Goal: Task Accomplishment & Management: Use online tool/utility

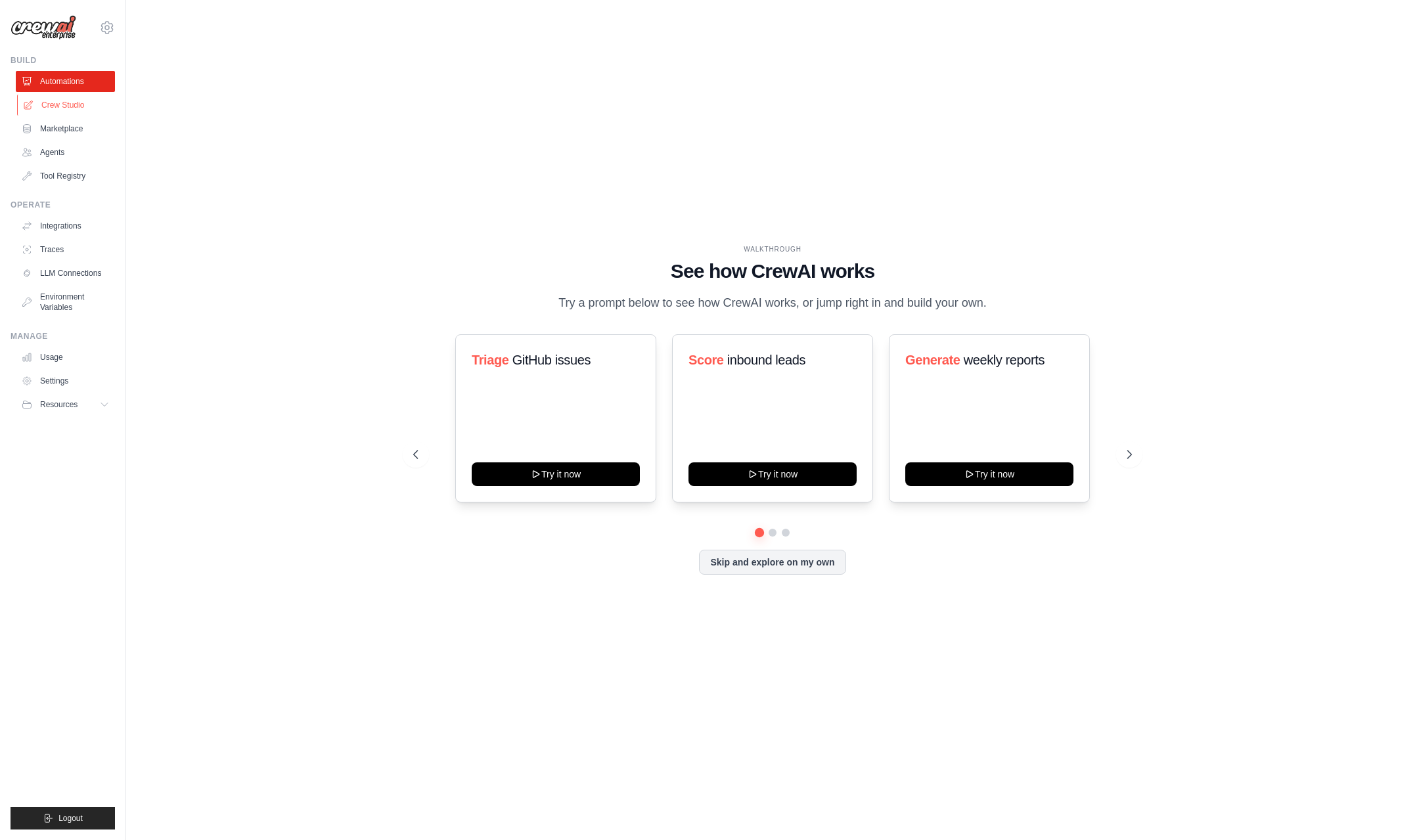
click at [53, 101] on link "Crew Studio" at bounding box center [67, 105] width 99 height 21
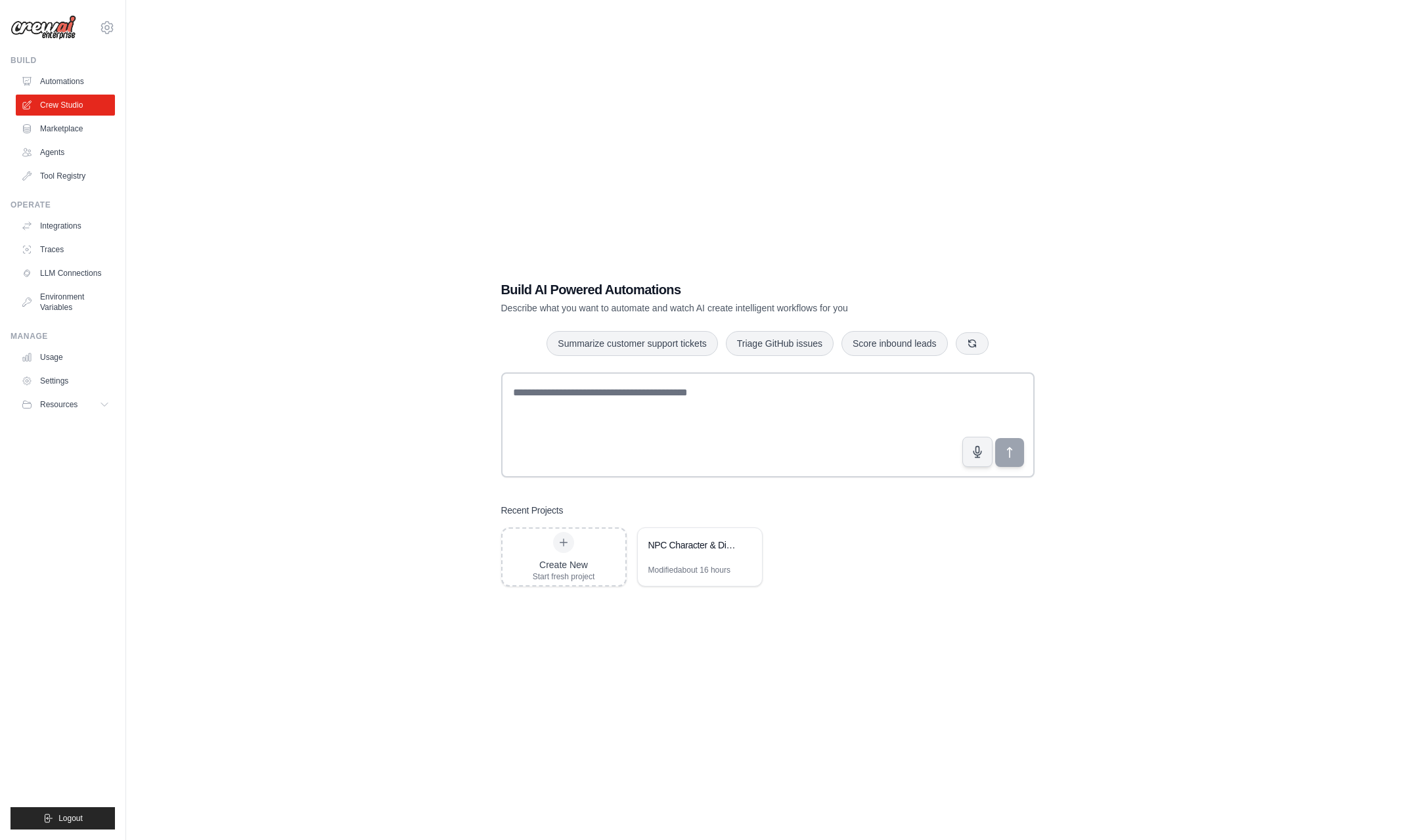
click at [226, 322] on div "Build AI Powered Automations Describe what you want to automate and watch AI cr…" at bounding box center [768, 433] width 1241 height 840
click at [687, 550] on div "NPC Character & Dialogue Generator" at bounding box center [693, 545] width 90 height 13
click at [46, 382] on link "Settings" at bounding box center [67, 381] width 99 height 21
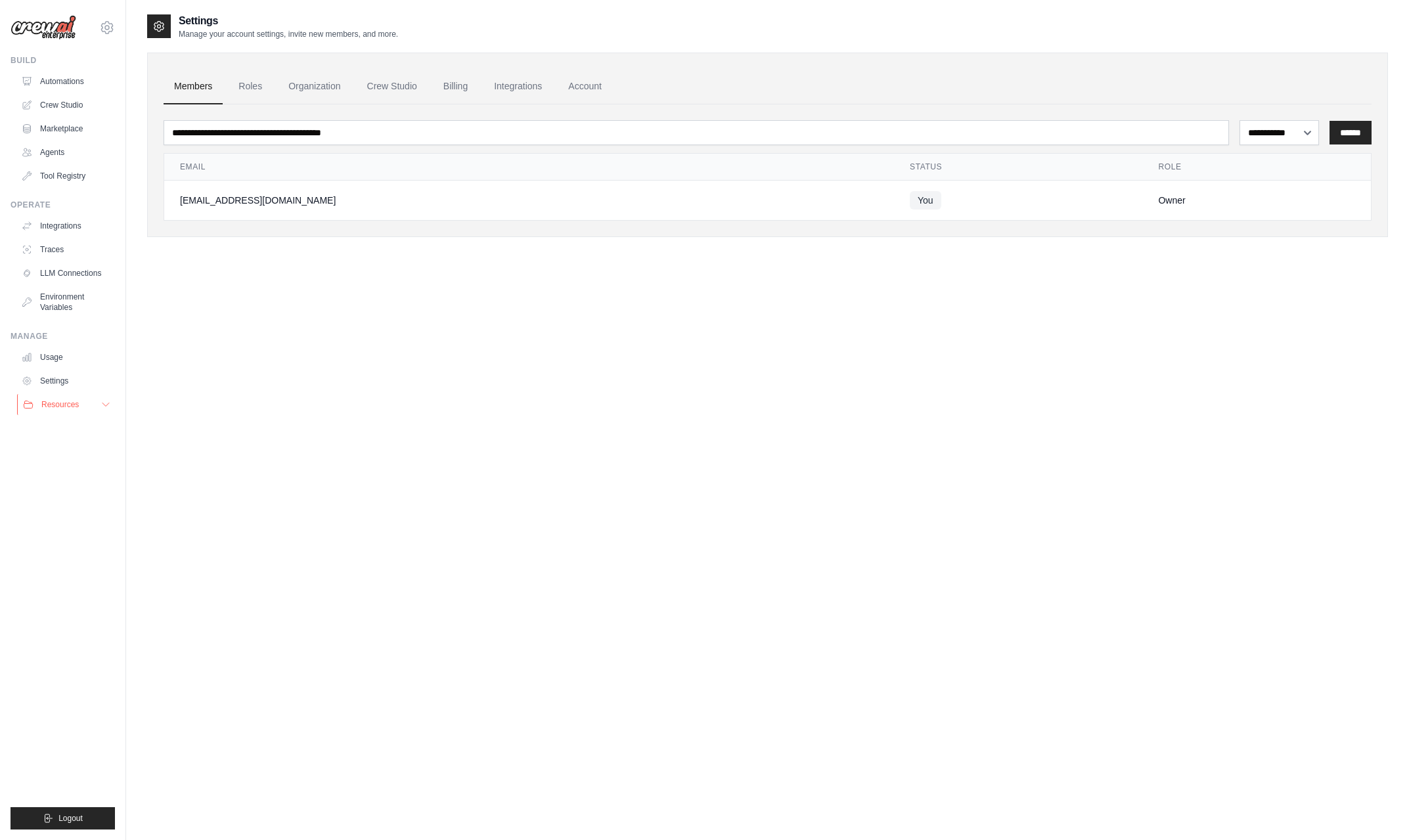
click at [65, 396] on button "Resources" at bounding box center [67, 405] width 99 height 21
click at [50, 383] on link "Settings" at bounding box center [67, 381] width 99 height 21
click at [47, 312] on link "Environment Variables" at bounding box center [67, 302] width 99 height 31
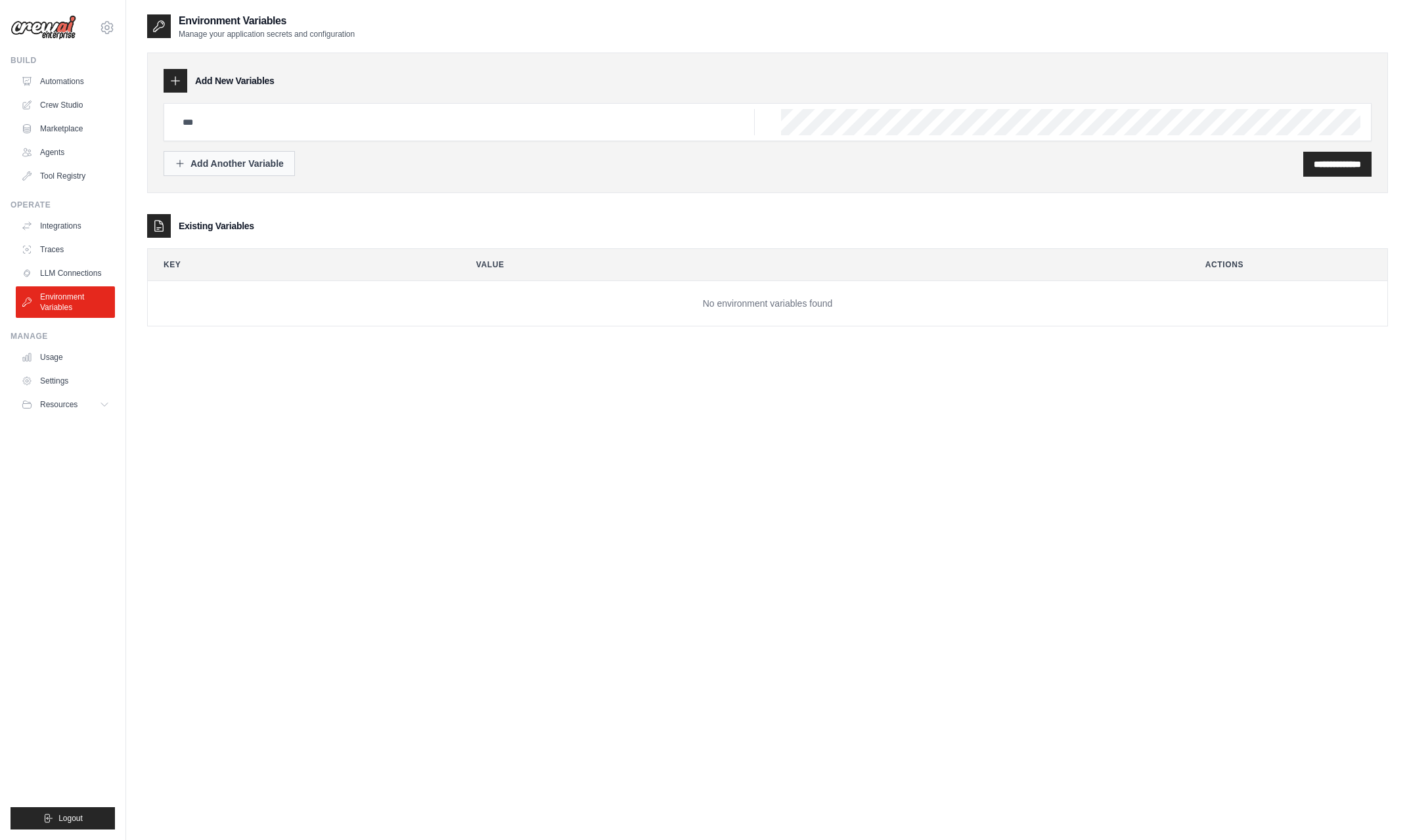
click at [225, 162] on div "Add Another Variable" at bounding box center [229, 163] width 109 height 13
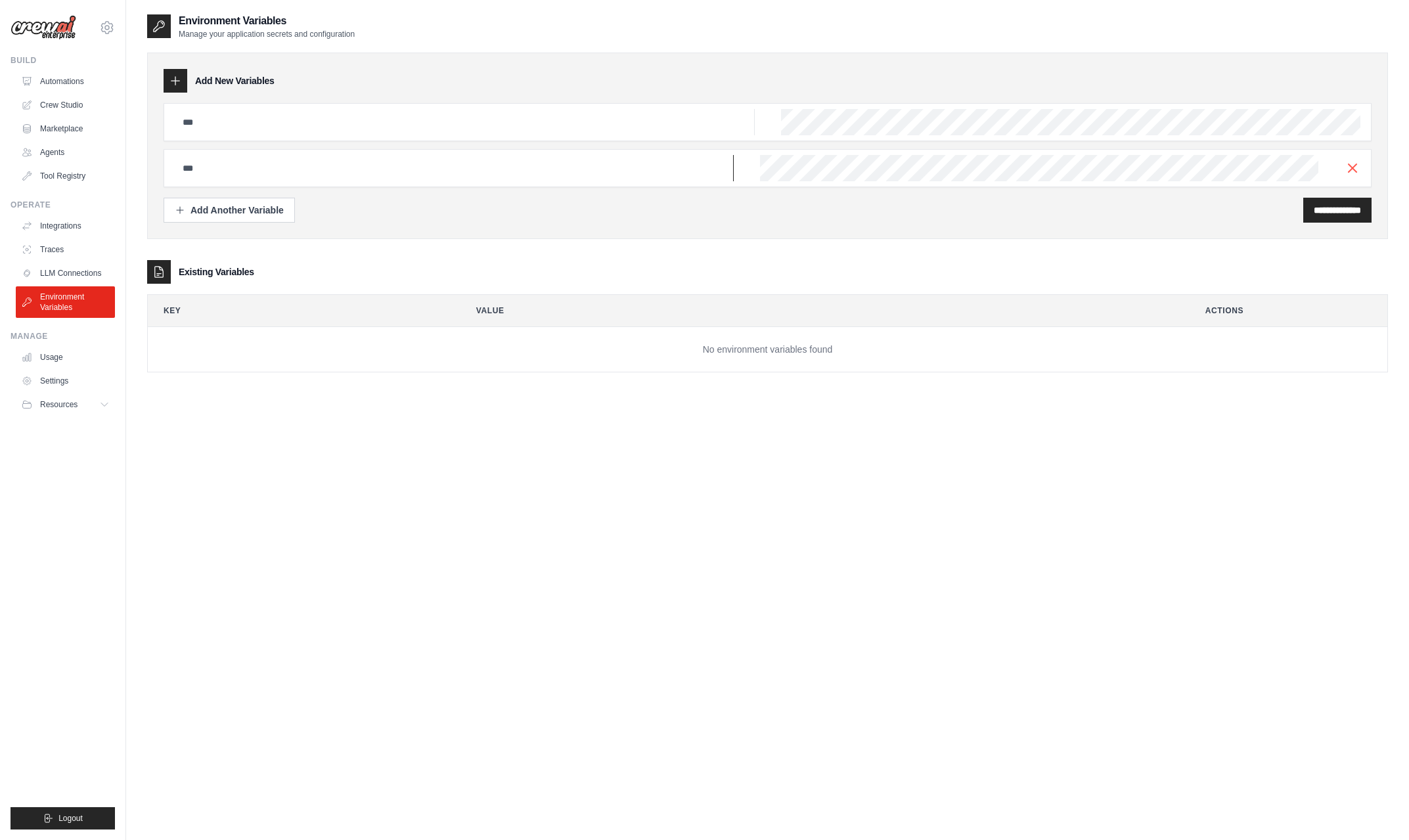
click at [225, 135] on input "text" at bounding box center [464, 122] width 580 height 26
click at [199, 135] on input "text" at bounding box center [464, 122] width 580 height 26
paste input "**********"
type input "**********"
click at [1093, 372] on div "Key Value Actions No environment variables found" at bounding box center [768, 333] width 1241 height 78
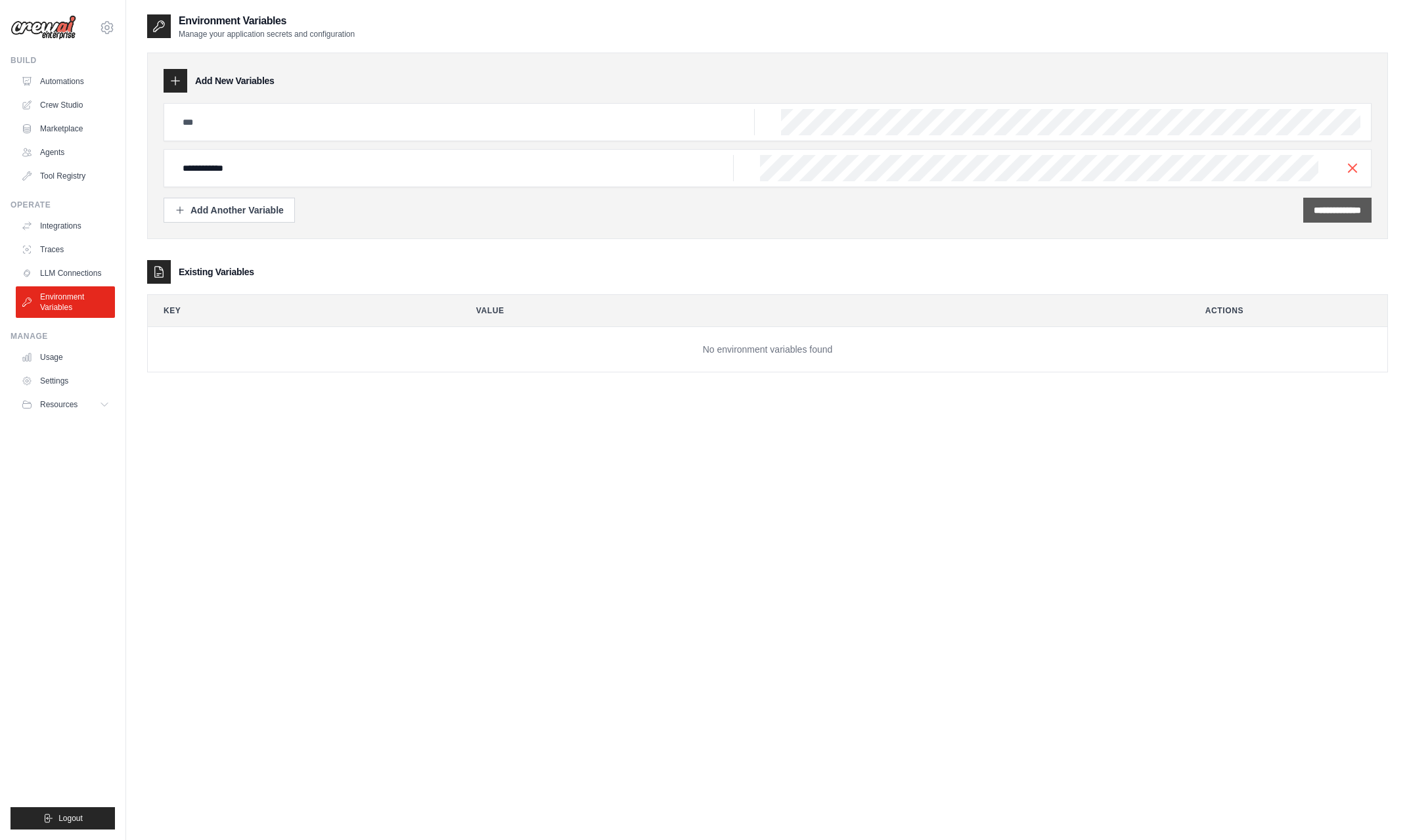
click at [1320, 209] on input "**********" at bounding box center [1338, 210] width 48 height 13
click at [493, 148] on div "**********" at bounding box center [768, 145] width 1208 height 84
click at [485, 135] on input "**********" at bounding box center [464, 122] width 580 height 26
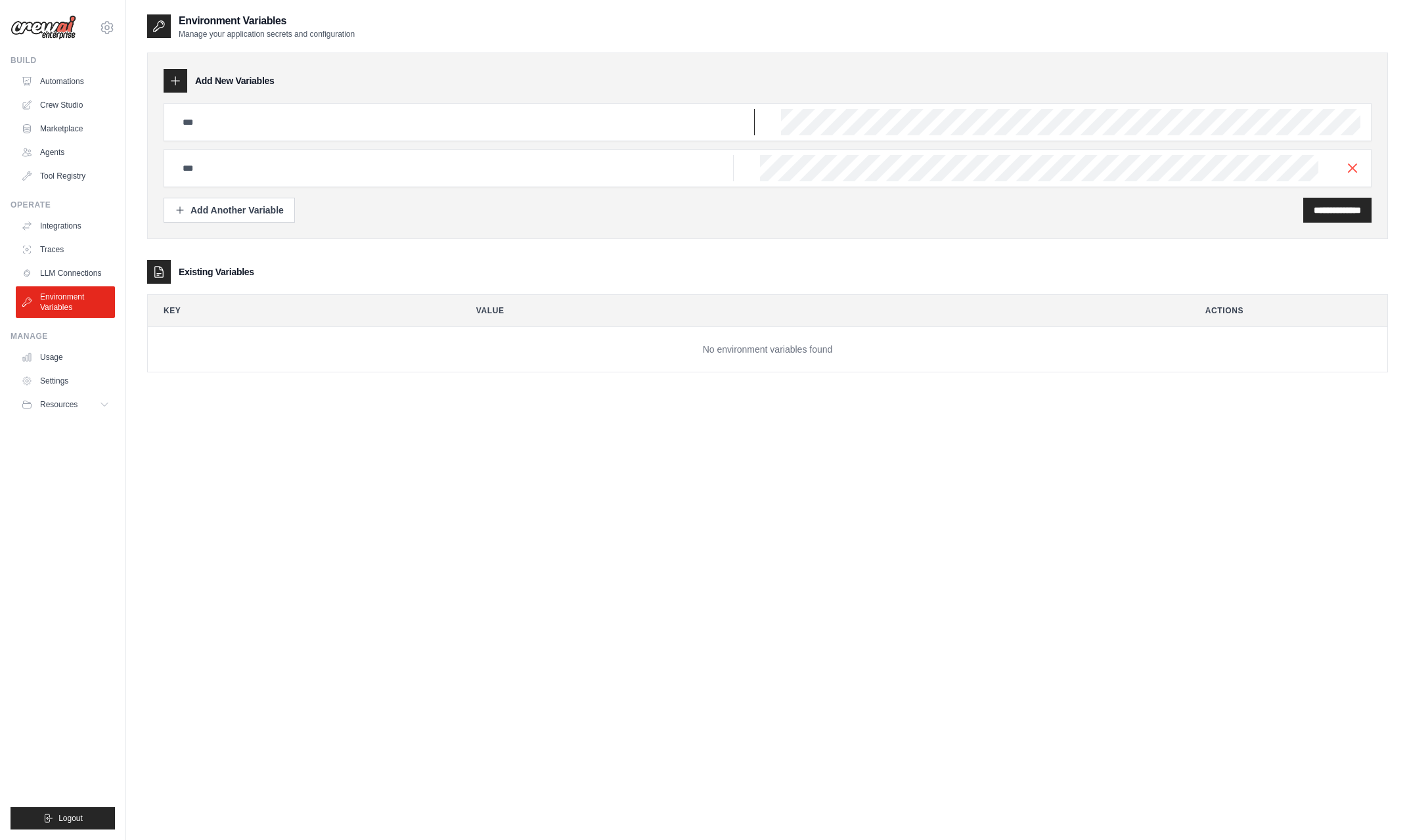
click at [443, 134] on input "text" at bounding box center [464, 122] width 580 height 26
paste input "**********"
type input "**********"
click at [1352, 169] on line "button" at bounding box center [1352, 168] width 8 height 8
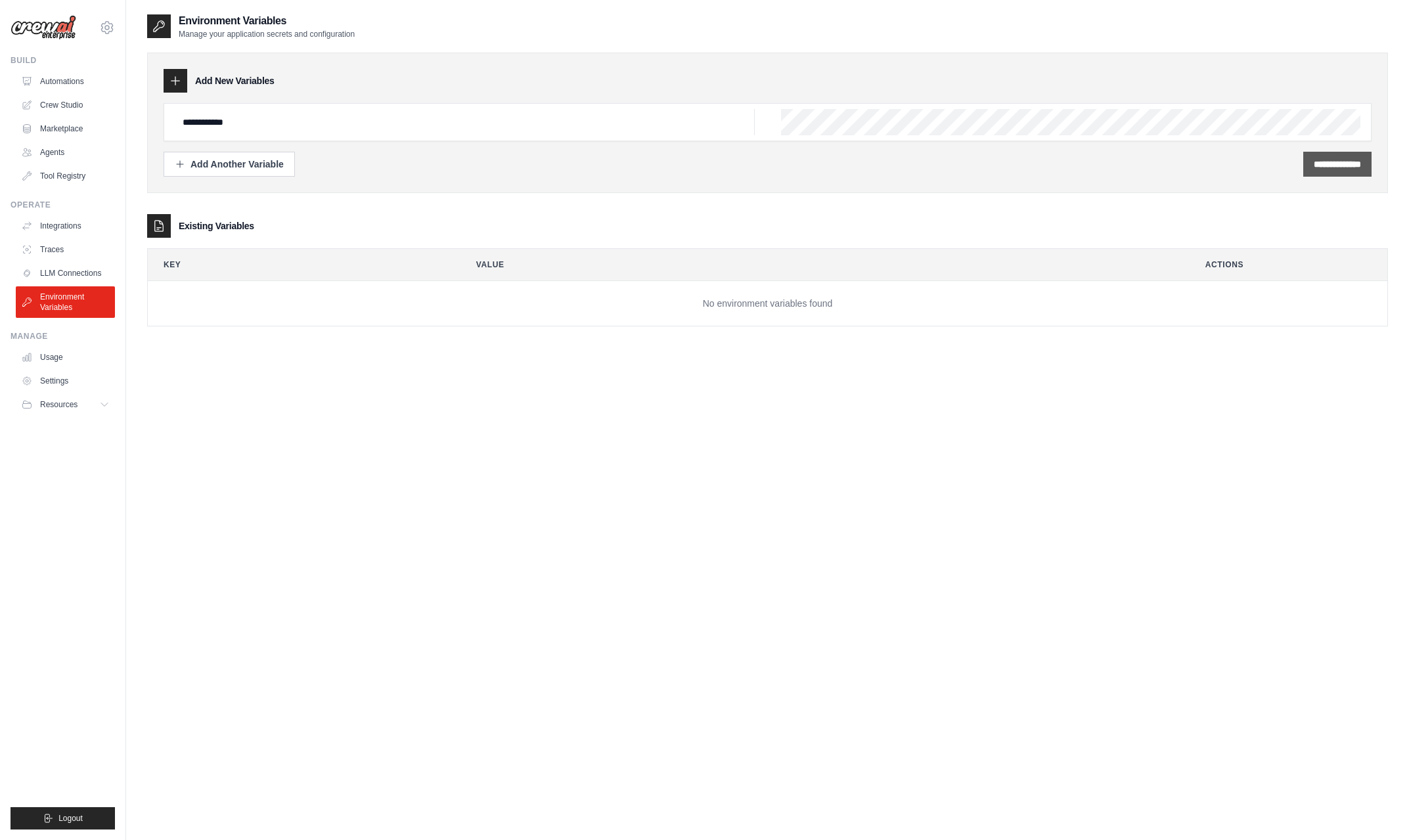
click at [1346, 163] on input "**********" at bounding box center [1338, 164] width 48 height 13
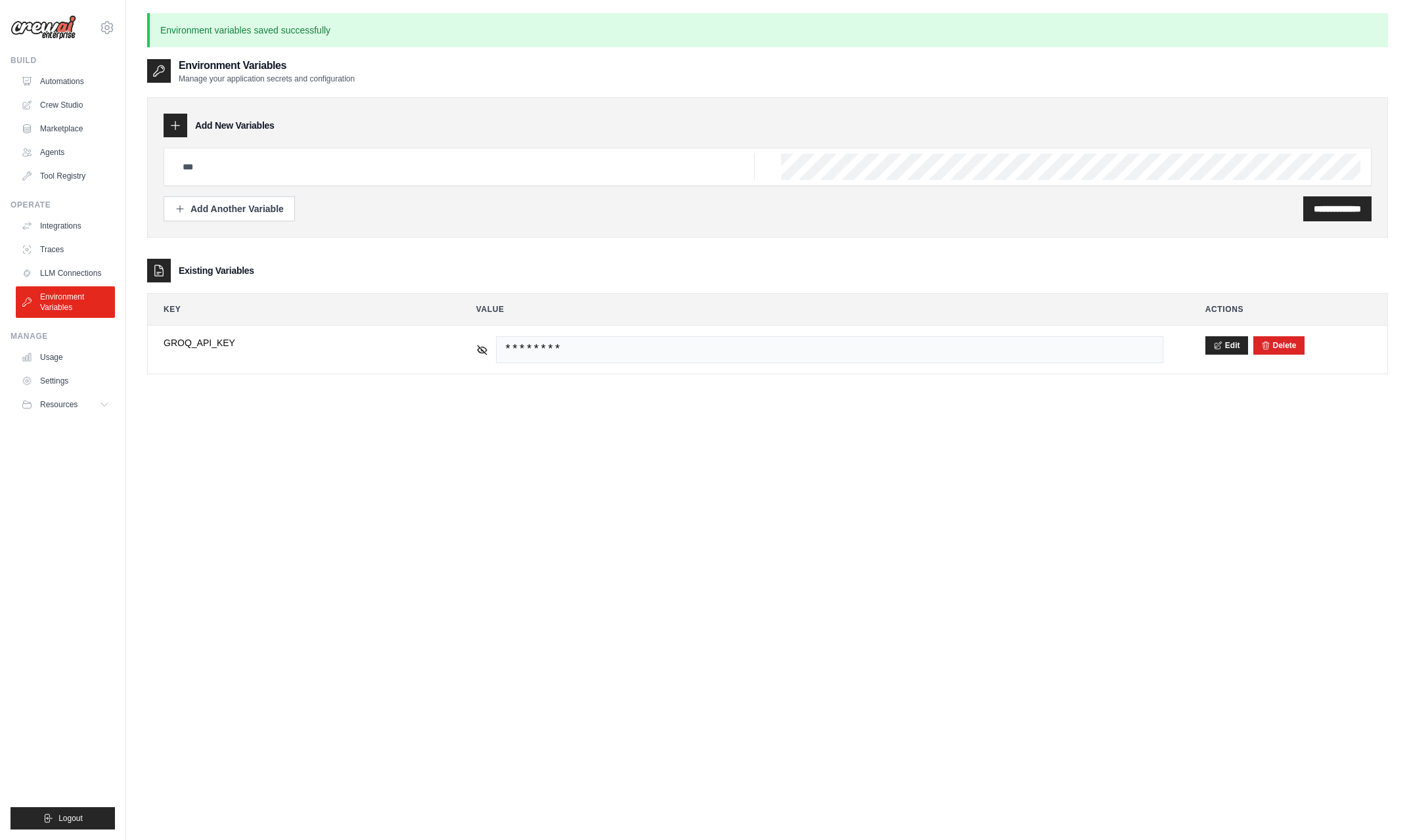
click at [1059, 408] on div "**********" at bounding box center [768, 477] width 1241 height 840
click at [52, 102] on link "Crew Studio" at bounding box center [67, 105] width 99 height 21
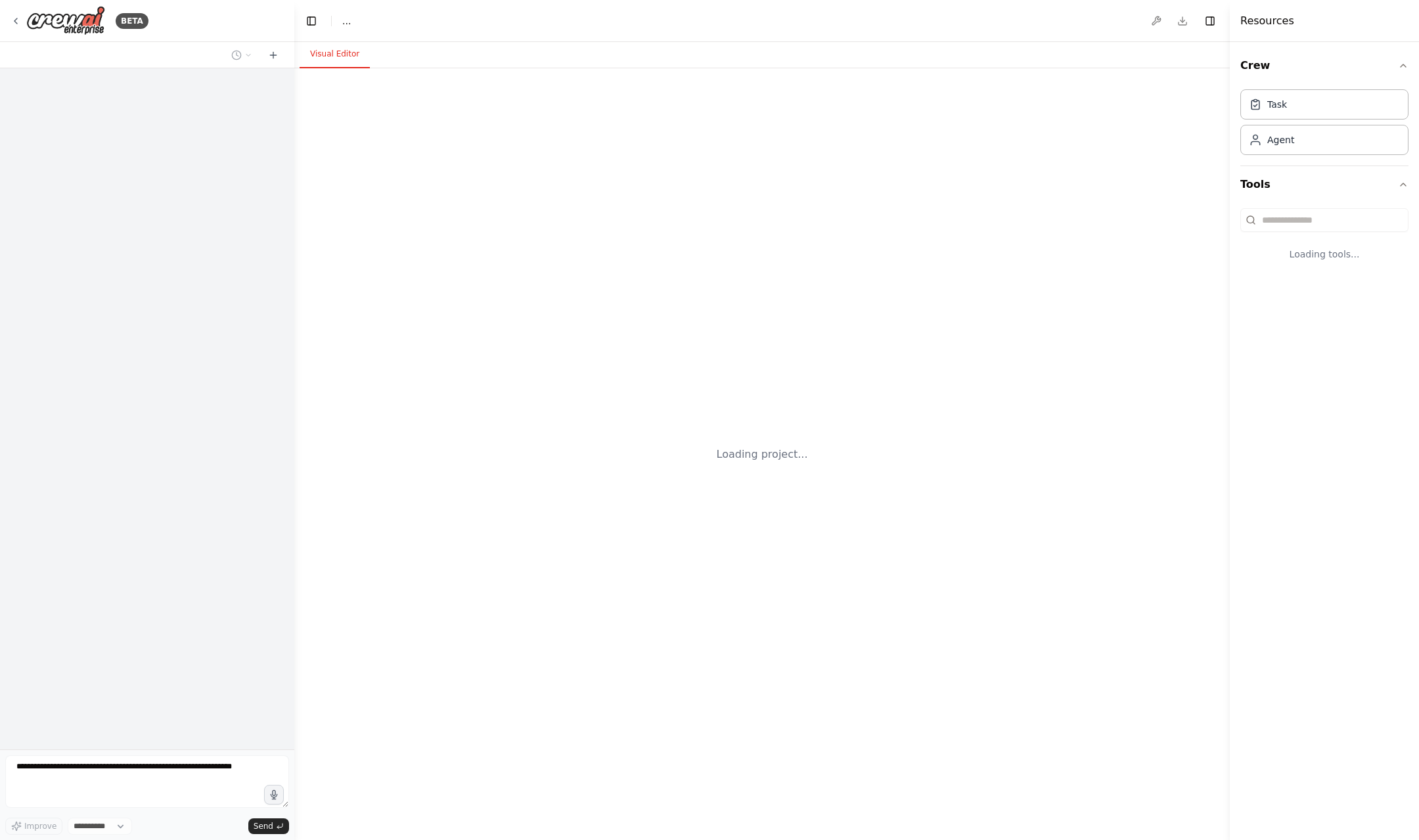
select select "****"
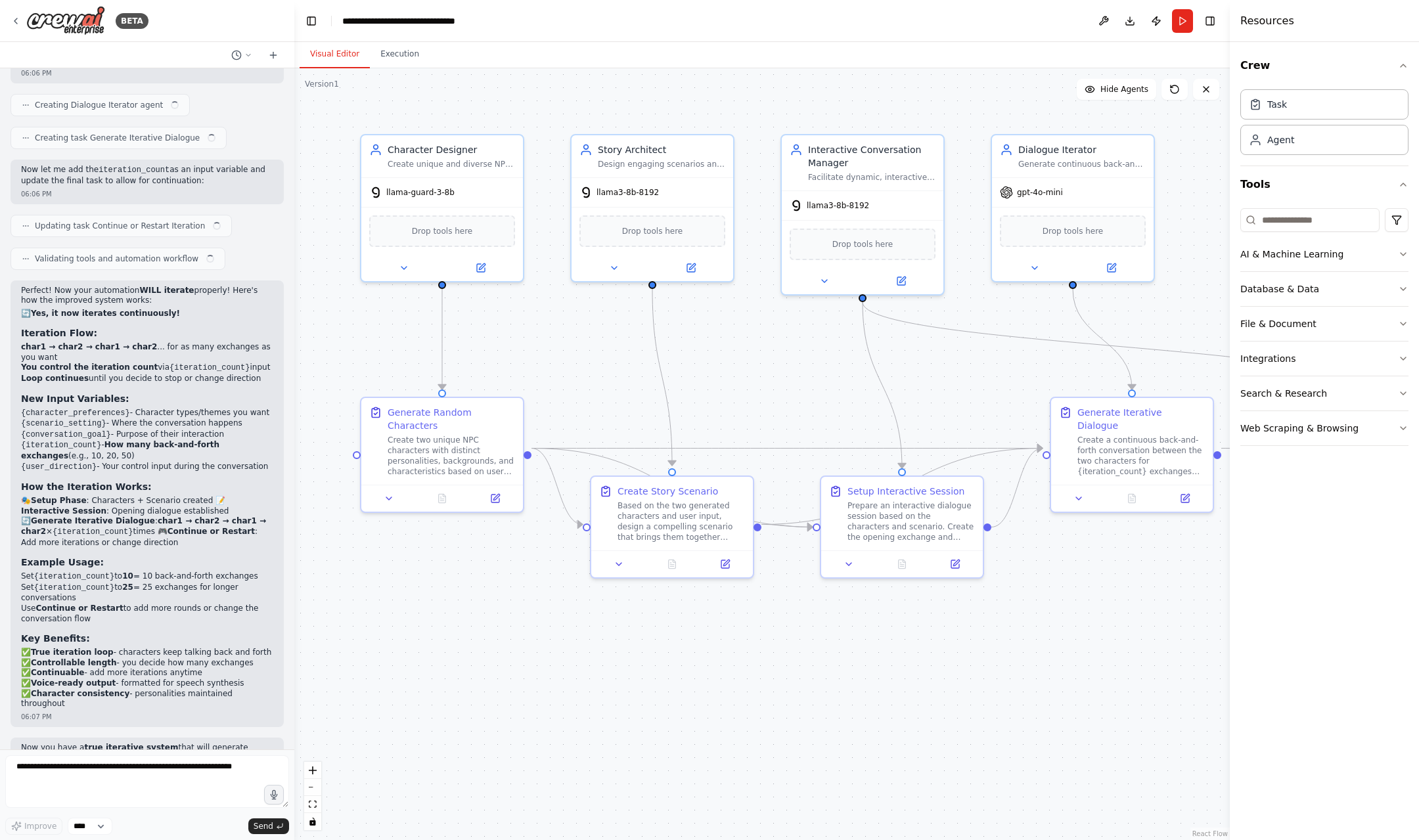
scroll to position [2629, 0]
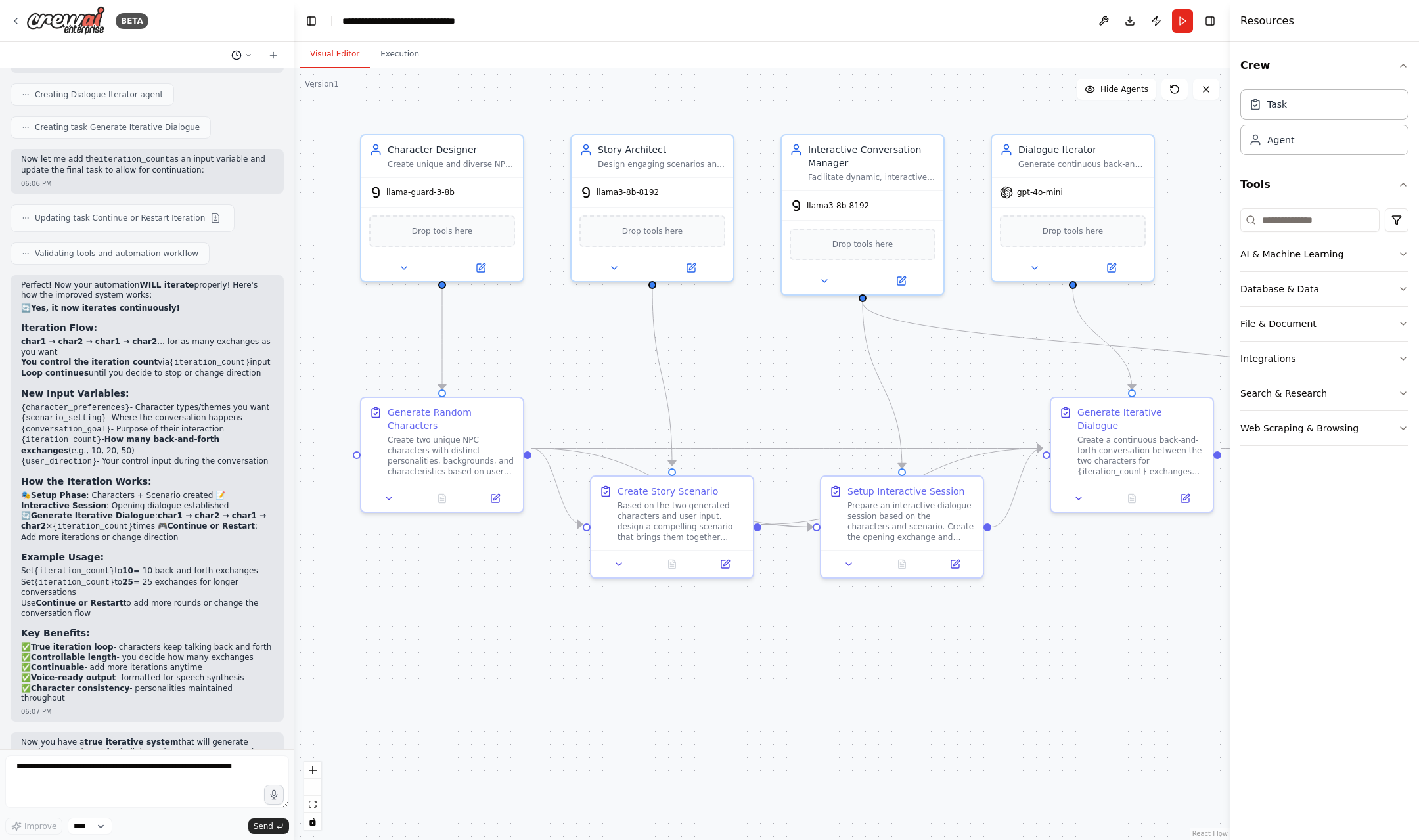
click at [244, 54] on button at bounding box center [242, 56] width 31 height 16
click at [244, 54] on div at bounding box center [147, 420] width 294 height 840
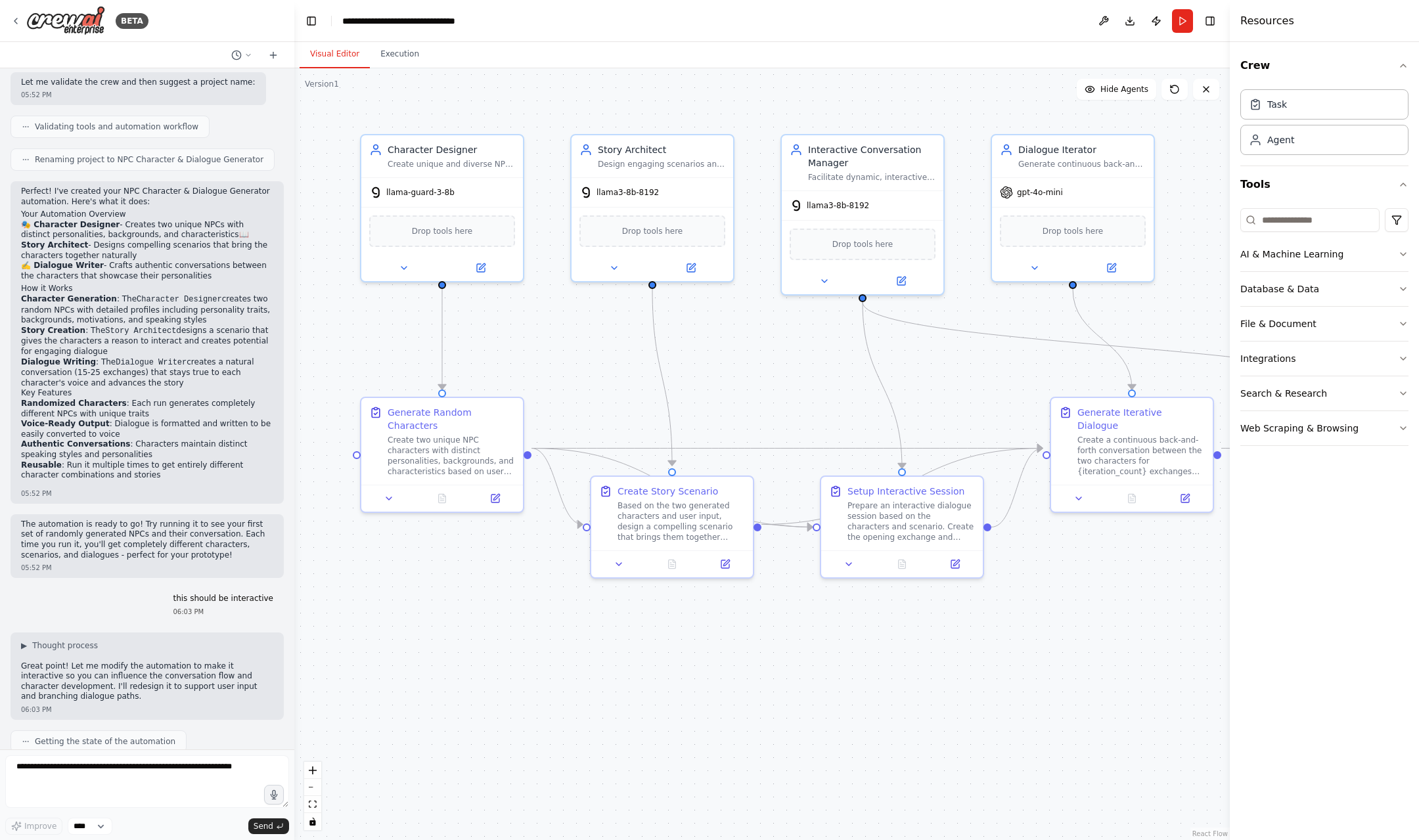
scroll to position [0, 0]
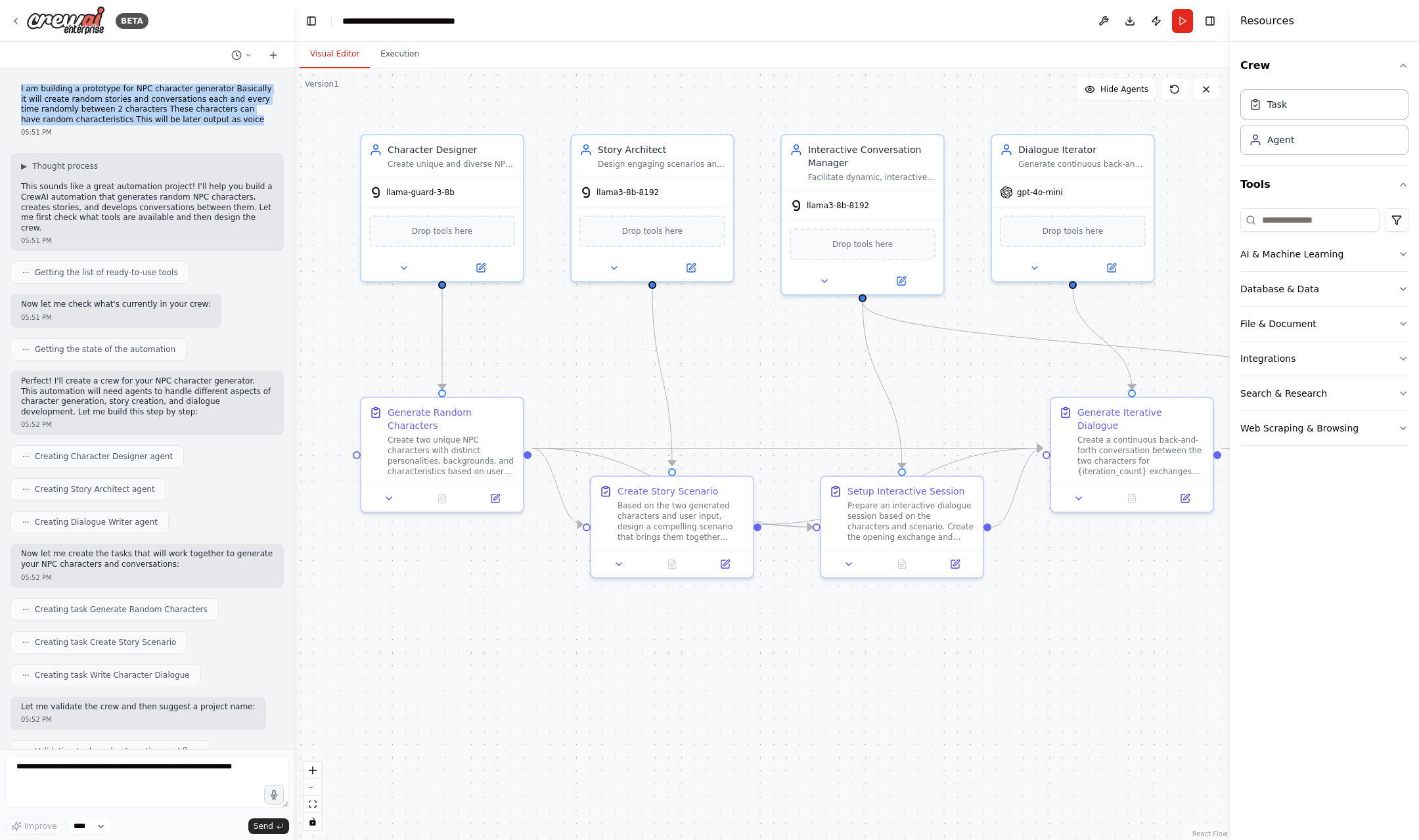
drag, startPoint x: 184, startPoint y: 117, endPoint x: 13, endPoint y: 92, distance: 172.8
click at [13, 92] on div "I am building a prototype for NPC character generator Basically it will create …" at bounding box center [147, 110] width 273 height 63
copy p "I am building a prototype for NPC character generator Basically it will create …"
click at [384, 660] on div ".deletable-edge-delete-btn { width: 20px; height: 20px; border: 0px solid #ffff…" at bounding box center [762, 454] width 936 height 772
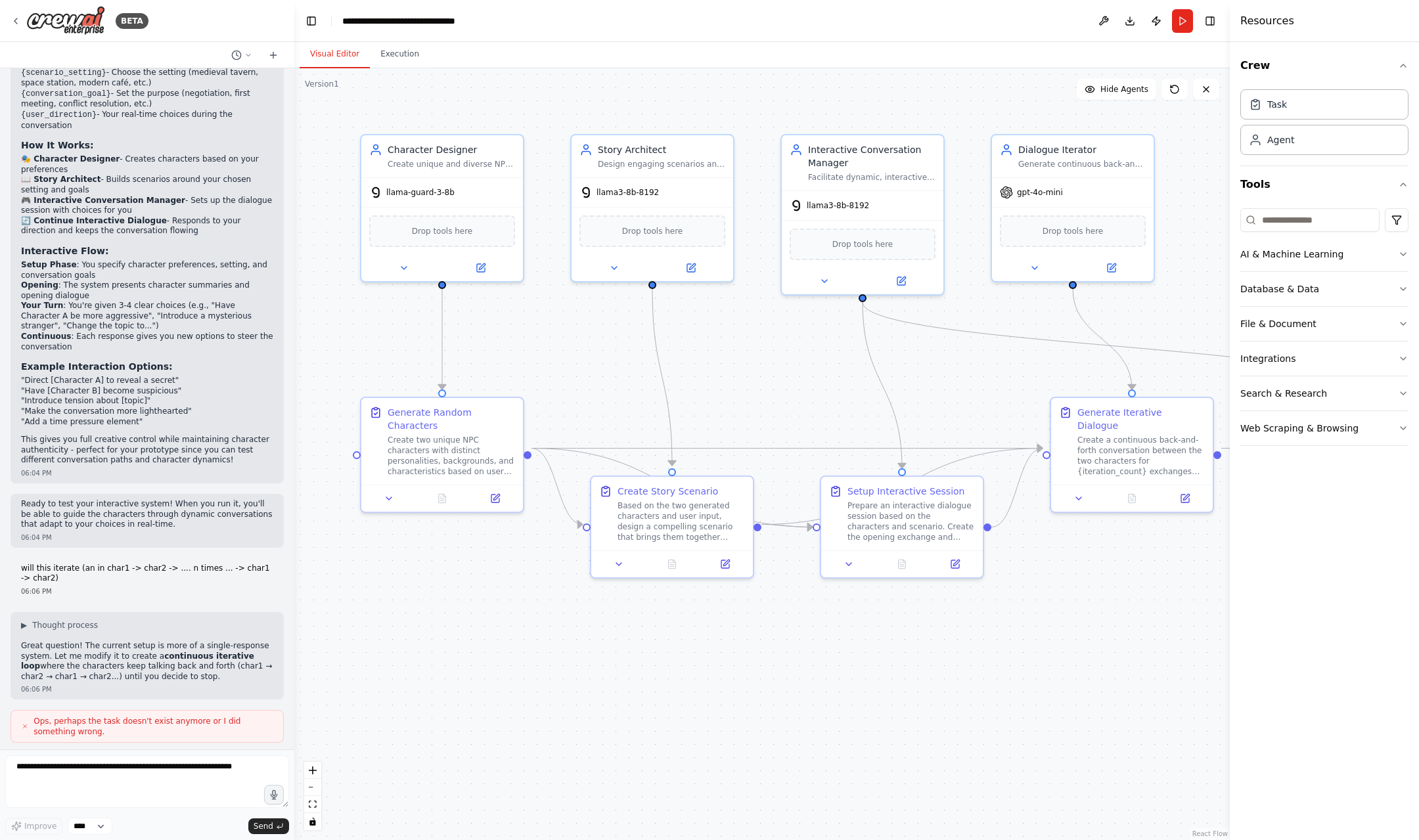
scroll to position [1767, 0]
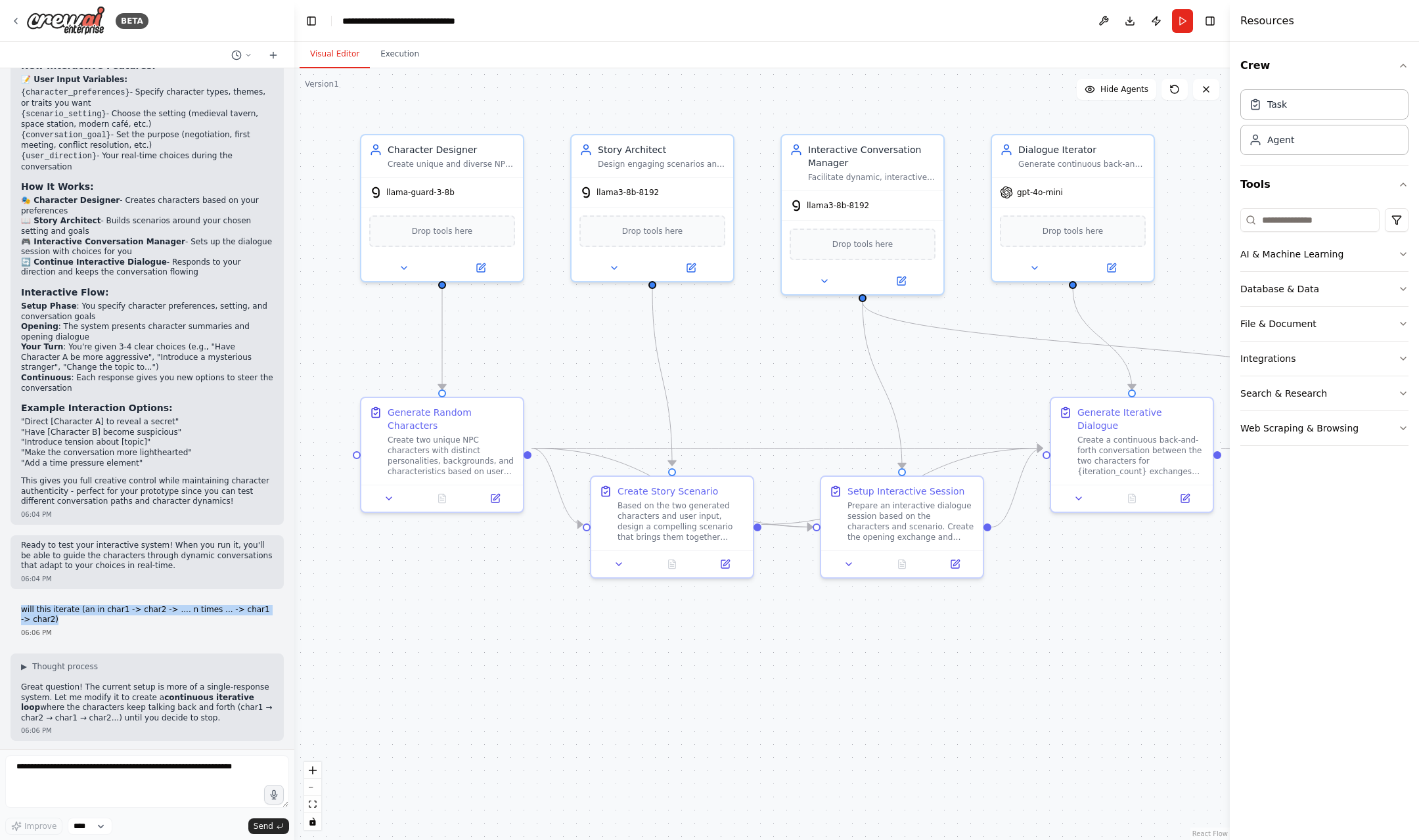
drag, startPoint x: 72, startPoint y: 584, endPoint x: 19, endPoint y: 570, distance: 54.8
click at [19, 600] on div "will this iterate (an in char1 -> char2 -> .... n times ... -> char1 -> char2) …" at bounding box center [147, 622] width 273 height 44
copy p "will this iterate (an in char1 -> char2 -> .... n times ... -> char1 -> char2)"
click at [472, 705] on div ".deletable-edge-delete-btn { width: 20px; height: 20px; border: 0px solid #ffff…" at bounding box center [762, 454] width 936 height 772
click at [1158, 19] on button "Publish" at bounding box center [1157, 20] width 21 height 23
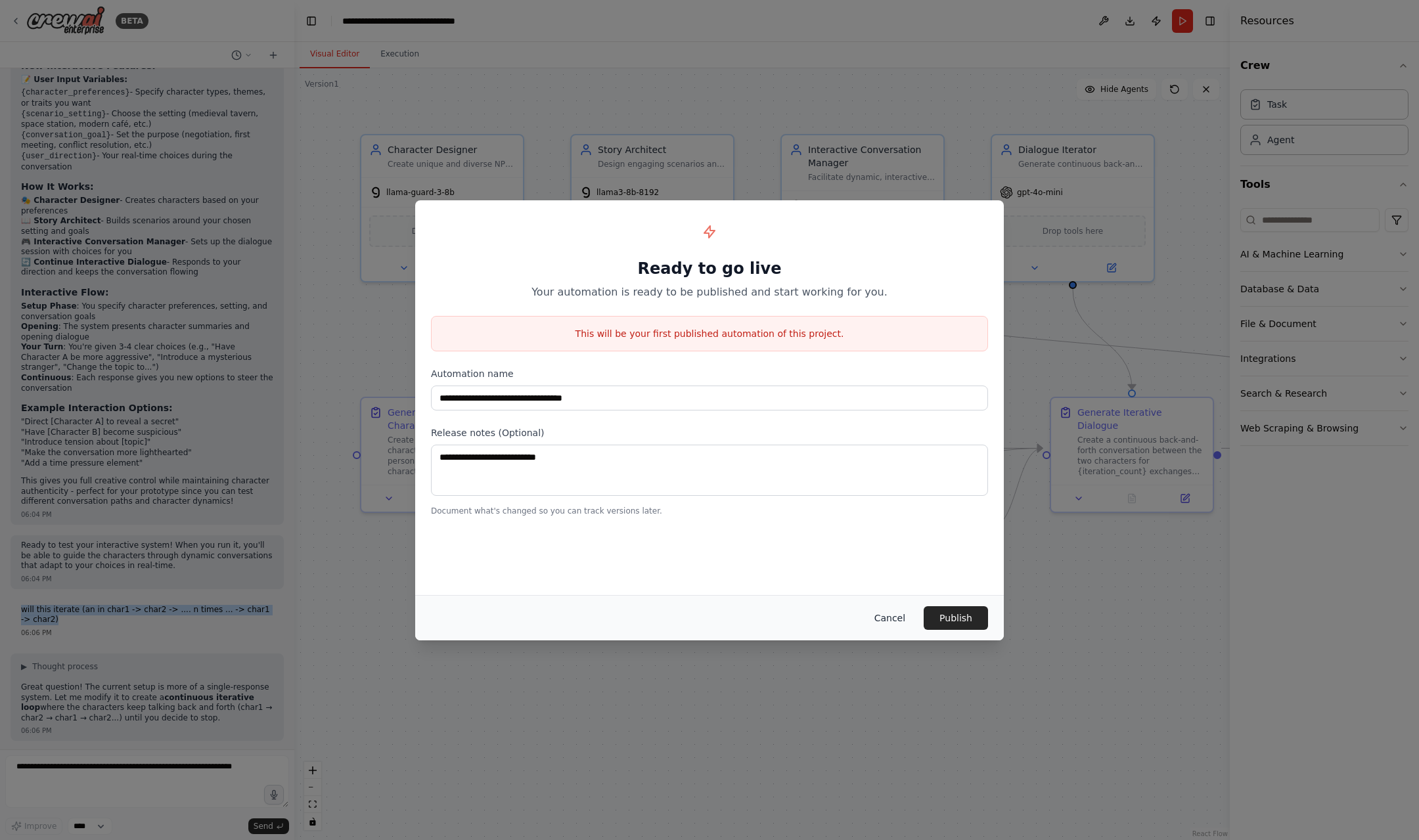
click at [895, 626] on button "Cancel" at bounding box center [890, 618] width 52 height 23
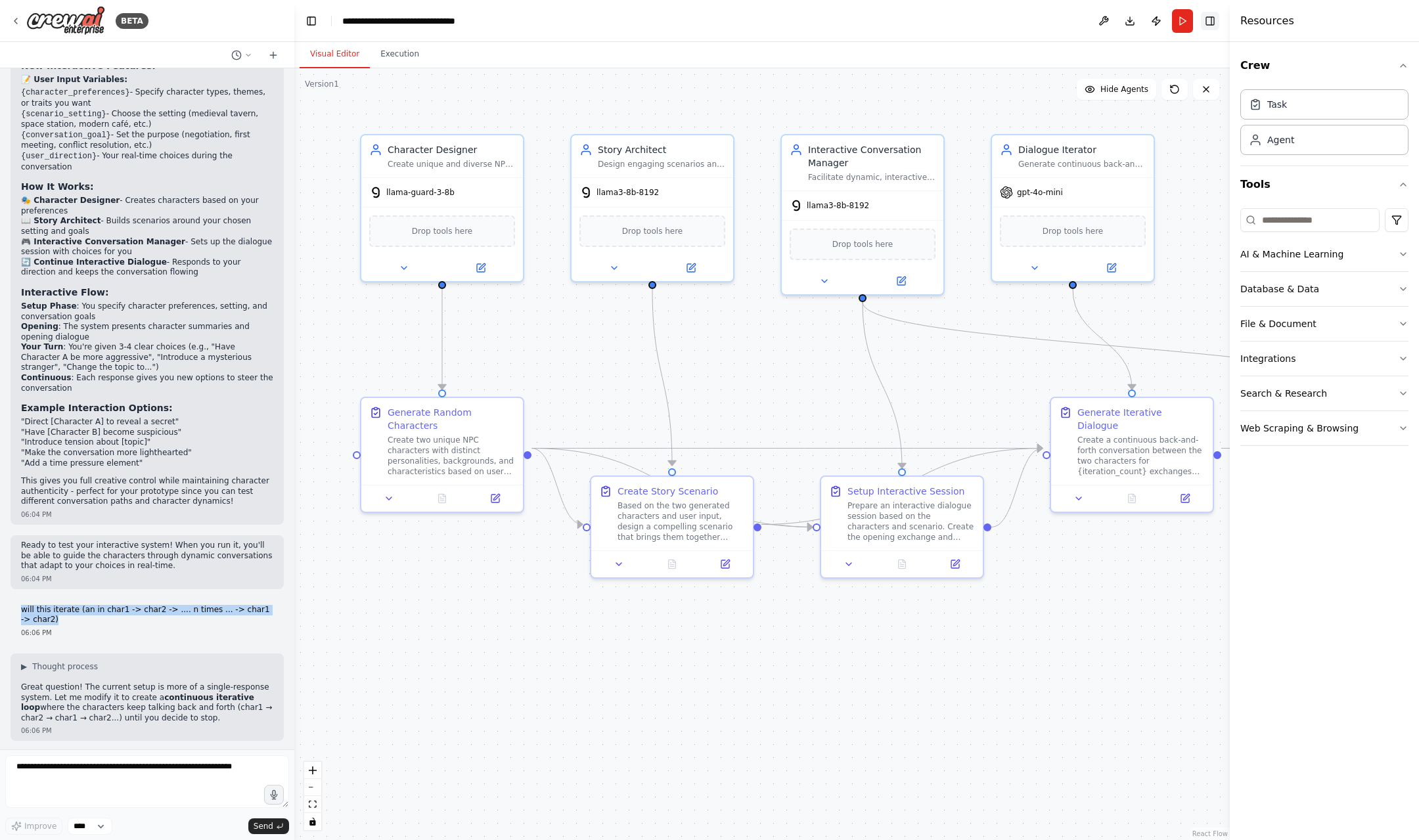
click at [1217, 23] on button "Toggle Right Sidebar" at bounding box center [1210, 20] width 19 height 19
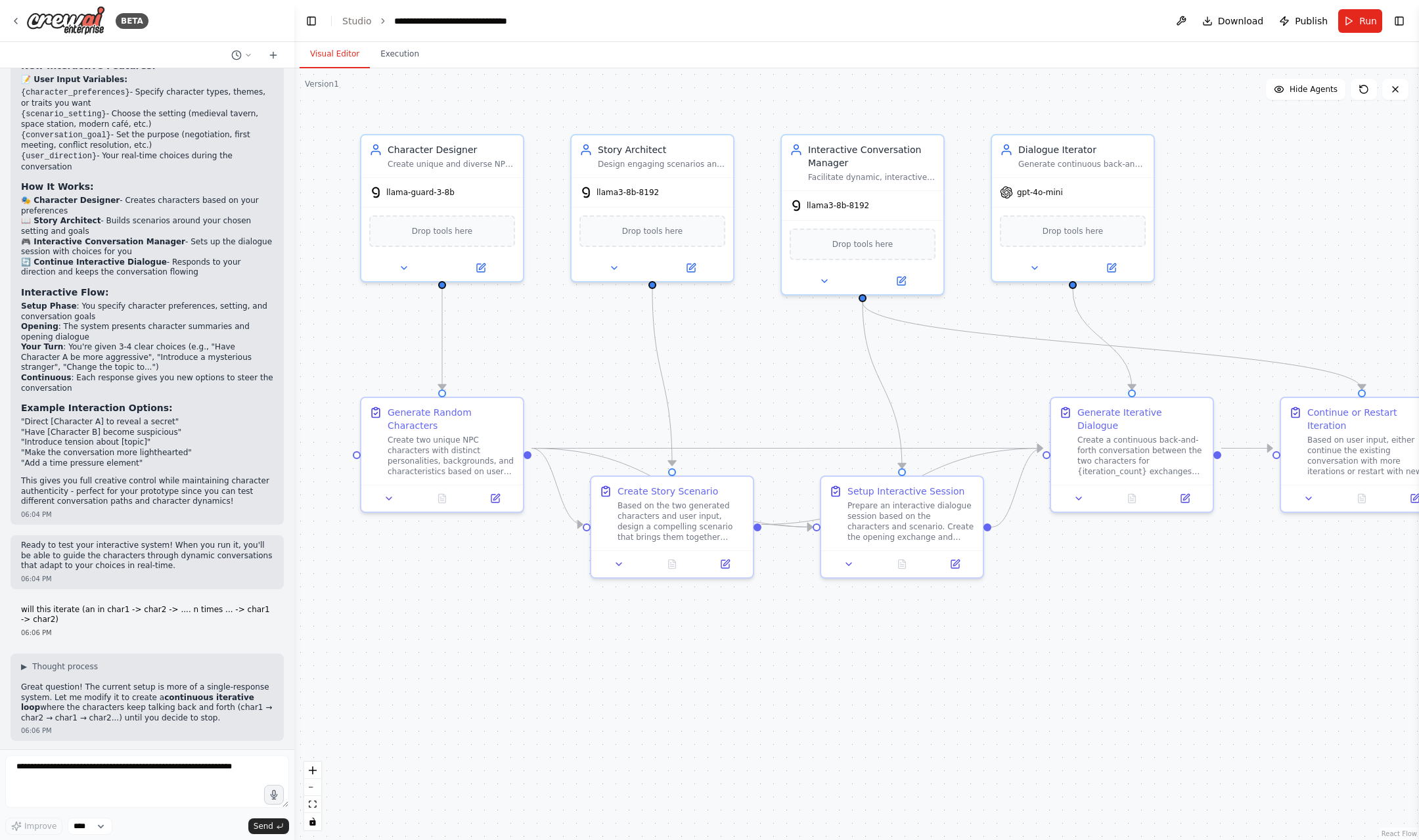
click at [602, 23] on header "**********" at bounding box center [857, 20] width 1125 height 42
click at [1345, 16] on button "Run" at bounding box center [1360, 20] width 44 height 23
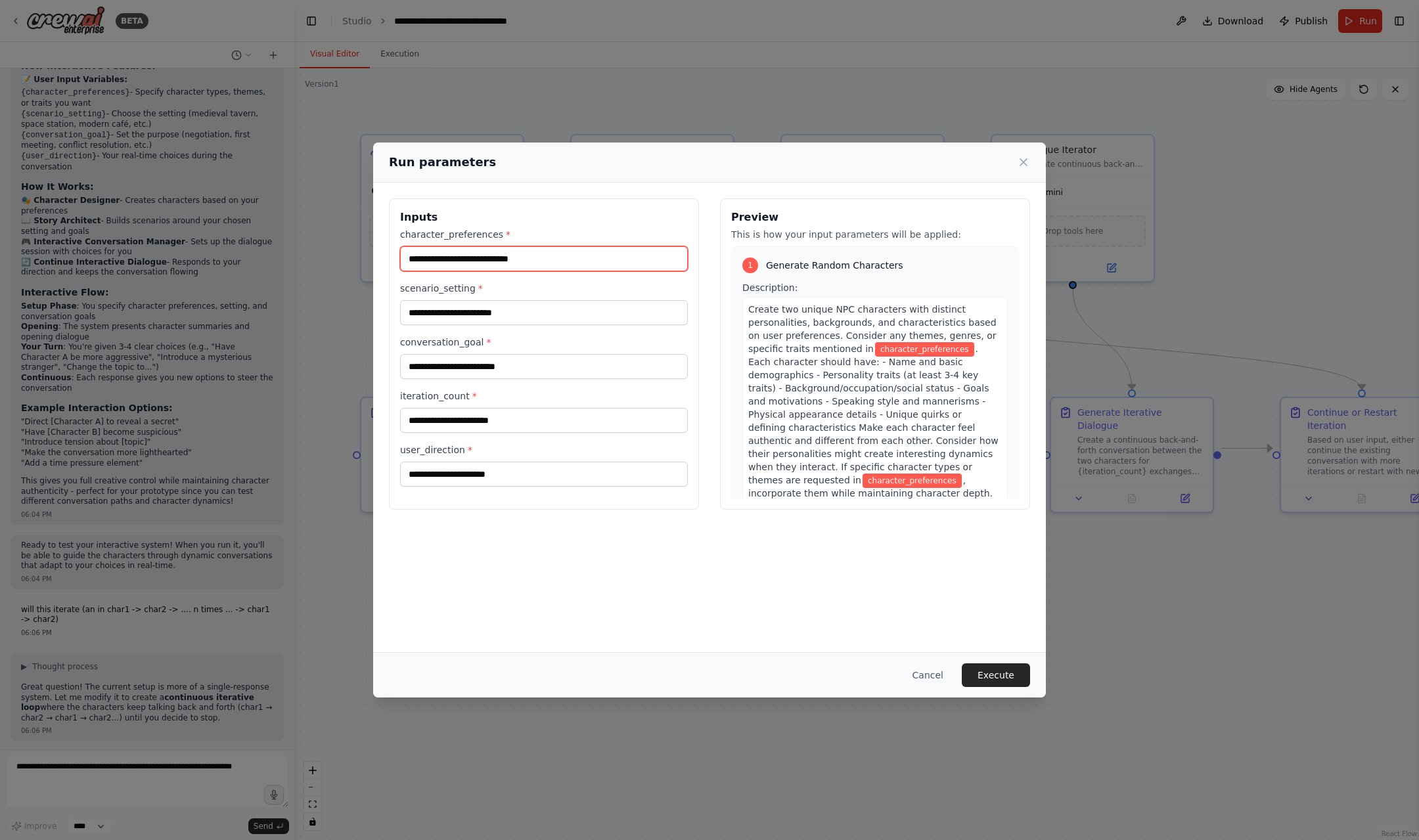
click at [518, 261] on input "character_preferences *" at bounding box center [544, 259] width 288 height 25
type input "*****"
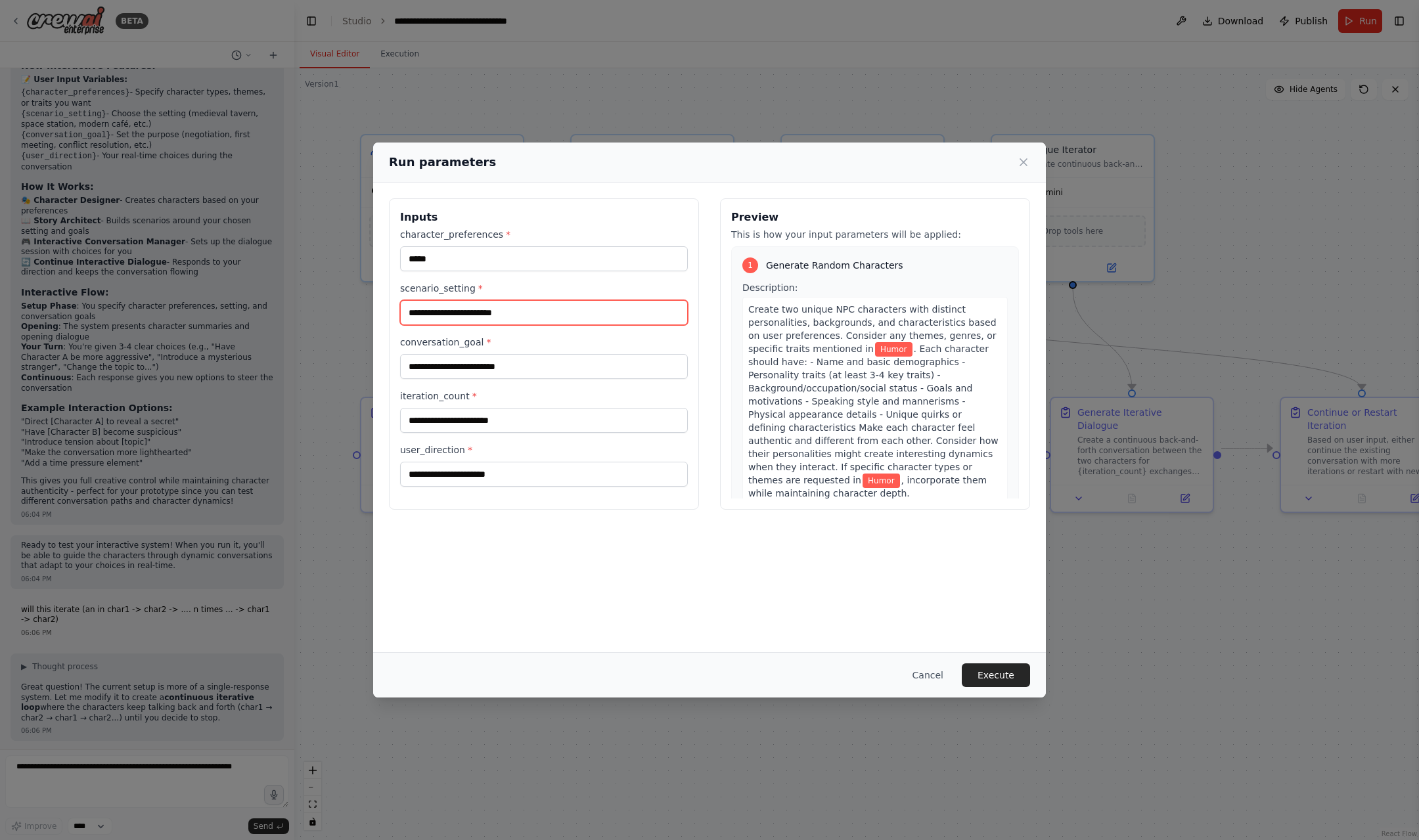
click at [500, 320] on input "scenario_setting *" at bounding box center [544, 313] width 288 height 25
type input "*****"
click at [485, 377] on input "conversation_goal *" at bounding box center [544, 366] width 288 height 25
click at [459, 418] on input "iteration_count *" at bounding box center [544, 421] width 288 height 25
type input "**"
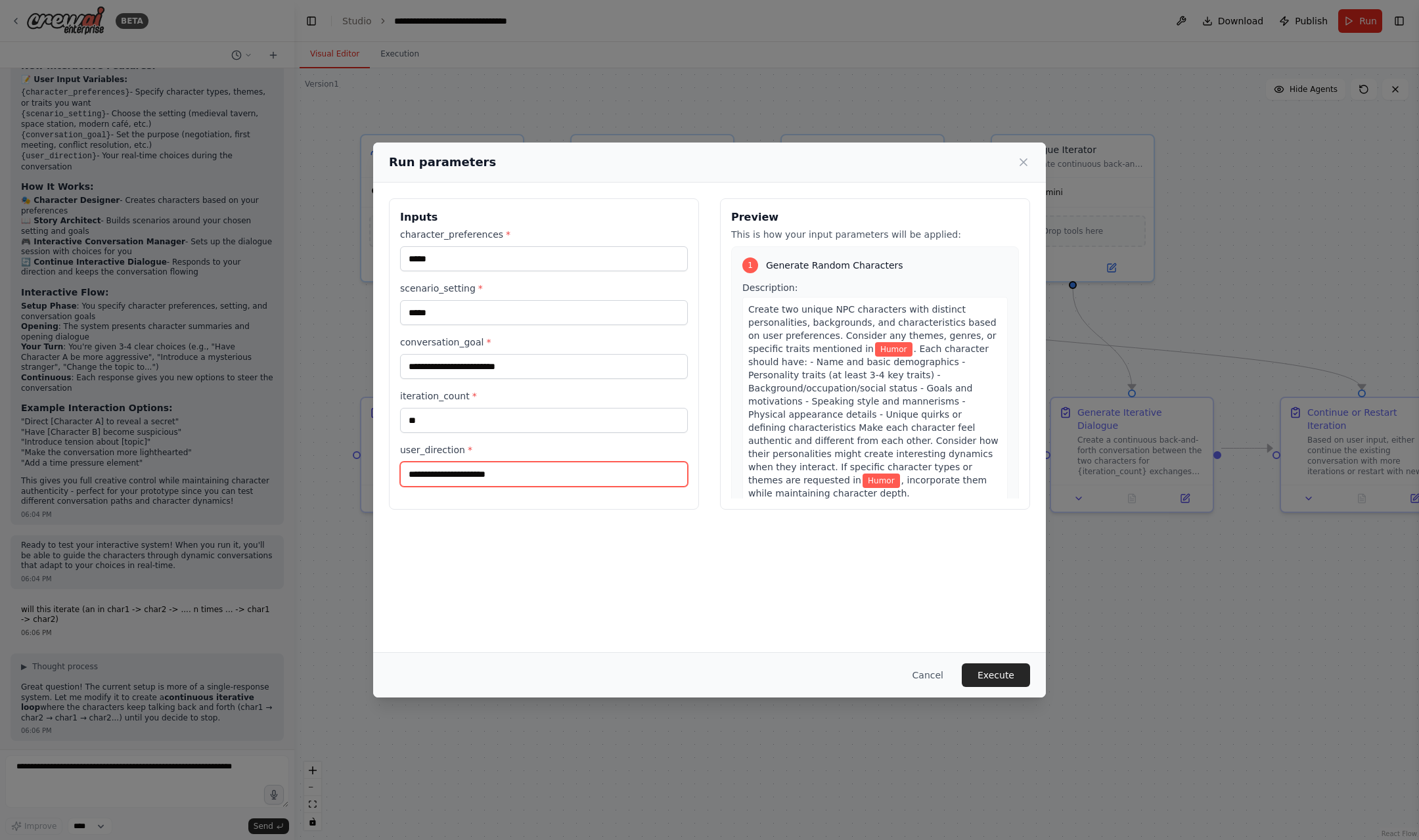
click at [472, 475] on input "user_direction *" at bounding box center [544, 475] width 288 height 25
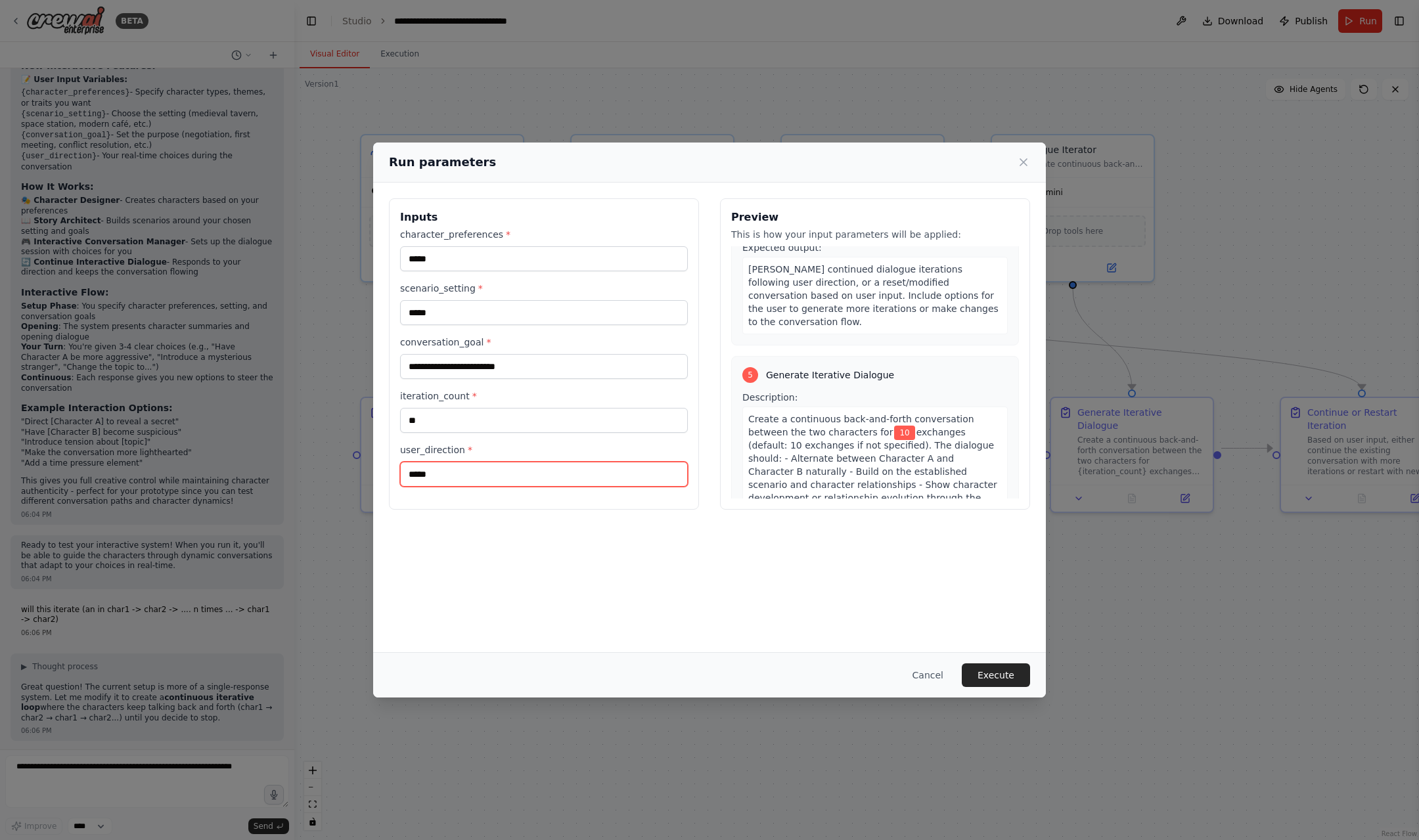
scroll to position [1367, 0]
type input "*****"
click at [481, 361] on input "conversation_goal *" at bounding box center [544, 366] width 288 height 25
type input "******"
click at [988, 674] on button "Execute" at bounding box center [996, 675] width 68 height 23
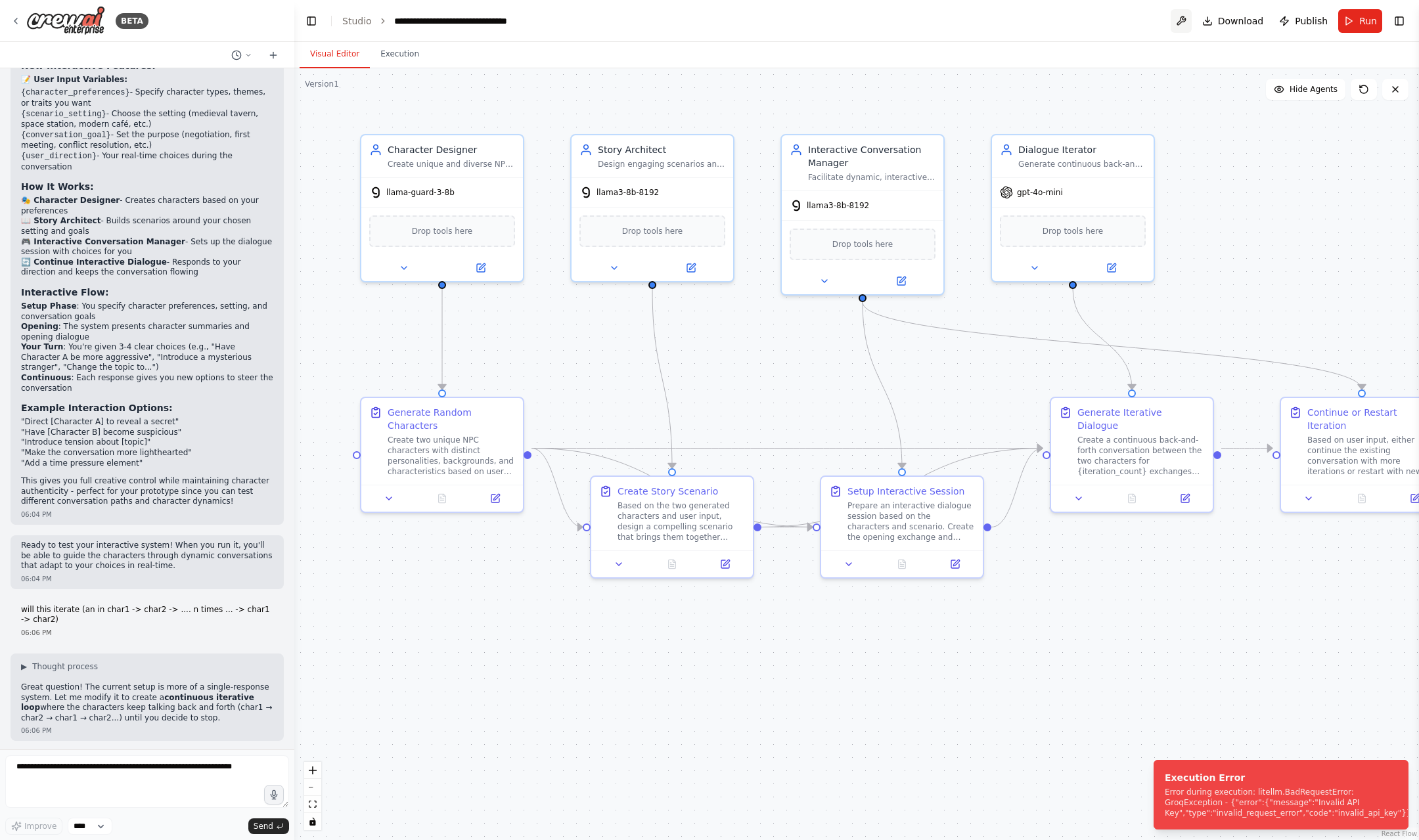
click at [1188, 21] on button at bounding box center [1182, 20] width 21 height 23
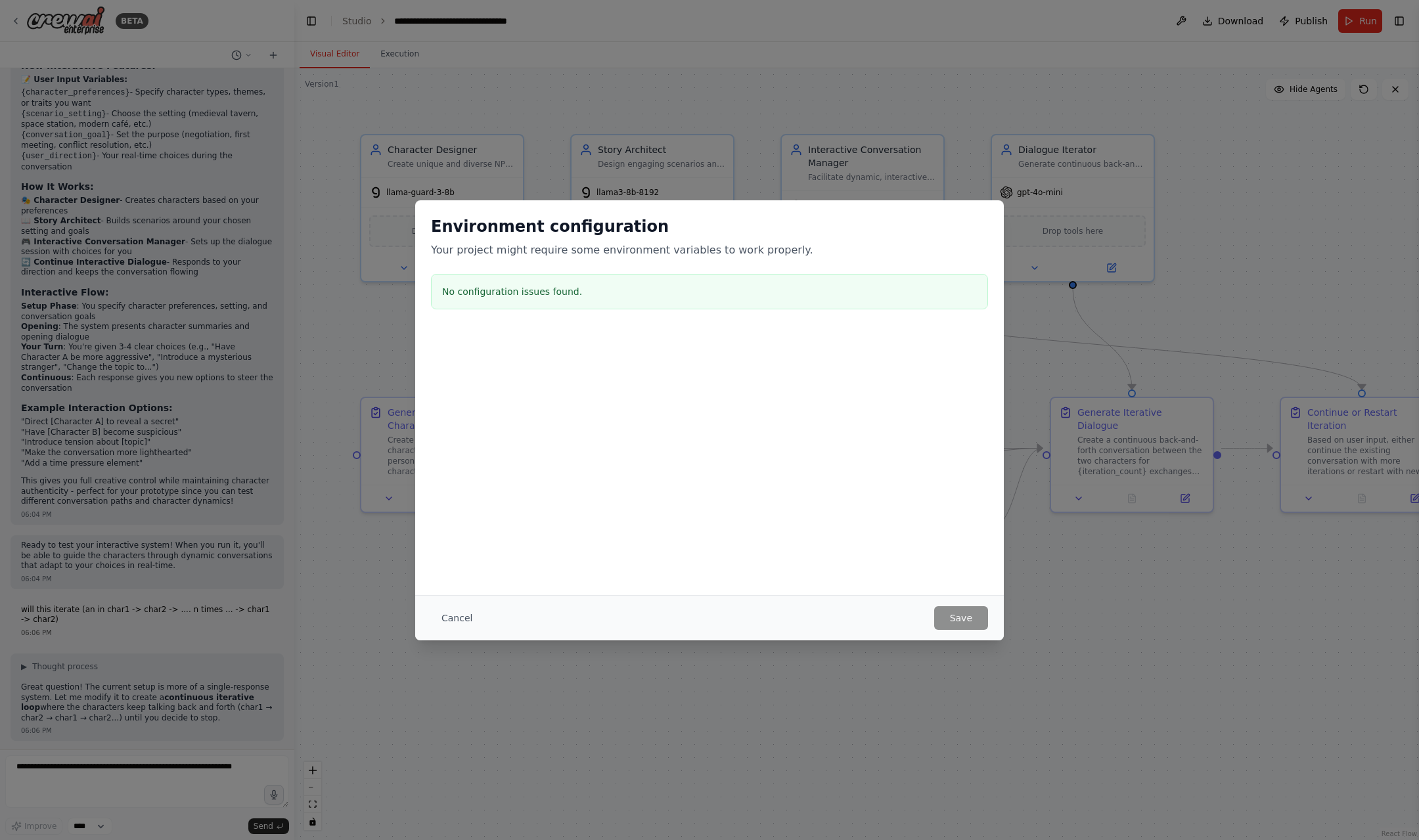
click at [688, 420] on div at bounding box center [710, 396] width 589 height 132
click at [540, 290] on h3 "No configuration issues found." at bounding box center [710, 291] width 535 height 13
click at [661, 372] on div at bounding box center [710, 396] width 589 height 132
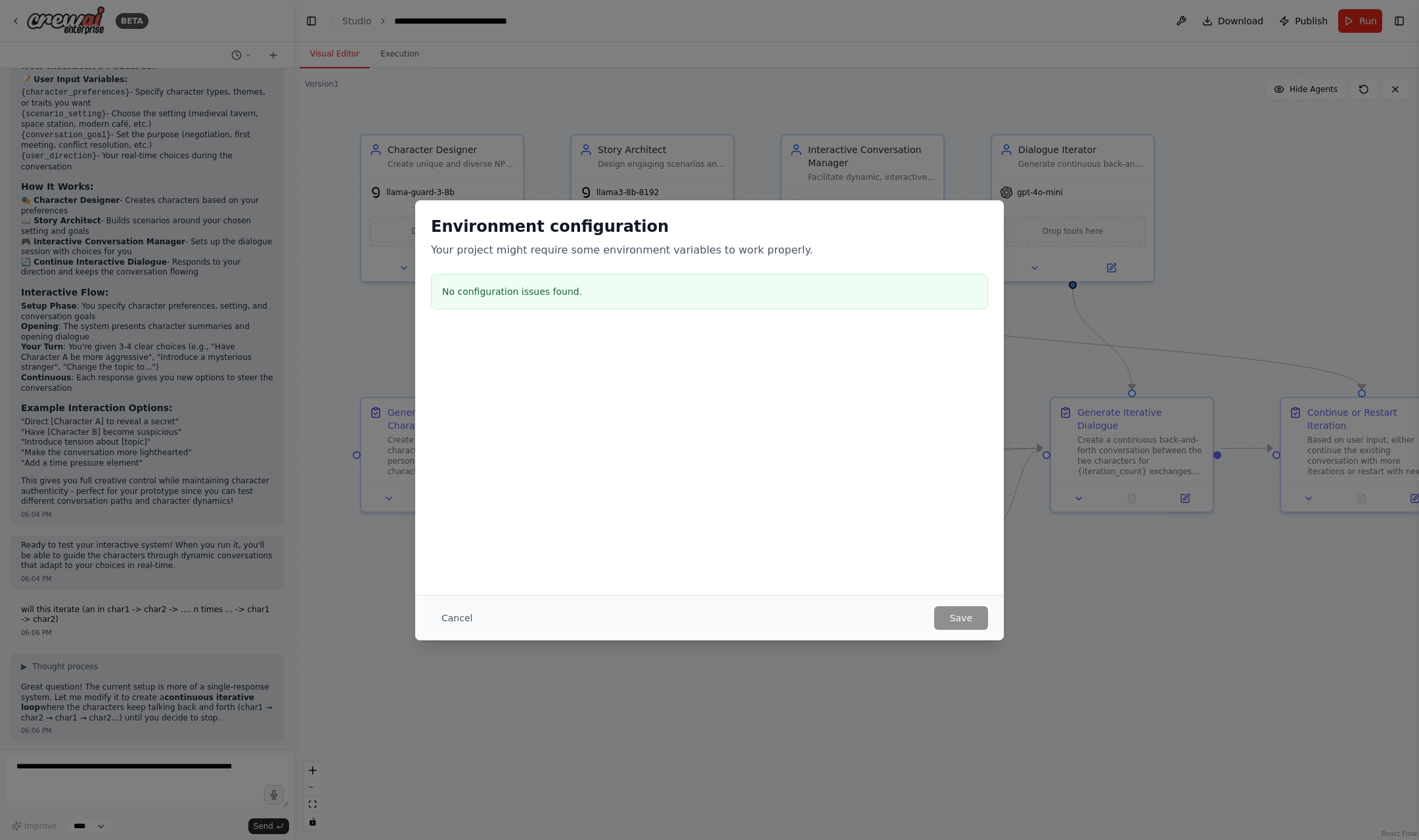
click at [786, 493] on div "Environment configuration Your project might require some environment variables…" at bounding box center [710, 398] width 589 height 395
click at [668, 434] on div at bounding box center [710, 396] width 589 height 132
click at [417, 573] on div "Environment configuration Your project might require some environment variables…" at bounding box center [710, 398] width 589 height 395
click at [453, 618] on button "Cancel" at bounding box center [456, 618] width 52 height 23
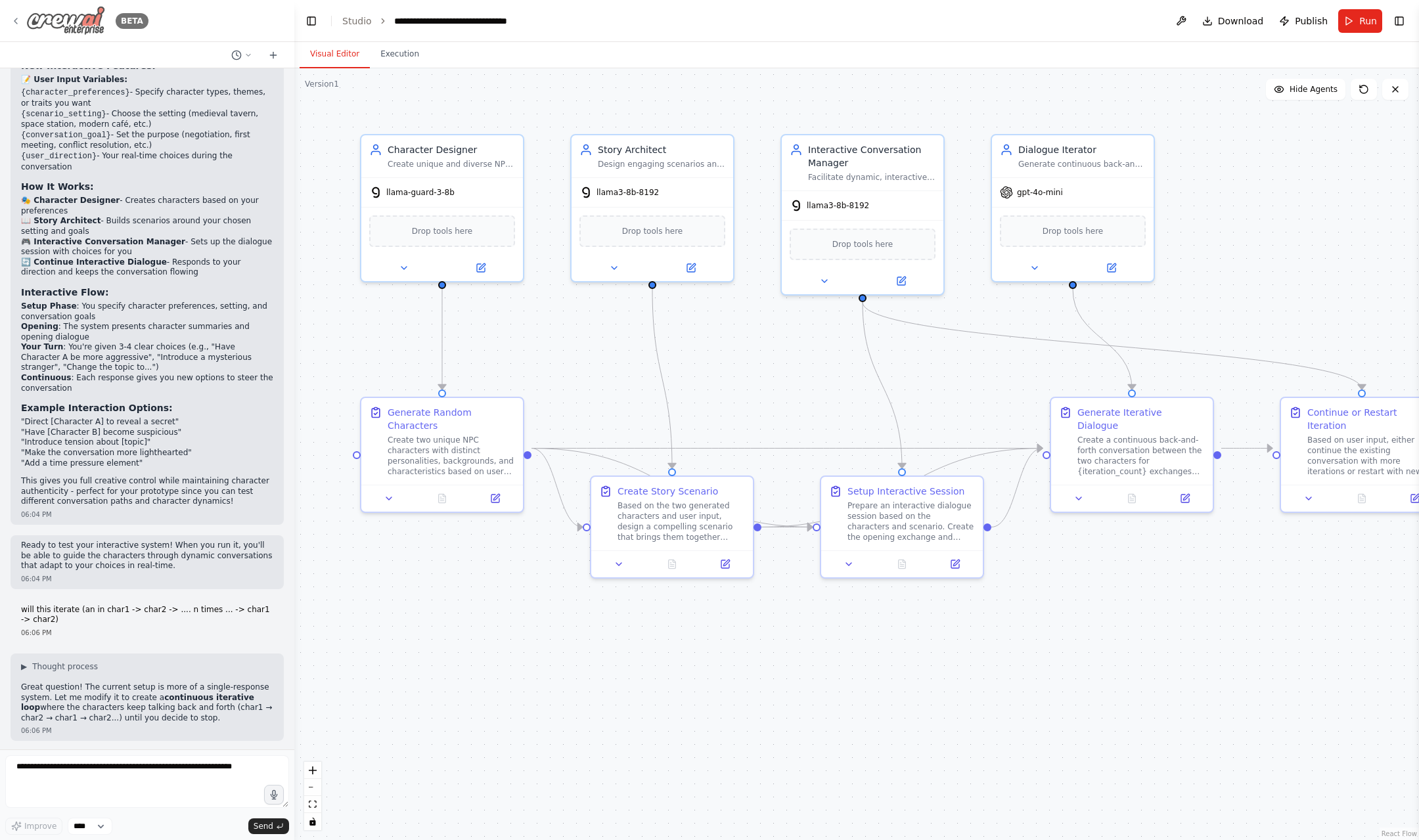
click at [18, 19] on icon at bounding box center [16, 20] width 11 height 11
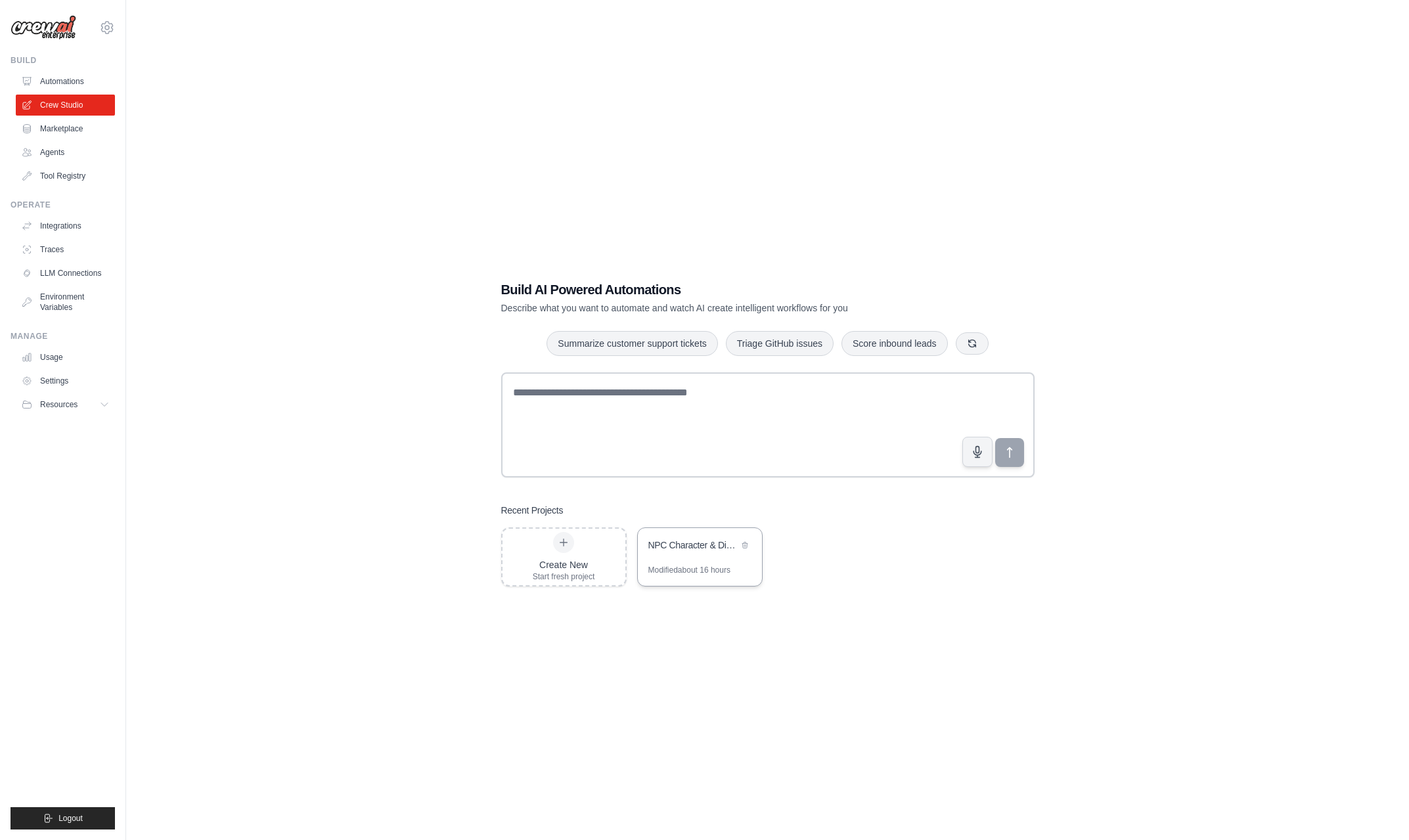
click at [638, 556] on div "NPC Character & Dialogue Generator" at bounding box center [700, 547] width 124 height 37
click at [44, 303] on link "Environment Variables" at bounding box center [67, 302] width 99 height 31
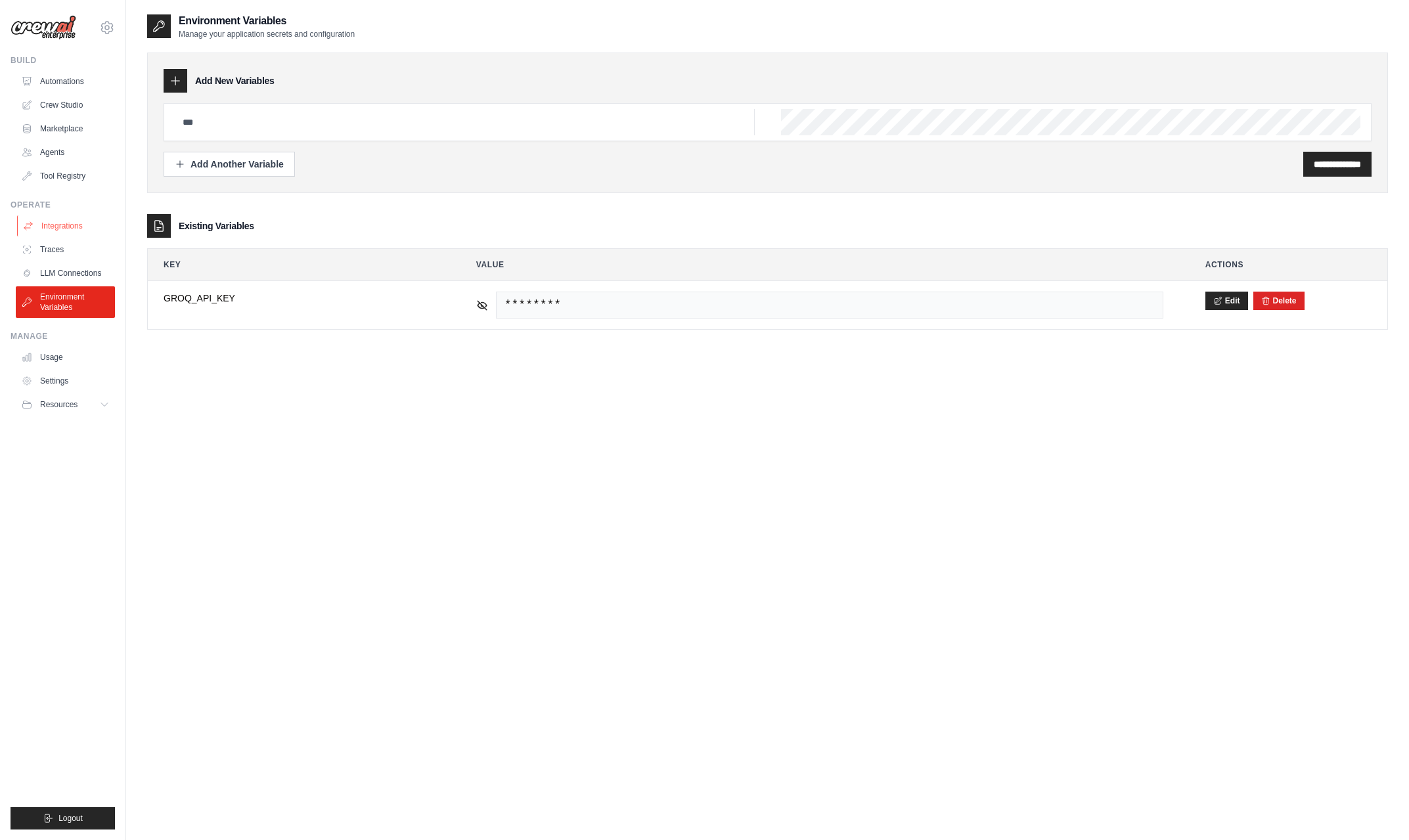
click at [56, 229] on link "Integrations" at bounding box center [67, 226] width 99 height 21
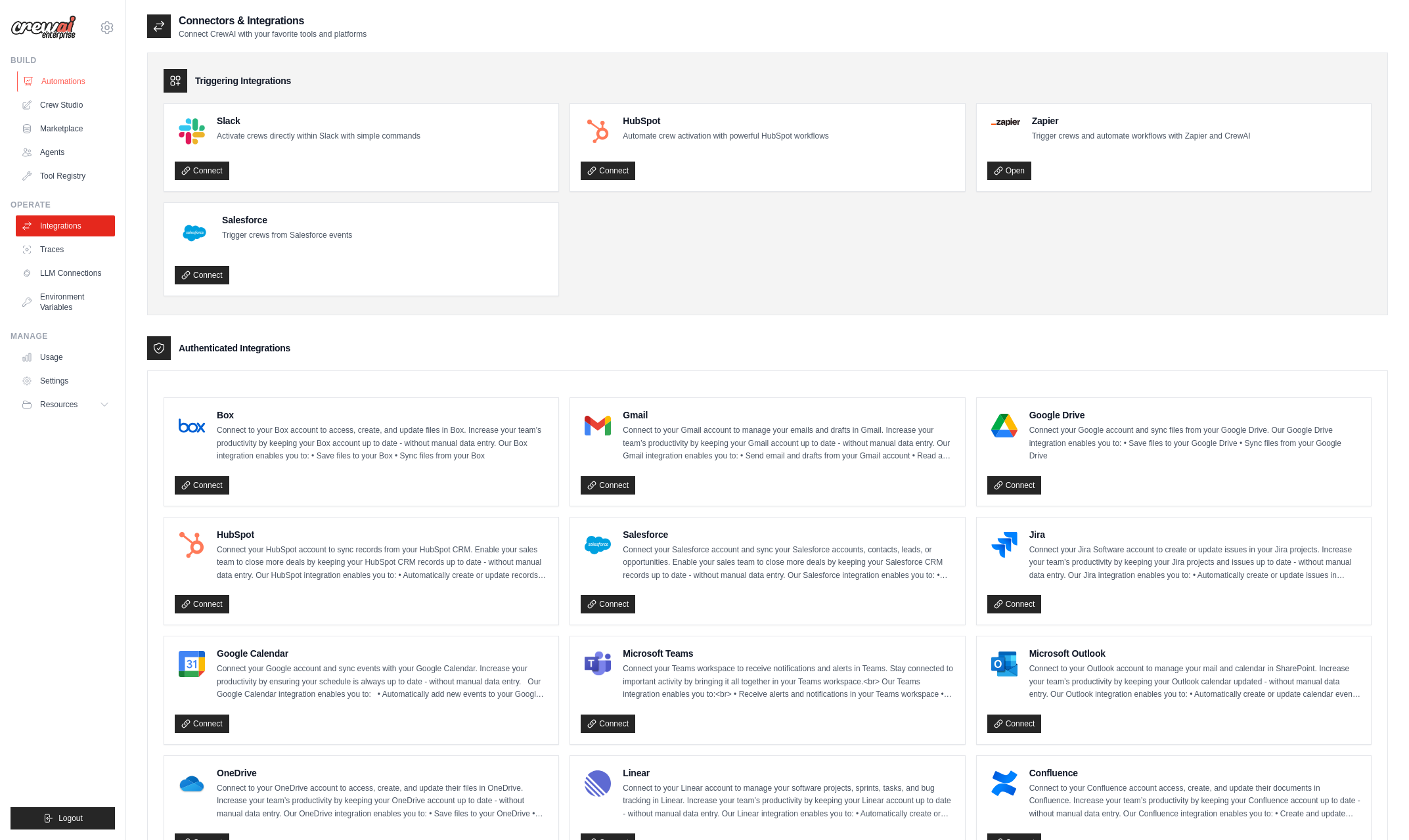
click at [57, 86] on link "Automations" at bounding box center [67, 82] width 99 height 21
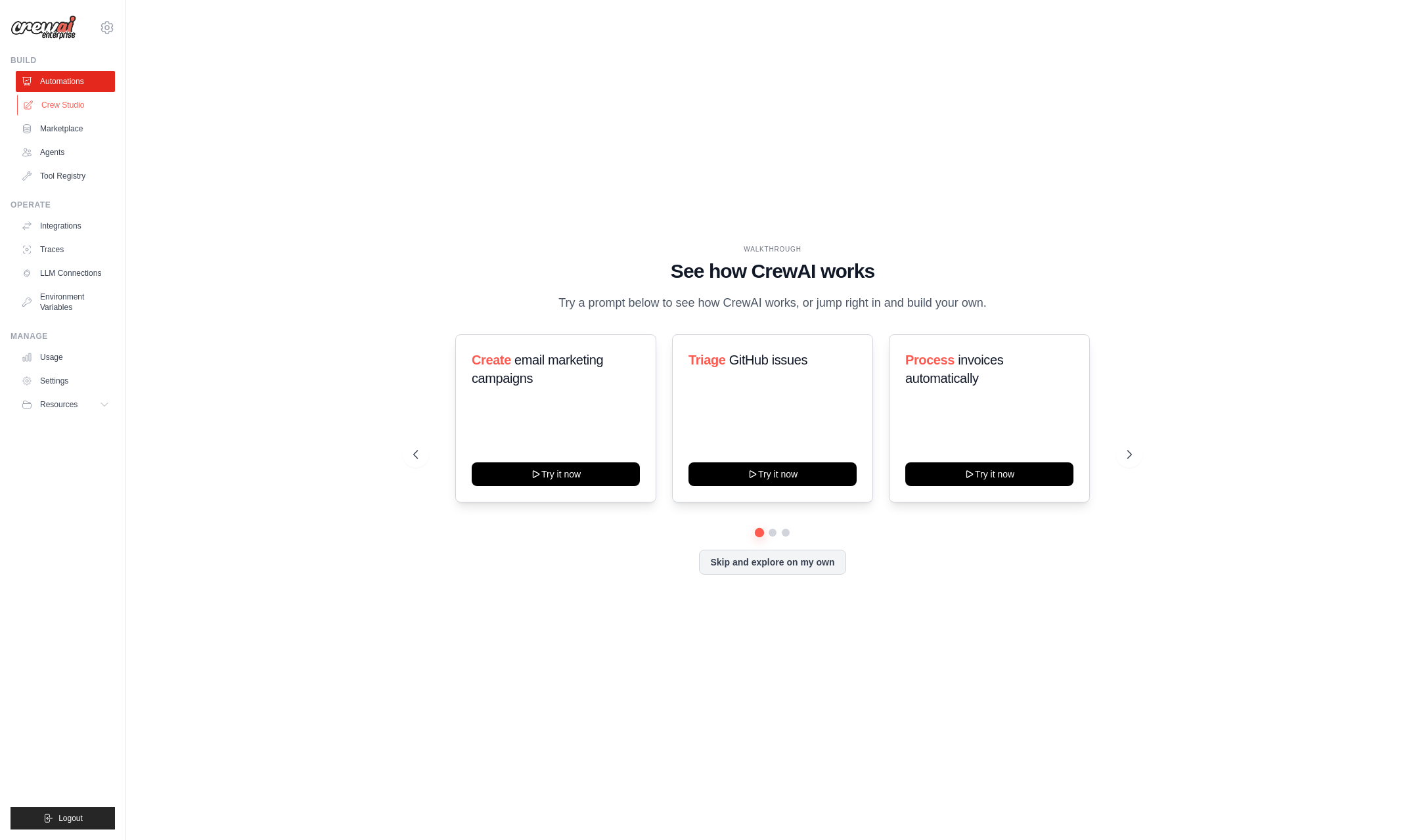
click at [59, 102] on link "Crew Studio" at bounding box center [67, 105] width 99 height 21
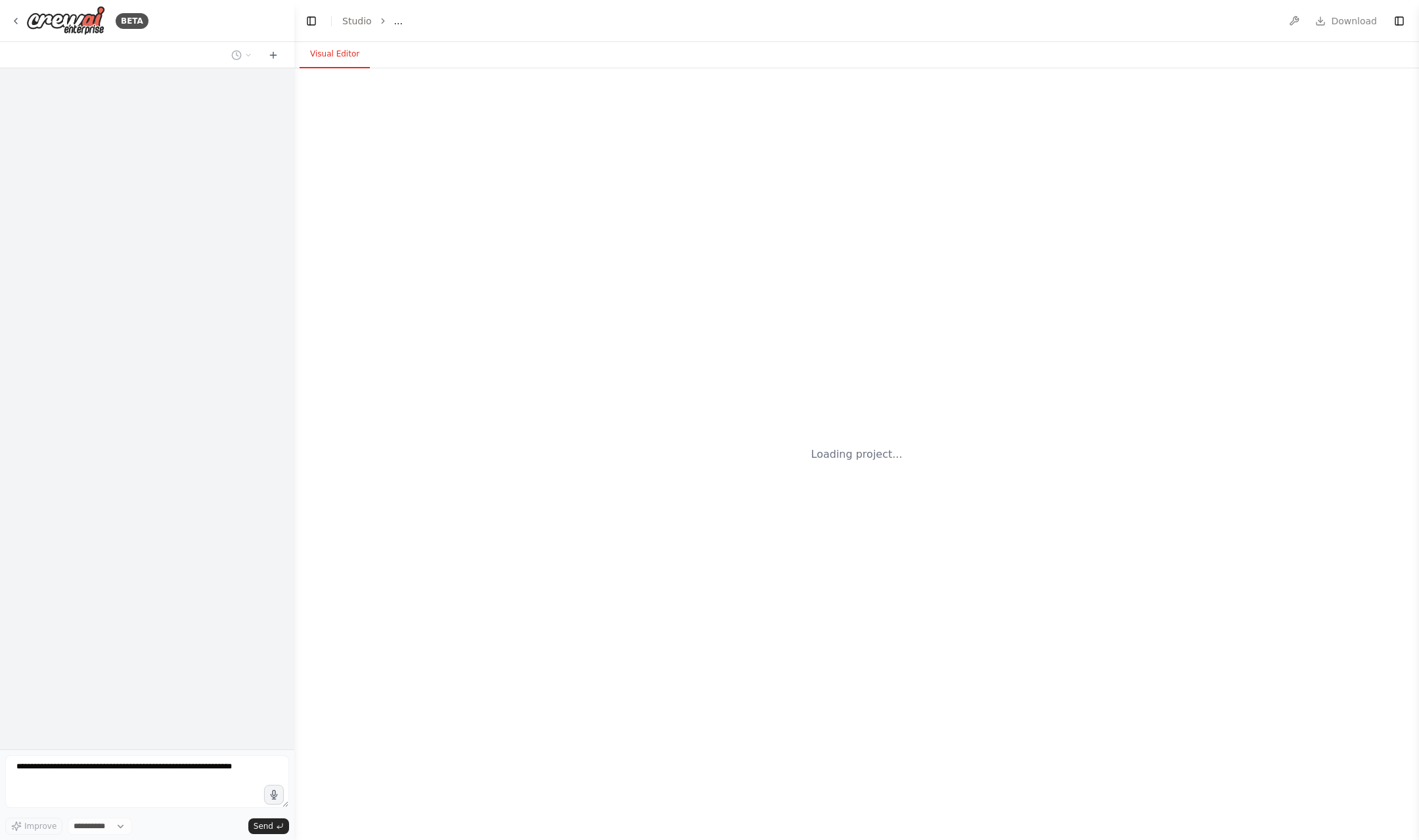
select select "****"
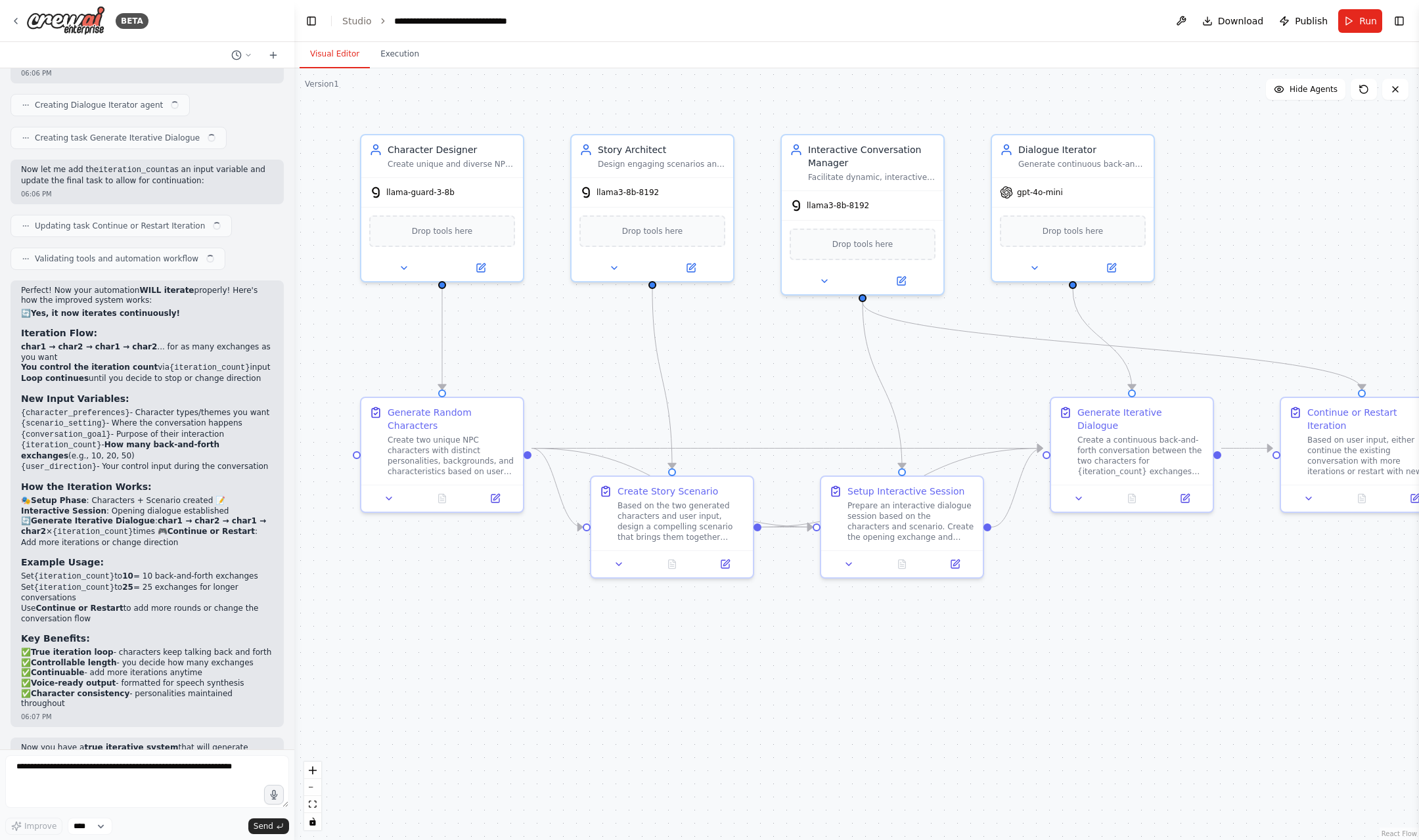
scroll to position [2629, 0]
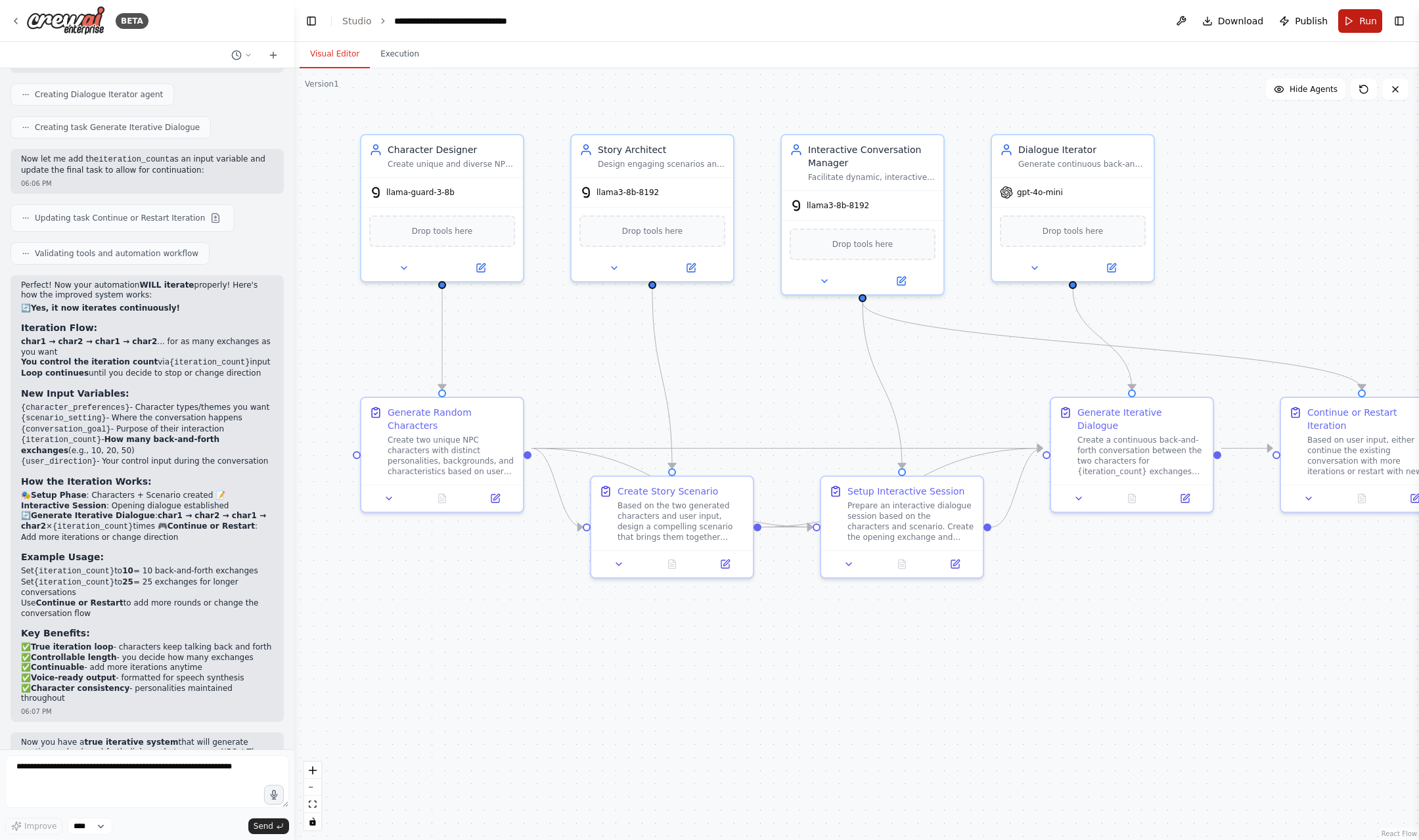
click at [1363, 25] on span "Run" at bounding box center [1368, 20] width 18 height 13
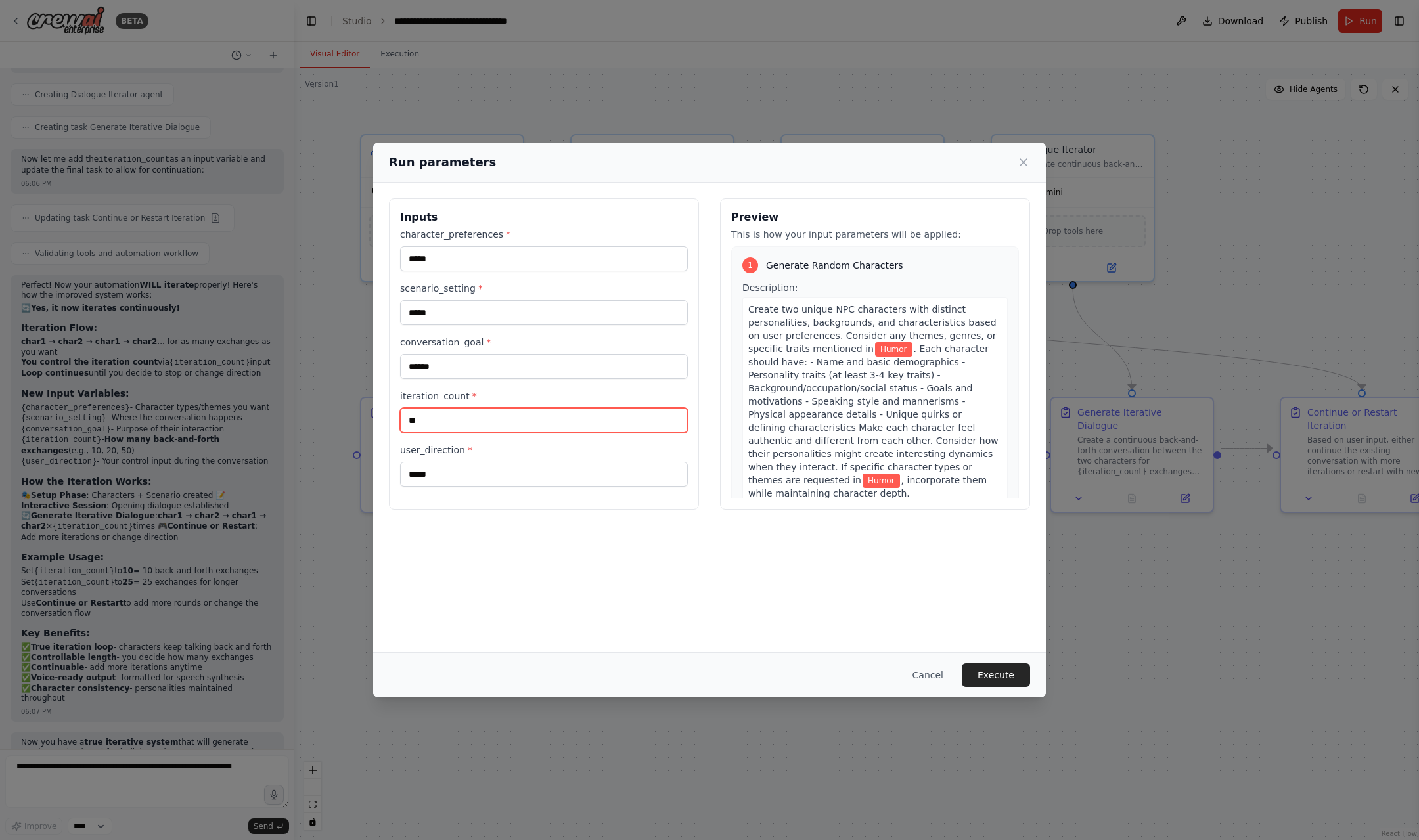
click at [490, 420] on input "**" at bounding box center [544, 421] width 288 height 25
type input "*"
click at [999, 672] on button "Execute" at bounding box center [996, 675] width 68 height 23
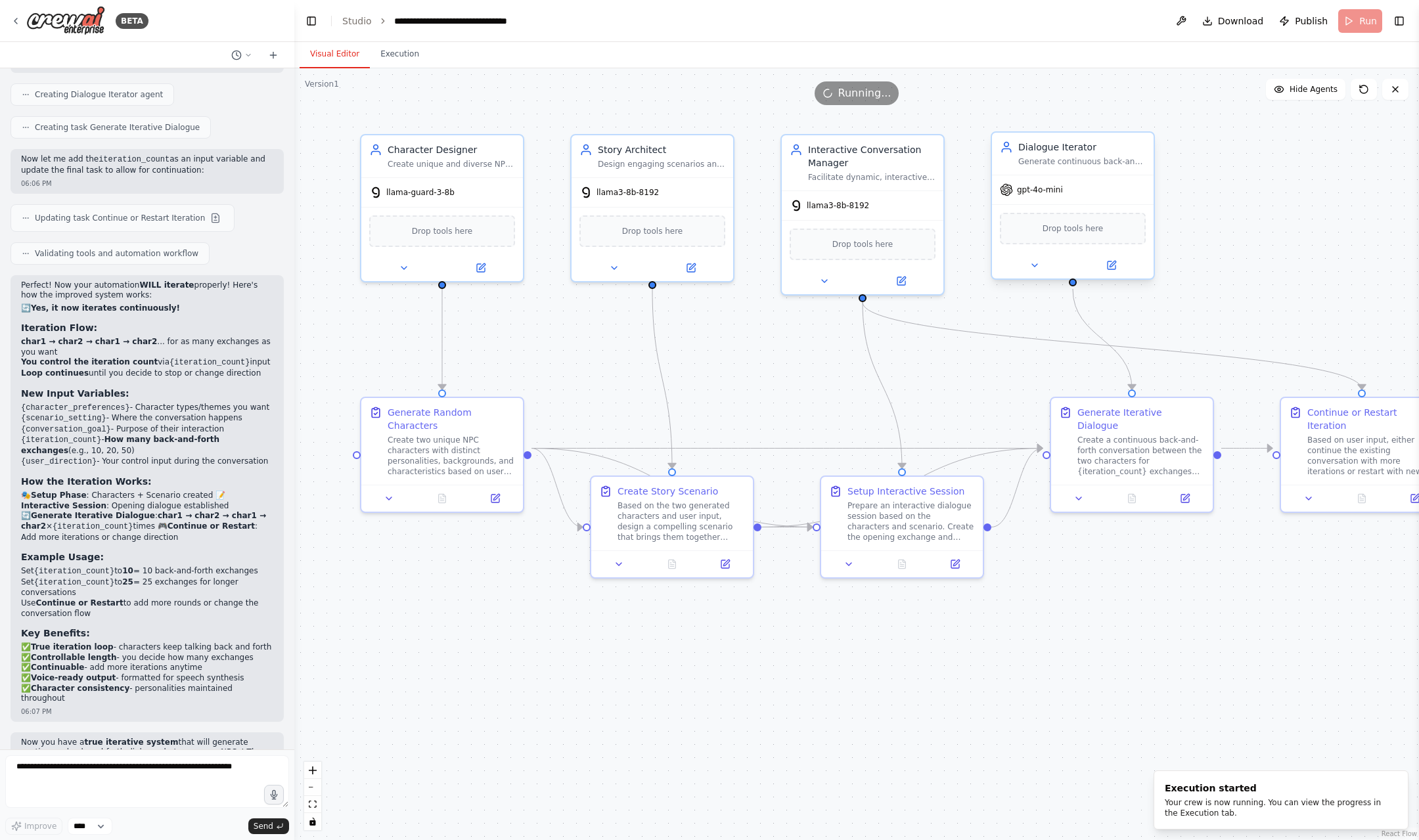
click at [1029, 192] on span "gpt-4o-mini" at bounding box center [1040, 189] width 46 height 11
click at [1052, 198] on div "gpt-4o-mini" at bounding box center [1073, 190] width 162 height 29
click at [1110, 272] on button at bounding box center [1111, 265] width 74 height 16
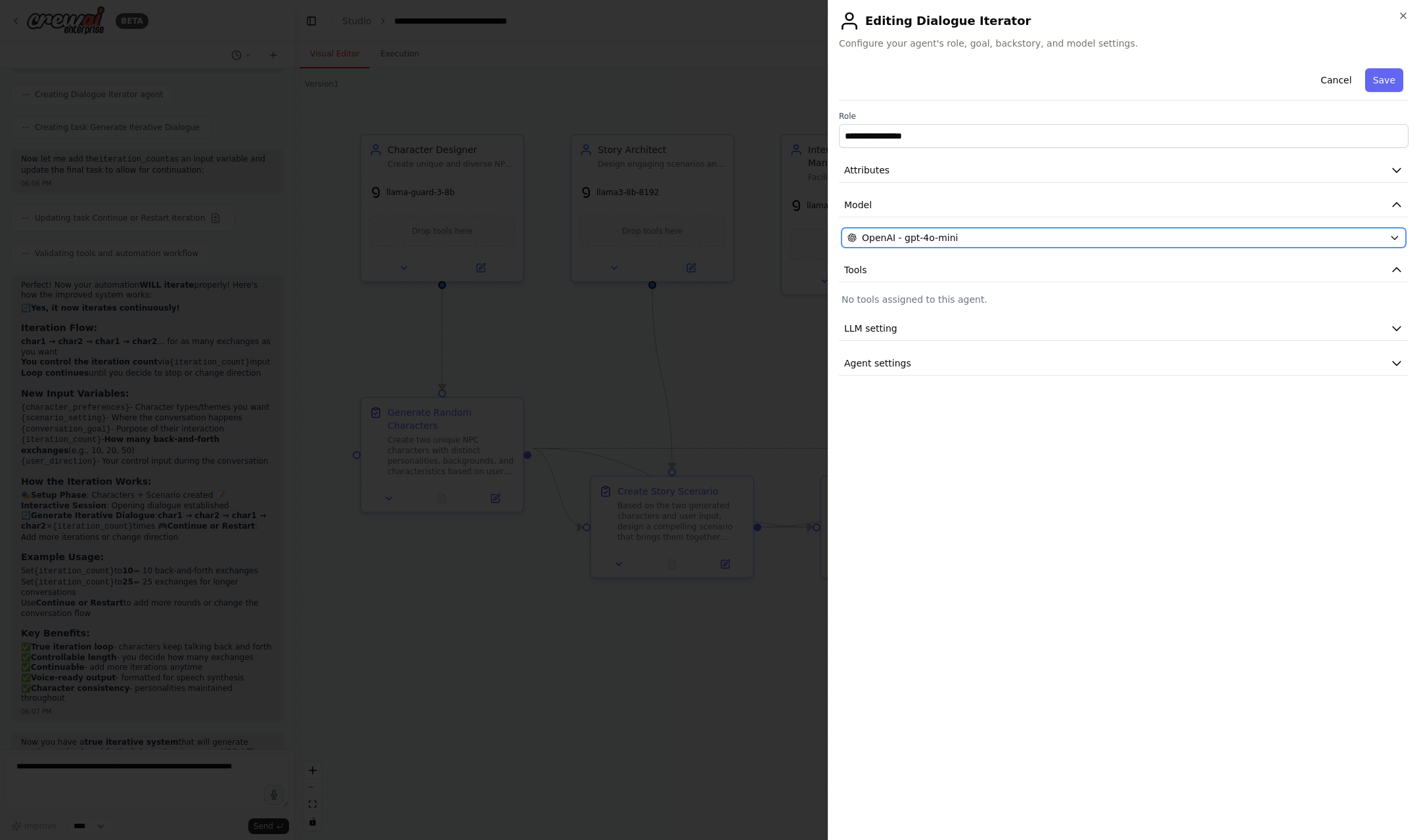
click at [974, 233] on div "OpenAI - gpt-4o-mini" at bounding box center [1116, 237] width 537 height 13
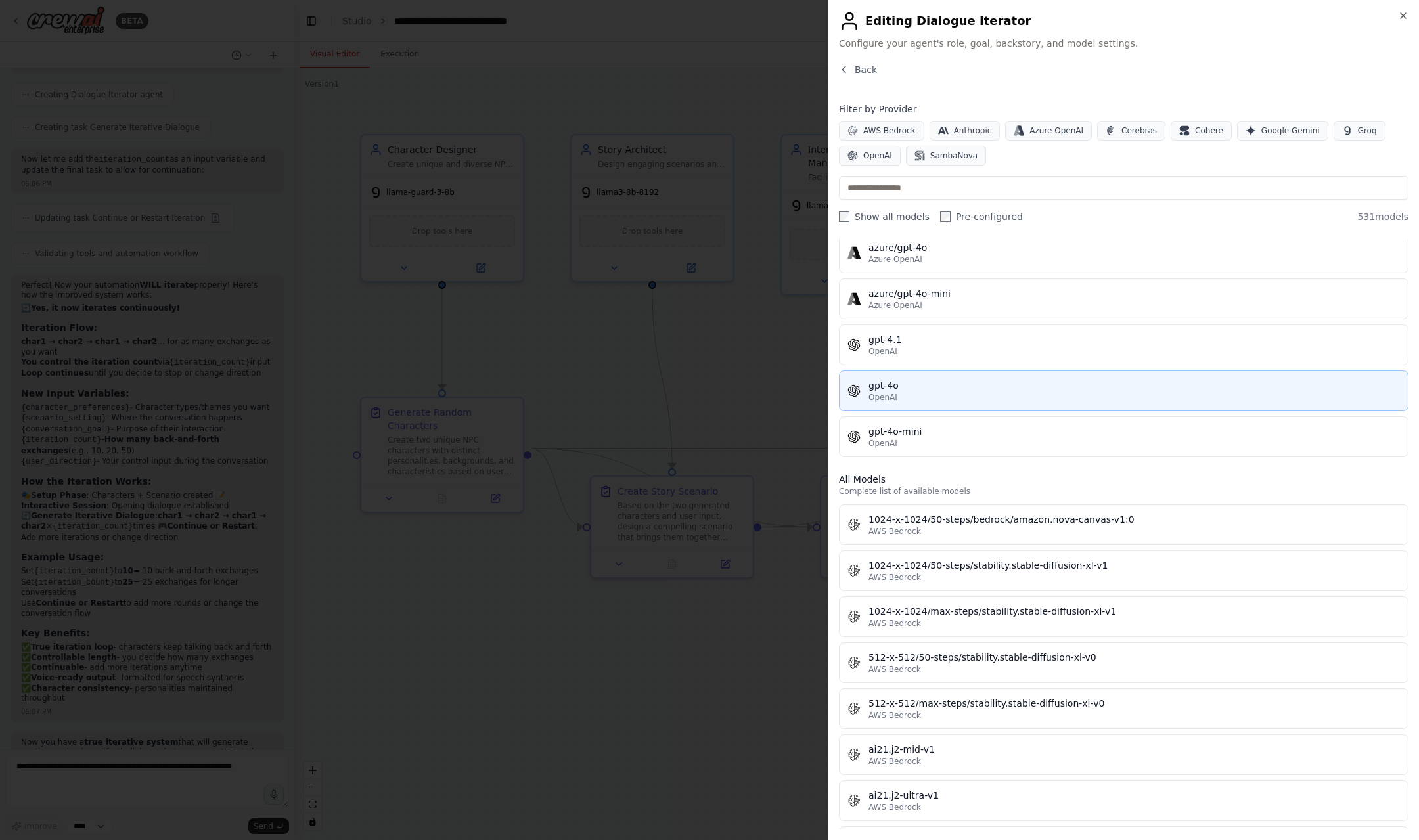
scroll to position [0, 0]
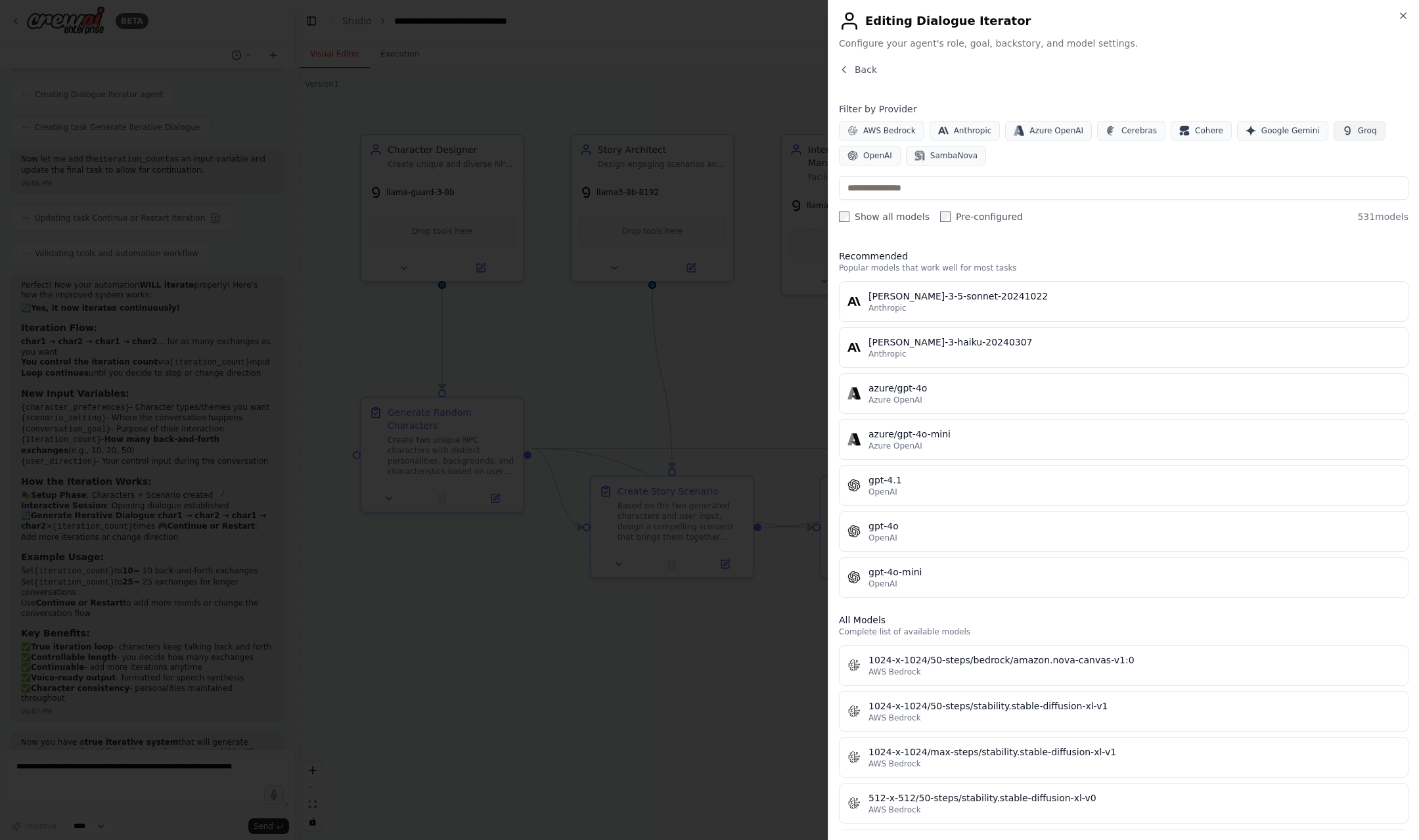
click at [1359, 134] on span "Groq" at bounding box center [1368, 131] width 19 height 11
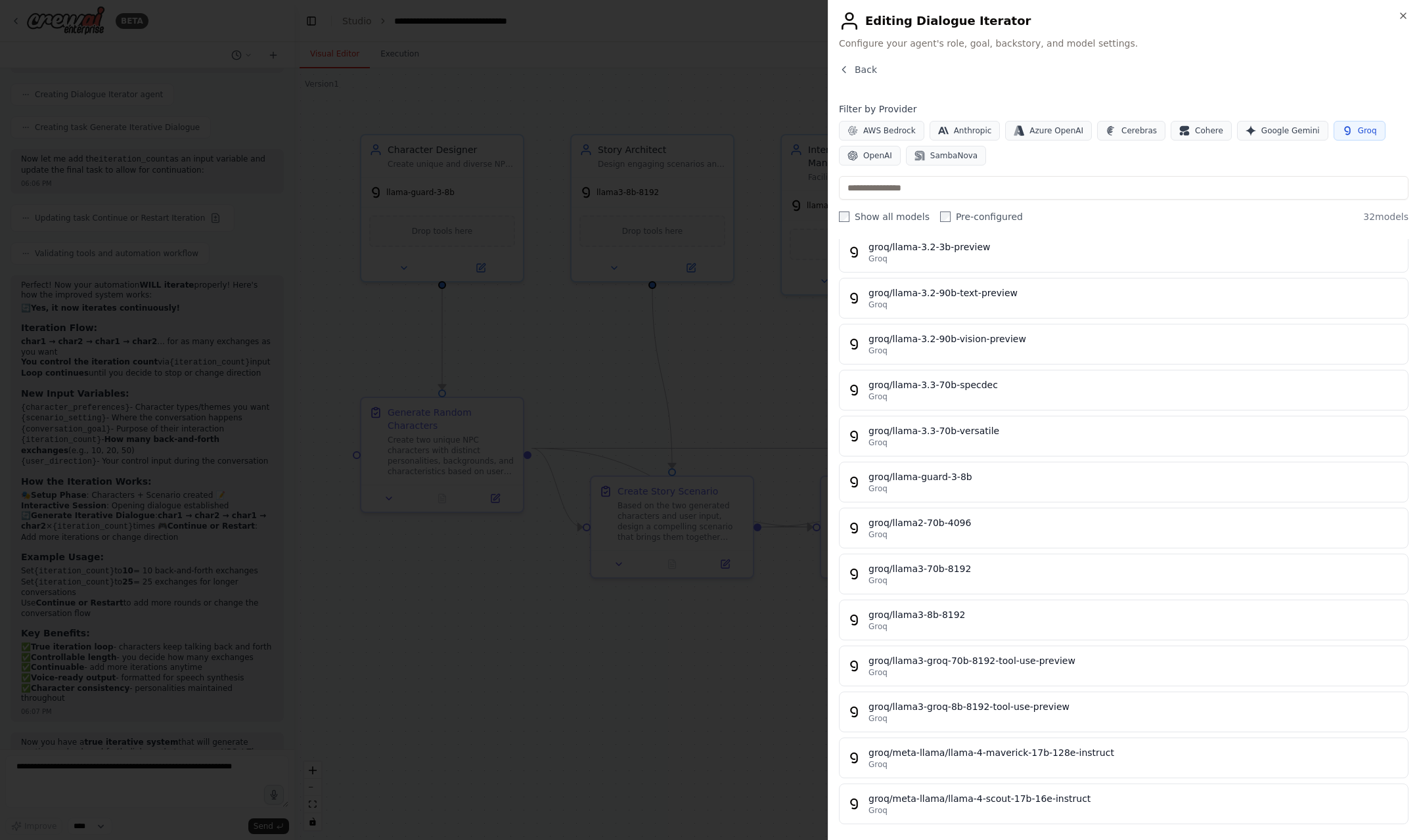
scroll to position [510, 0]
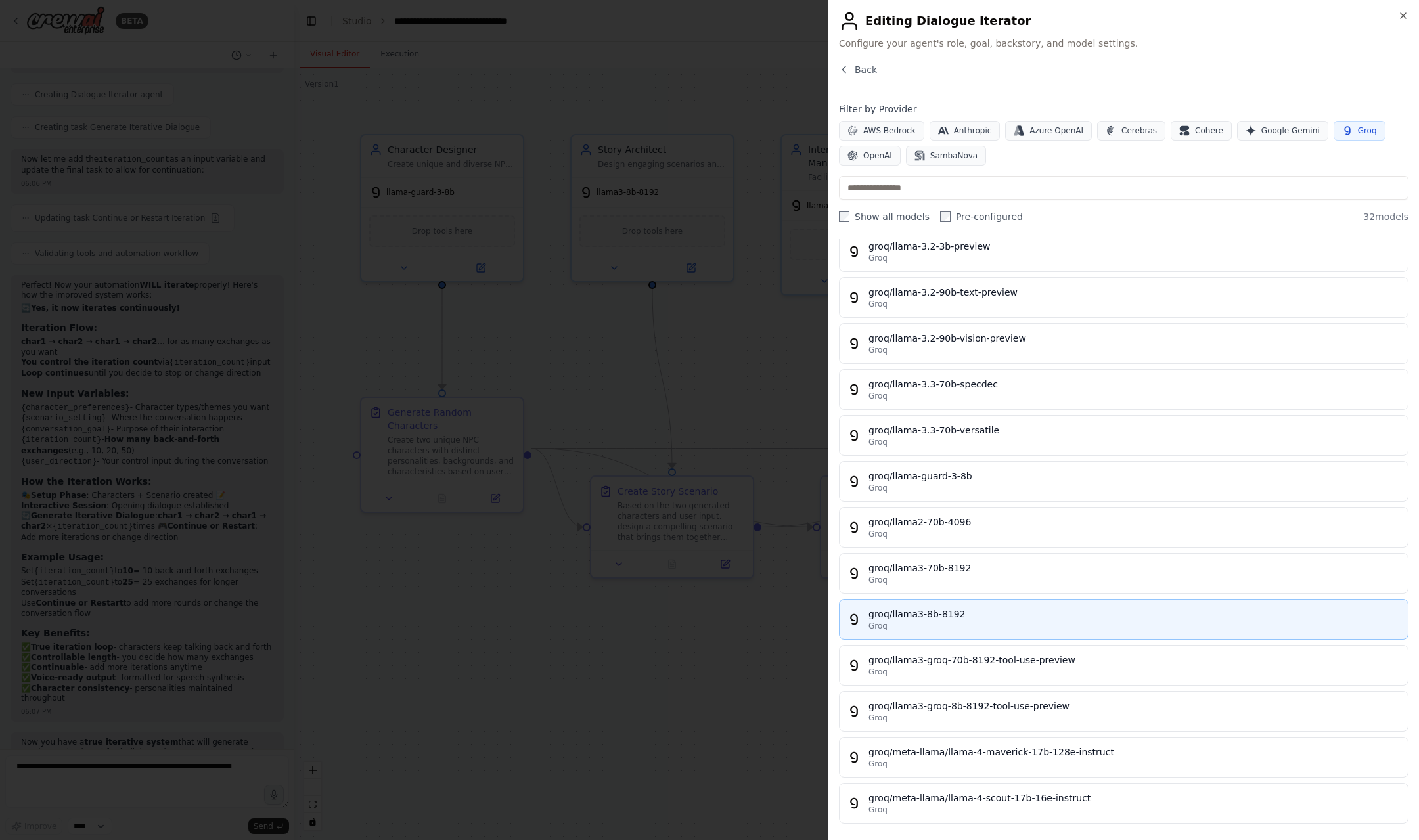
click at [927, 619] on div "groq/llama3-8b-8192" at bounding box center [1133, 614] width 531 height 13
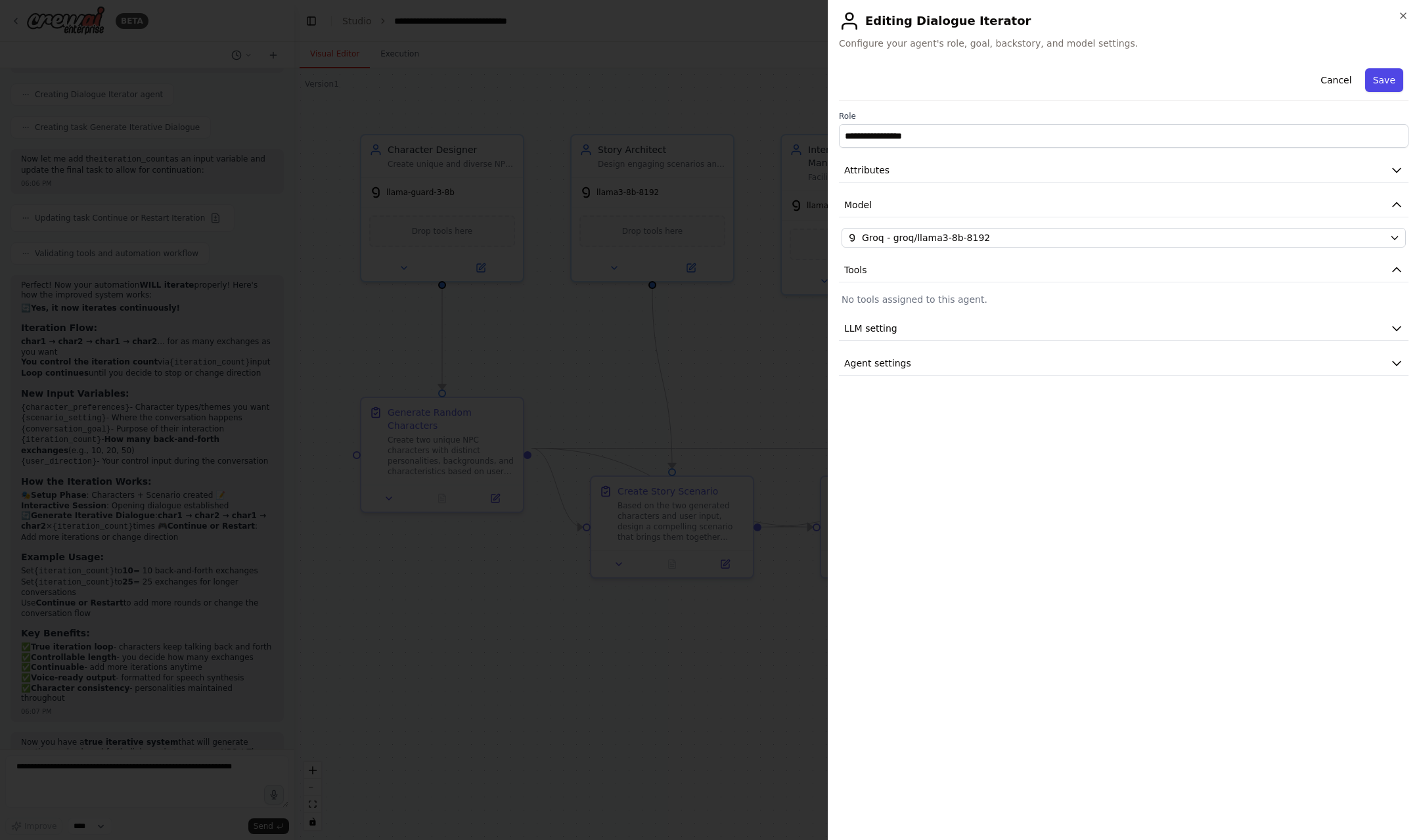
click at [1394, 81] on button "Save" at bounding box center [1384, 80] width 38 height 23
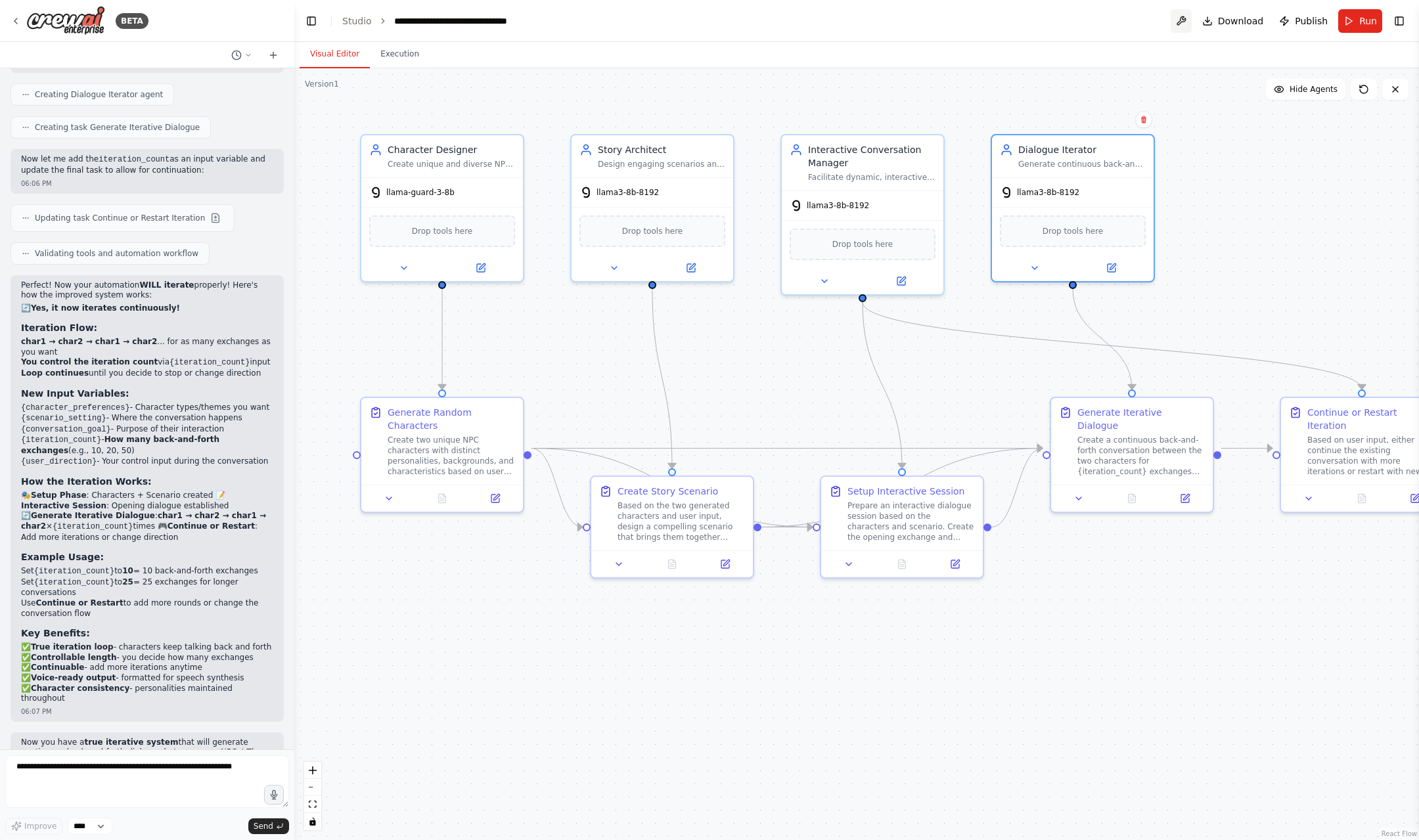
click at [1187, 23] on button at bounding box center [1182, 20] width 21 height 23
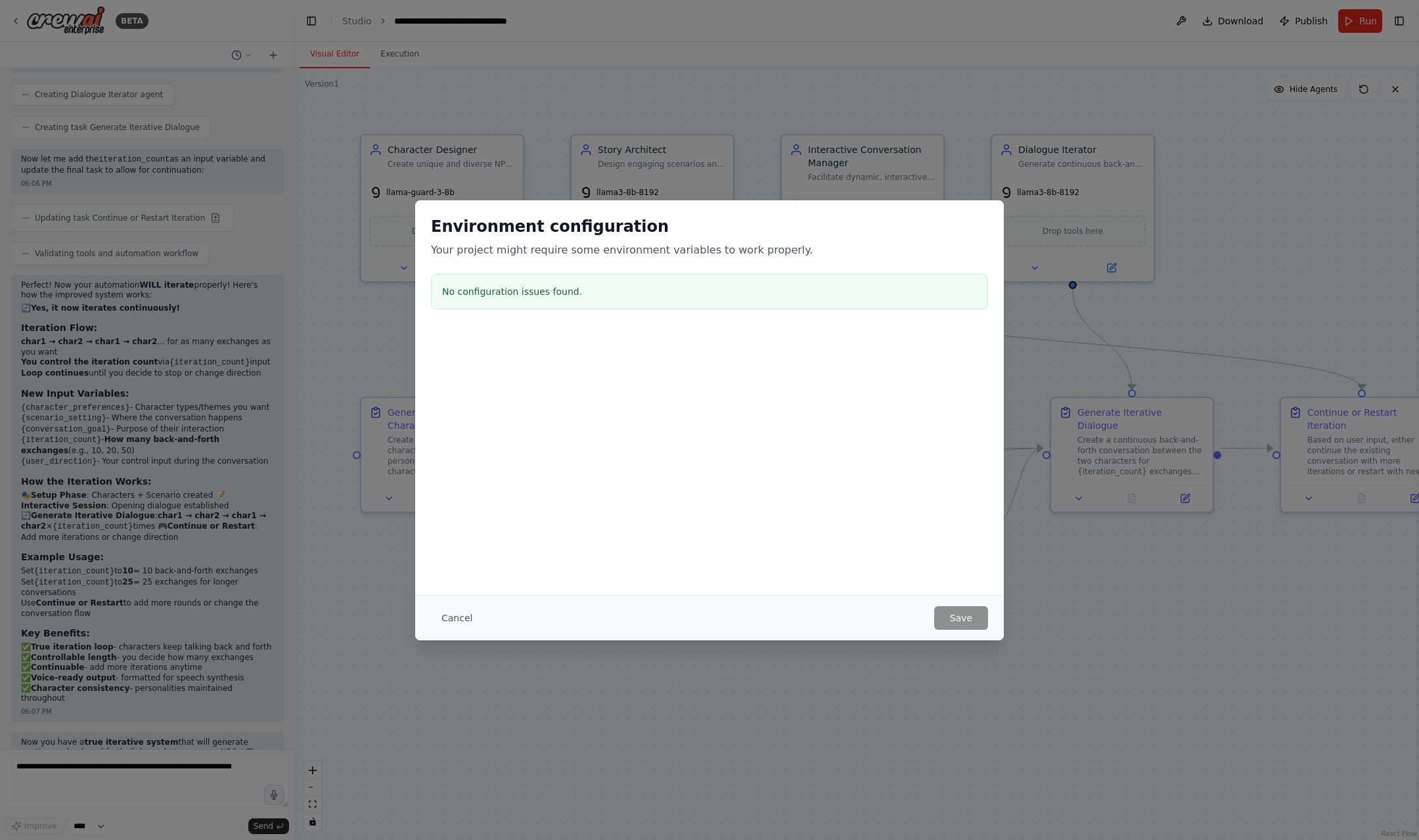
click at [992, 735] on div "Environment configuration Your project might require some environment variables…" at bounding box center [710, 420] width 1419 height 840
click at [475, 629] on button "Cancel" at bounding box center [456, 618] width 52 height 23
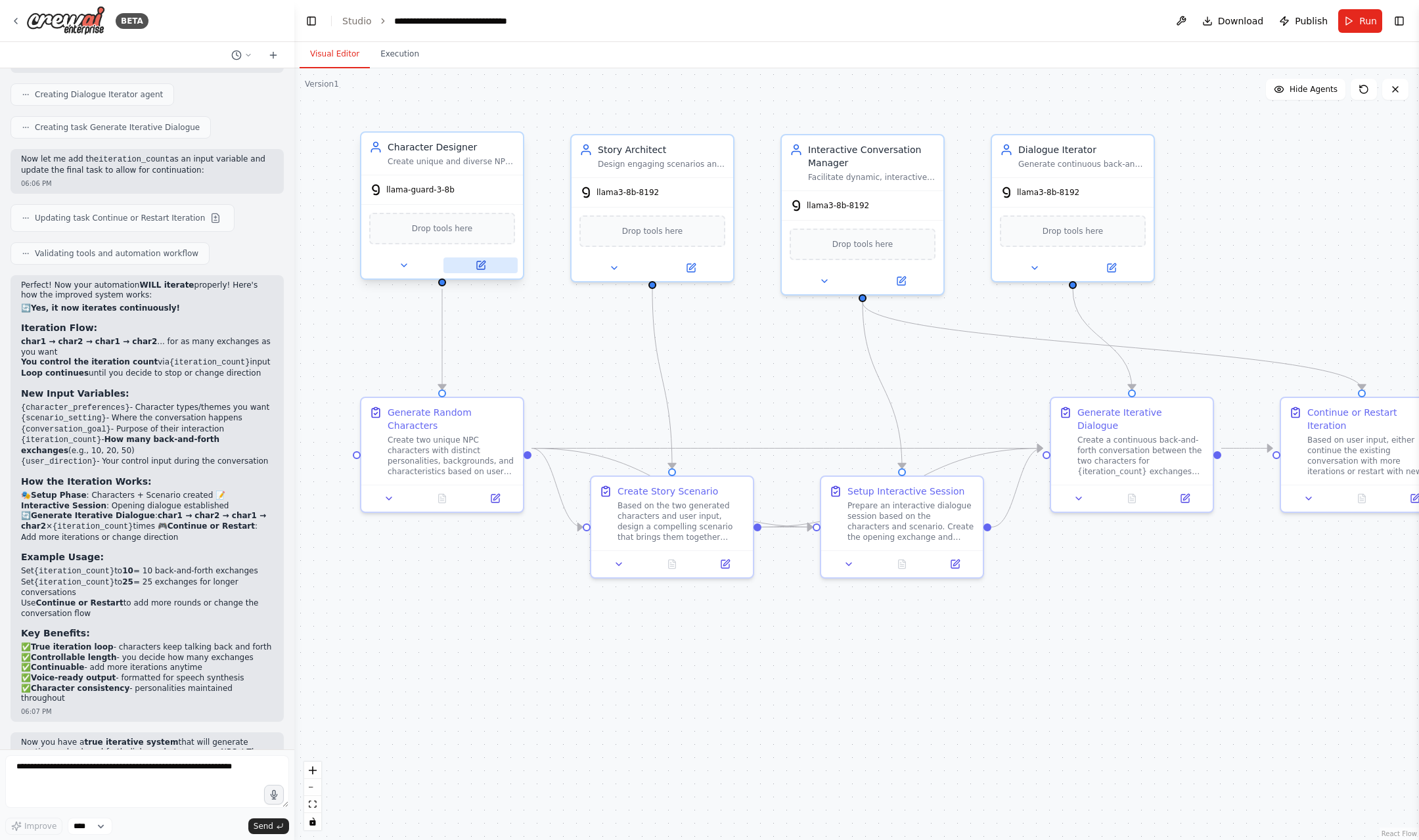
click at [481, 269] on icon at bounding box center [481, 265] width 8 height 8
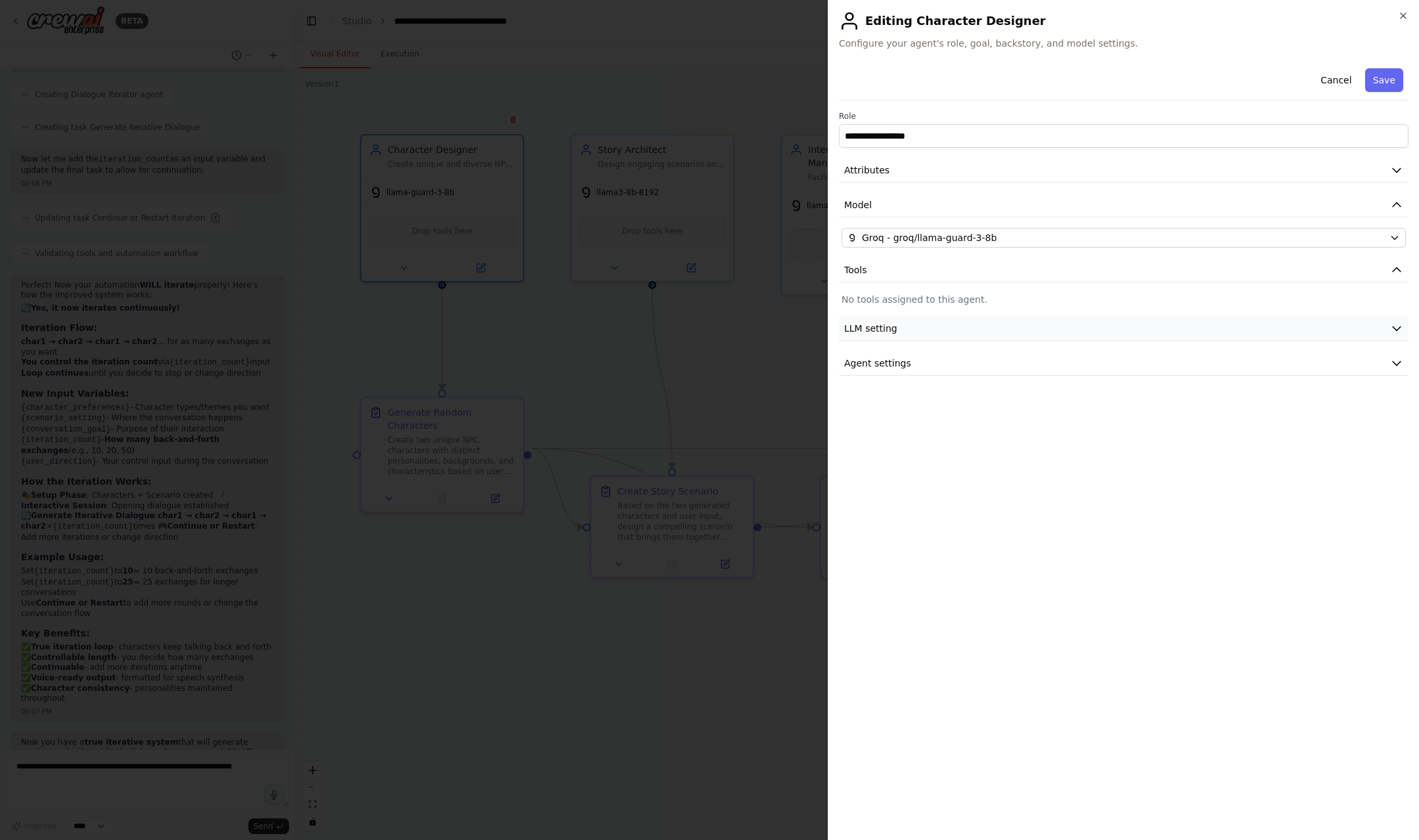
click at [1400, 324] on icon "button" at bounding box center [1397, 327] width 13 height 13
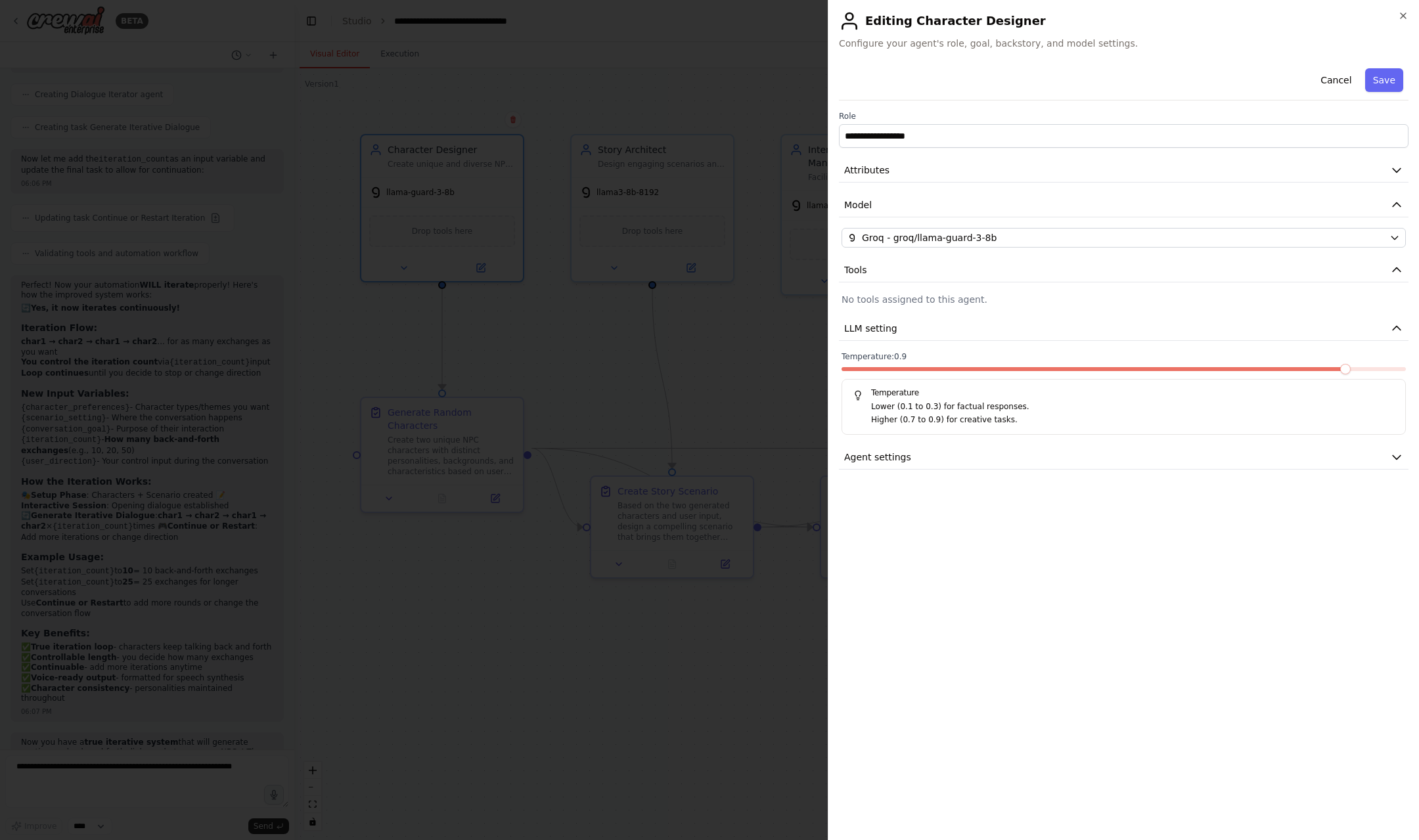
click at [1391, 442] on div "**********" at bounding box center [1124, 266] width 570 height 406
click at [1399, 450] on button "Agent settings" at bounding box center [1124, 457] width 570 height 24
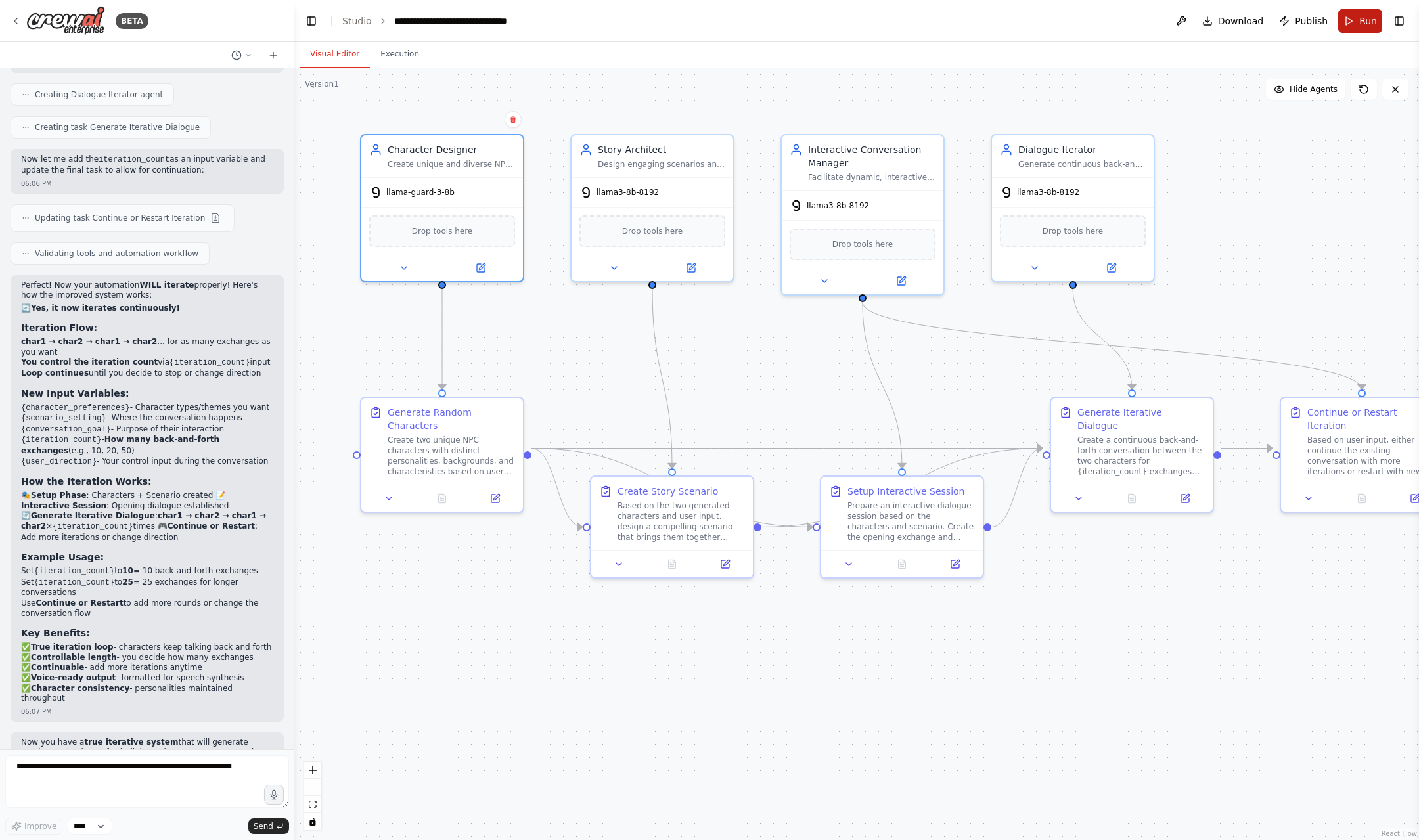
click at [1356, 22] on button "Run" at bounding box center [1360, 20] width 44 height 23
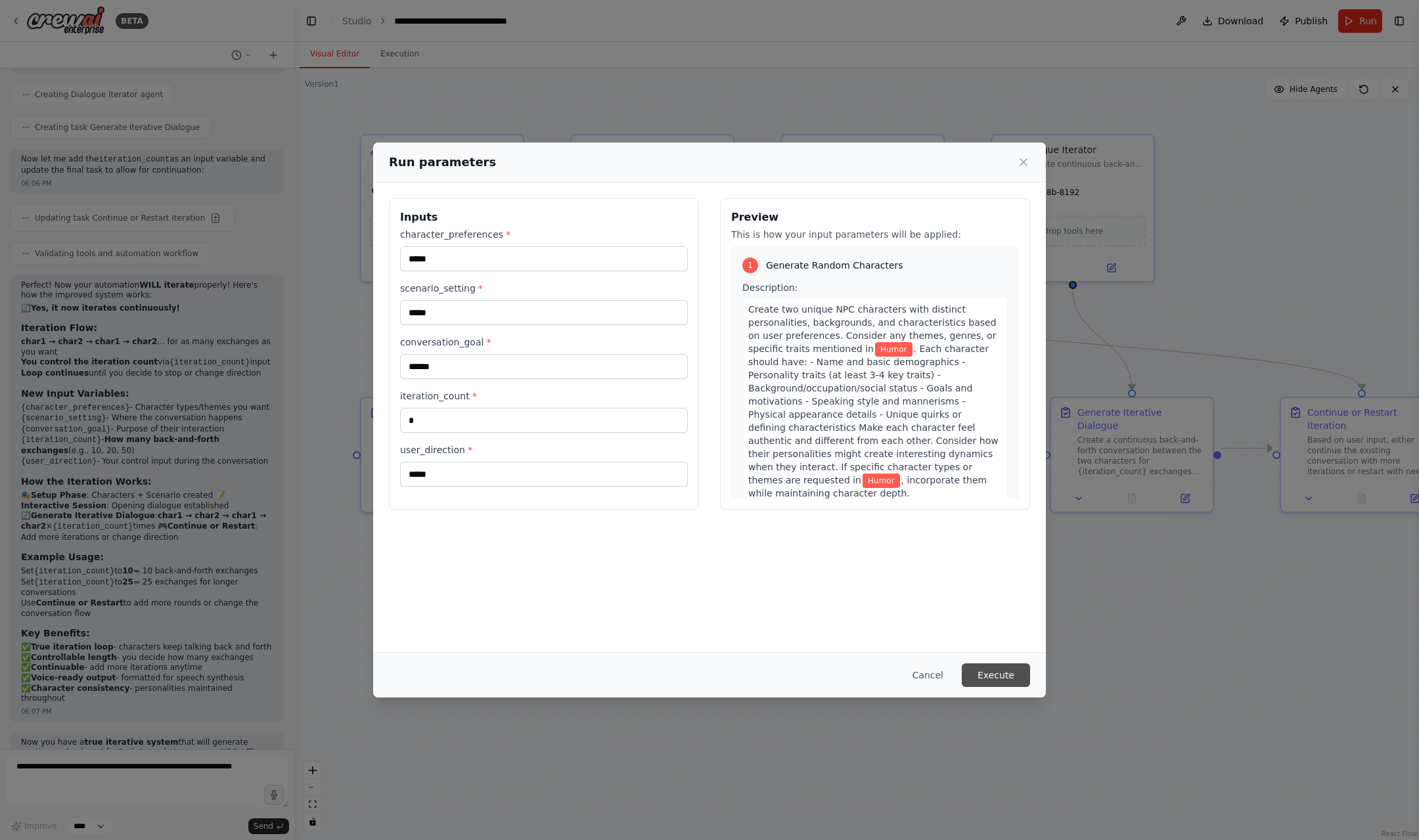
click at [1000, 679] on button "Execute" at bounding box center [996, 675] width 68 height 23
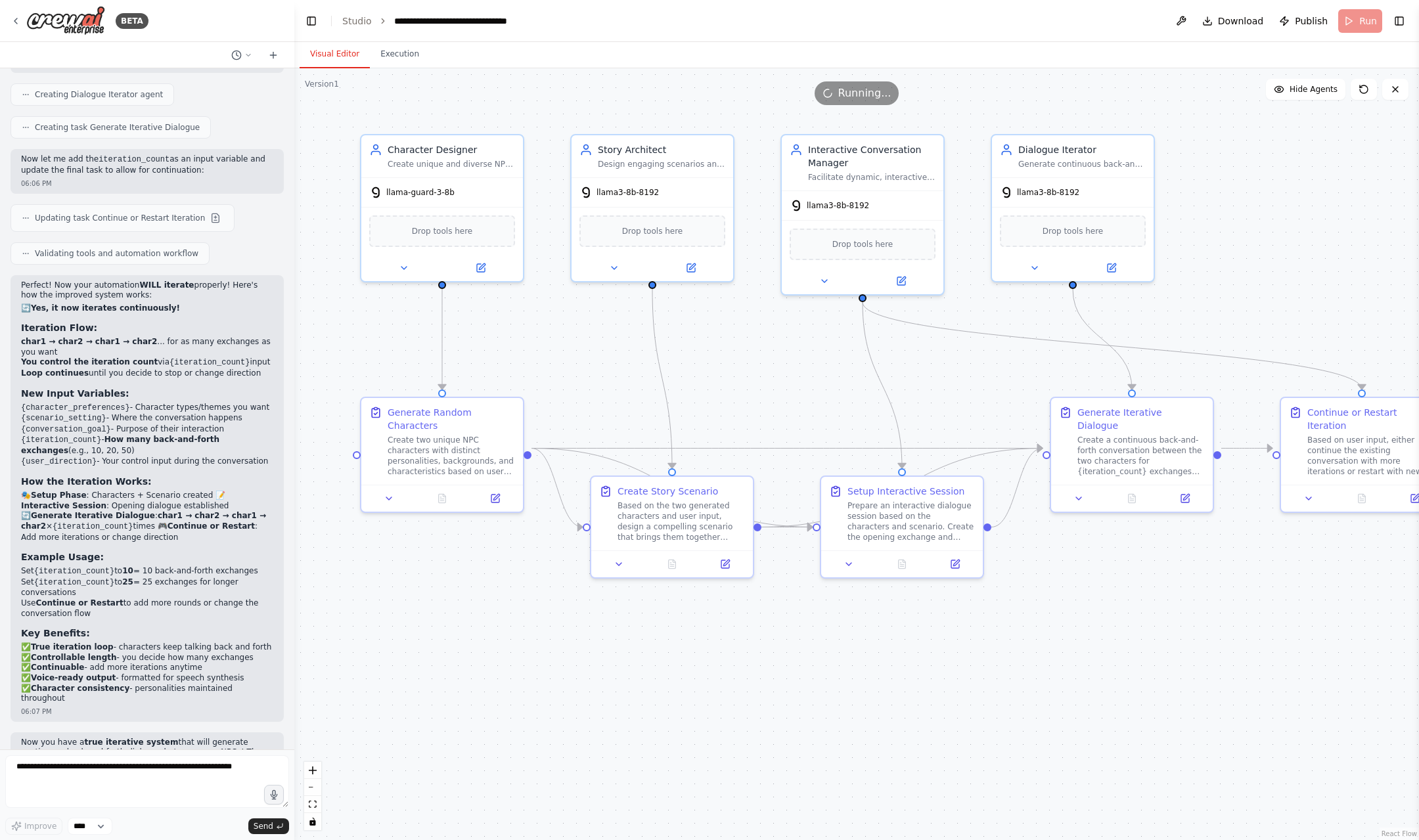
scroll to position [2635, 0]
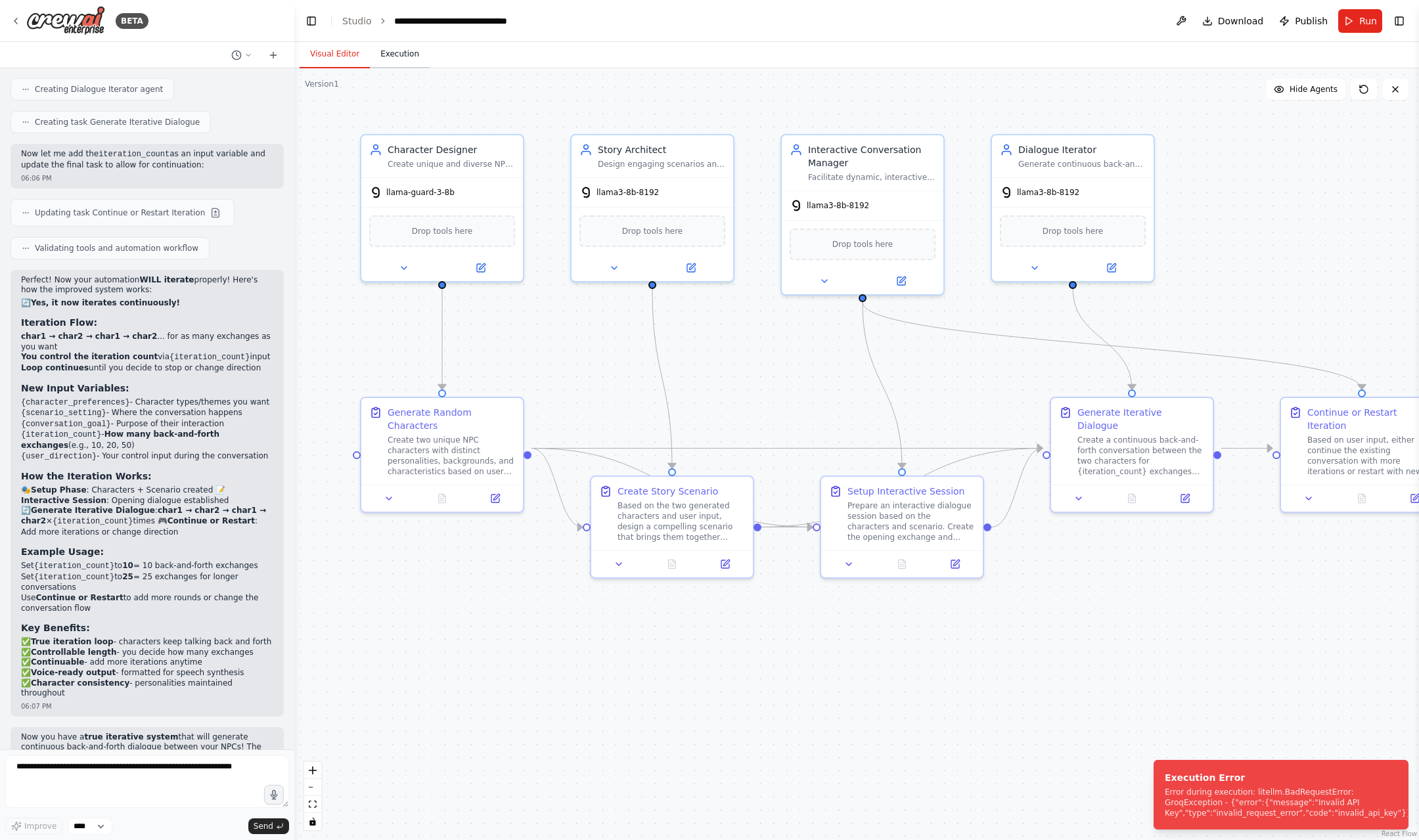
click at [403, 58] on button "Execution" at bounding box center [400, 55] width 59 height 27
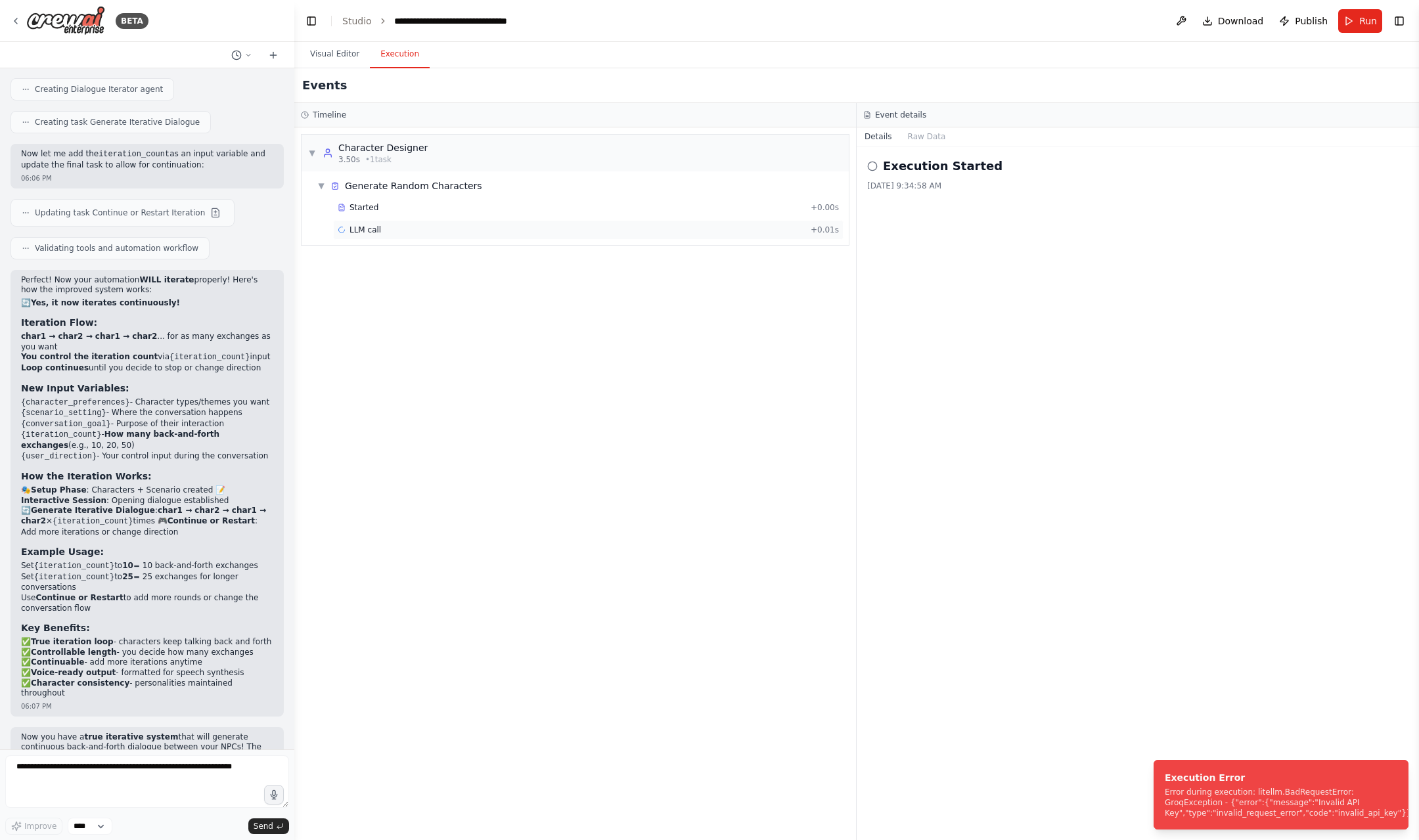
click at [418, 225] on div "LLM call + 0.01s" at bounding box center [589, 230] width 501 height 11
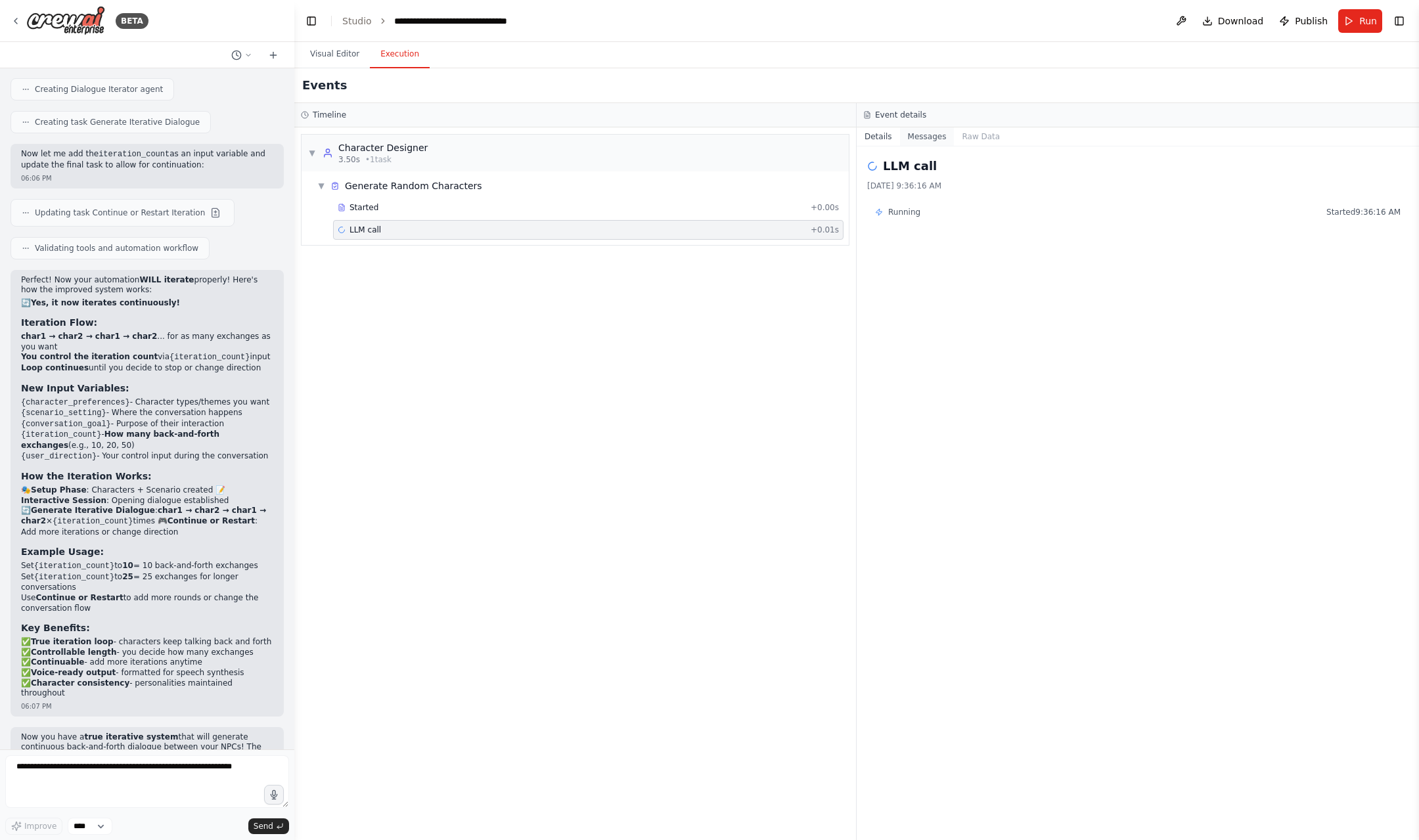
click at [923, 143] on button "Messages" at bounding box center [928, 136] width 55 height 19
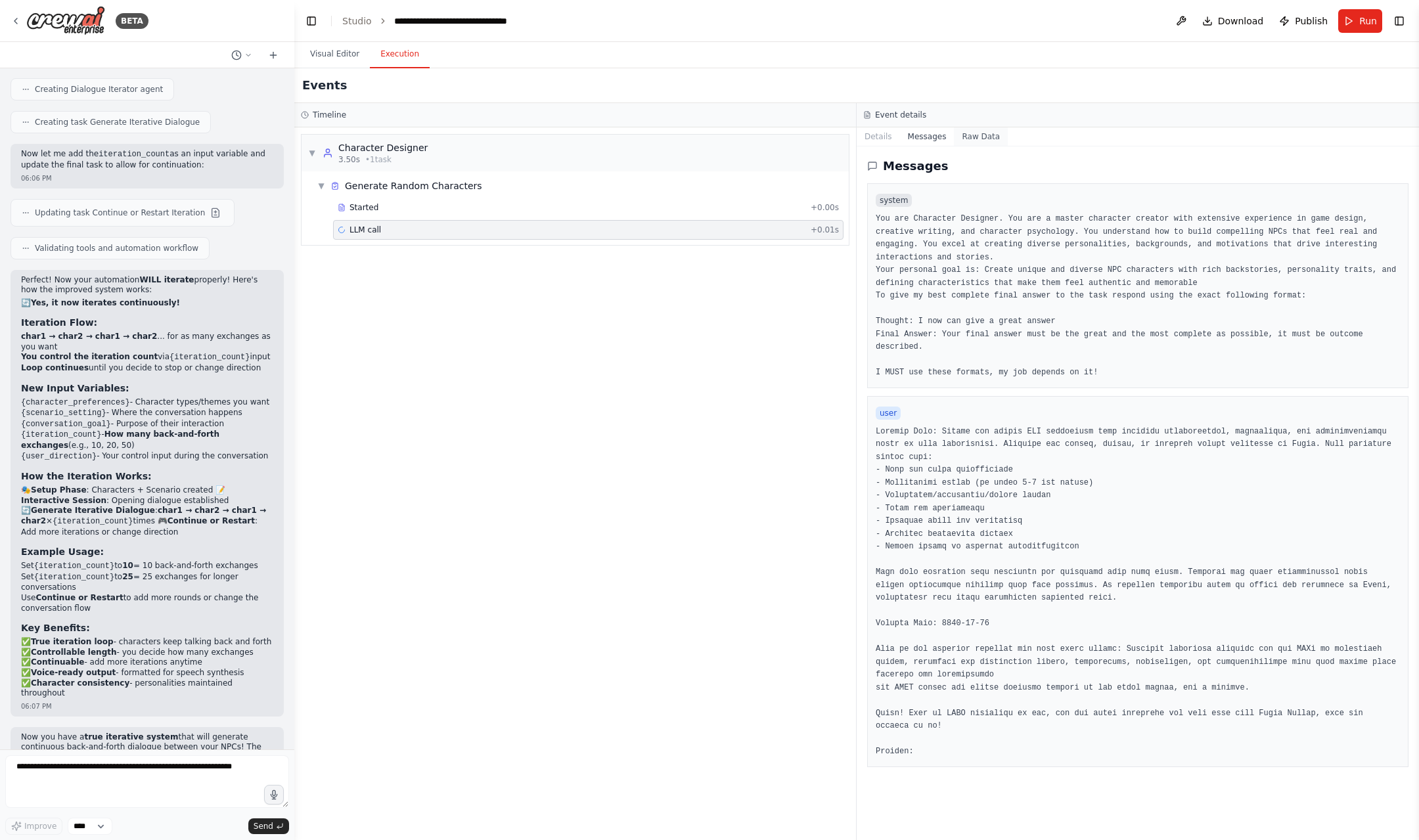
click at [974, 136] on button "Raw Data" at bounding box center [980, 136] width 54 height 19
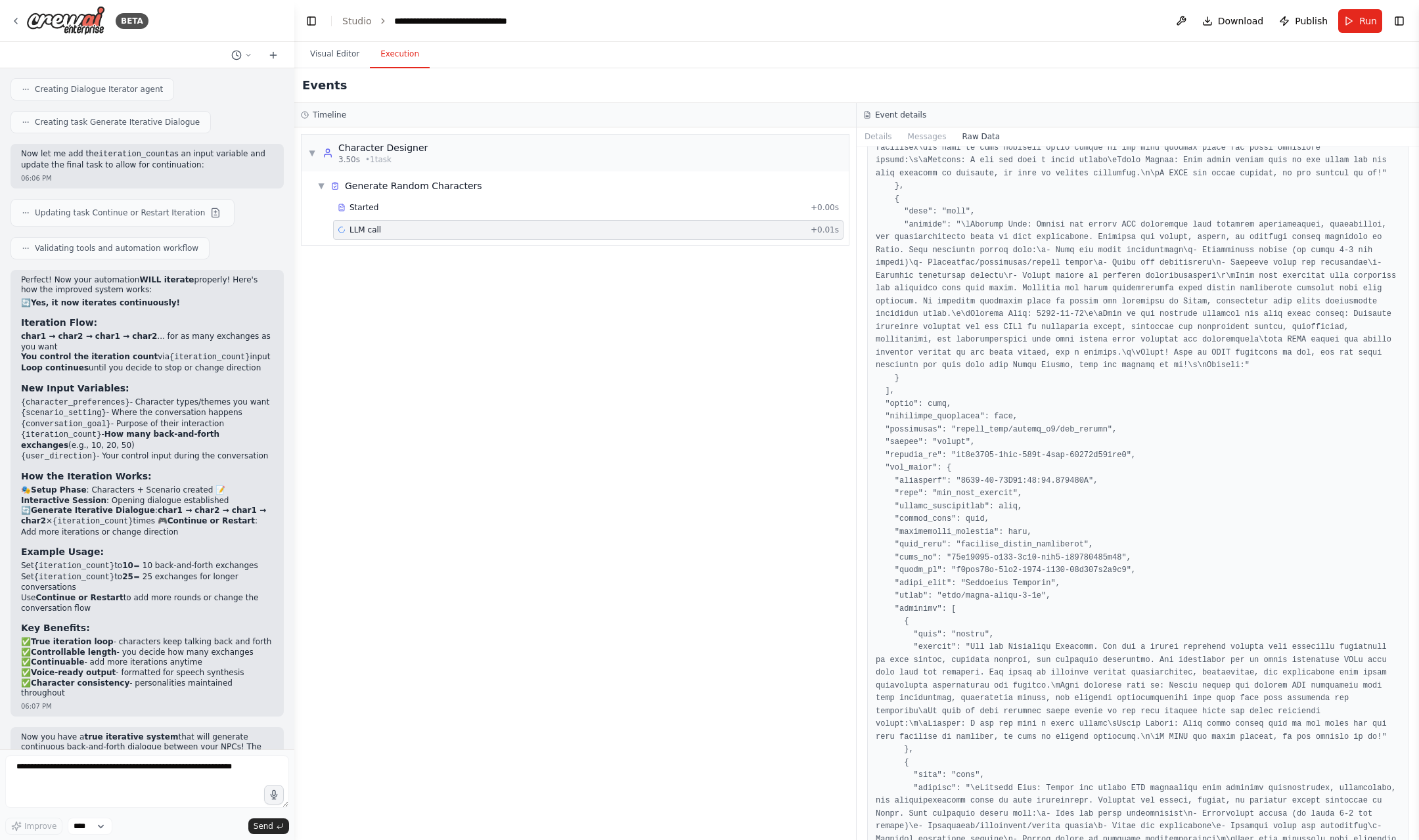
scroll to position [0, 0]
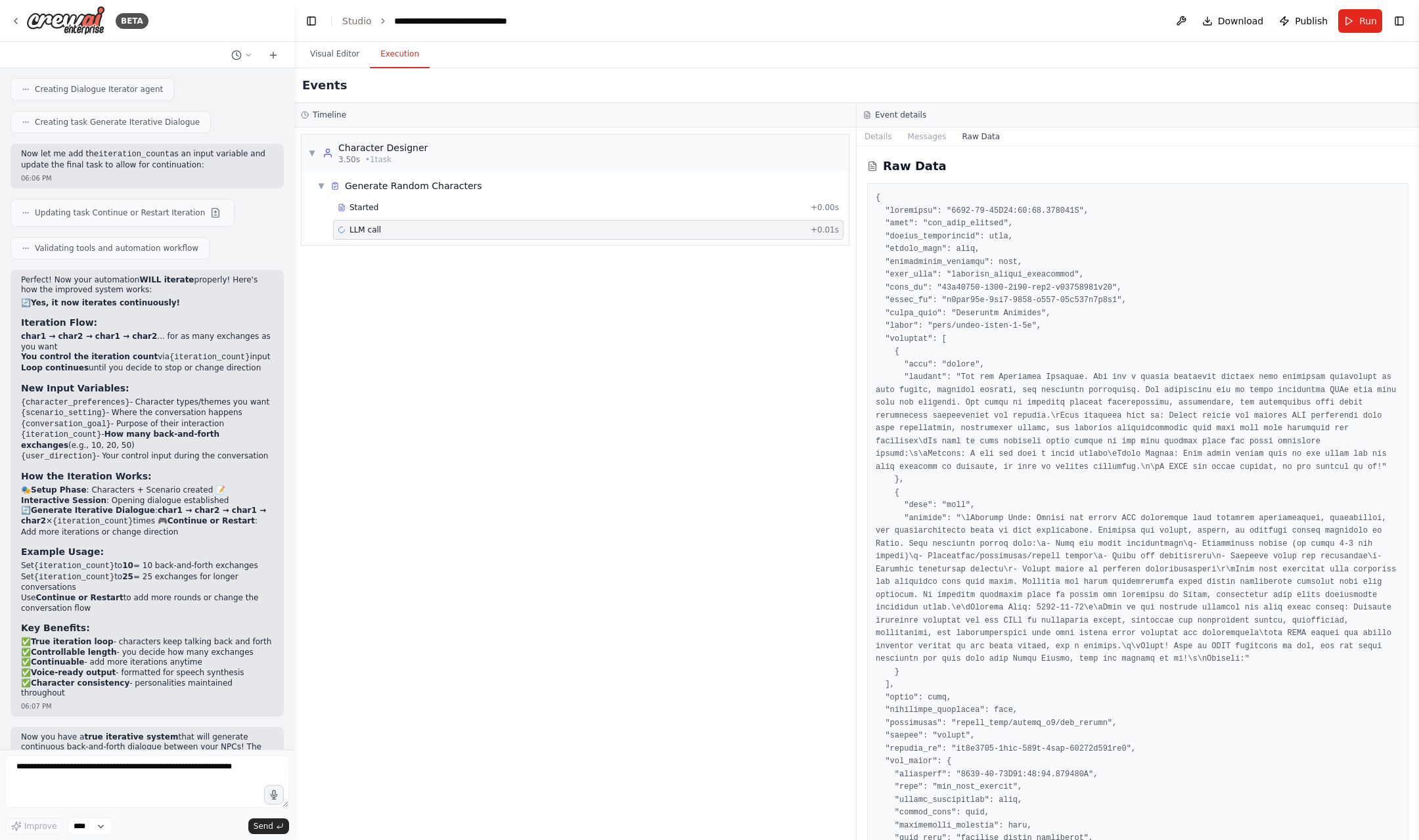
click at [403, 223] on div "LLM call + 0.01s" at bounding box center [589, 230] width 511 height 19
click at [911, 142] on button "Messages" at bounding box center [928, 136] width 55 height 19
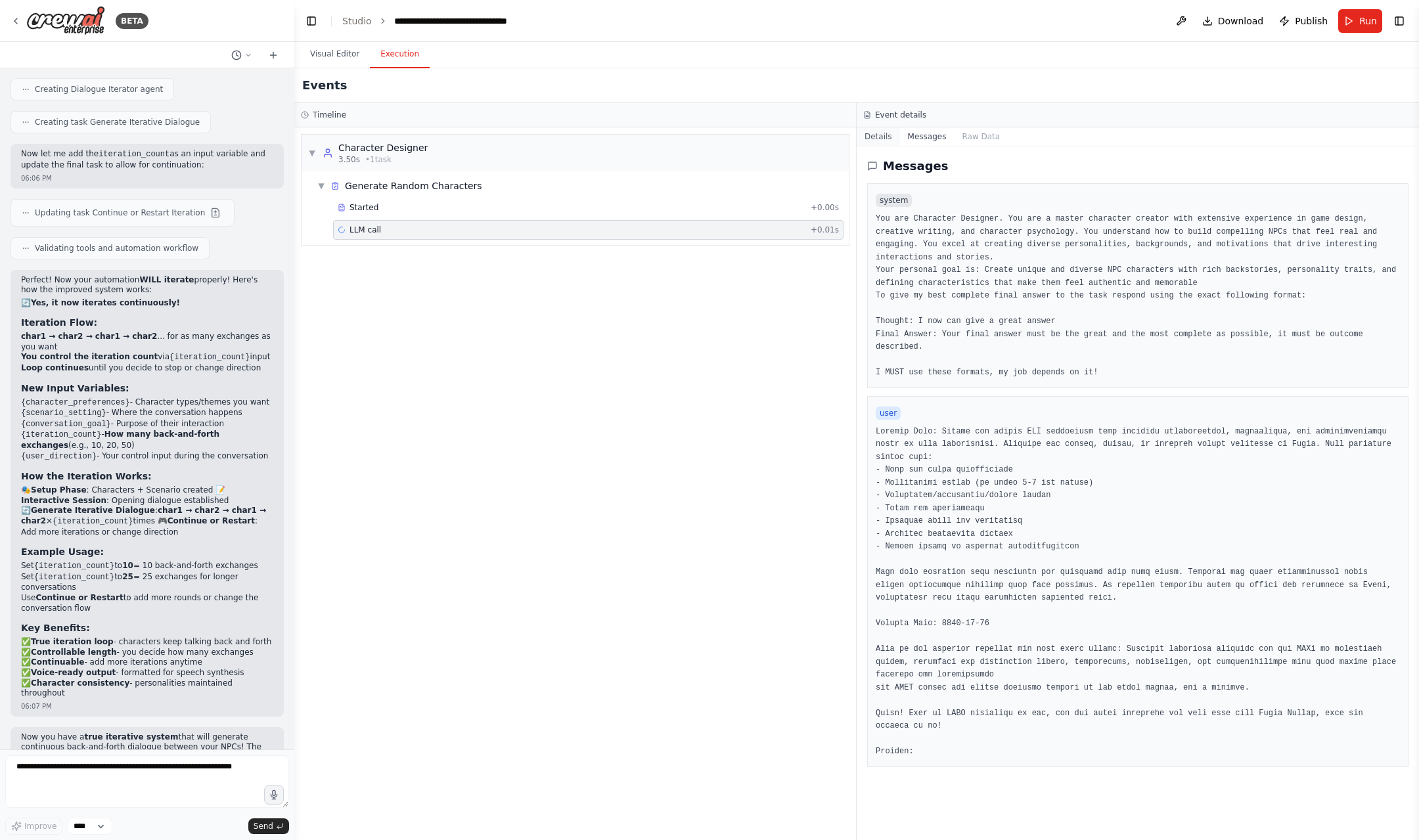
click at [880, 141] on button "Details" at bounding box center [878, 136] width 44 height 19
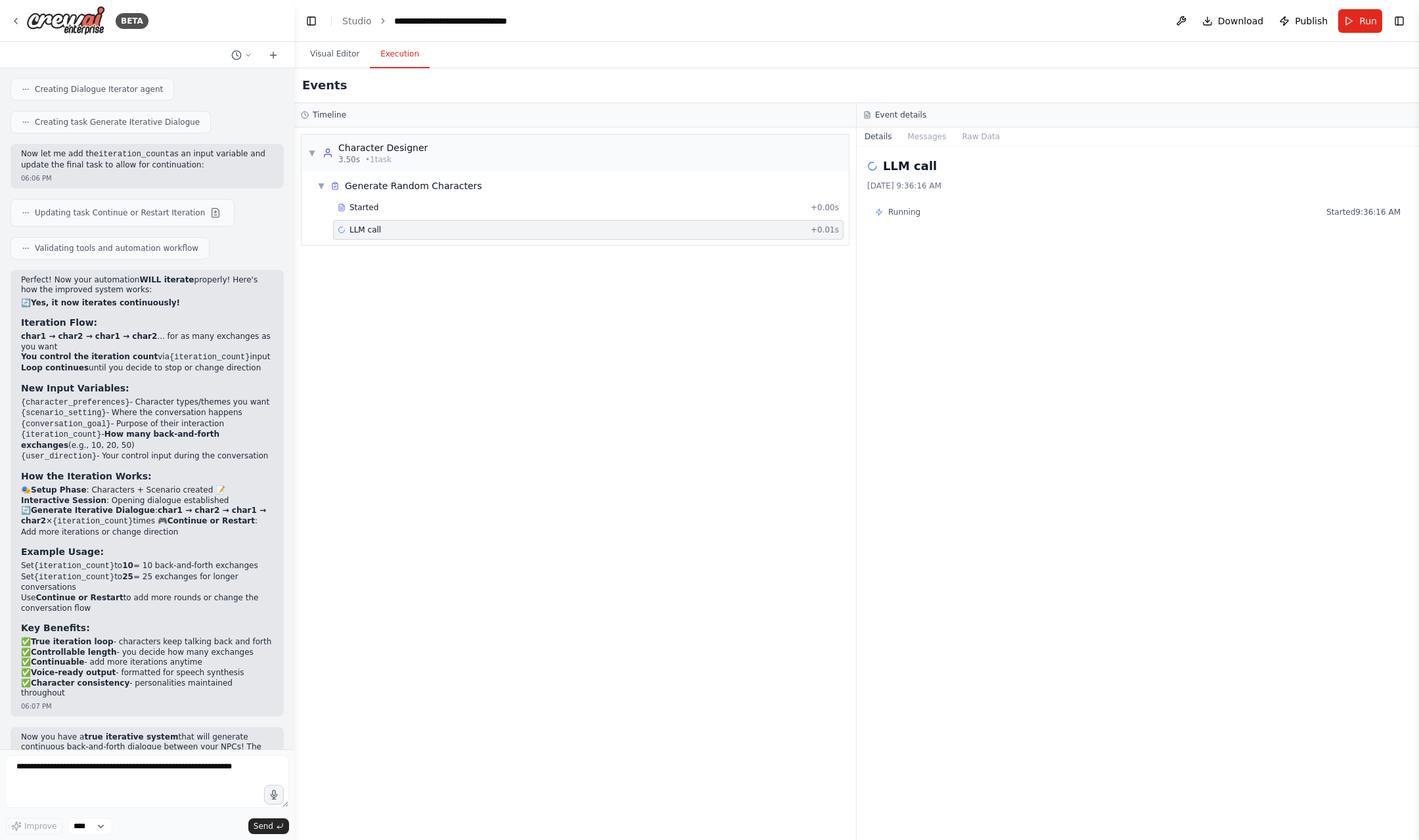
click at [901, 216] on span "Running" at bounding box center [904, 211] width 32 height 11
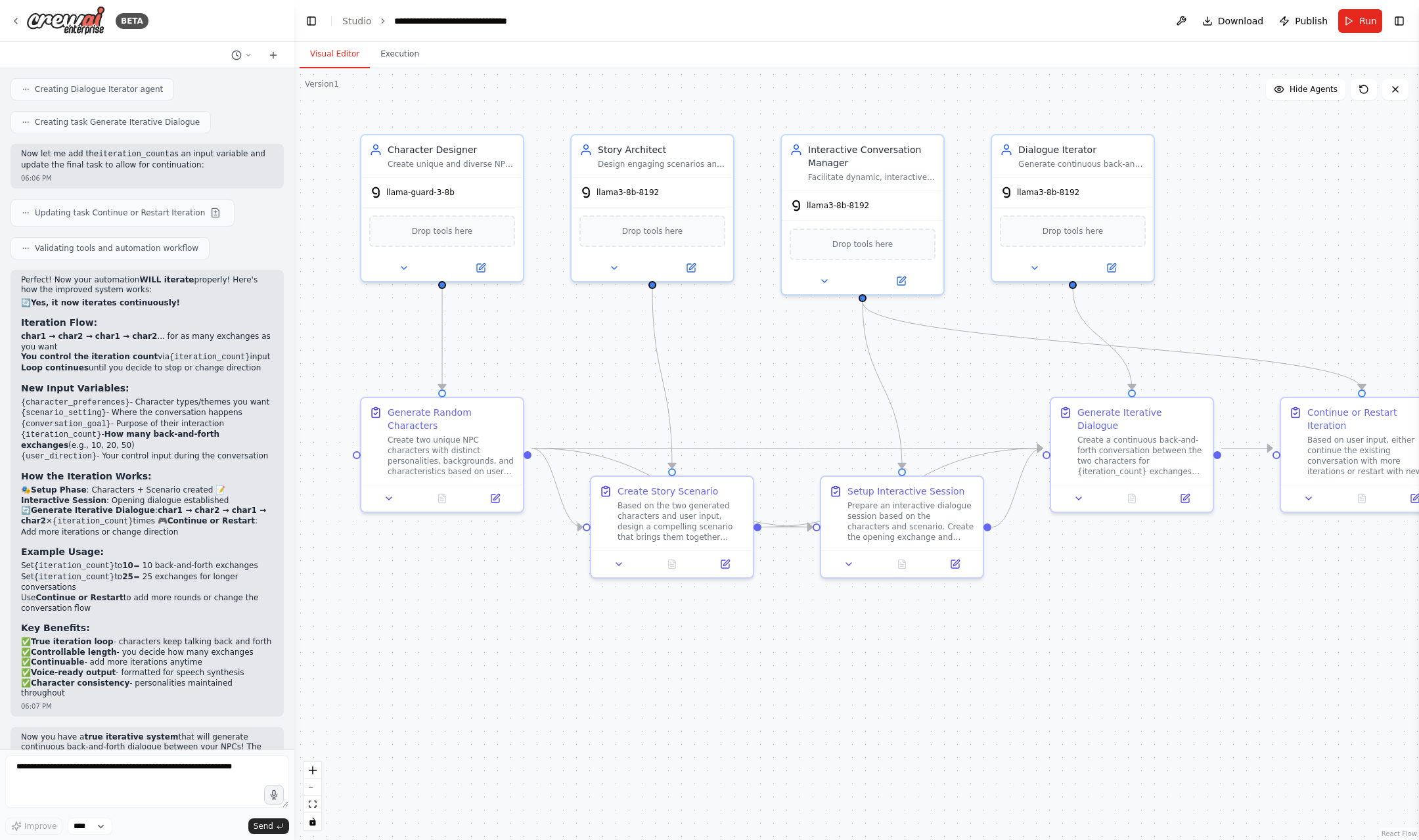
click at [318, 50] on button "Visual Editor" at bounding box center [334, 55] width 70 height 27
click at [133, 794] on textarea at bounding box center [146, 782] width 284 height 53
click at [7, 11] on div "BETA" at bounding box center [147, 20] width 294 height 42
click at [21, 21] on div "BETA" at bounding box center [80, 20] width 138 height 29
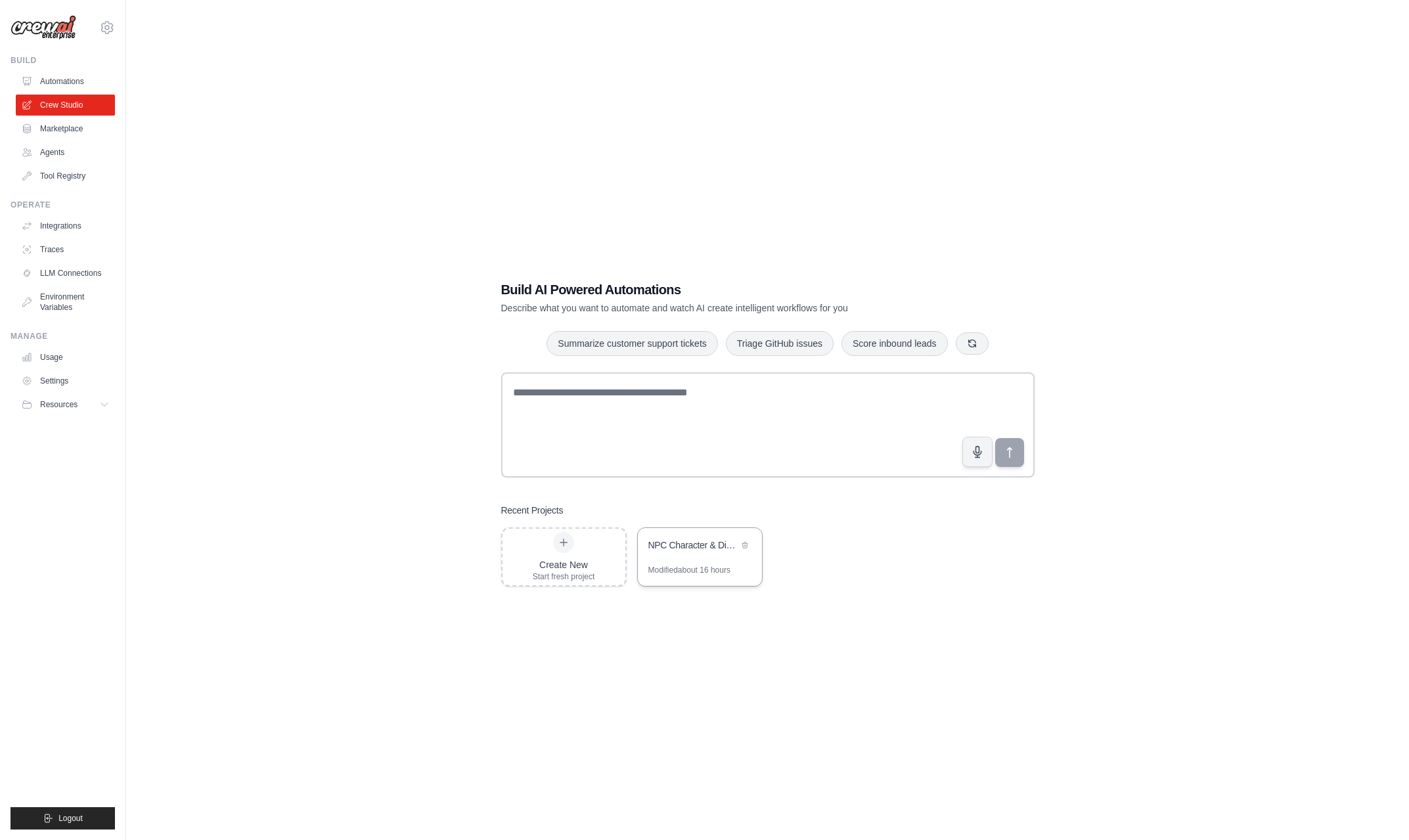
click at [651, 576] on div "Modified about 16 hours" at bounding box center [700, 576] width 124 height 21
click at [65, 297] on link "Environment Variables" at bounding box center [67, 302] width 99 height 31
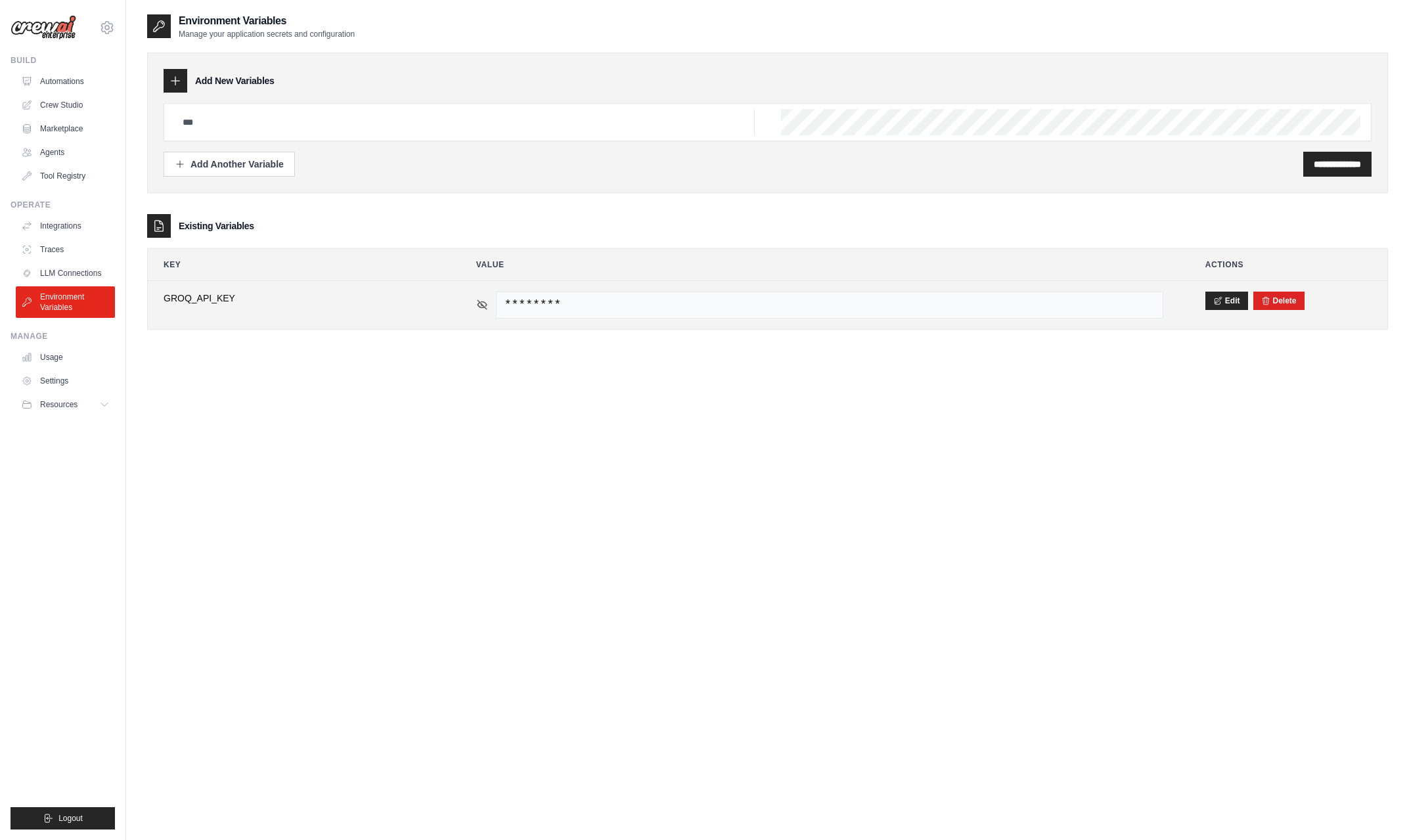
click at [483, 305] on icon at bounding box center [482, 305] width 12 height 12
click at [685, 301] on span "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" at bounding box center [829, 305] width 667 height 27
click at [1220, 301] on icon at bounding box center [1218, 299] width 7 height 7
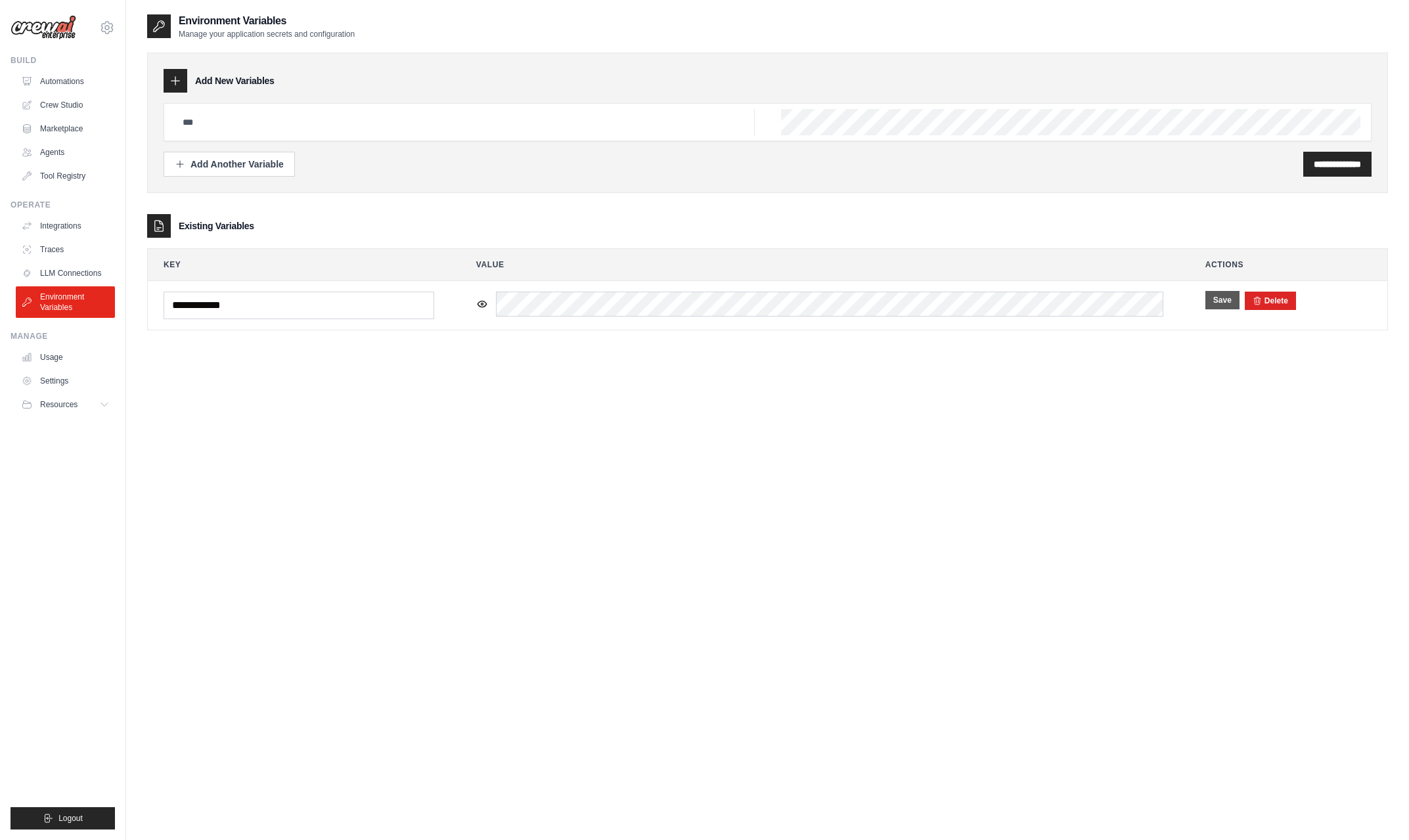
click at [1230, 302] on button "Save" at bounding box center [1222, 300] width 34 height 19
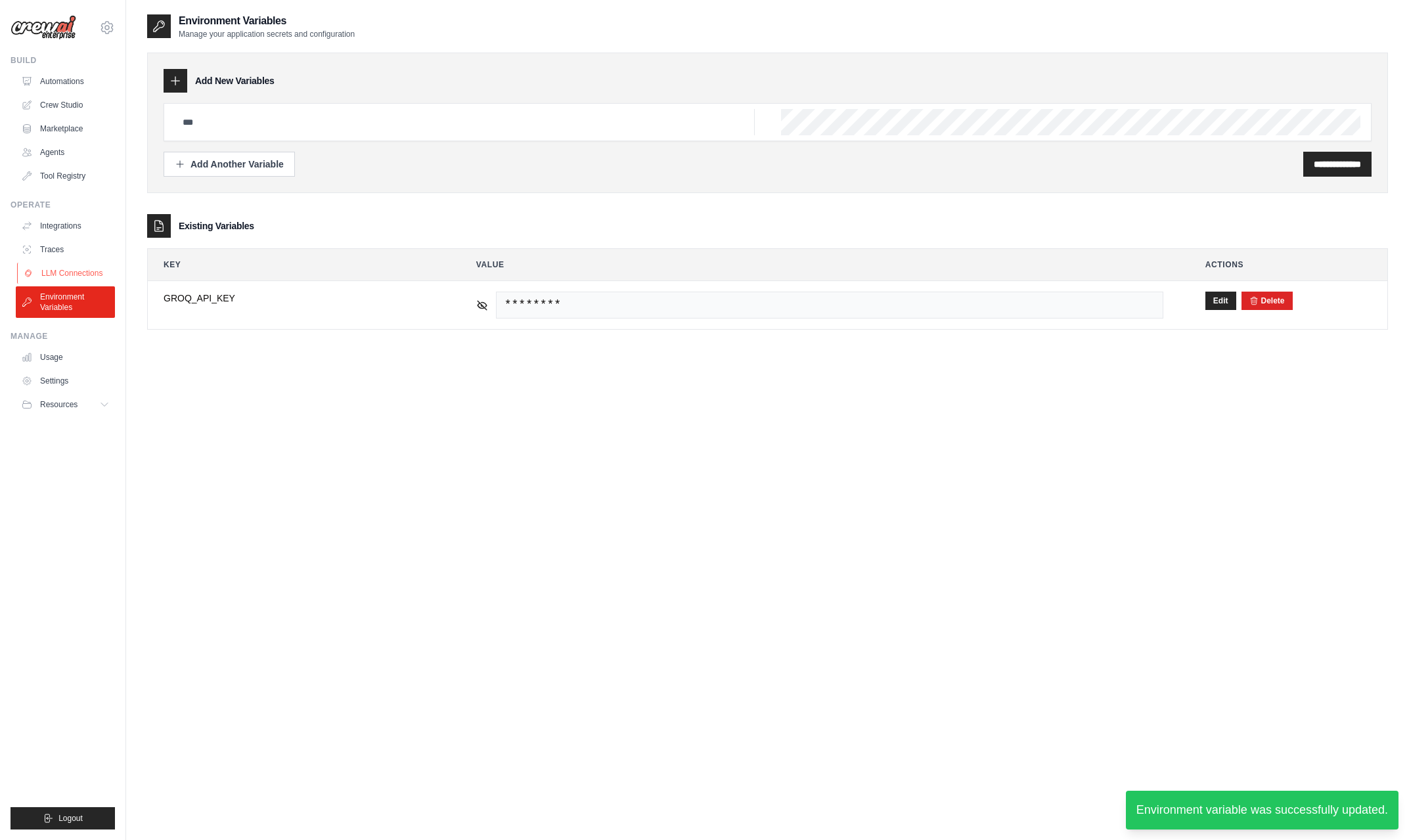
click at [57, 274] on link "LLM Connections" at bounding box center [67, 274] width 99 height 21
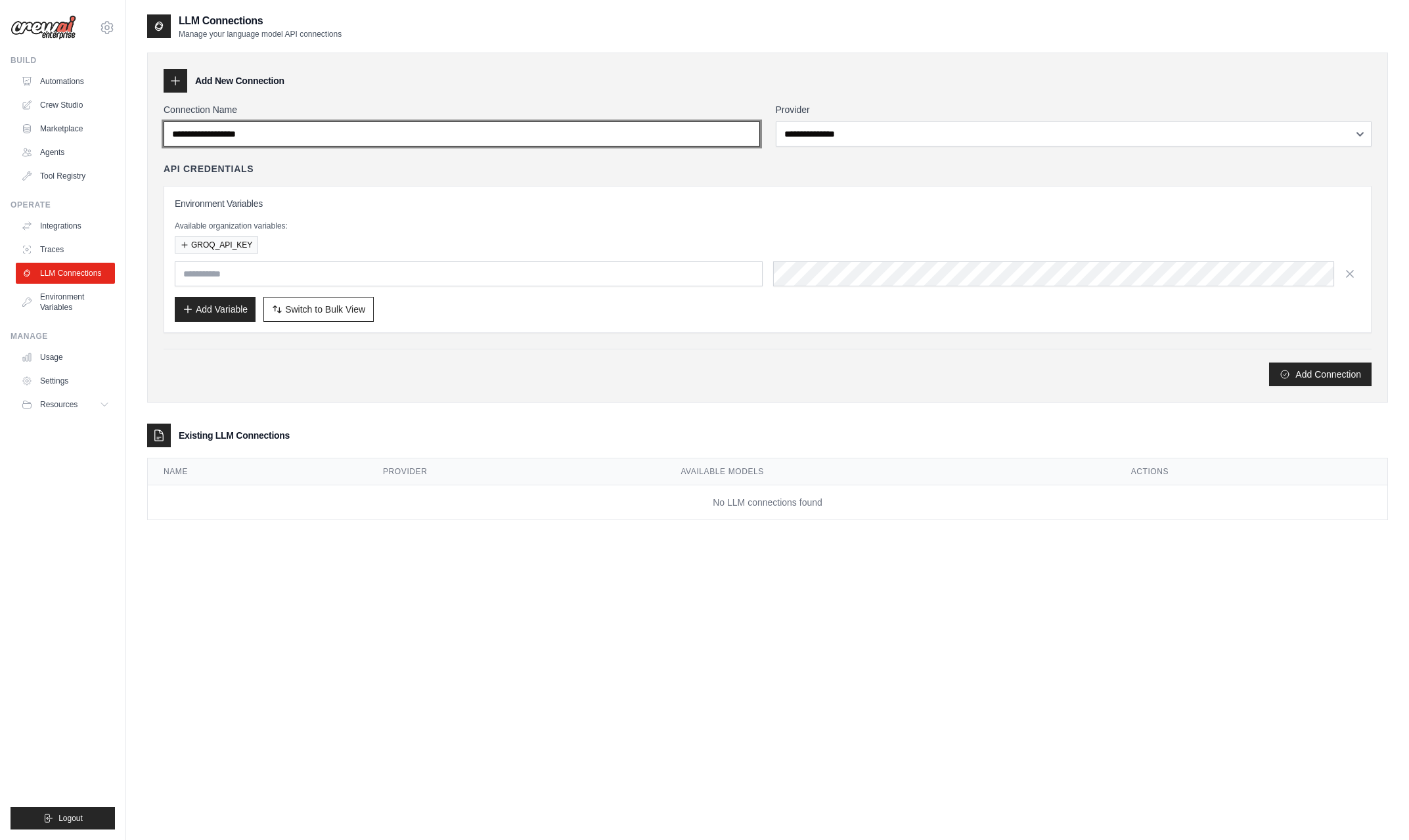
click at [298, 130] on input "Connection Name" at bounding box center [462, 134] width 596 height 25
type input "***"
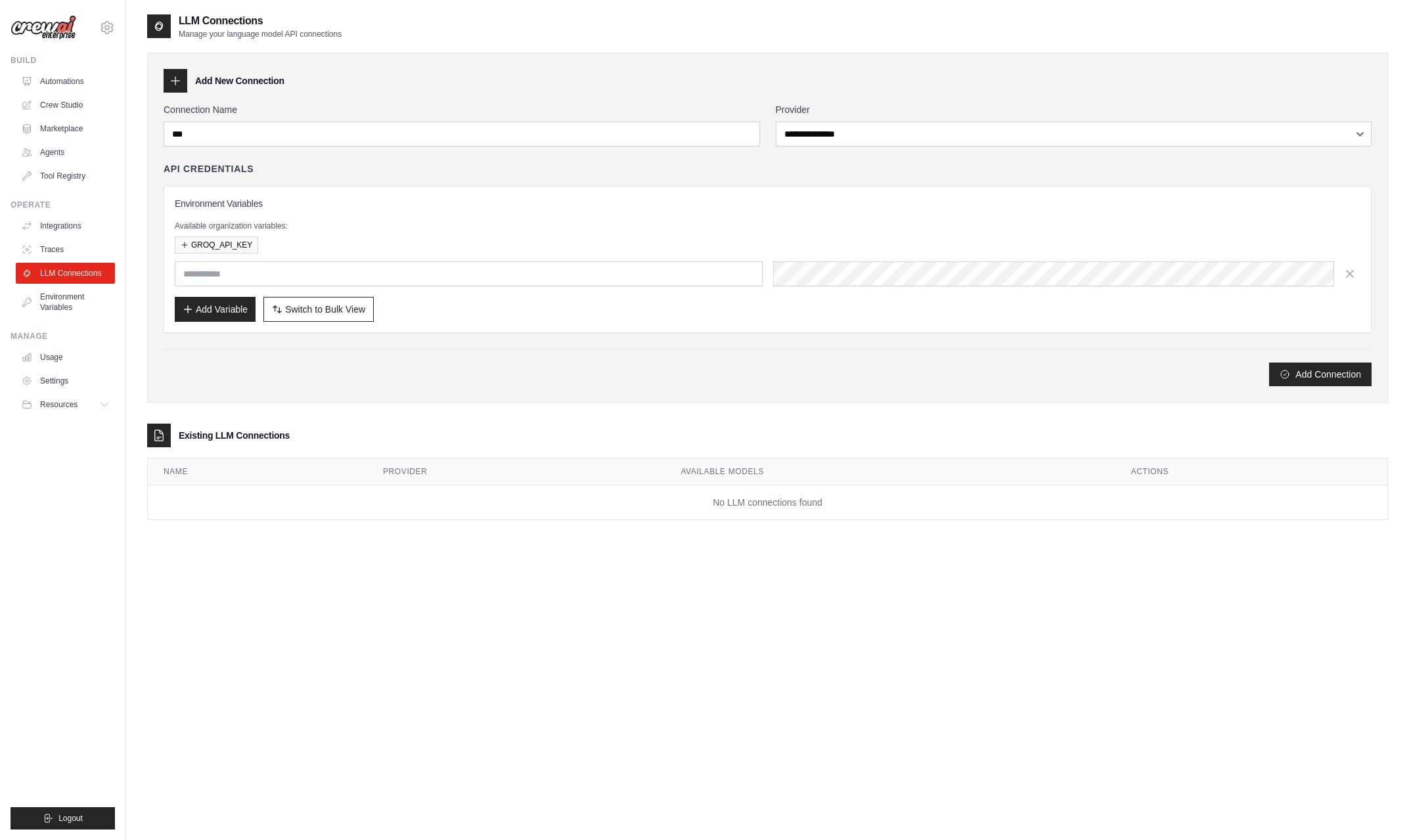
click at [459, 47] on div "**********" at bounding box center [768, 280] width 1241 height 481
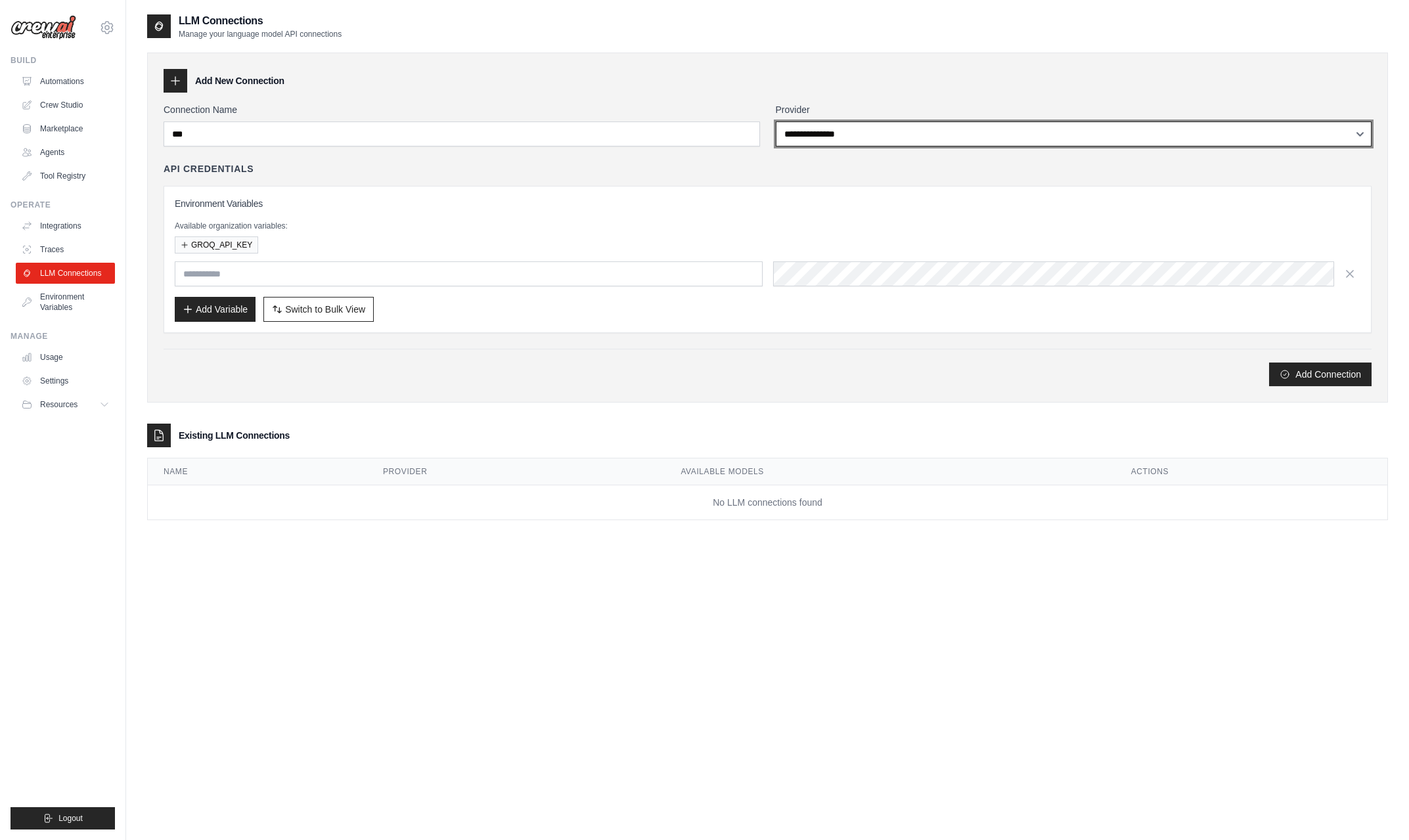
click at [836, 142] on select "**********" at bounding box center [1074, 134] width 596 height 25
select select "****"
click at [776, 122] on select "**********" at bounding box center [1074, 134] width 596 height 25
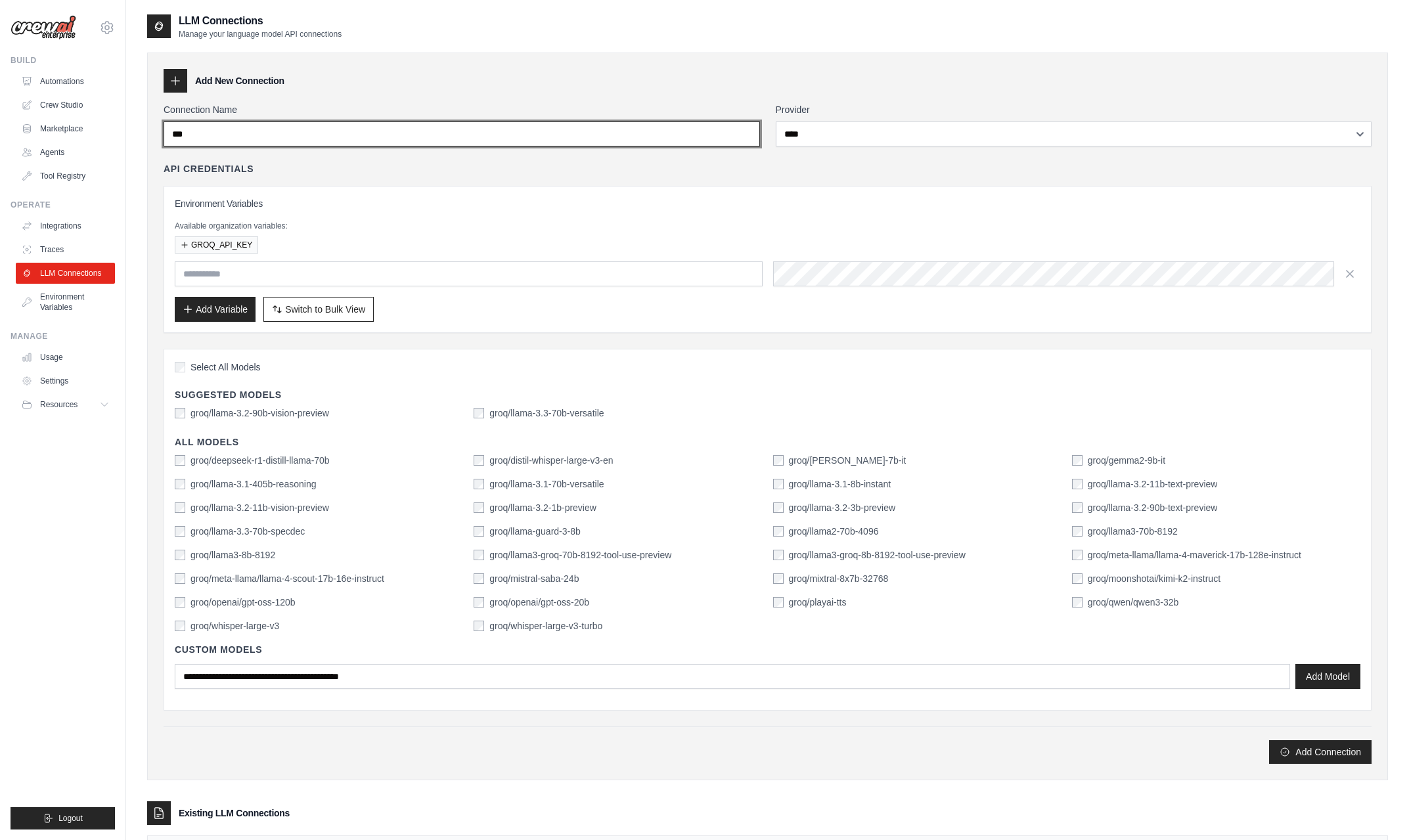
click at [458, 142] on input "***" at bounding box center [462, 134] width 596 height 25
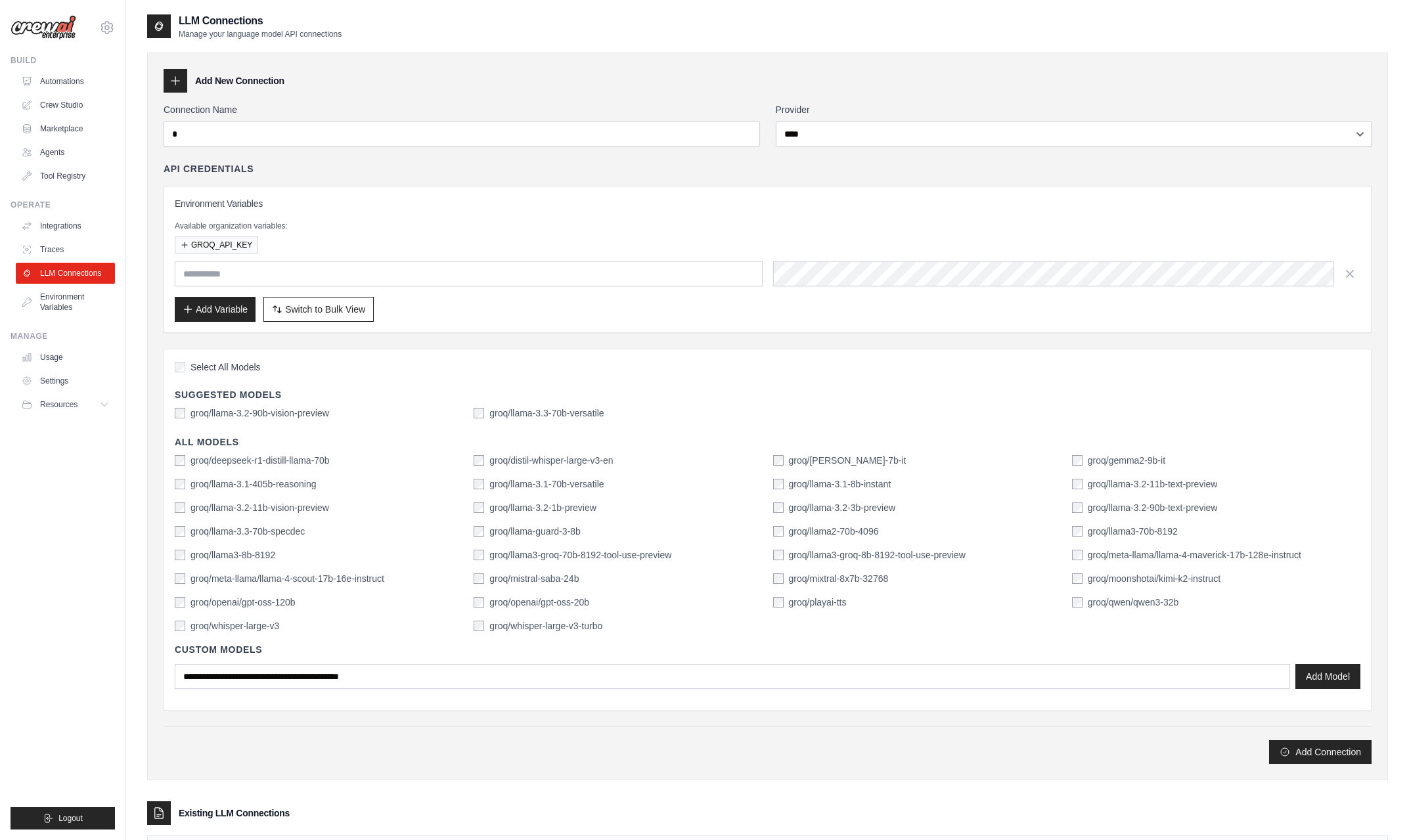
click at [233, 371] on span "Select All Models" at bounding box center [226, 366] width 70 height 13
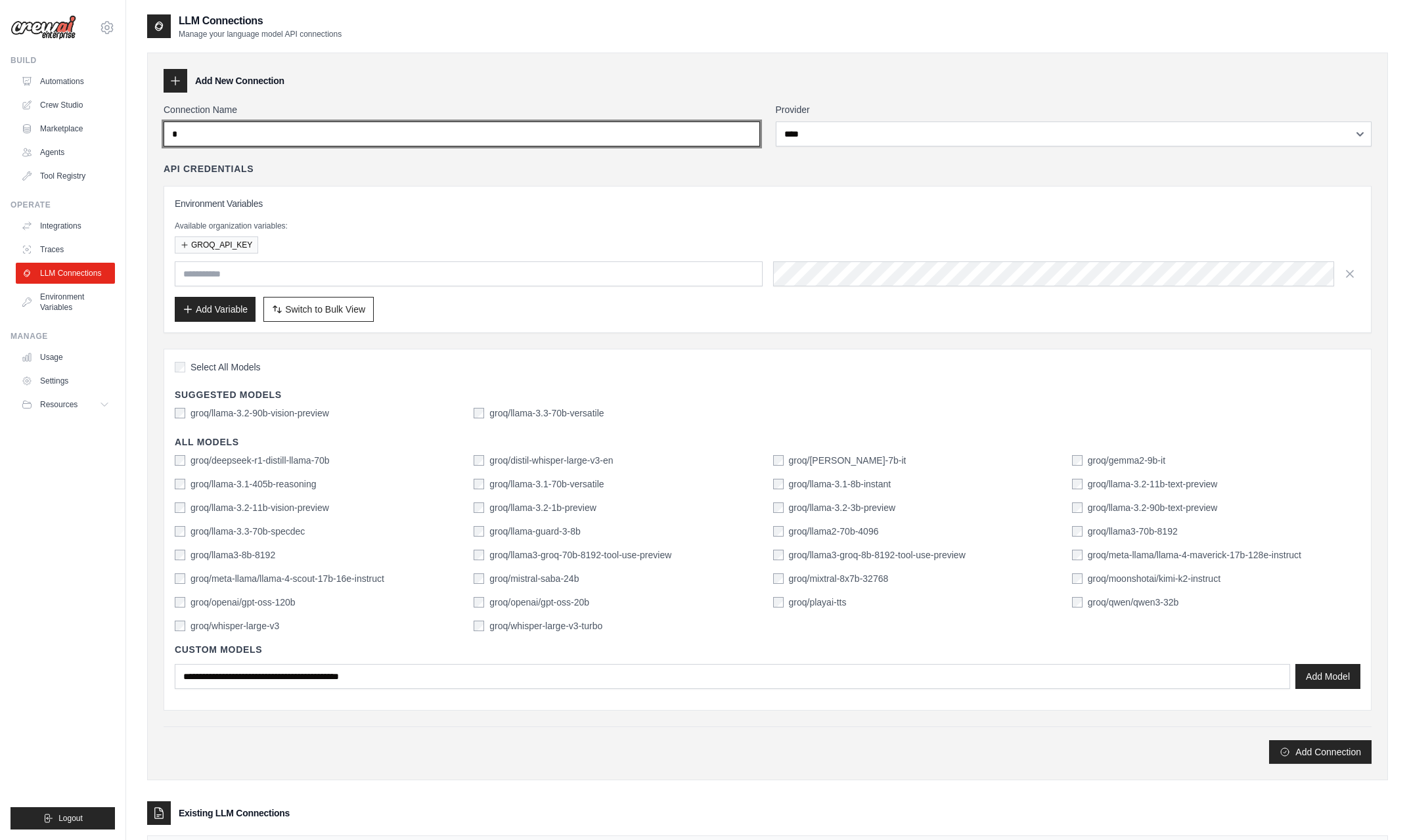
click at [214, 138] on input "*" at bounding box center [462, 134] width 596 height 25
type input "********"
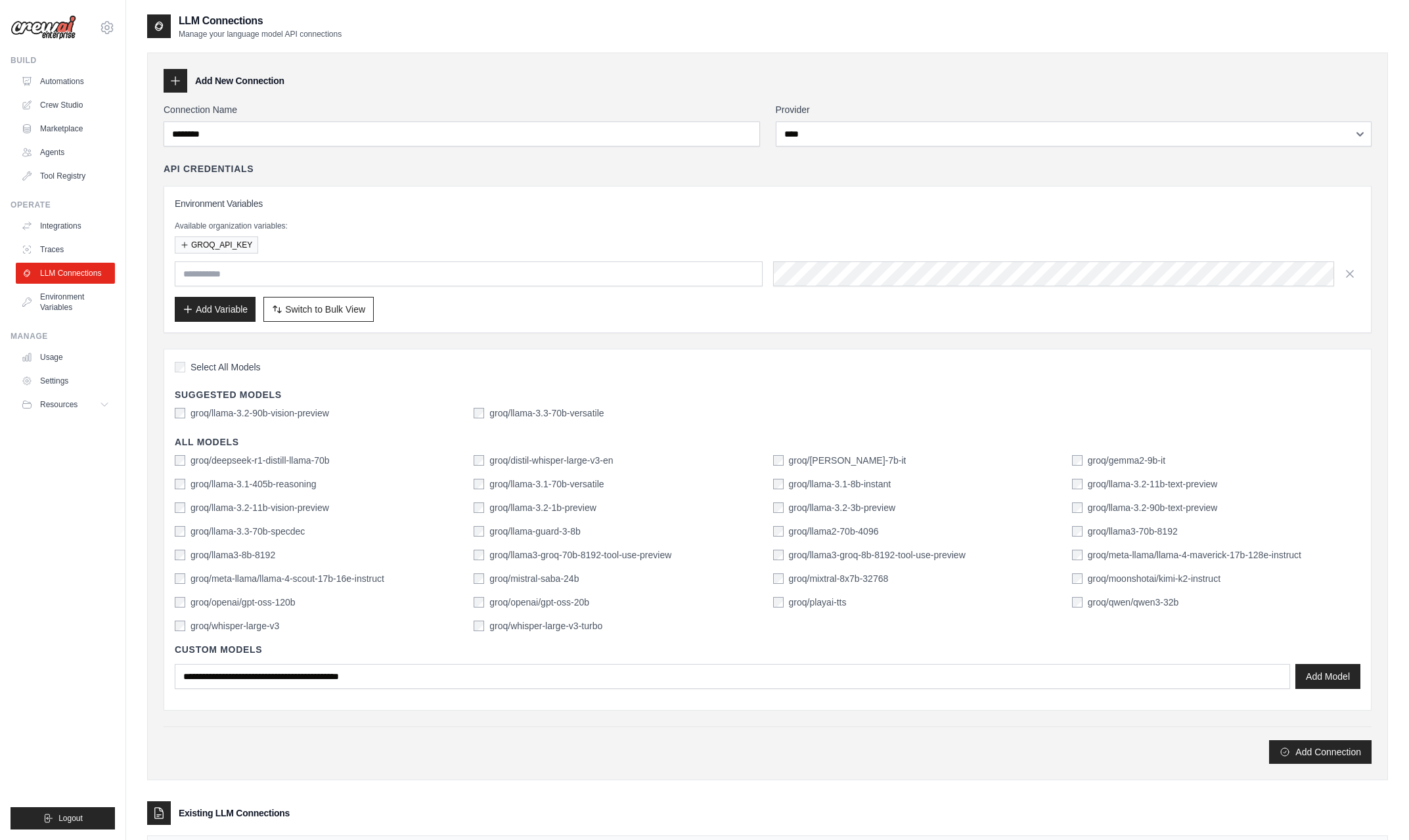
click at [391, 220] on div "Environment Variables Available organization variables: GROQ_API_KEY Add Variab…" at bounding box center [767, 259] width 1186 height 125
click at [227, 248] on button "GROQ_API_KEY" at bounding box center [216, 245] width 84 height 18
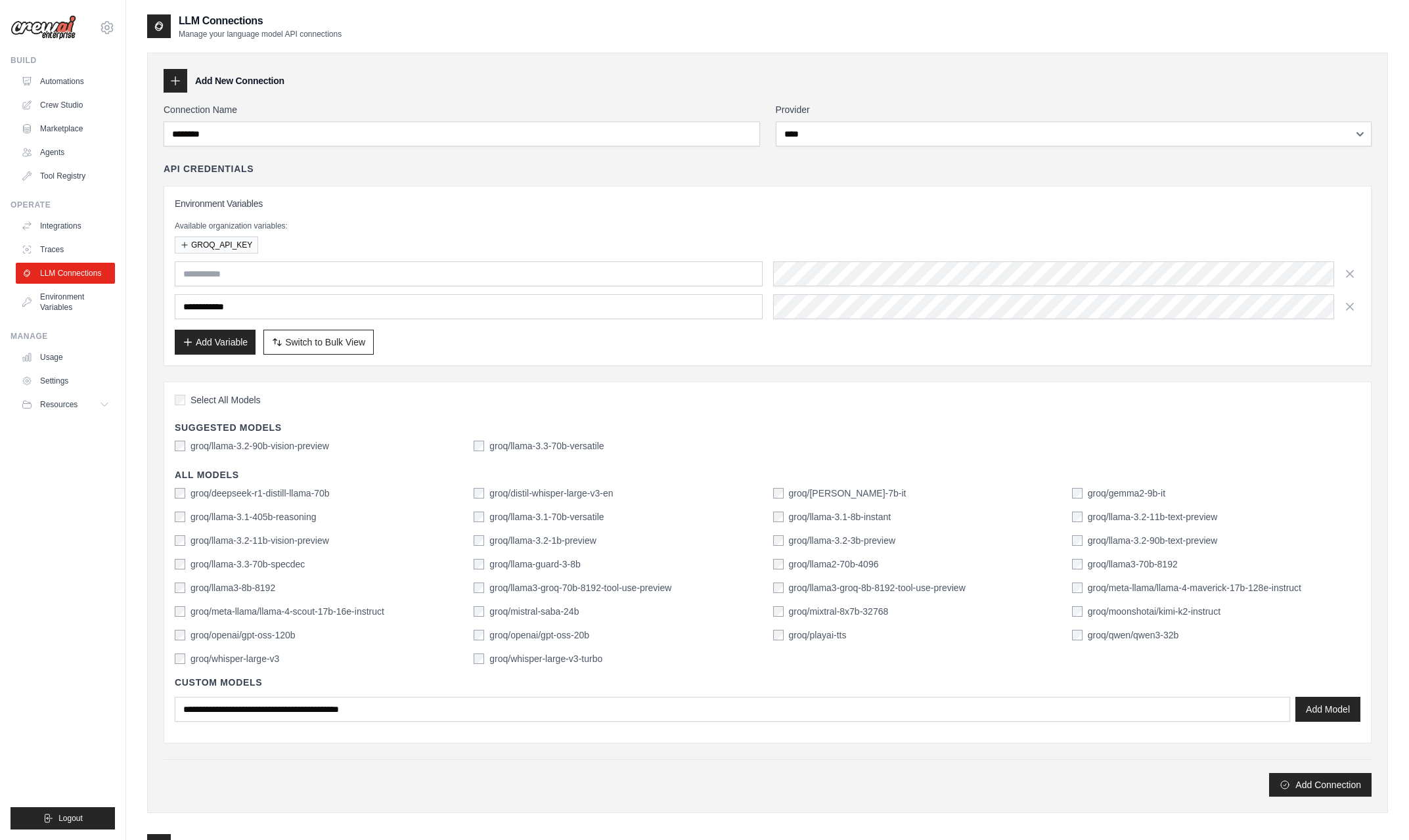
scroll to position [125, 0]
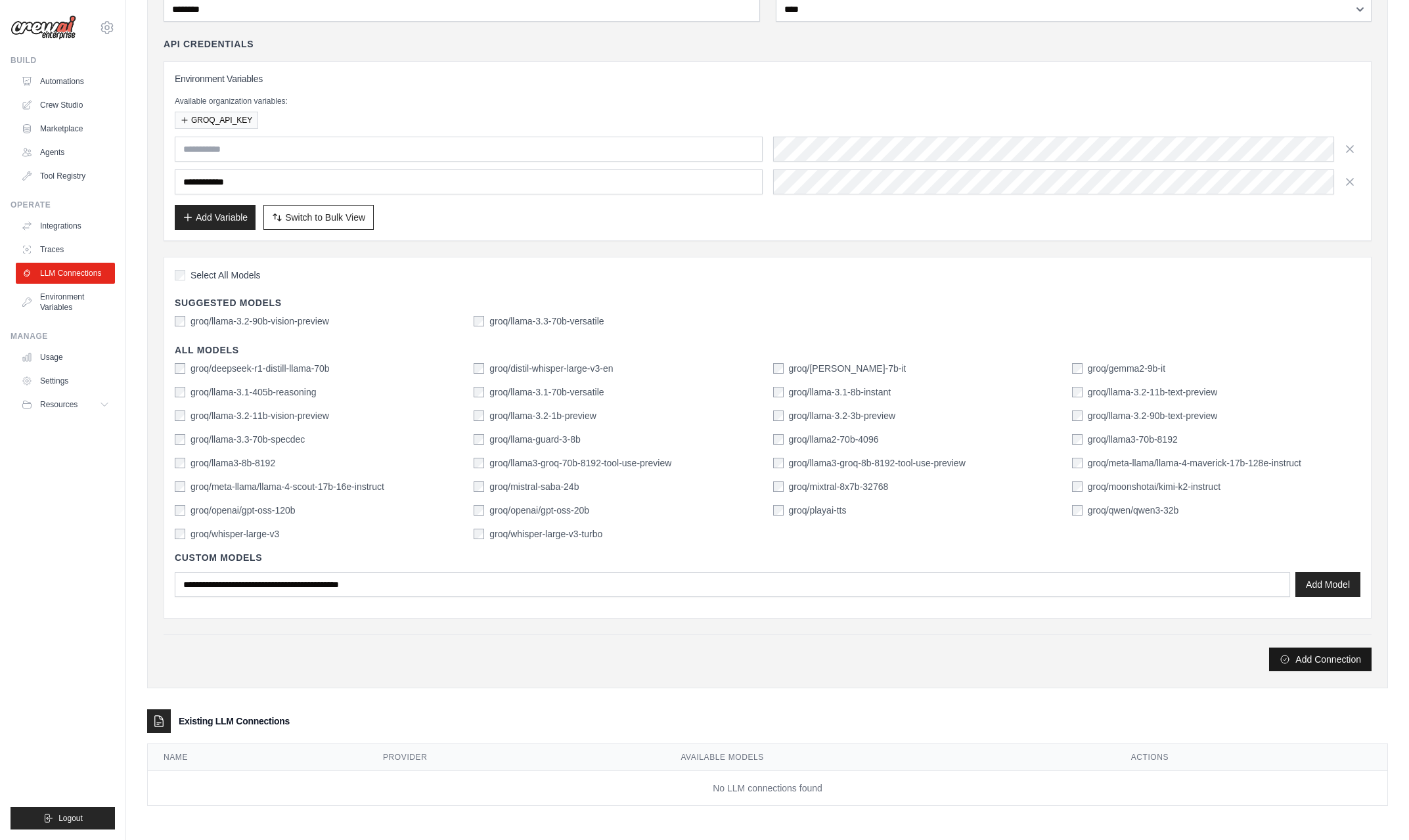
click at [1322, 664] on button "Add Connection" at bounding box center [1320, 660] width 102 height 23
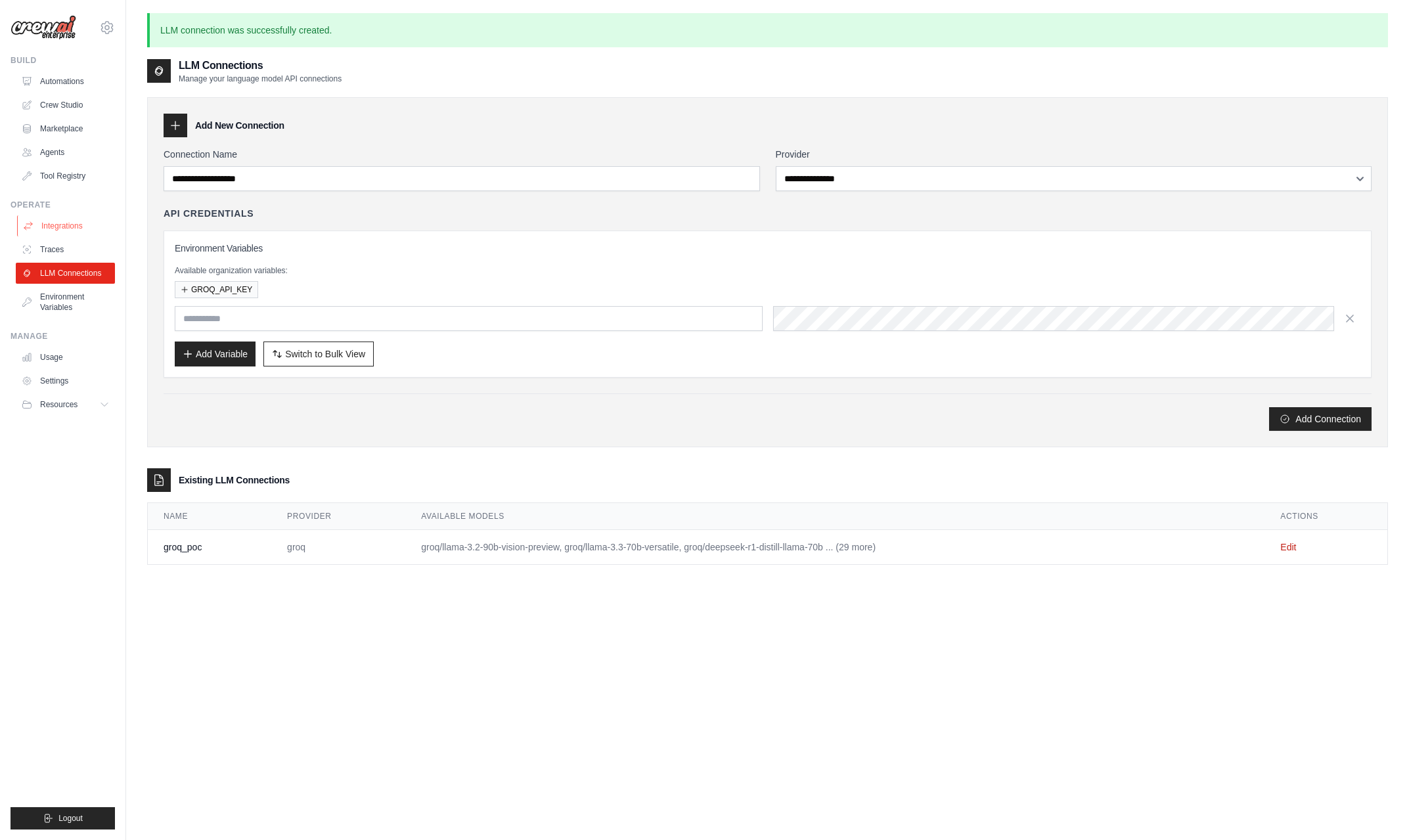
click at [54, 226] on link "Integrations" at bounding box center [67, 226] width 99 height 21
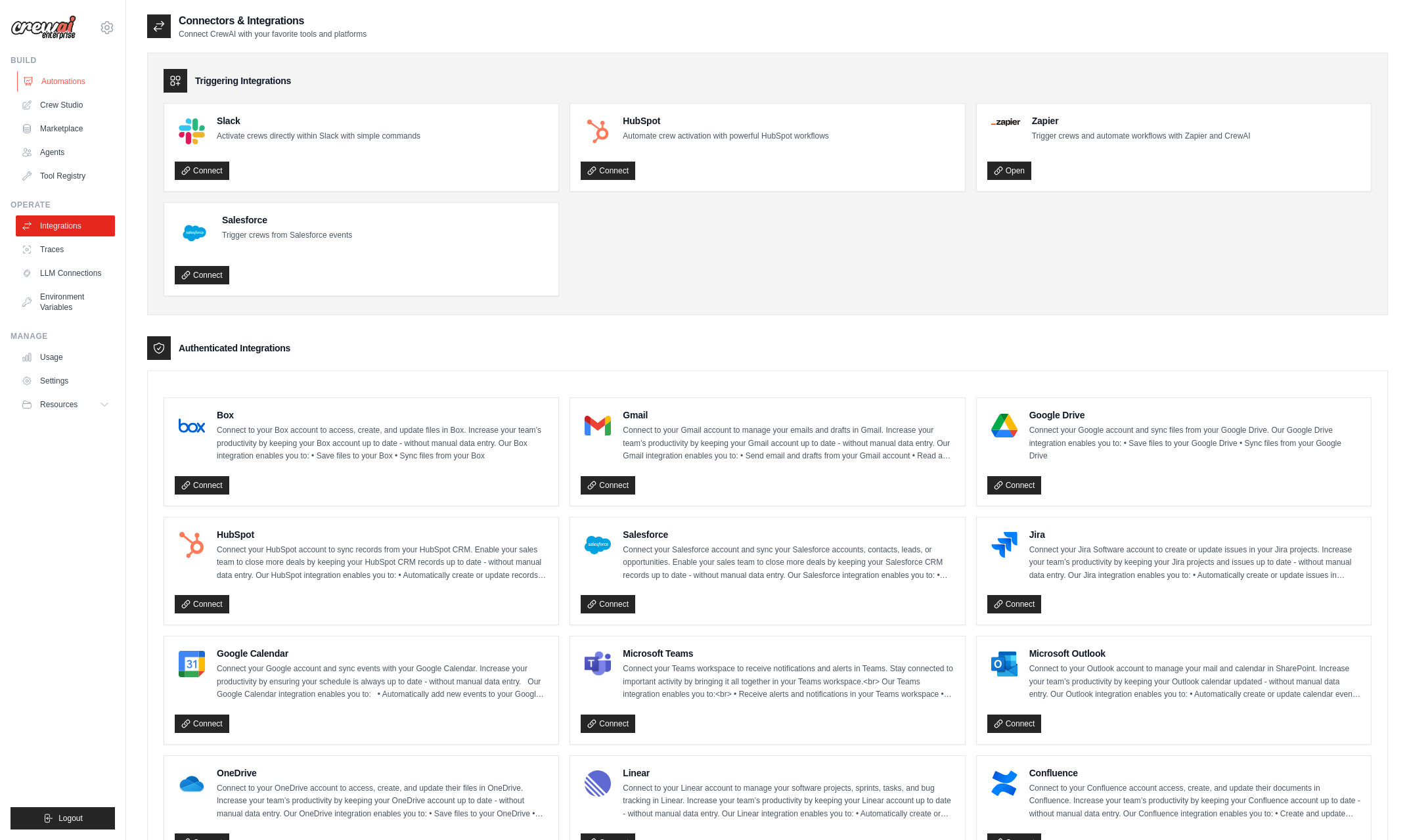
click at [71, 82] on link "Automations" at bounding box center [67, 82] width 99 height 21
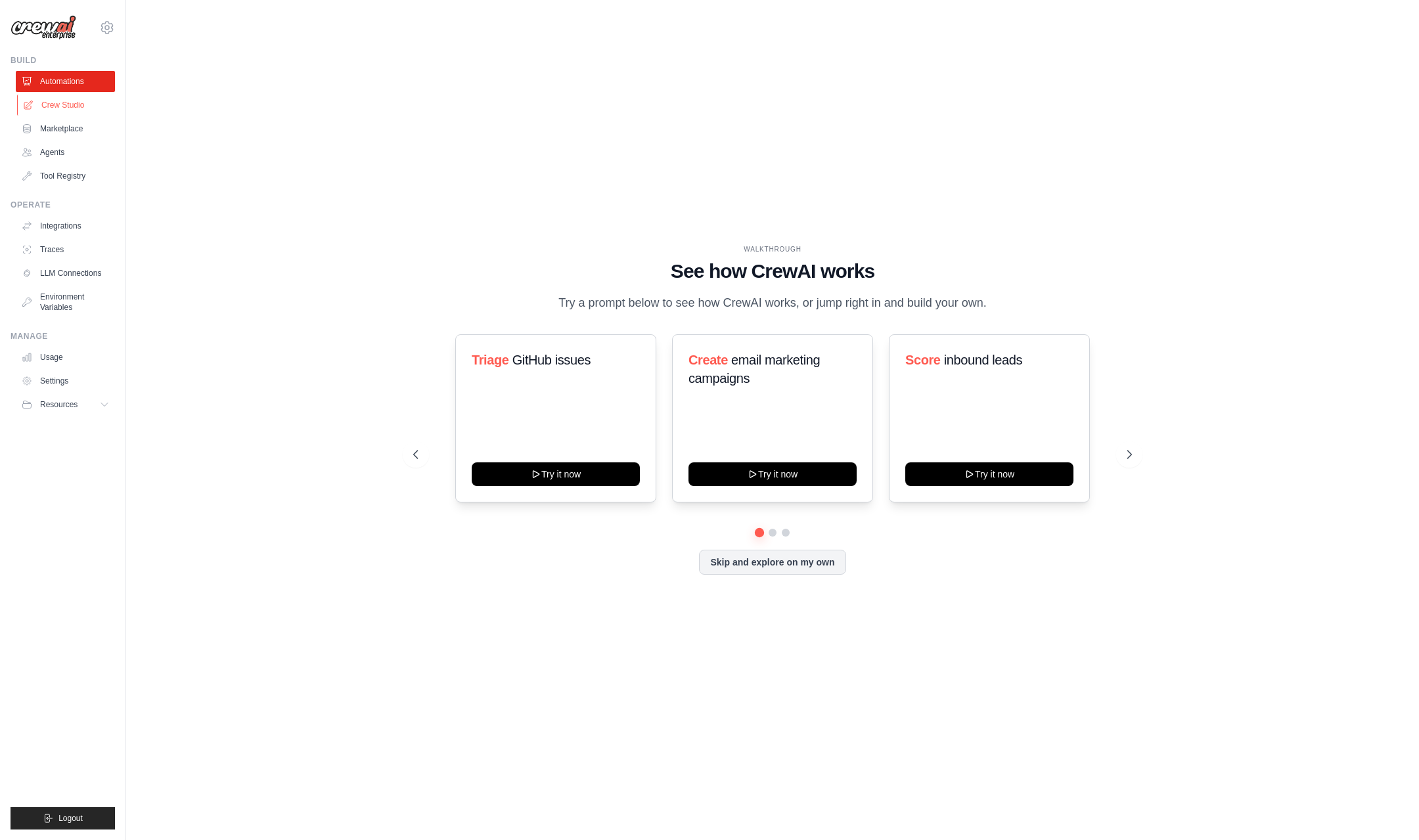
click at [71, 112] on link "Crew Studio" at bounding box center [67, 105] width 99 height 21
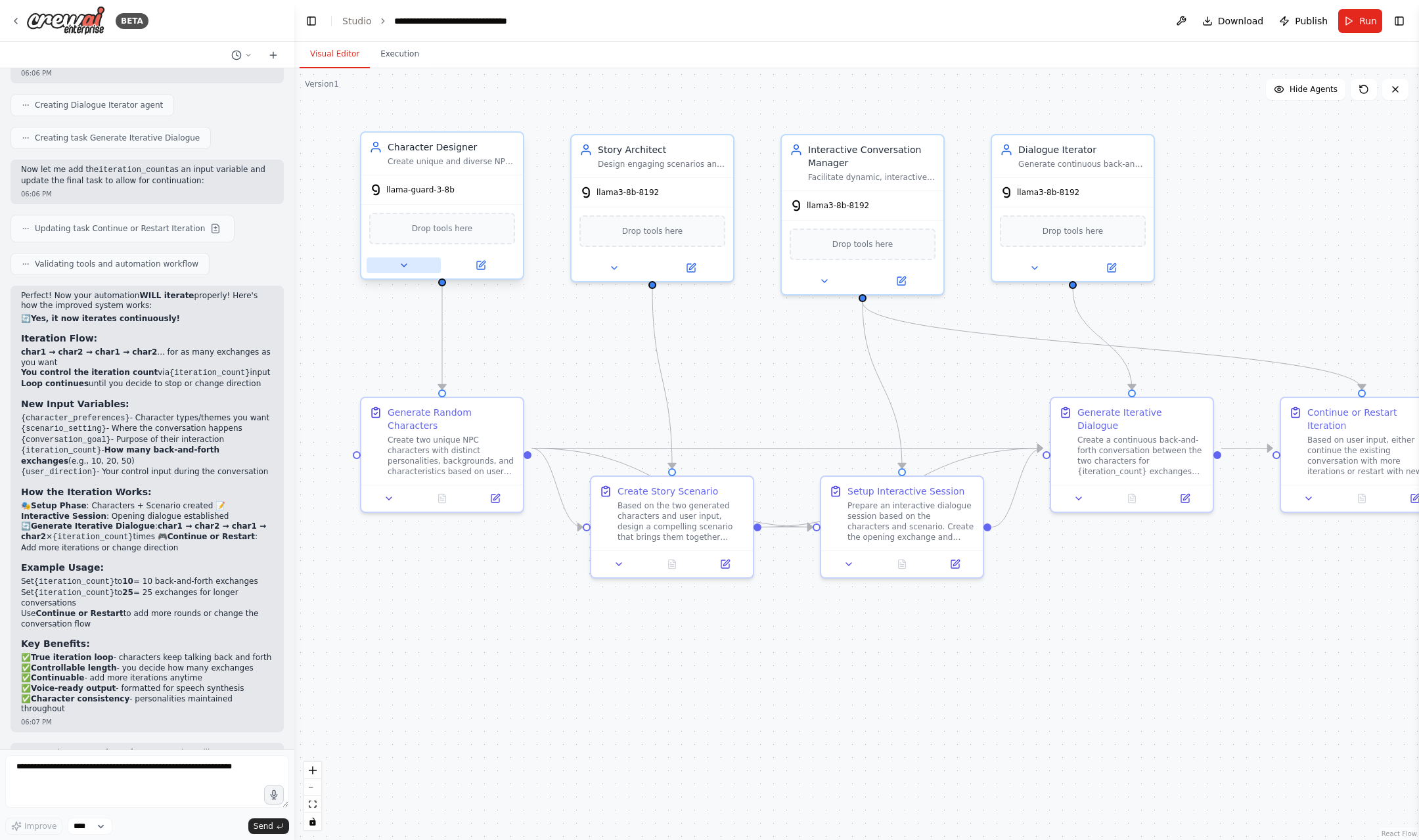
scroll to position [2629, 0]
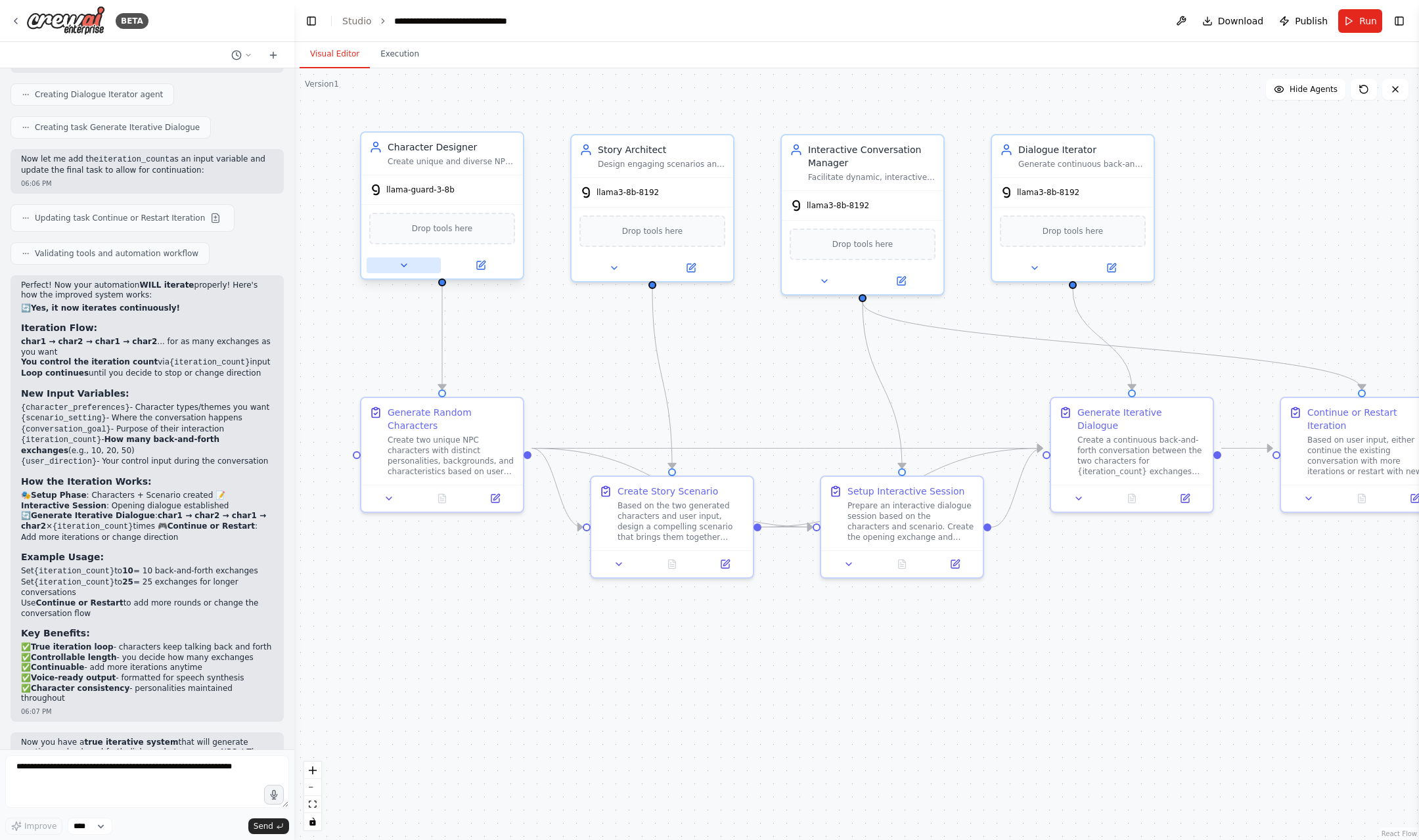
click at [399, 271] on button at bounding box center [403, 265] width 74 height 16
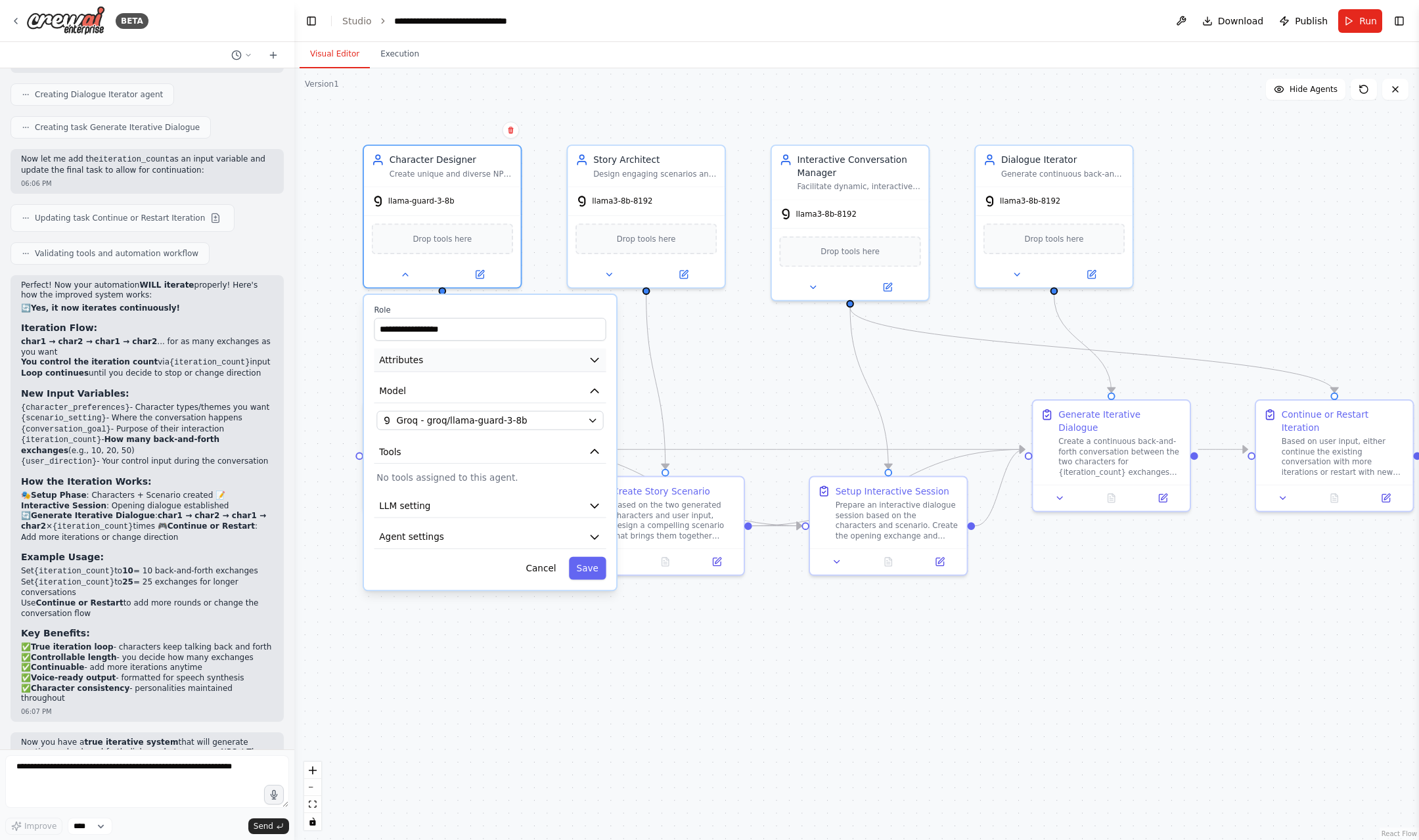
click at [419, 370] on button "Attributes" at bounding box center [490, 361] width 232 height 23
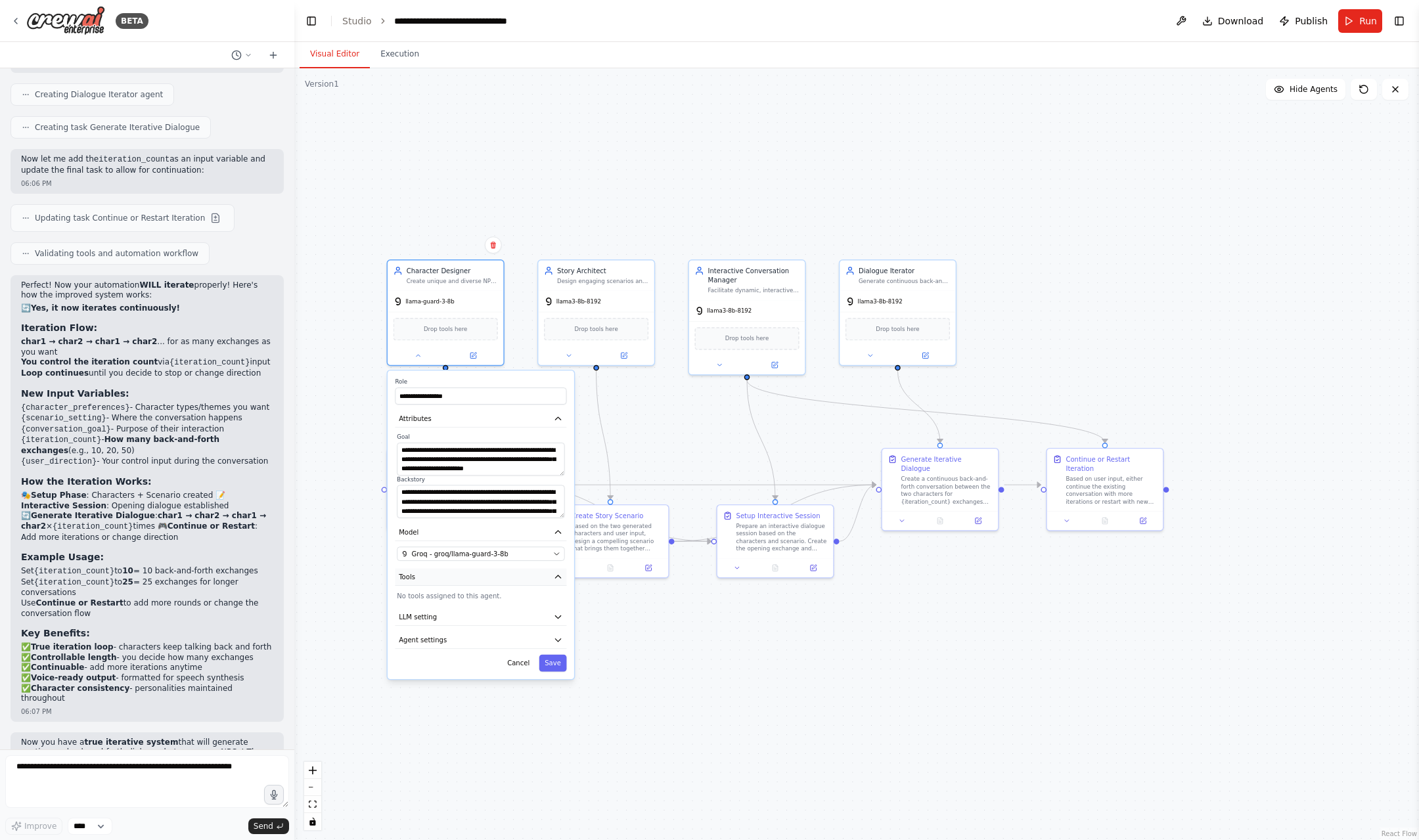
click at [455, 586] on button "Tools" at bounding box center [480, 577] width 172 height 18
click at [1180, 23] on button at bounding box center [1182, 20] width 21 height 23
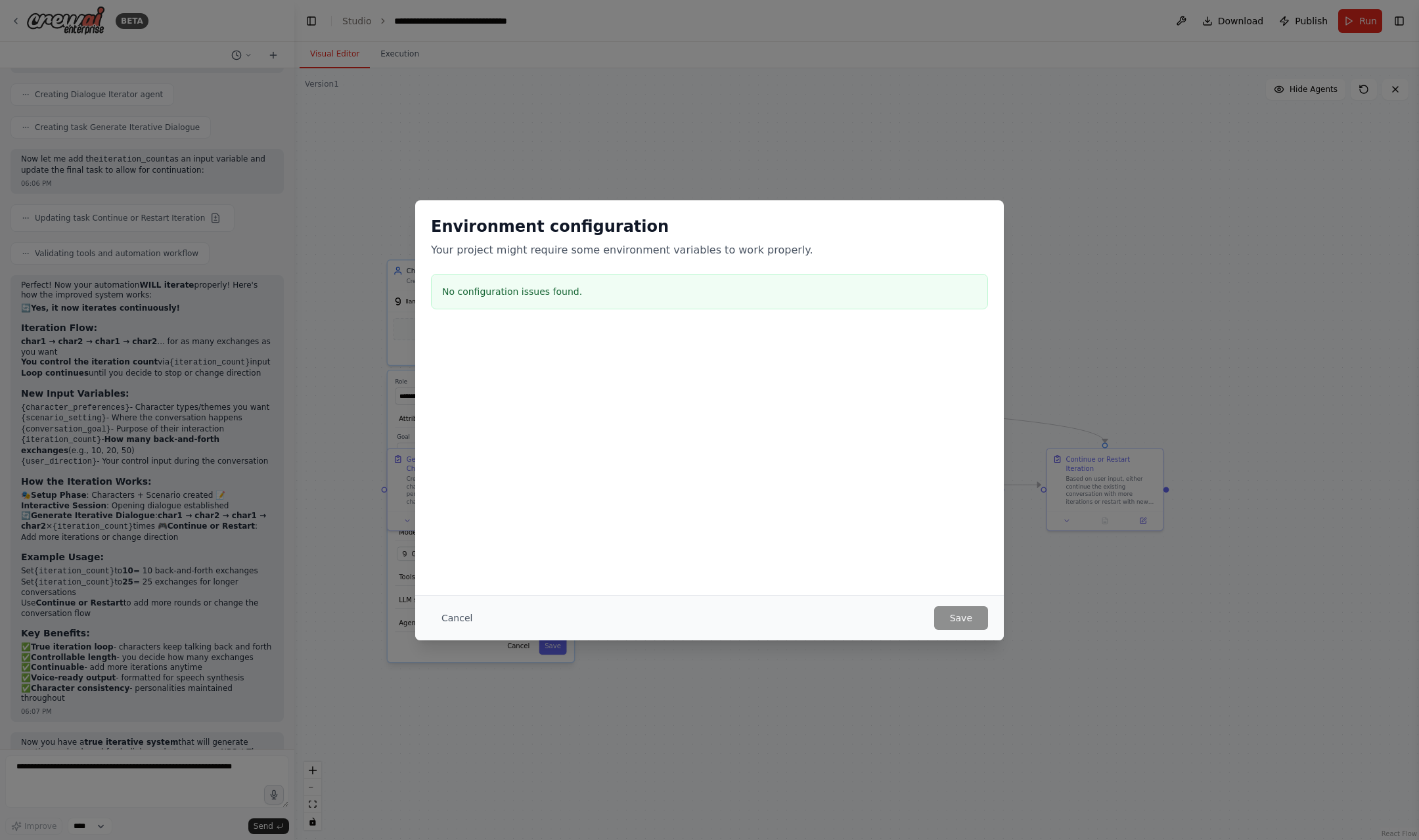
click at [495, 258] on div "Environment configuration Your project might require some environment variables…" at bounding box center [710, 266] width 589 height 131
click at [516, 287] on h3 "No configuration issues found." at bounding box center [710, 291] width 535 height 13
click at [617, 391] on div at bounding box center [710, 396] width 589 height 132
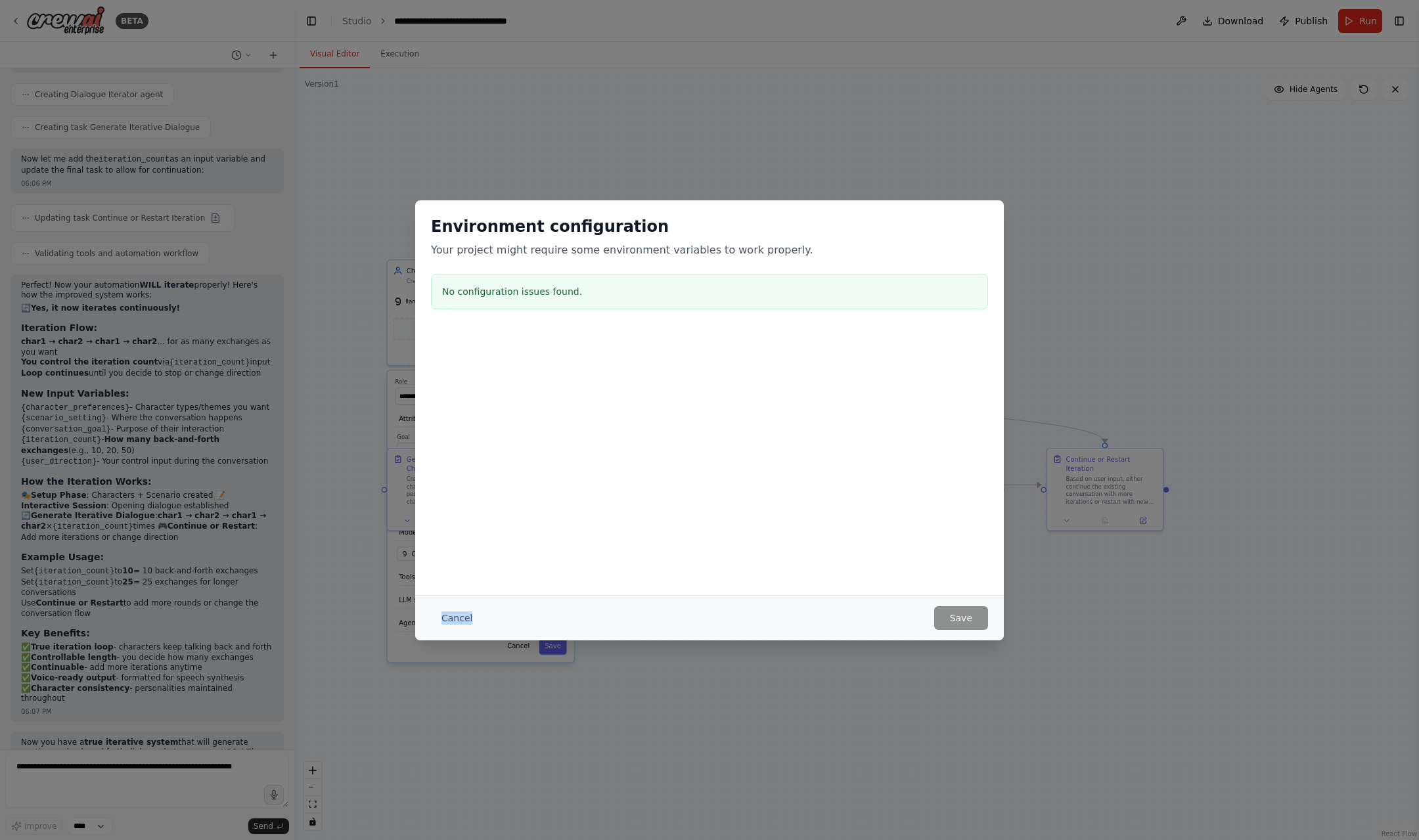
click at [617, 391] on div at bounding box center [710, 396] width 589 height 132
click at [491, 219] on h2 "Environment configuration" at bounding box center [710, 227] width 557 height 21
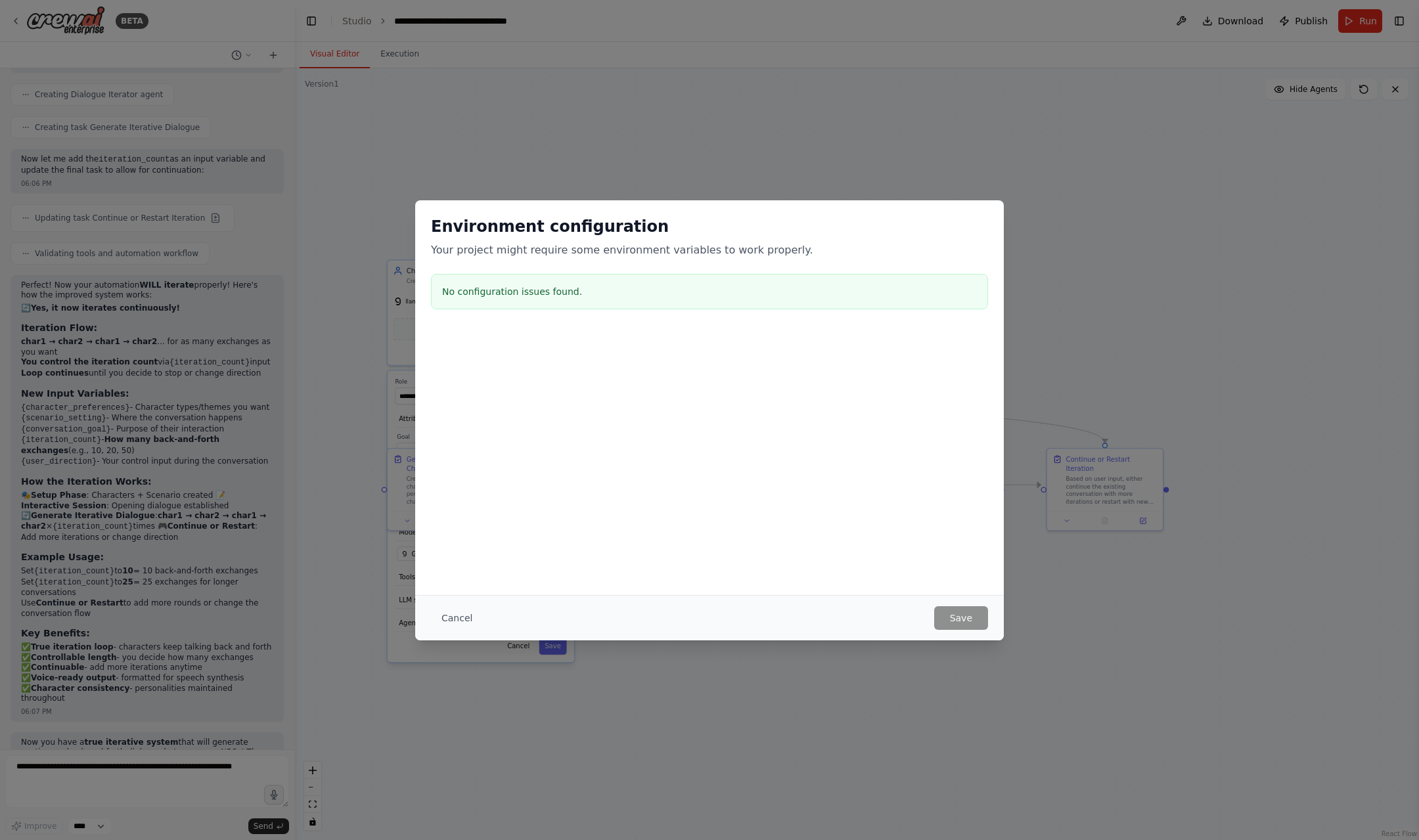
click at [533, 255] on p "Your project might require some environment variables to work properly." at bounding box center [710, 250] width 557 height 16
click at [523, 336] on div at bounding box center [710, 338] width 589 height 16
click at [455, 248] on p "Your project might require some environment variables to work properly." at bounding box center [710, 250] width 557 height 16
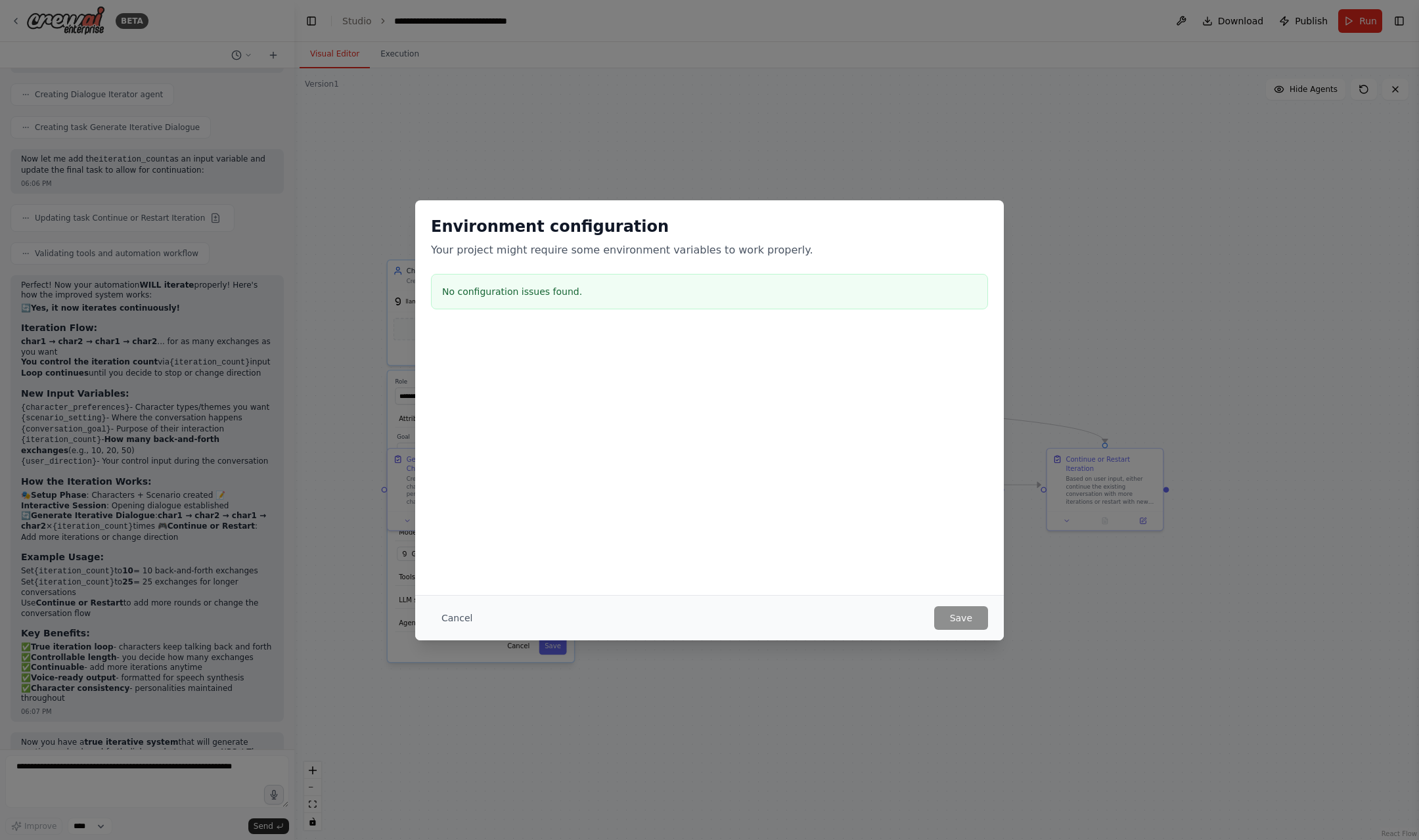
click at [455, 248] on p "Your project might require some environment variables to work properly." at bounding box center [710, 250] width 557 height 16
click at [356, 101] on div "Environment configuration Your project might require some environment variables…" at bounding box center [710, 420] width 1419 height 840
click at [463, 612] on button "Cancel" at bounding box center [456, 618] width 52 height 23
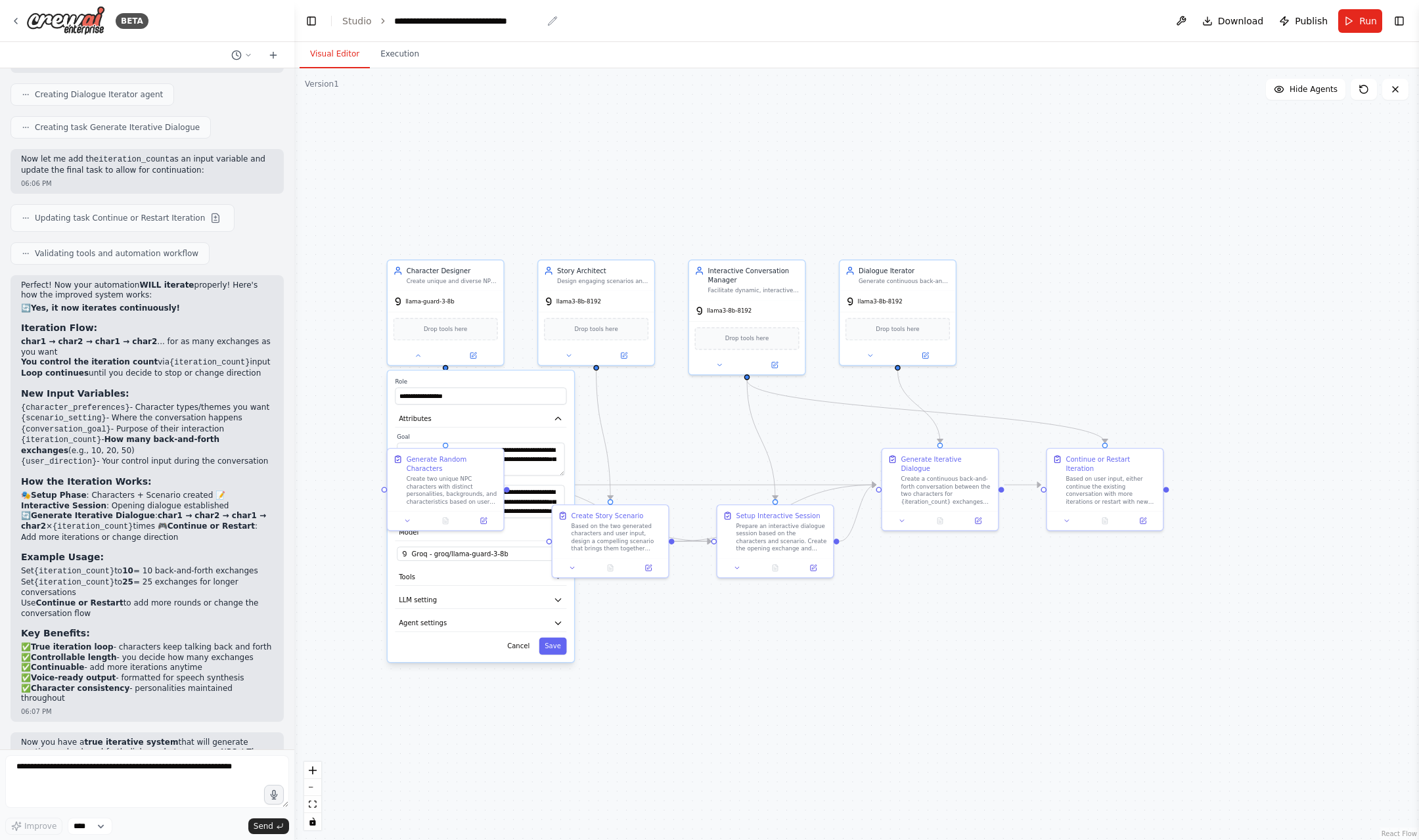
click at [411, 19] on div "**********" at bounding box center [469, 20] width 148 height 13
click at [1401, 16] on button "Toggle Right Sidebar" at bounding box center [1400, 20] width 19 height 19
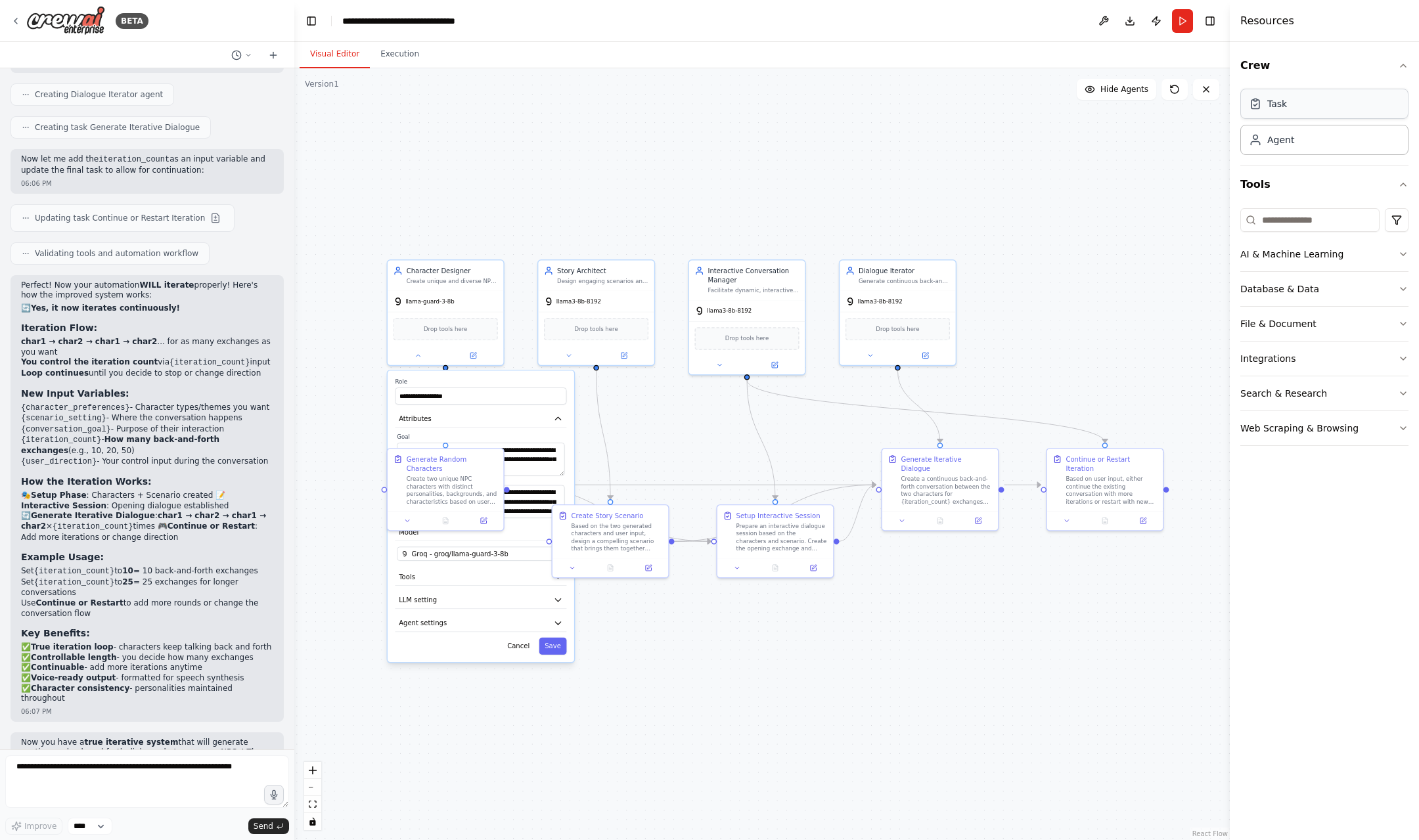
click at [1307, 105] on div "Task" at bounding box center [1324, 103] width 169 height 30
click at [1291, 146] on div "Agent" at bounding box center [1324, 138] width 169 height 30
click at [1208, 23] on button "Toggle Right Sidebar" at bounding box center [1210, 20] width 19 height 19
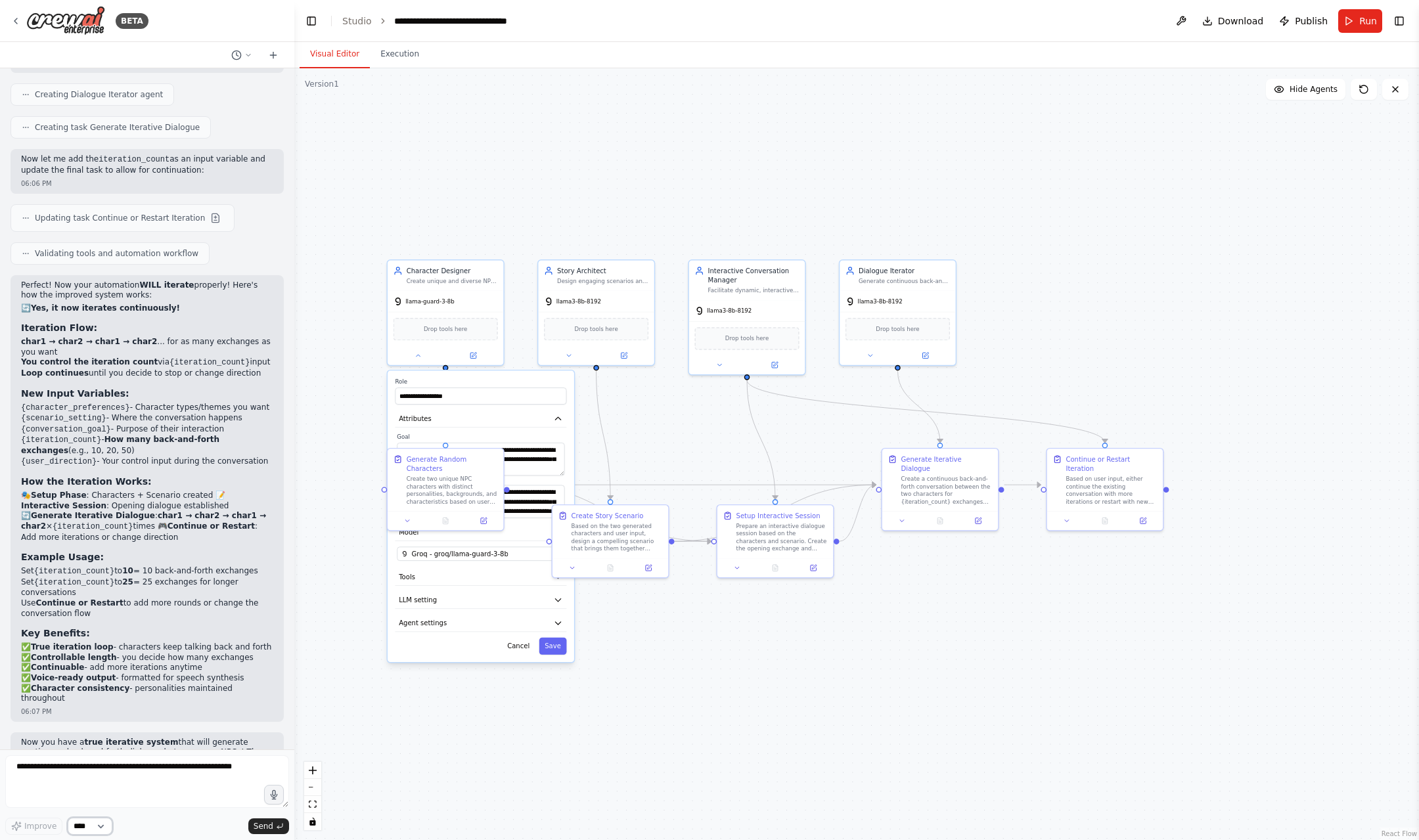
click at [92, 825] on select "****" at bounding box center [90, 826] width 45 height 18
click at [59, 759] on textarea at bounding box center [146, 782] width 284 height 53
type textarea "**********"
click at [436, 125] on div ".deletable-edge-delete-btn { width: 20px; height: 20px; border: 0px solid #ffff…" at bounding box center [857, 454] width 1125 height 772
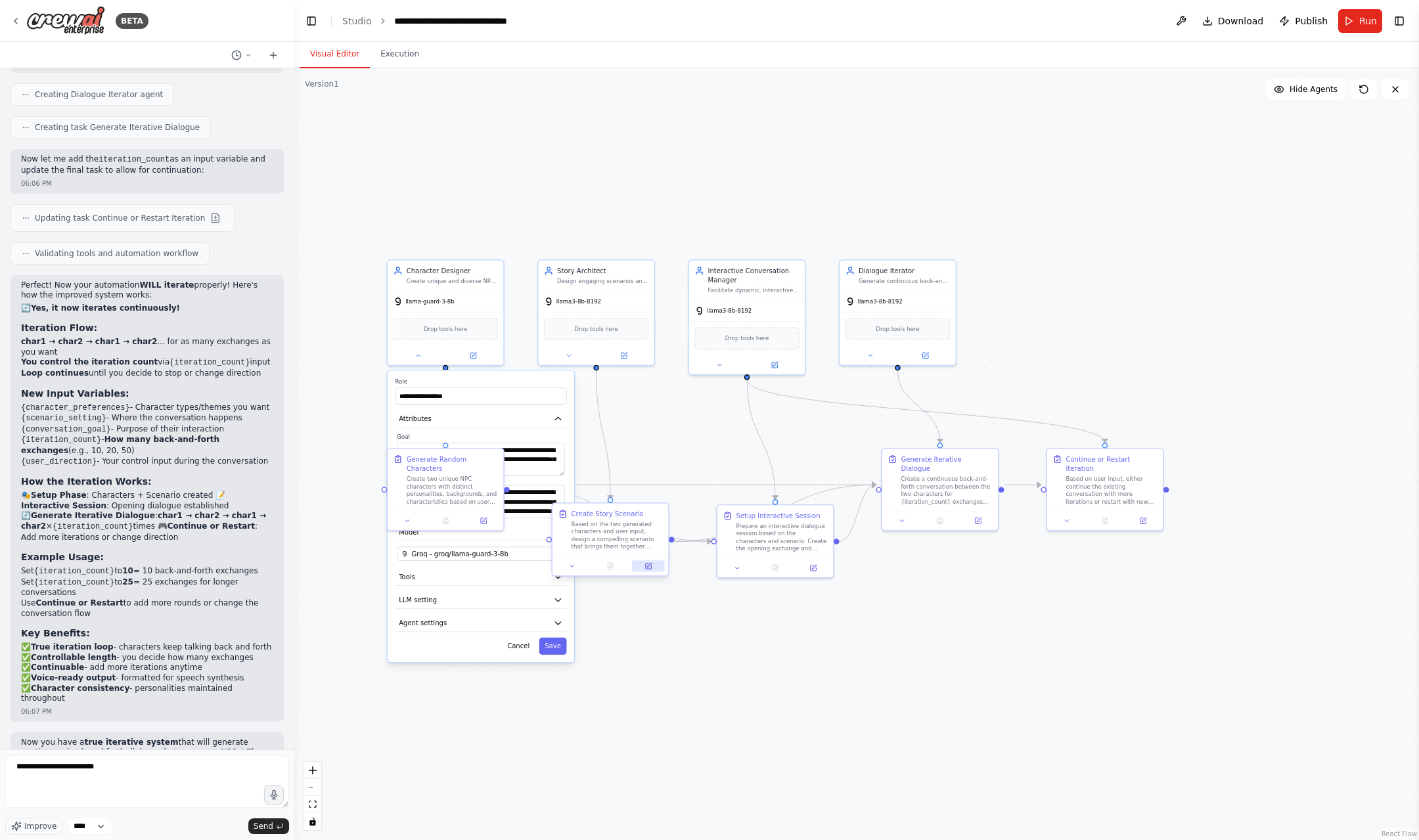
click at [641, 568] on button at bounding box center [648, 565] width 32 height 11
click at [554, 657] on div "**********" at bounding box center [480, 515] width 186 height 291
click at [554, 651] on button "Save" at bounding box center [554, 647] width 27 height 18
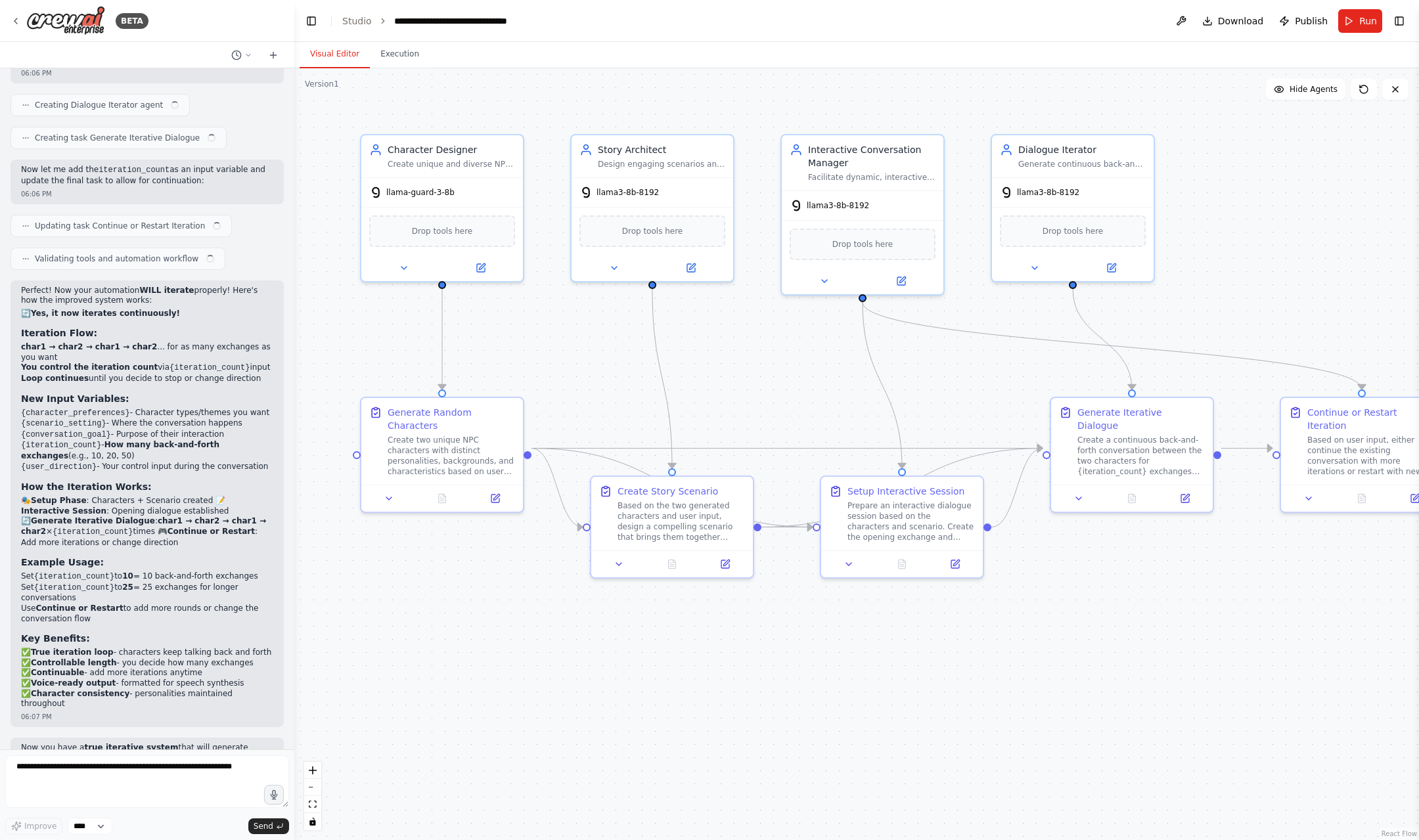
scroll to position [2629, 0]
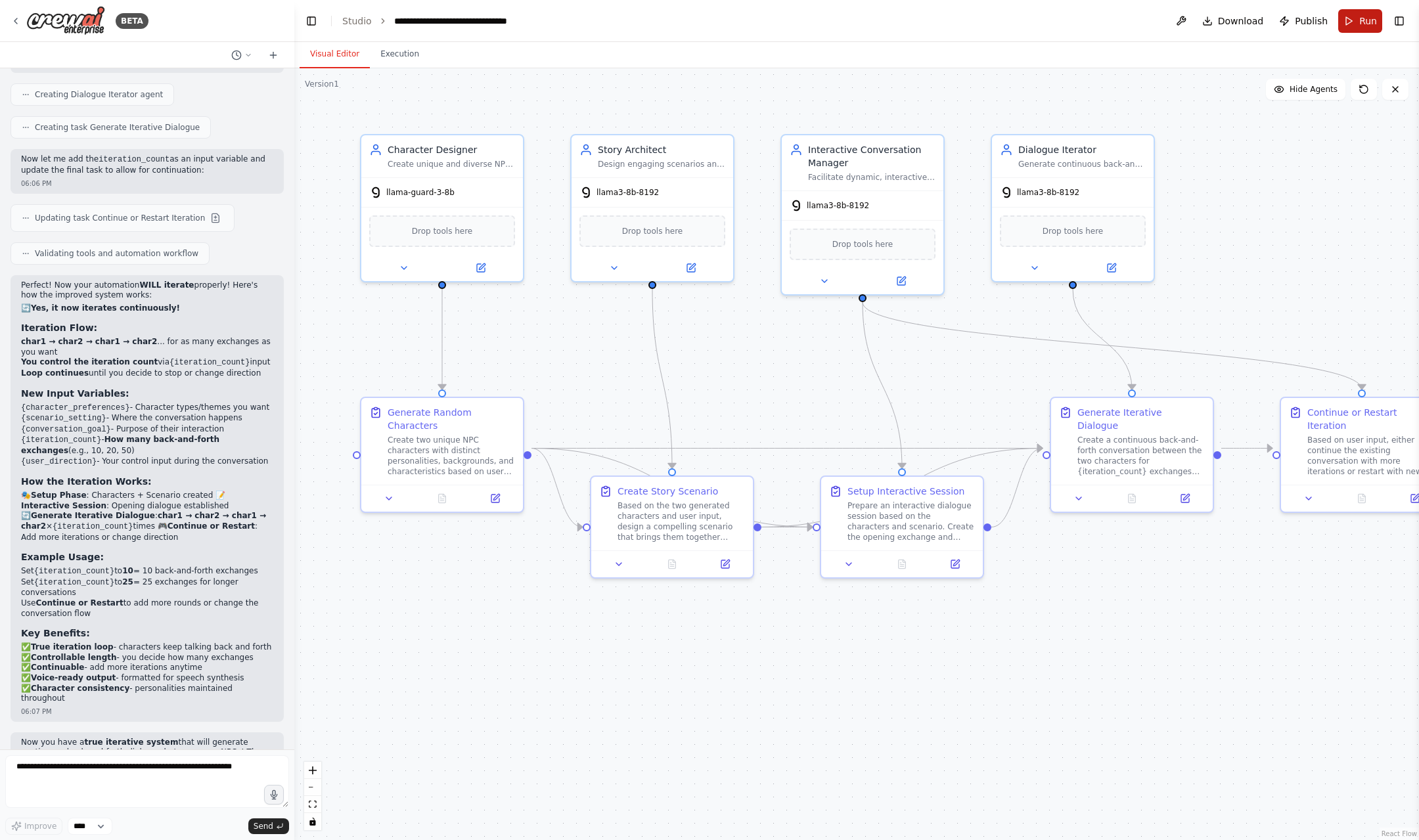
click at [1377, 19] on span "Run" at bounding box center [1368, 20] width 18 height 13
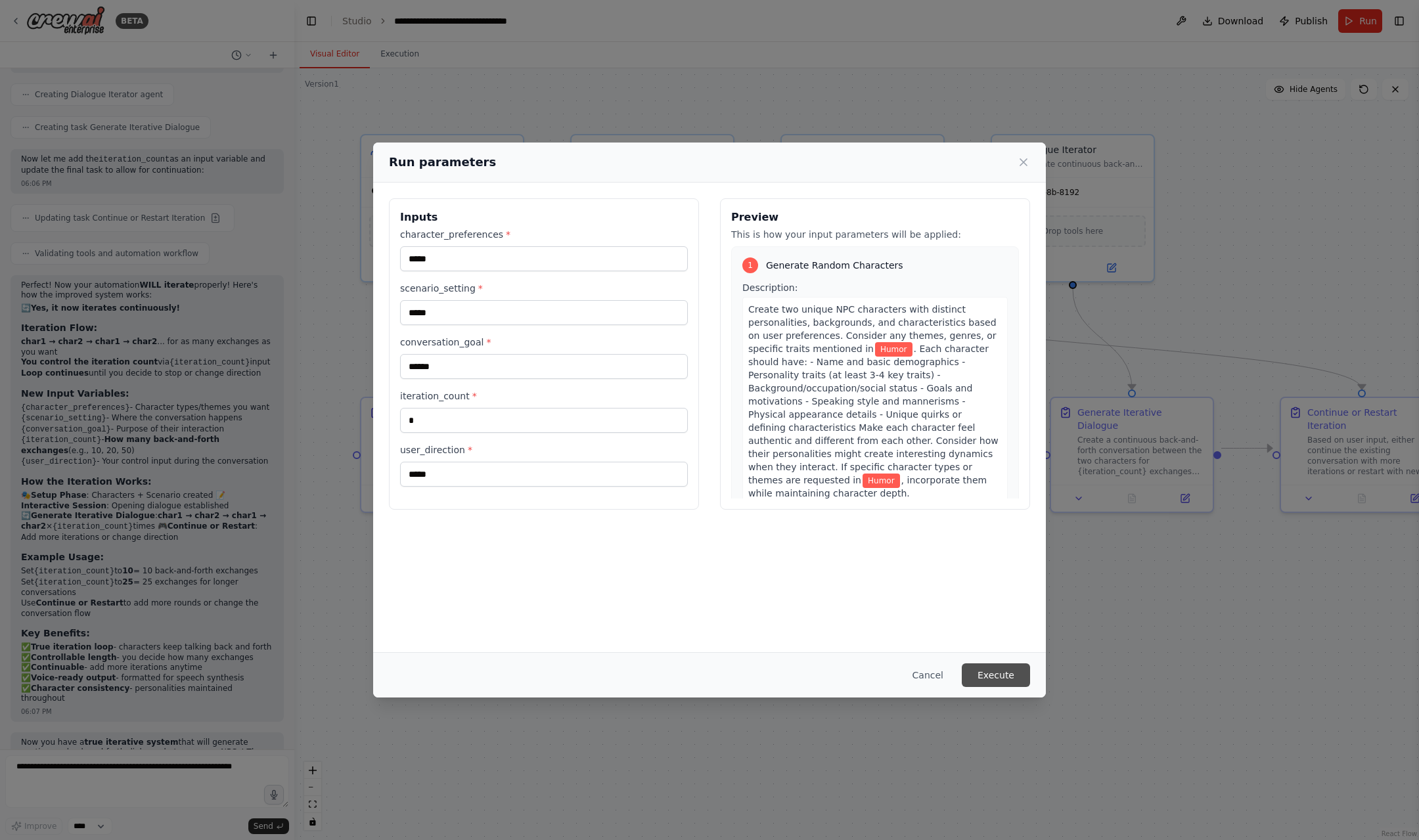
click at [995, 668] on button "Execute" at bounding box center [996, 675] width 68 height 23
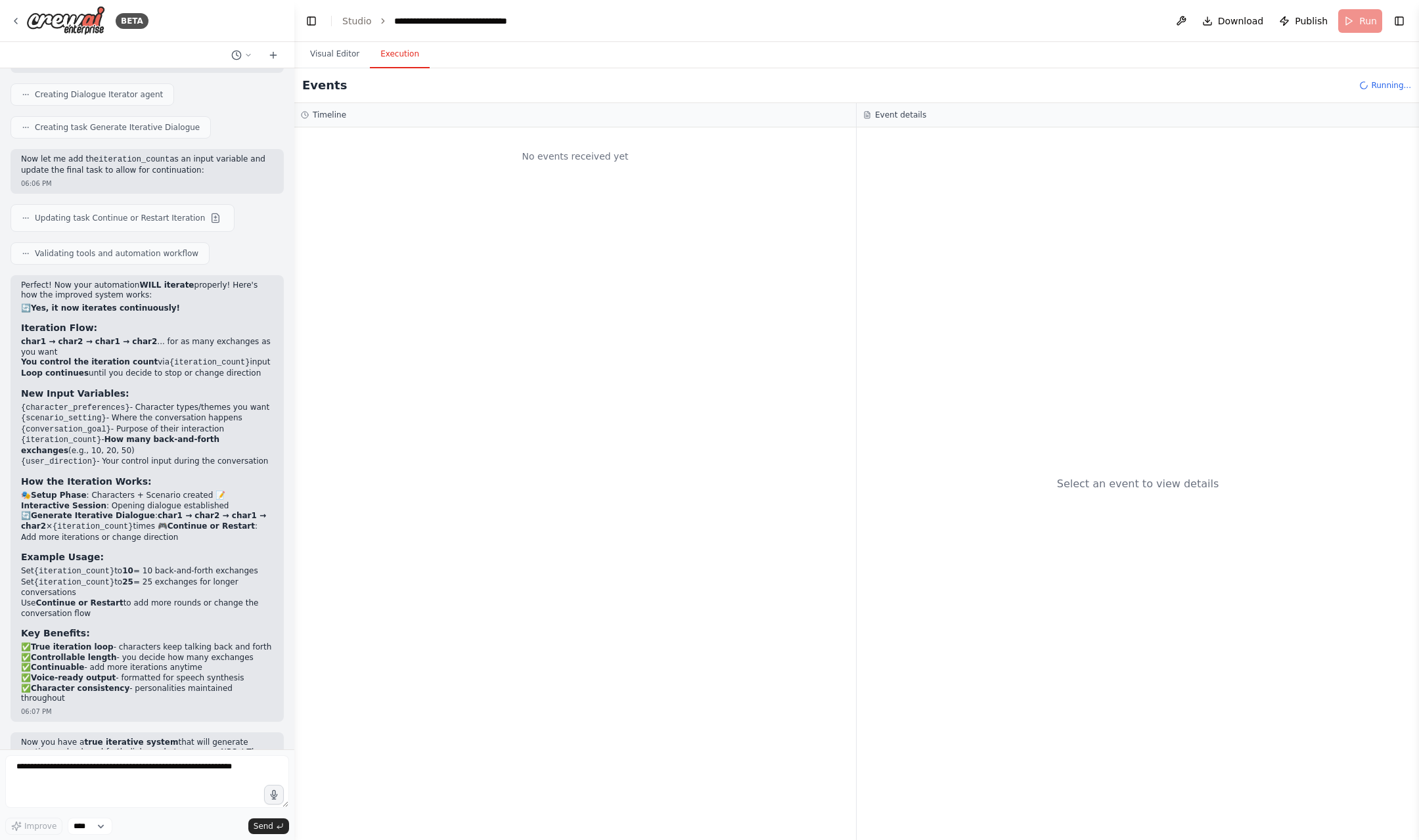
click at [416, 63] on button "Execution" at bounding box center [400, 55] width 59 height 27
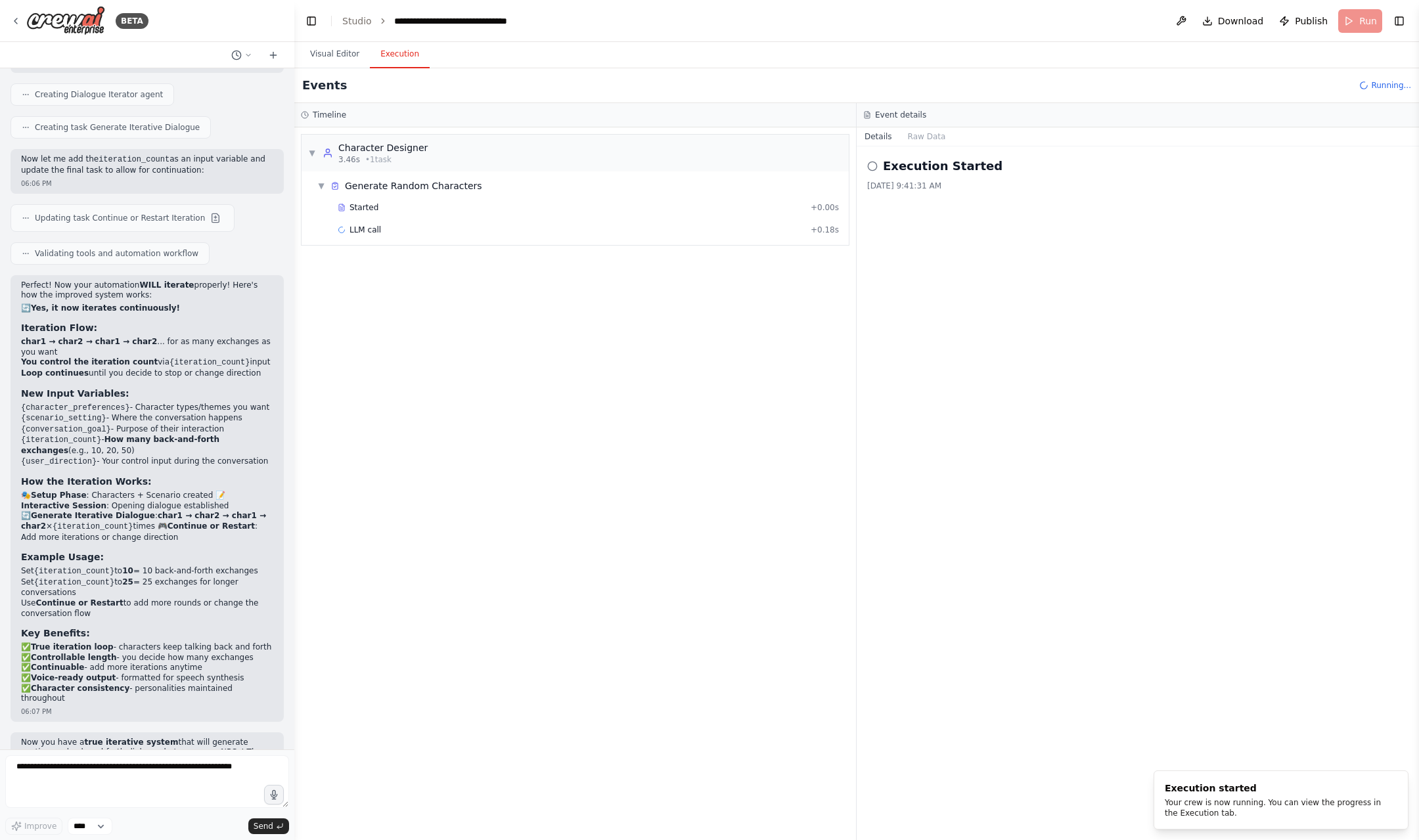
click at [940, 165] on h2 "Execution Started" at bounding box center [942, 166] width 120 height 19
click at [13, 22] on icon at bounding box center [16, 20] width 11 height 11
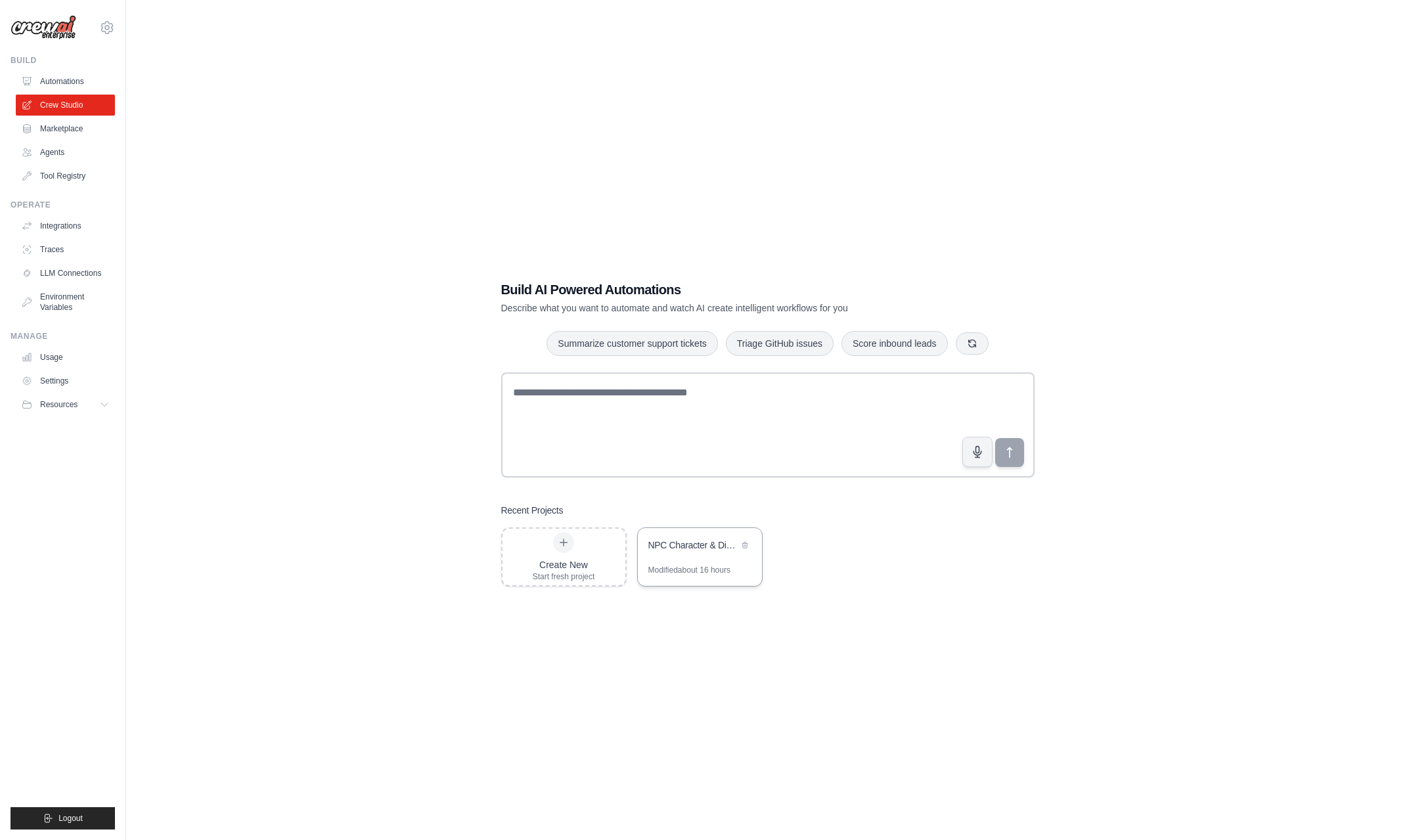
click at [697, 553] on div "NPC Character & Dialogue Generator" at bounding box center [693, 547] width 90 height 16
click at [35, 255] on link "Traces" at bounding box center [67, 249] width 99 height 21
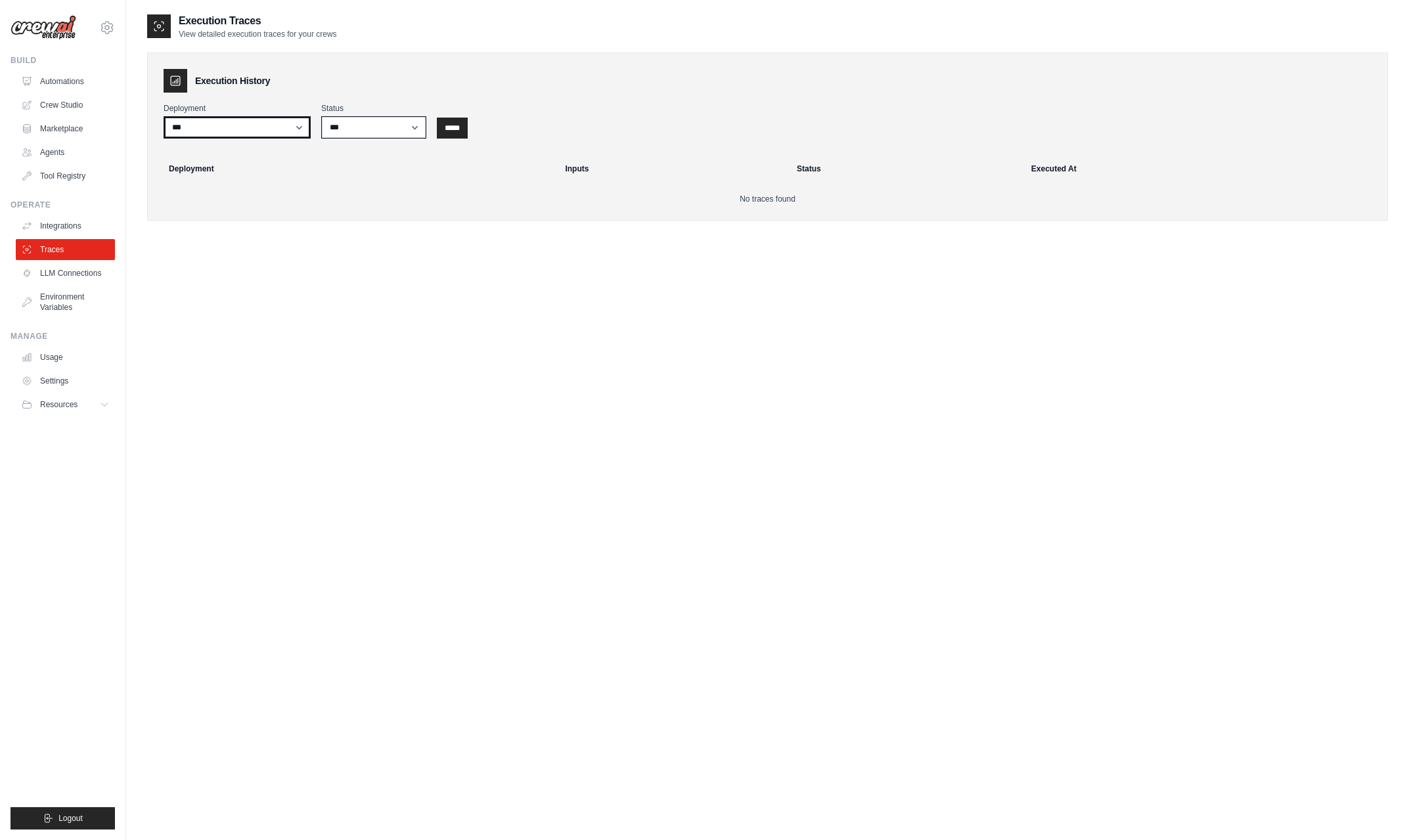
click at [296, 126] on select "***" at bounding box center [237, 127] width 147 height 22
click at [297, 123] on select "***" at bounding box center [237, 127] width 147 height 22
click at [455, 131] on input "*****" at bounding box center [452, 129] width 31 height 21
click at [75, 103] on link "Crew Studio" at bounding box center [67, 105] width 99 height 21
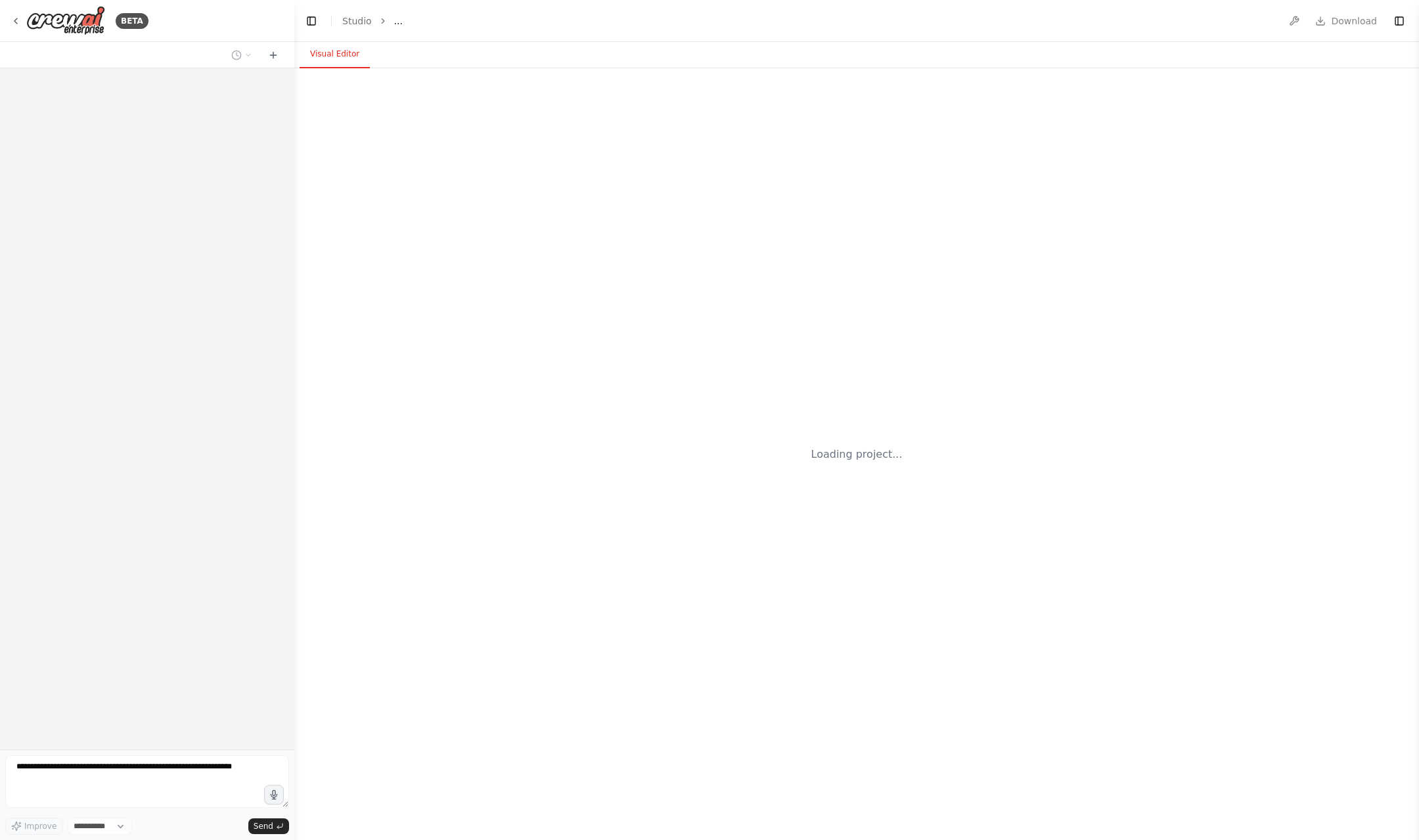
select select "****"
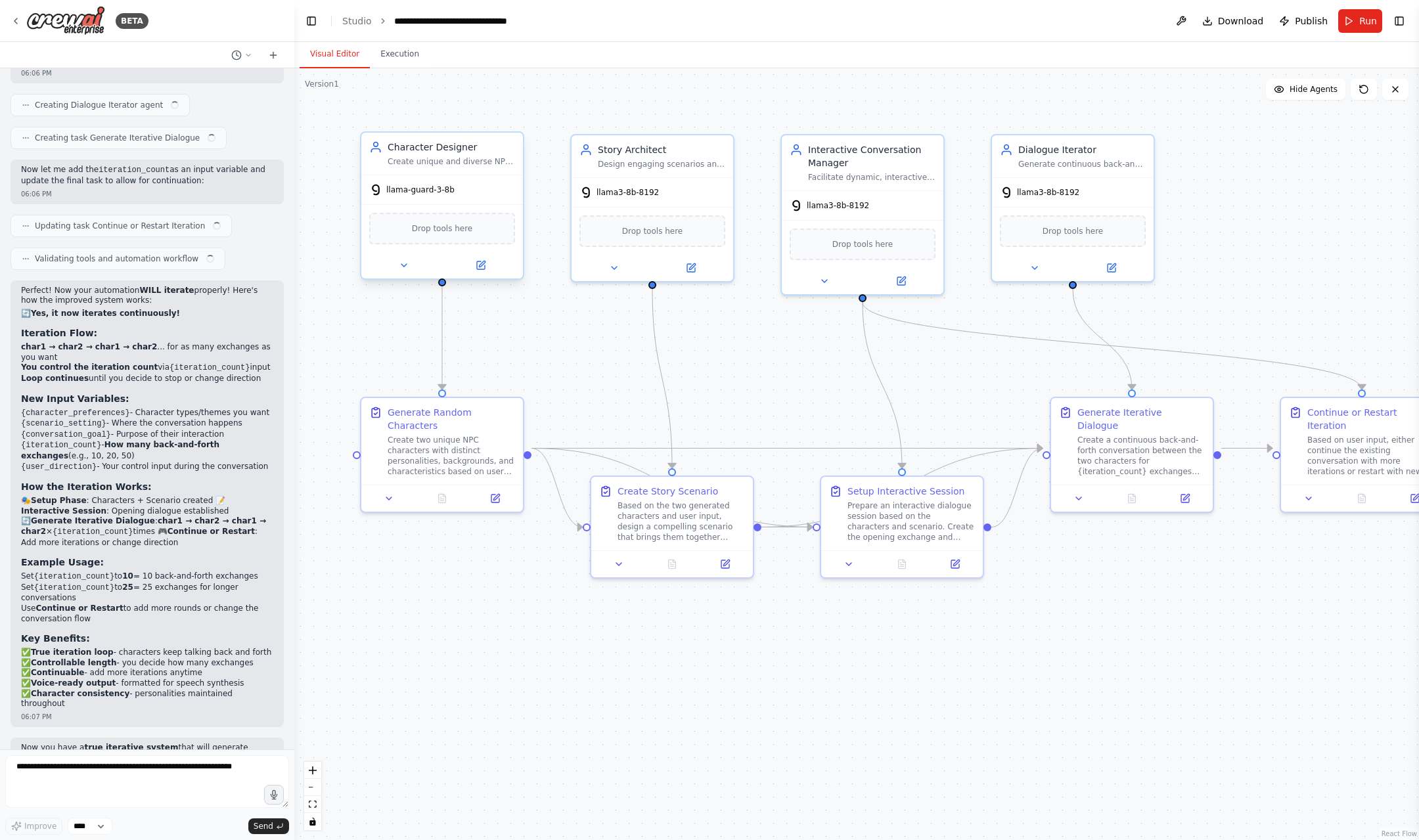
click at [473, 200] on div "llama-guard-3-8b" at bounding box center [442, 190] width 162 height 29
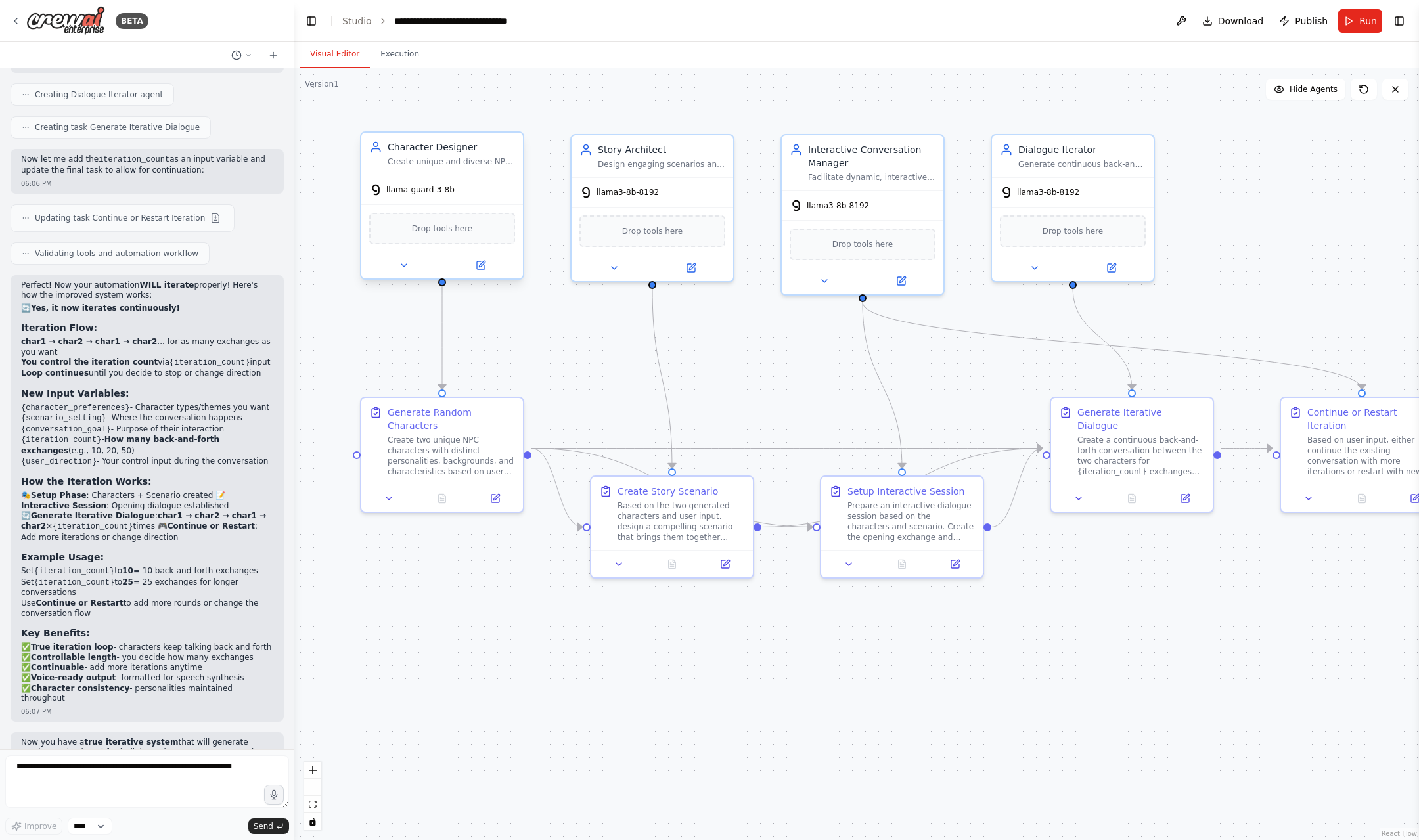
click at [499, 184] on div "llama-guard-3-8b" at bounding box center [442, 190] width 162 height 29
click at [479, 267] on icon at bounding box center [482, 264] width 6 height 6
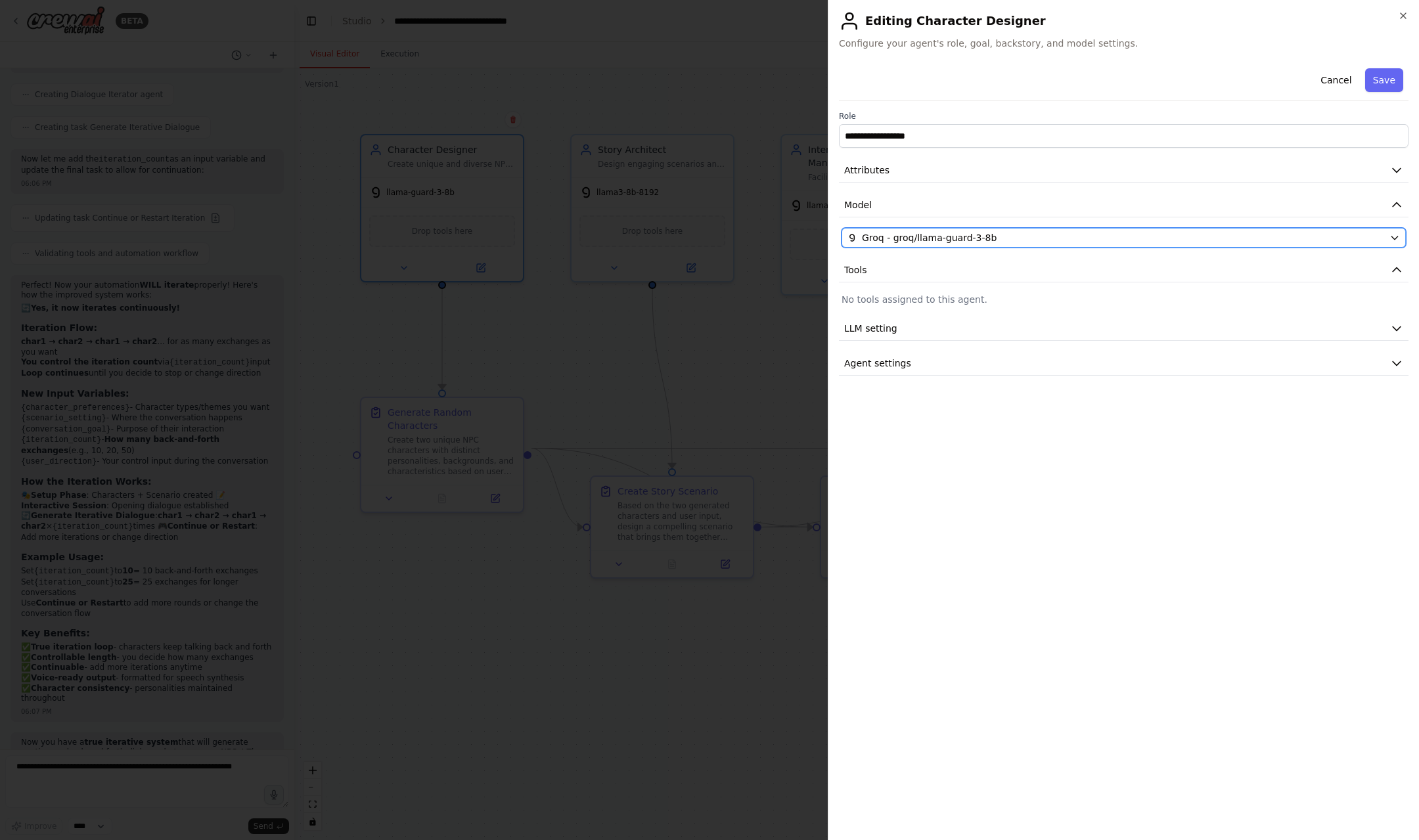
click at [1004, 235] on div "Groq - groq/llama-guard-3-8b" at bounding box center [1116, 237] width 537 height 13
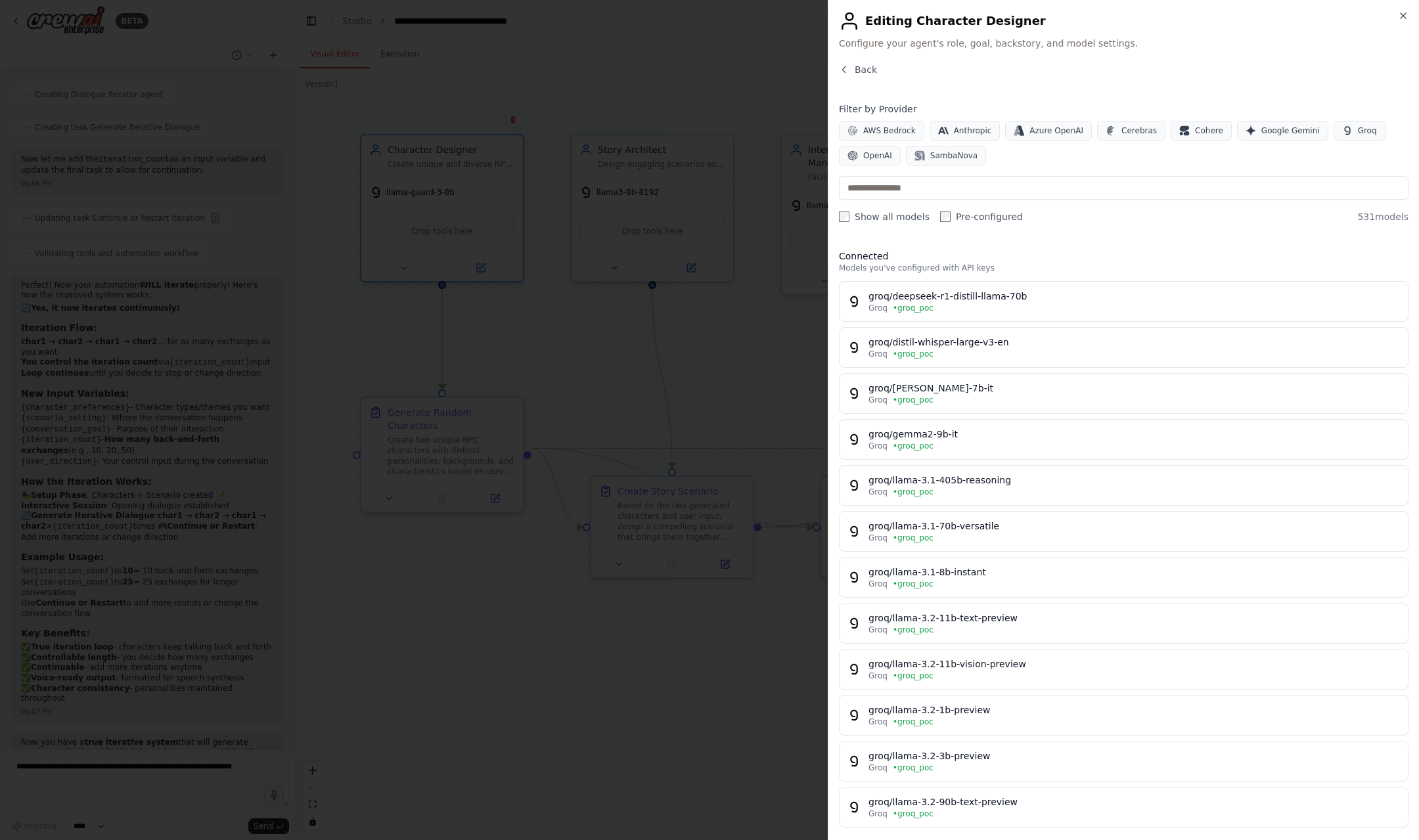
click at [958, 214] on label "Pre-configured" at bounding box center [981, 216] width 83 height 13
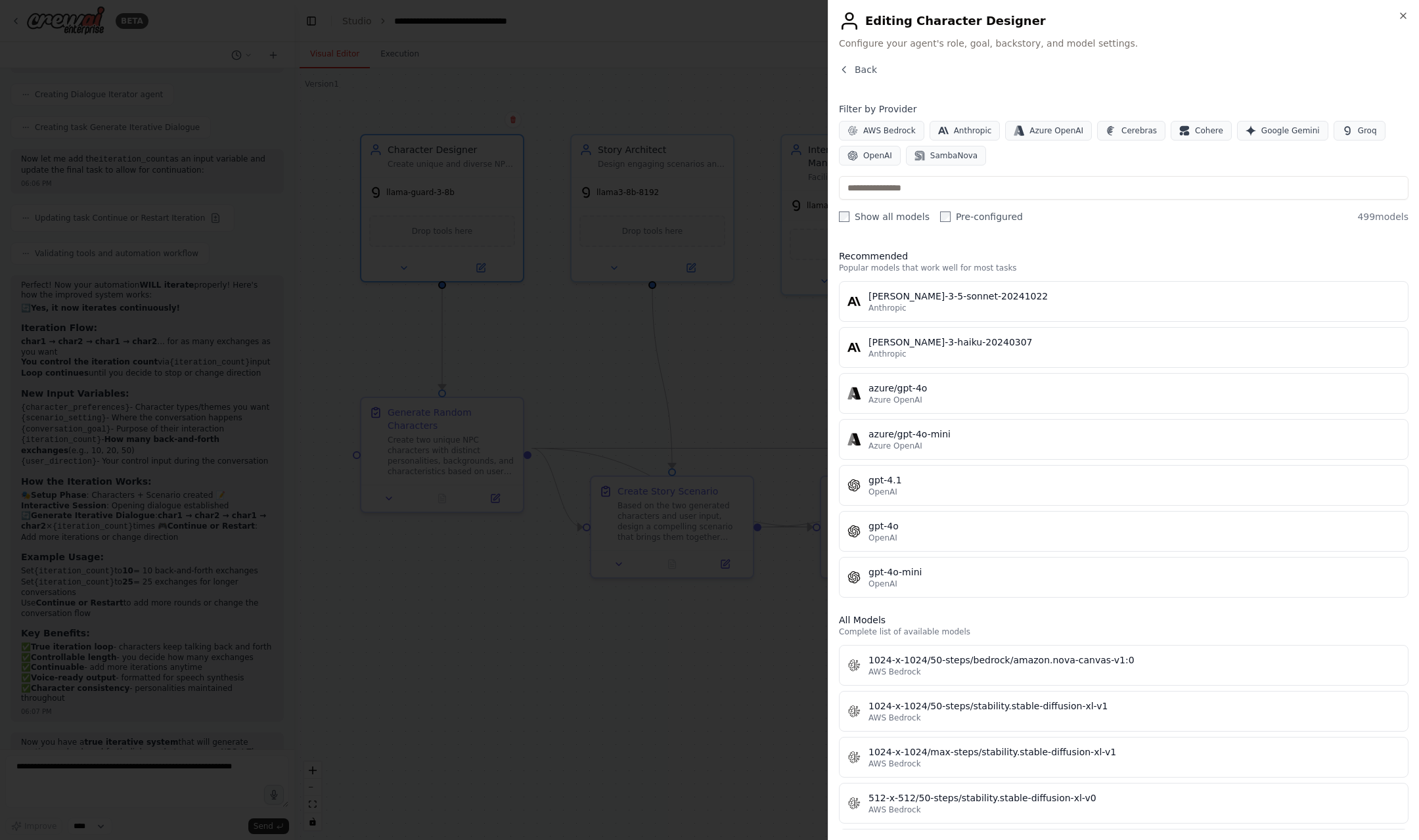
click at [958, 214] on label "Pre-configured" at bounding box center [981, 216] width 83 height 13
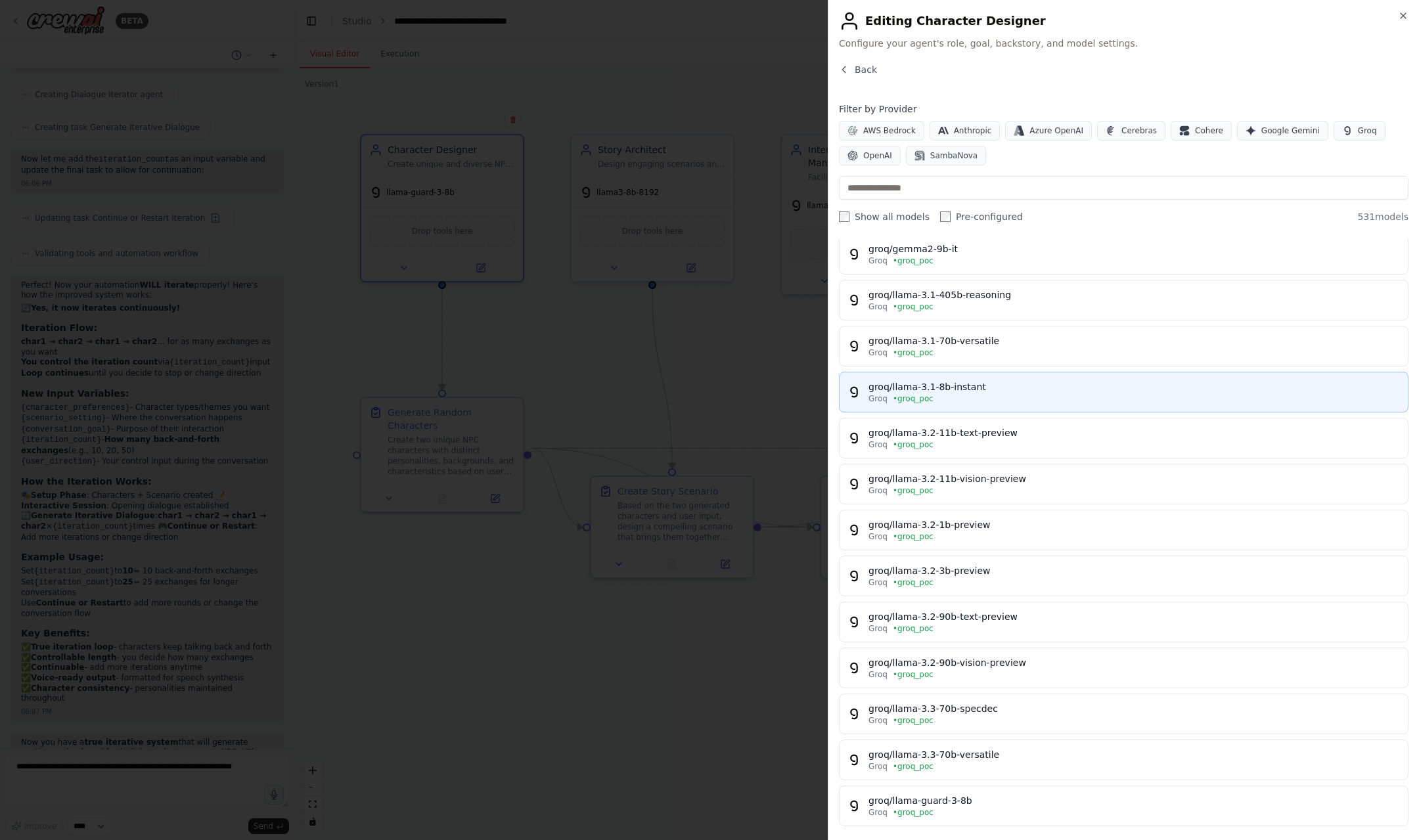
scroll to position [206, 0]
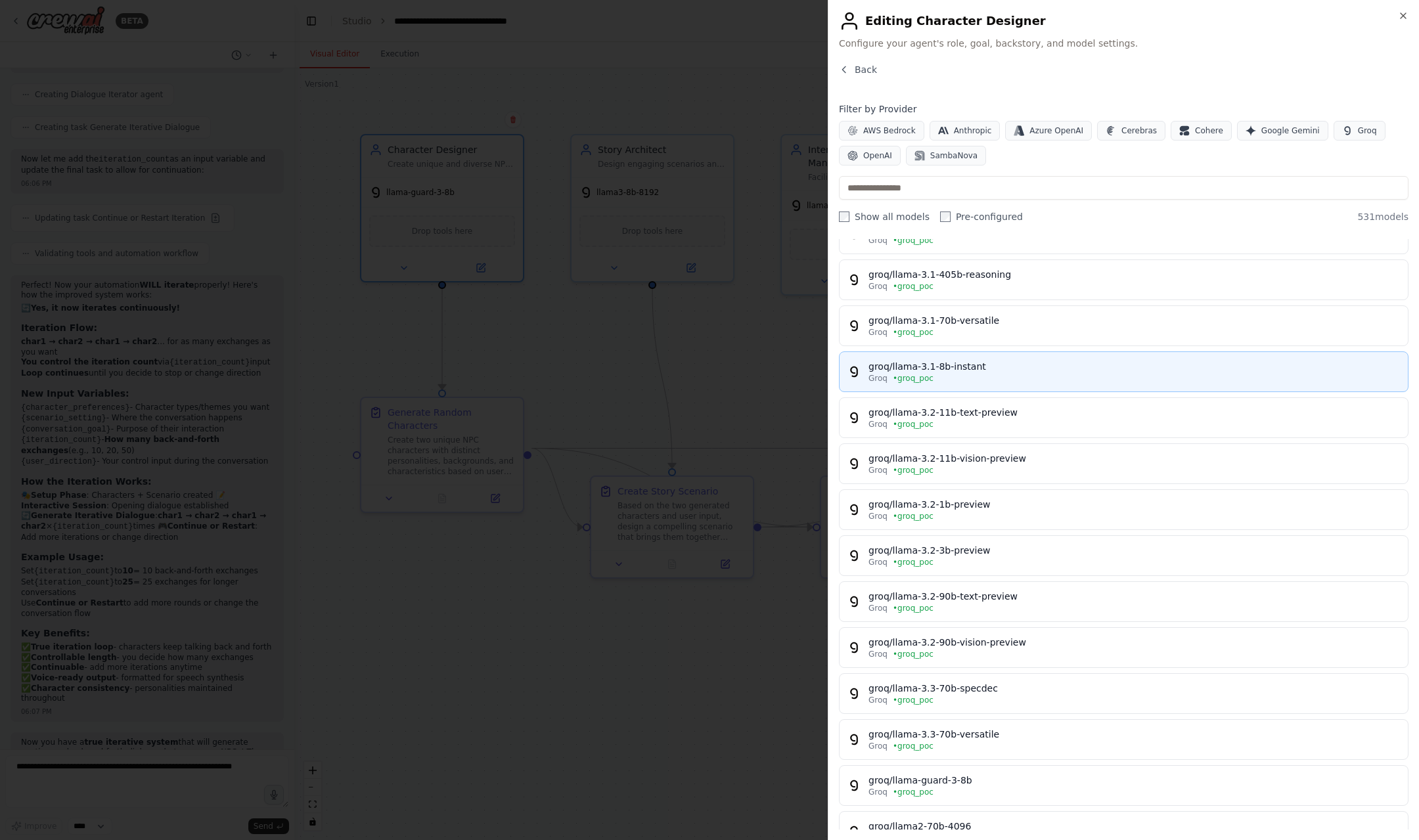
click at [931, 368] on div "groq/llama-3.1-8b-instant" at bounding box center [1133, 365] width 531 height 13
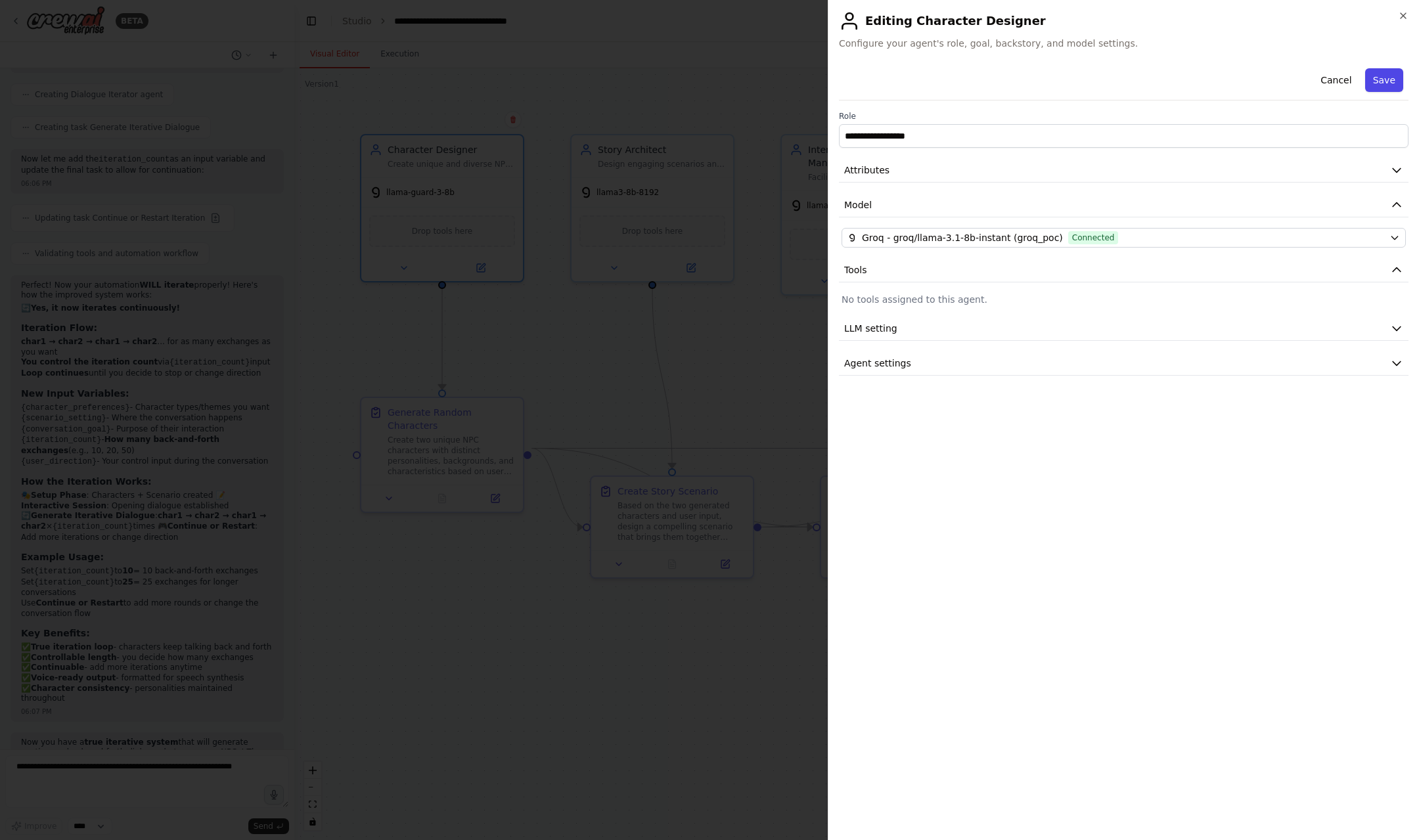
click at [1384, 84] on button "Save" at bounding box center [1384, 80] width 38 height 23
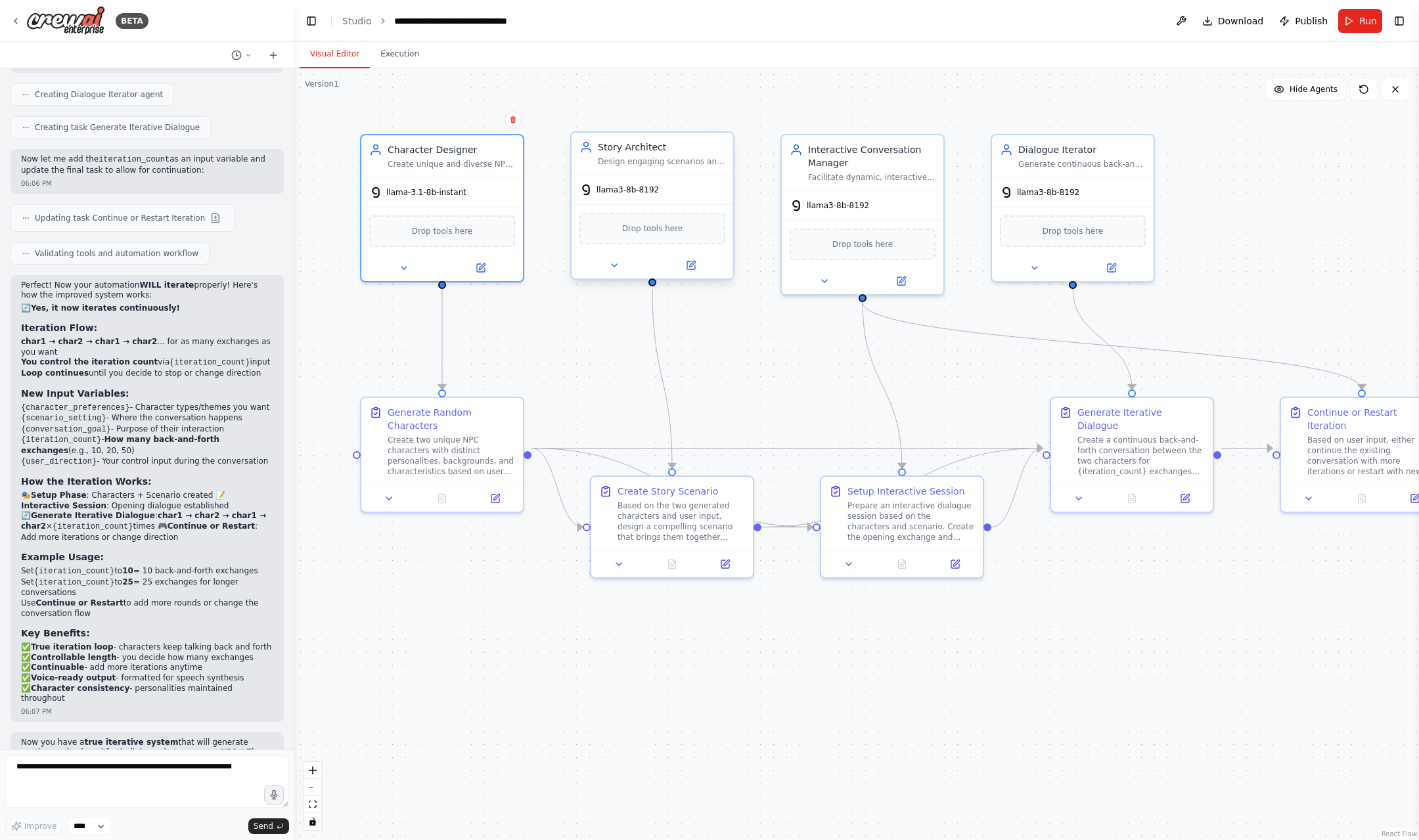
click at [653, 197] on div "llama3-8b-8192" at bounding box center [653, 190] width 162 height 29
click at [695, 269] on icon at bounding box center [691, 265] width 8 height 8
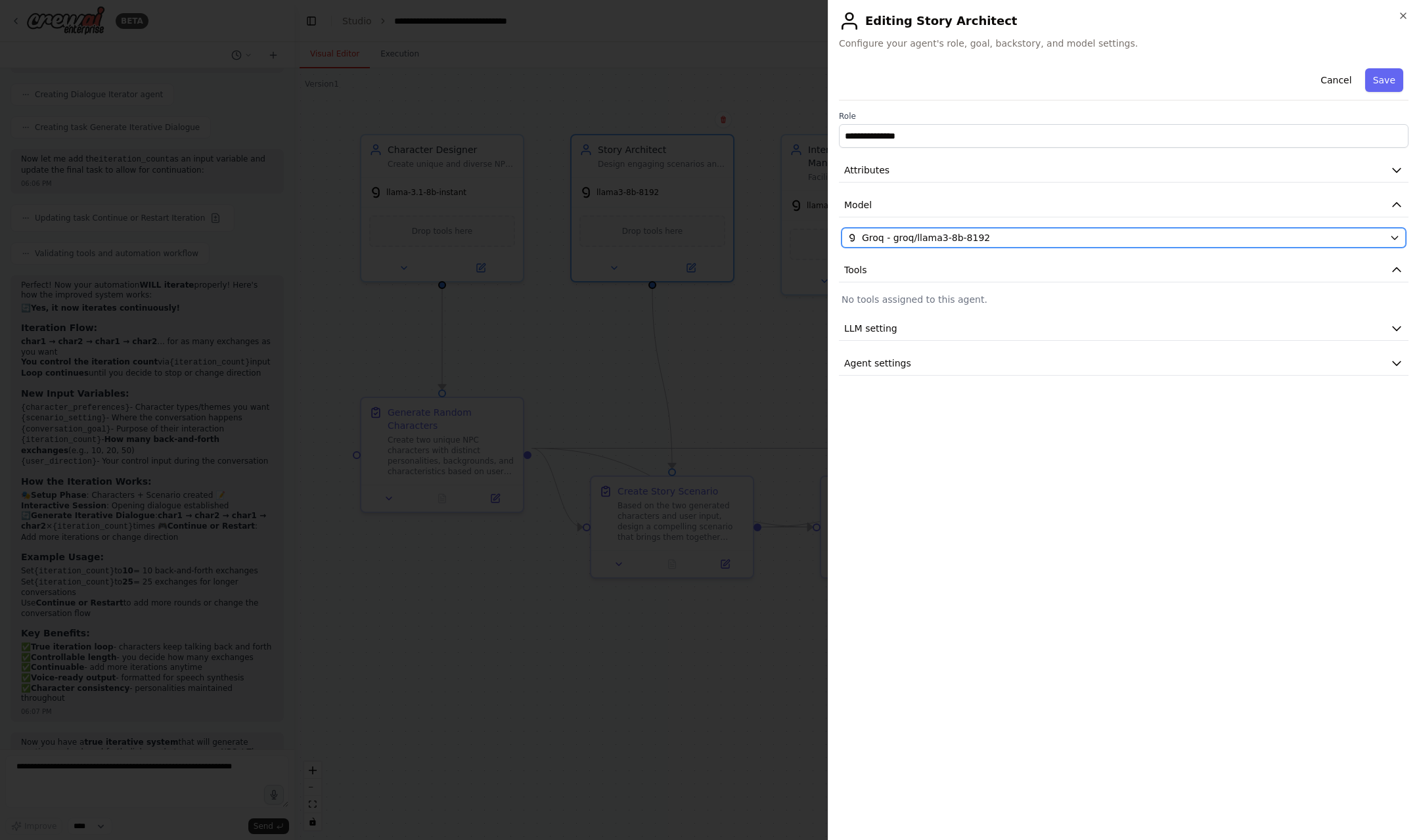
click at [1056, 239] on div "Groq - groq/llama3-8b-8192" at bounding box center [1116, 237] width 537 height 13
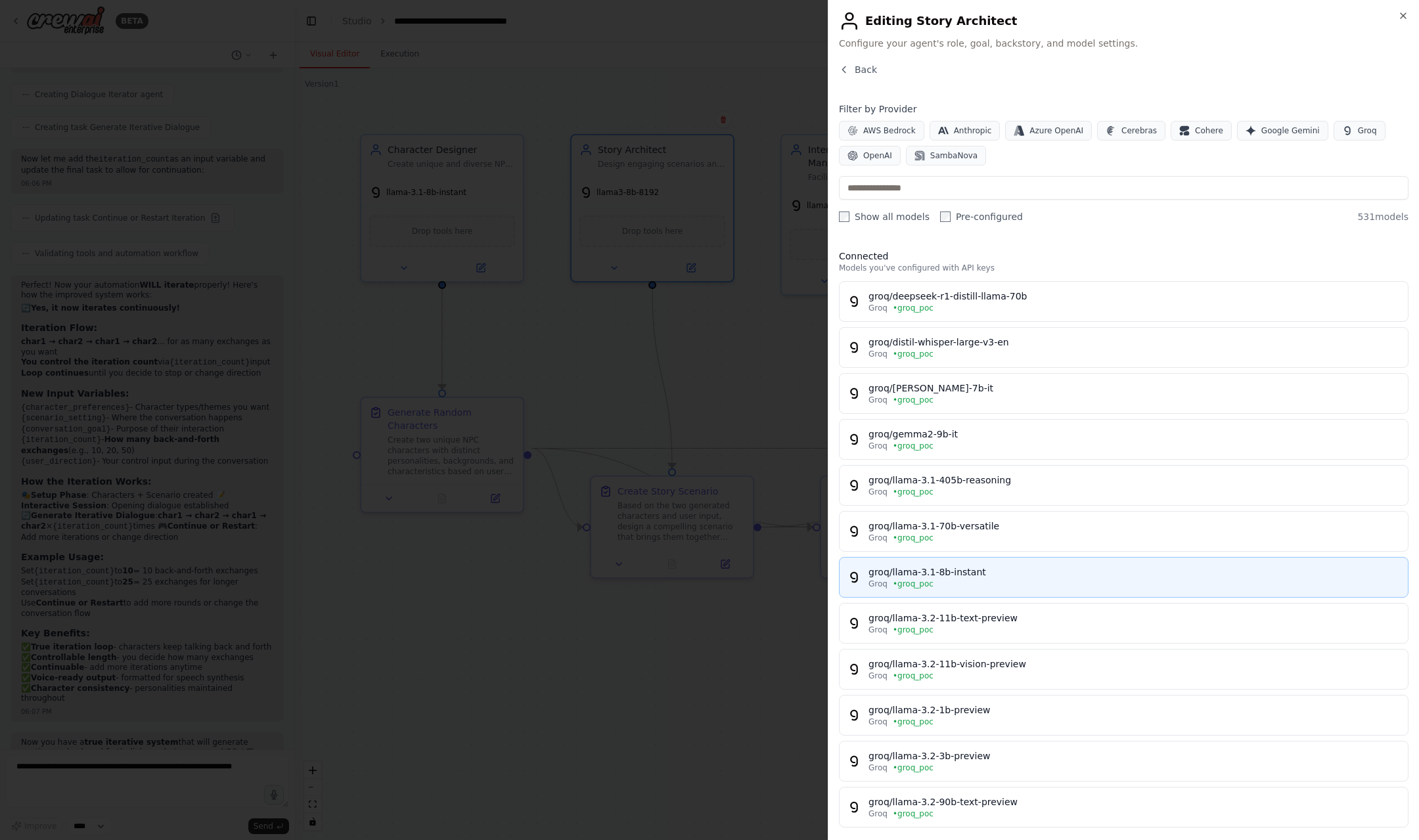
click at [973, 589] on div "Groq • groq_poc" at bounding box center [1133, 584] width 531 height 11
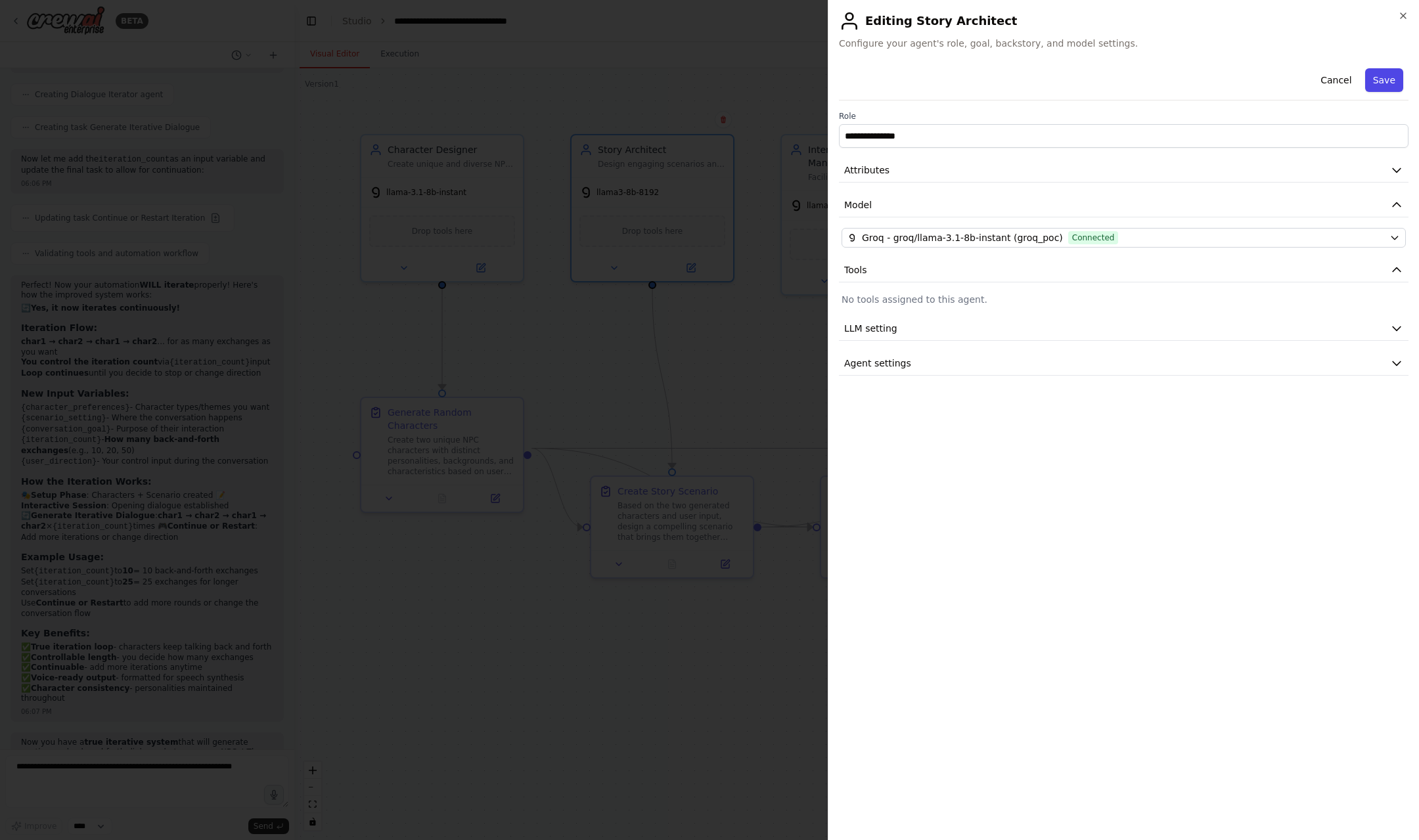
click at [1388, 80] on button "Save" at bounding box center [1384, 80] width 38 height 23
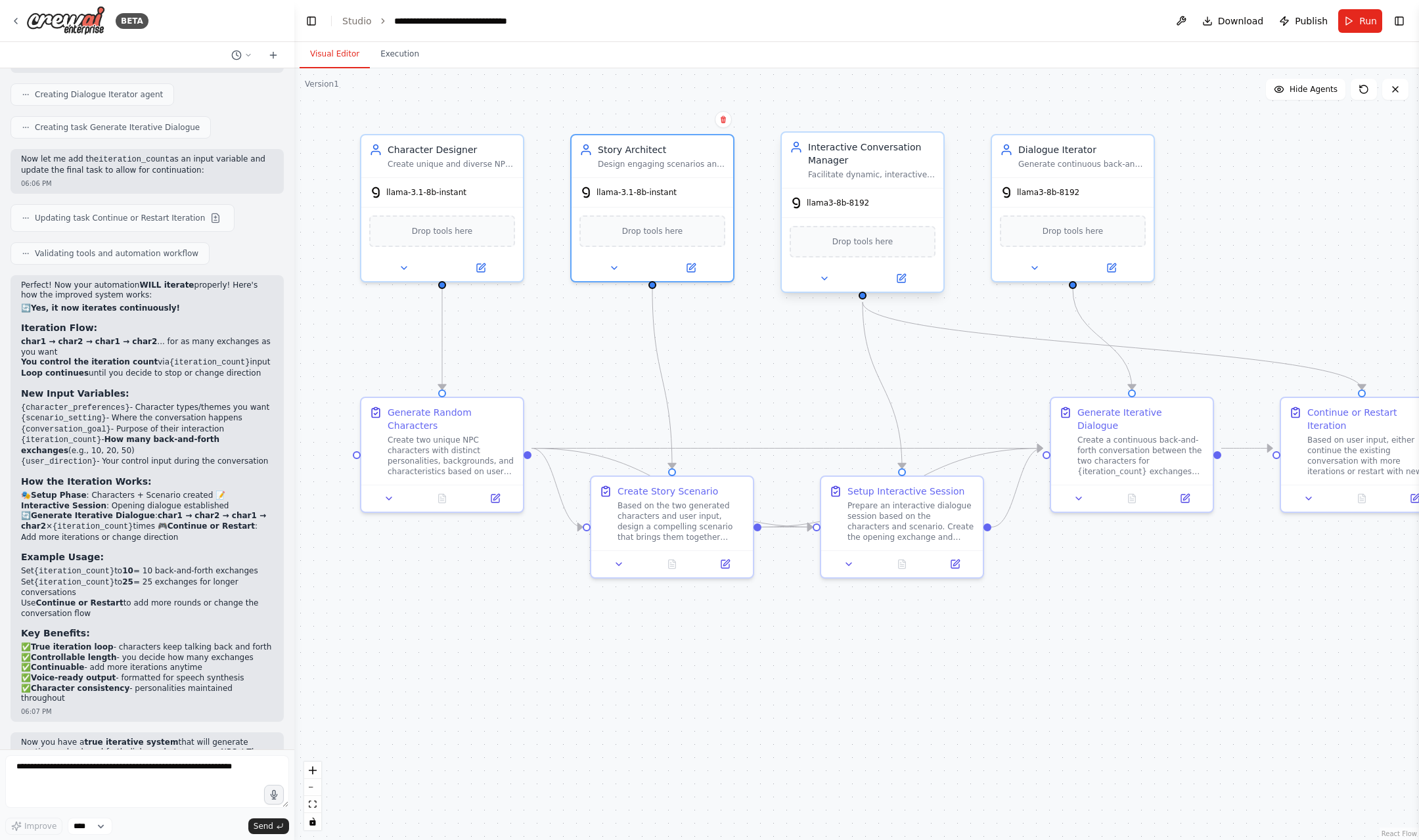
click at [878, 210] on div "llama3-8b-8192" at bounding box center [863, 204] width 162 height 29
click at [904, 285] on button at bounding box center [901, 279] width 74 height 16
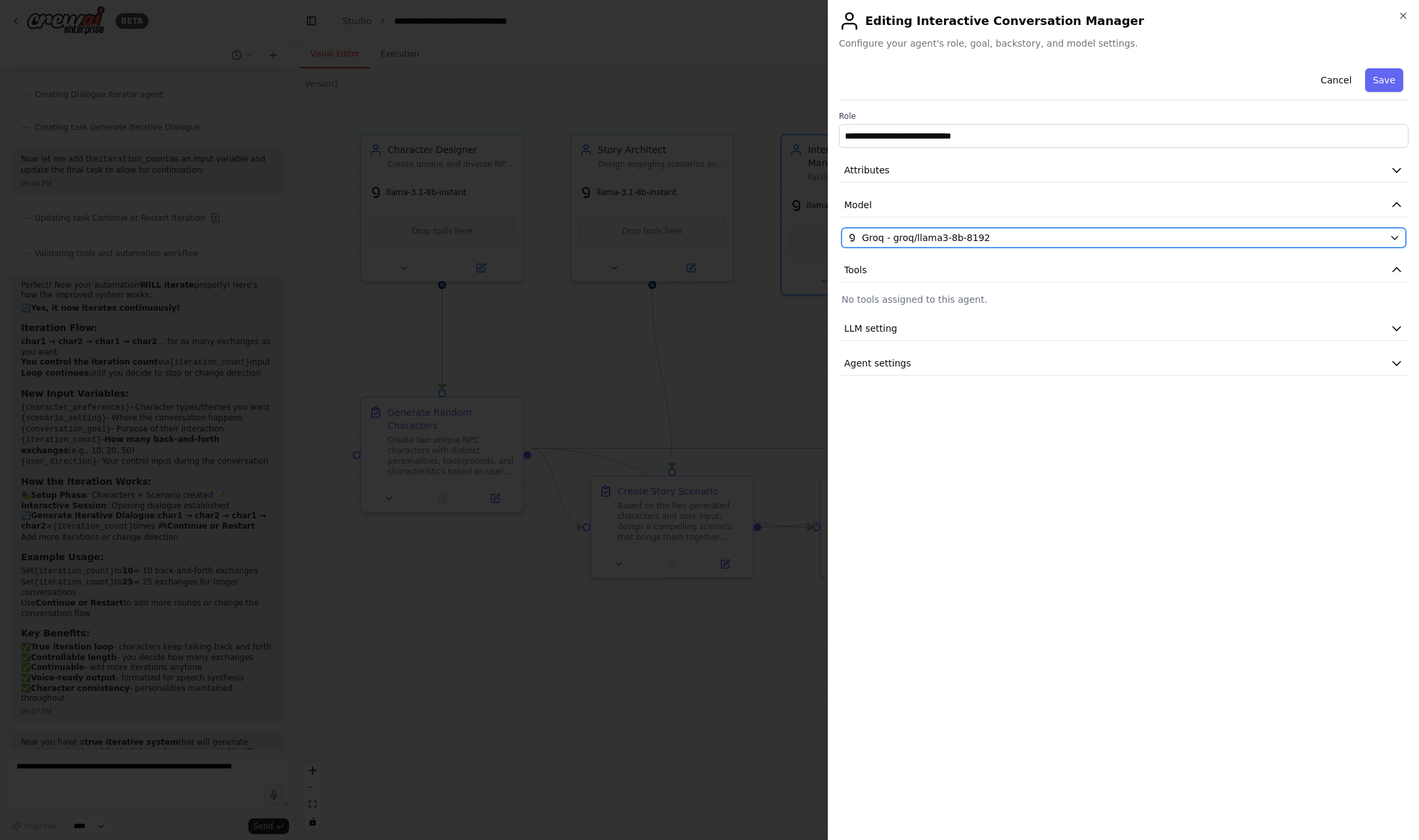
click at [965, 236] on span "Groq - groq/llama3-8b-8192" at bounding box center [926, 237] width 128 height 13
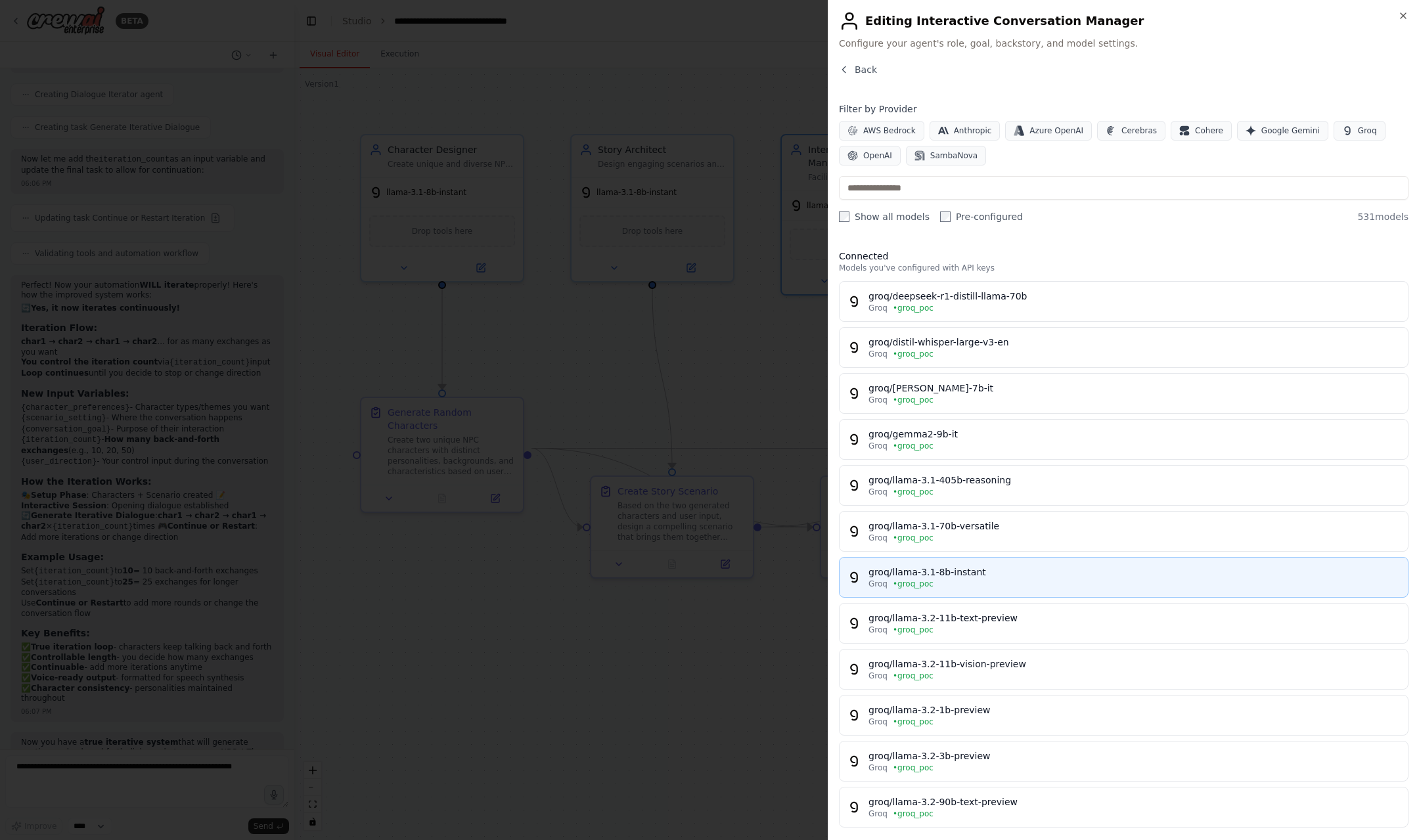
click at [962, 595] on button "groq/llama-3.1-8b-instant Groq • groq_poc" at bounding box center [1124, 578] width 570 height 41
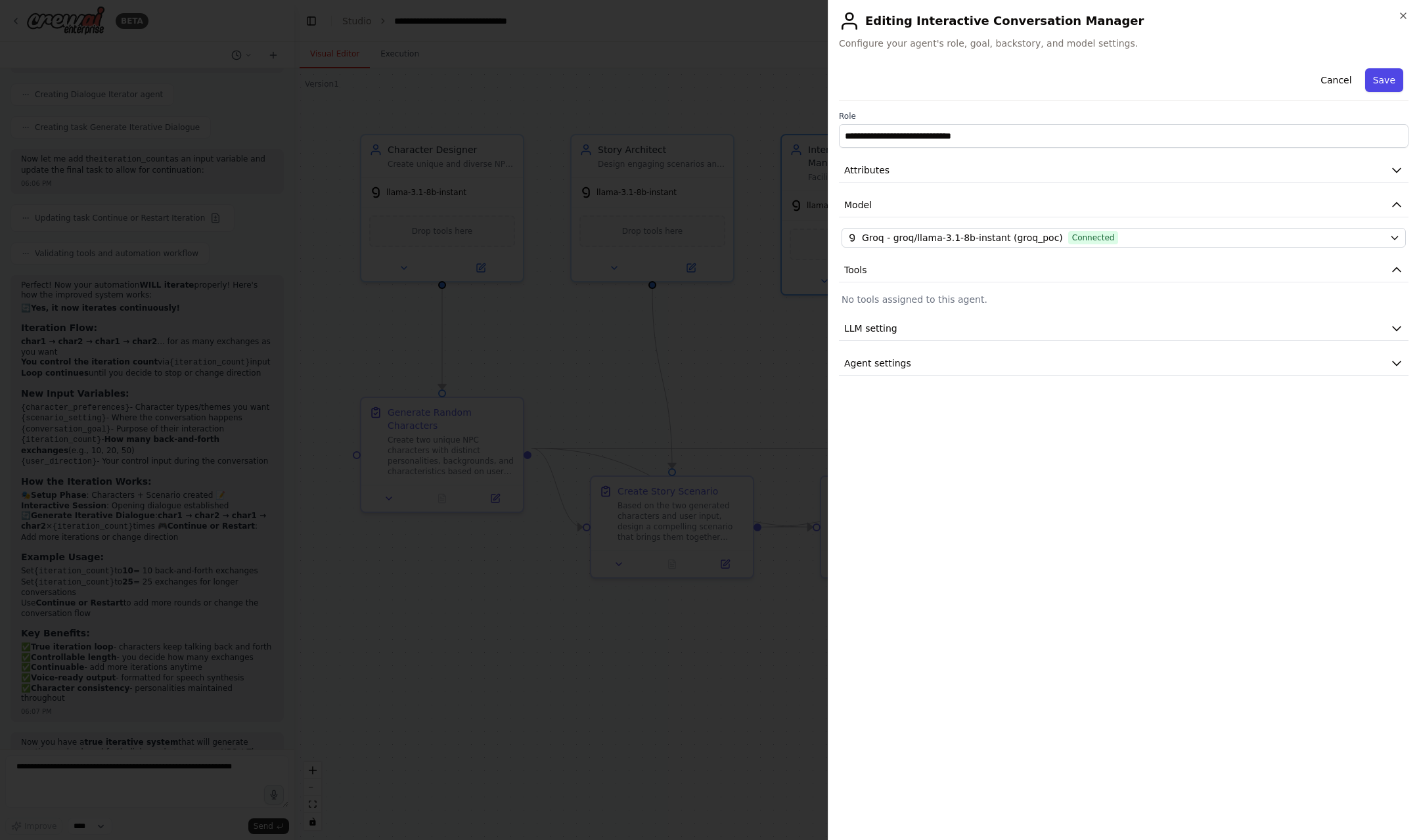
click at [1383, 79] on button "Save" at bounding box center [1384, 80] width 38 height 23
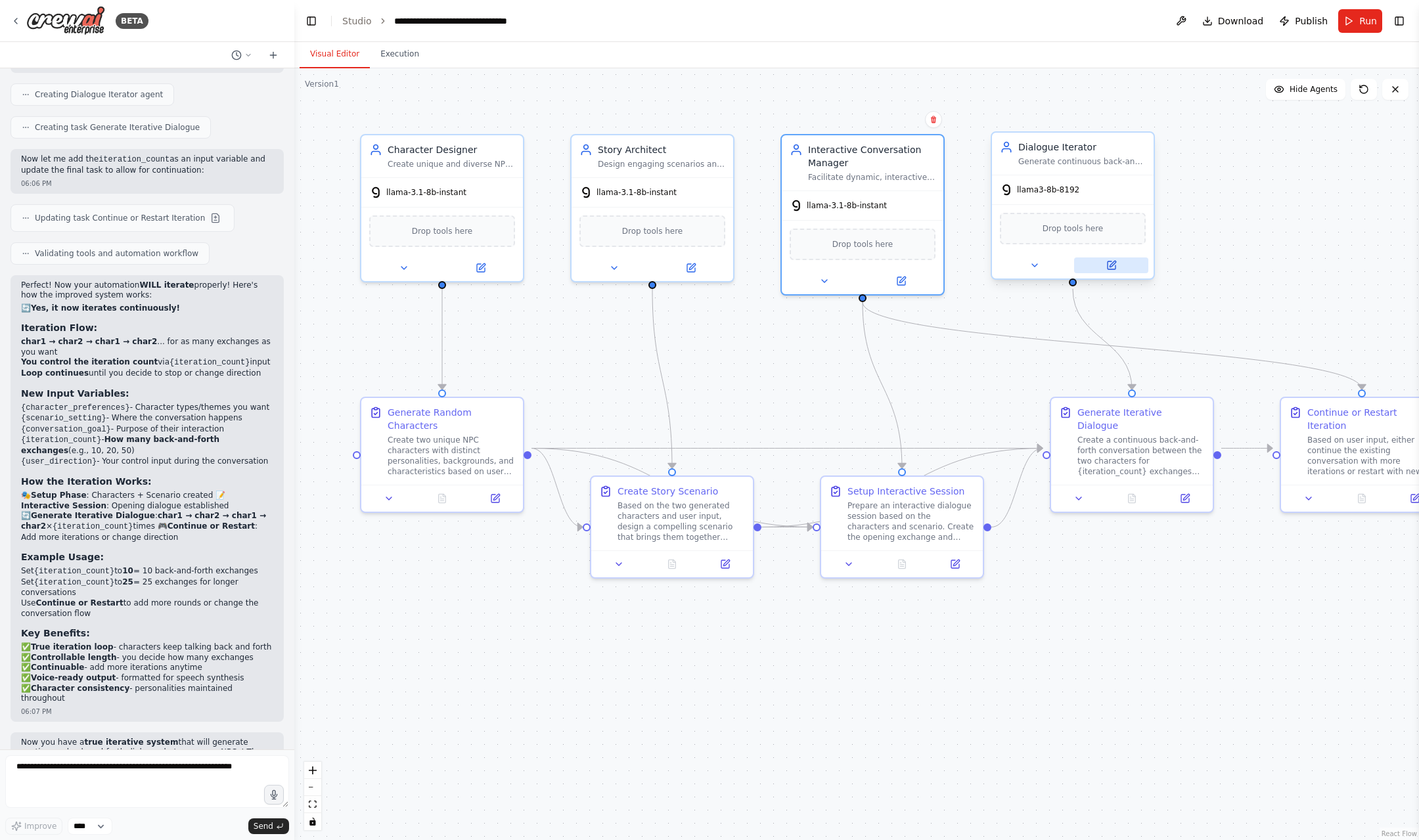
click at [1115, 264] on icon at bounding box center [1111, 265] width 11 height 11
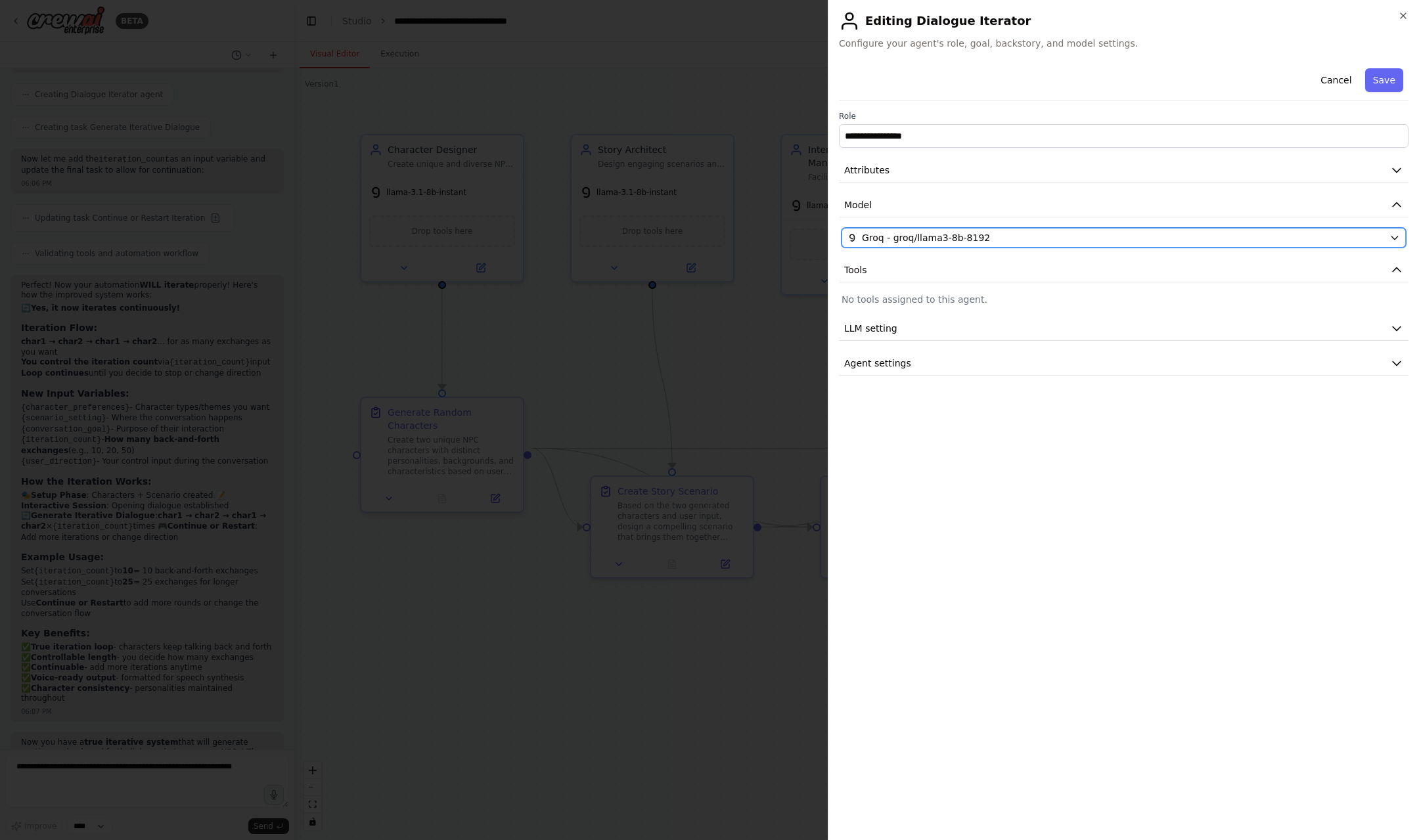
click at [1075, 231] on button "Groq - groq/llama3-8b-8192" at bounding box center [1124, 238] width 564 height 19
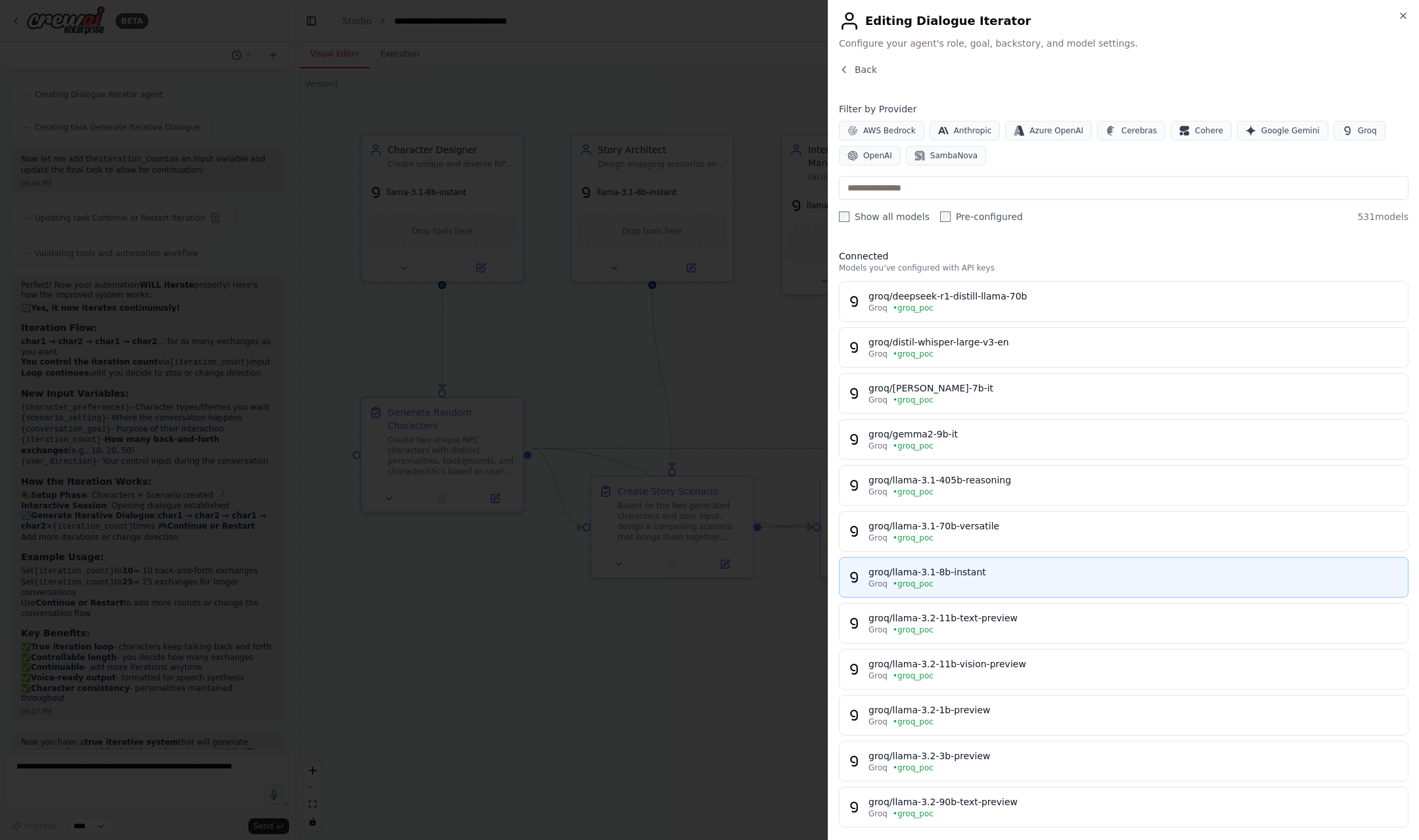
click at [1019, 576] on div "groq/llama-3.1-8b-instant" at bounding box center [1133, 572] width 531 height 13
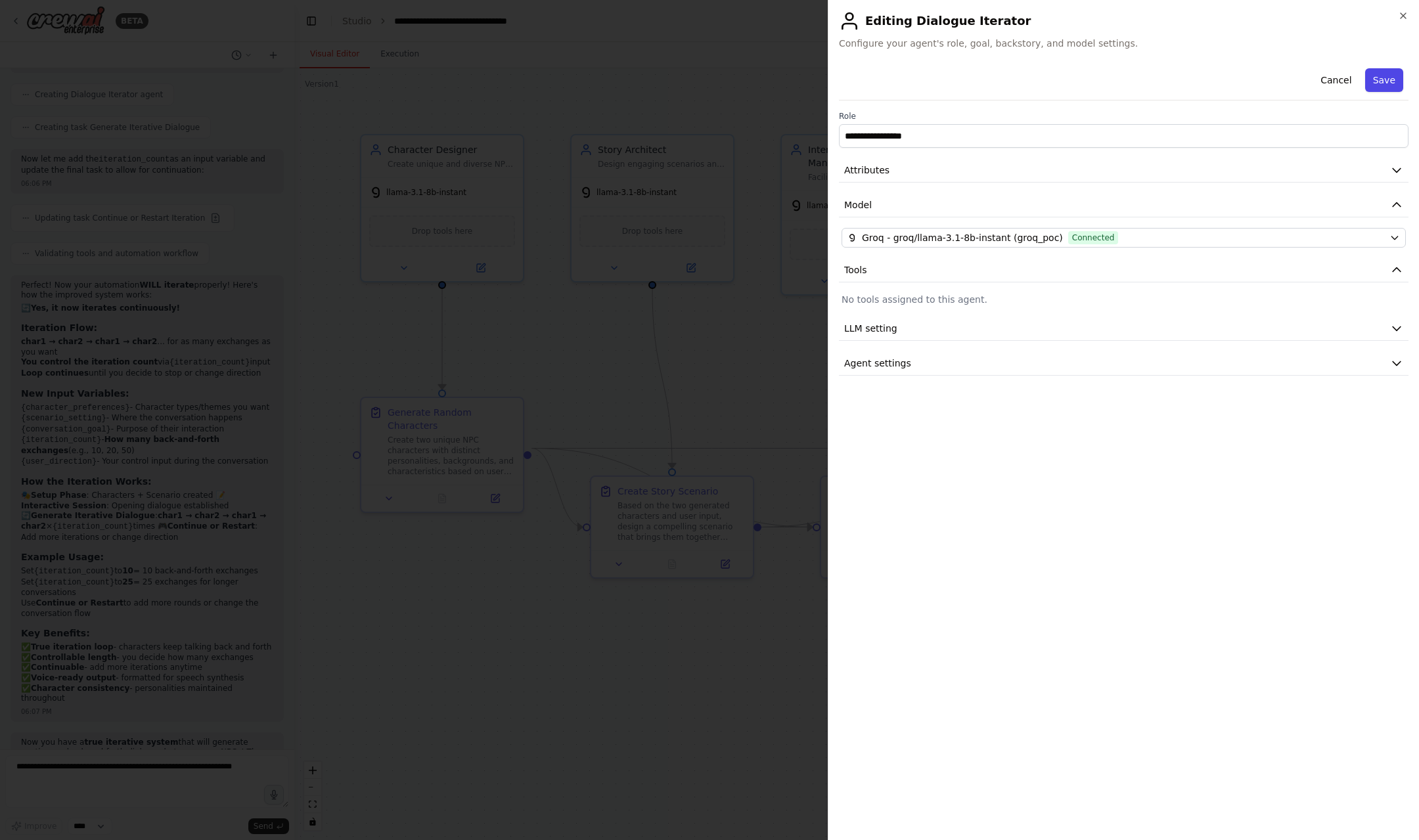
click at [1394, 87] on button "Save" at bounding box center [1384, 80] width 38 height 23
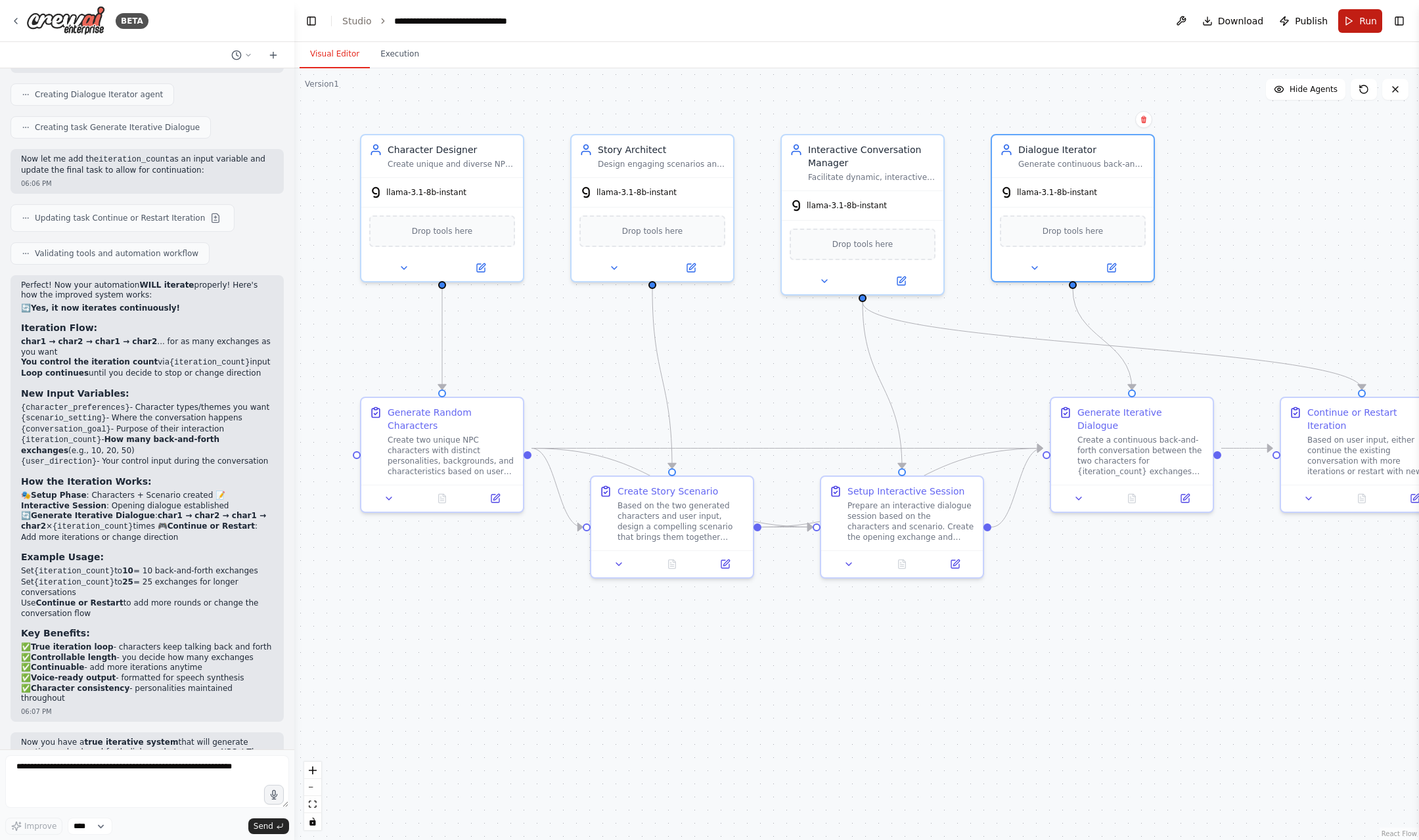
click at [1352, 19] on button "Run" at bounding box center [1360, 20] width 44 height 23
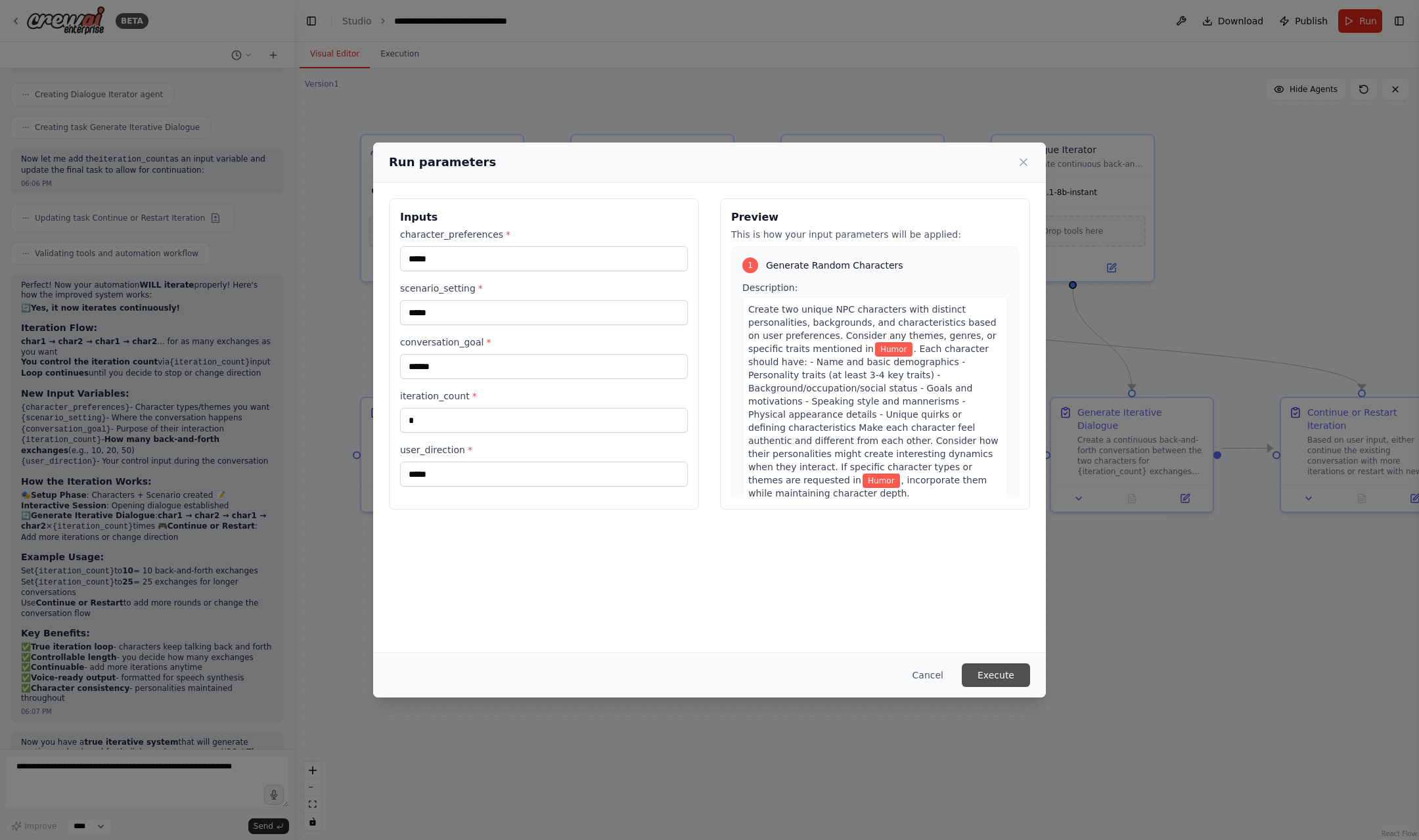
click at [1006, 666] on button "Execute" at bounding box center [996, 675] width 68 height 23
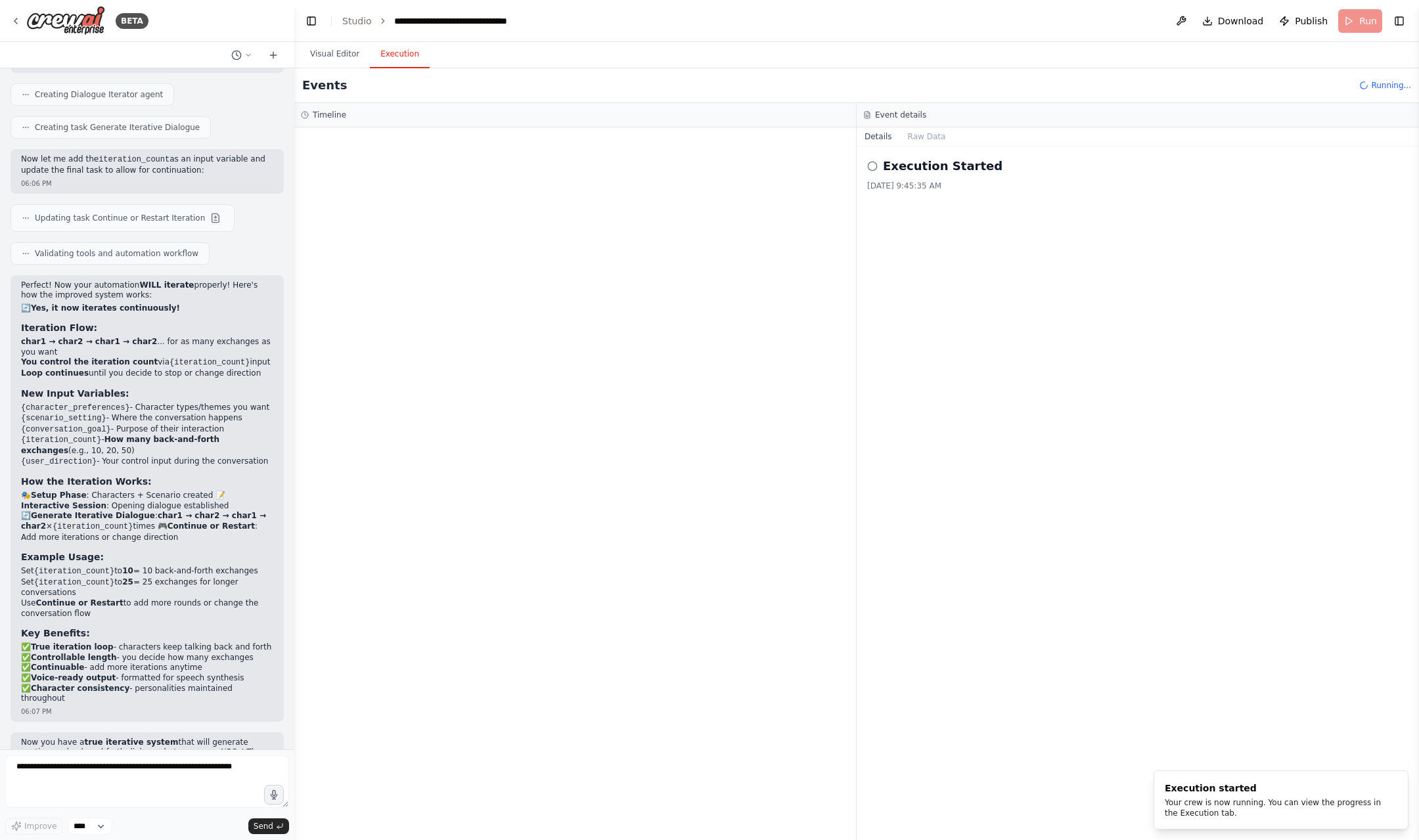
click at [379, 57] on button "Execution" at bounding box center [400, 55] width 59 height 27
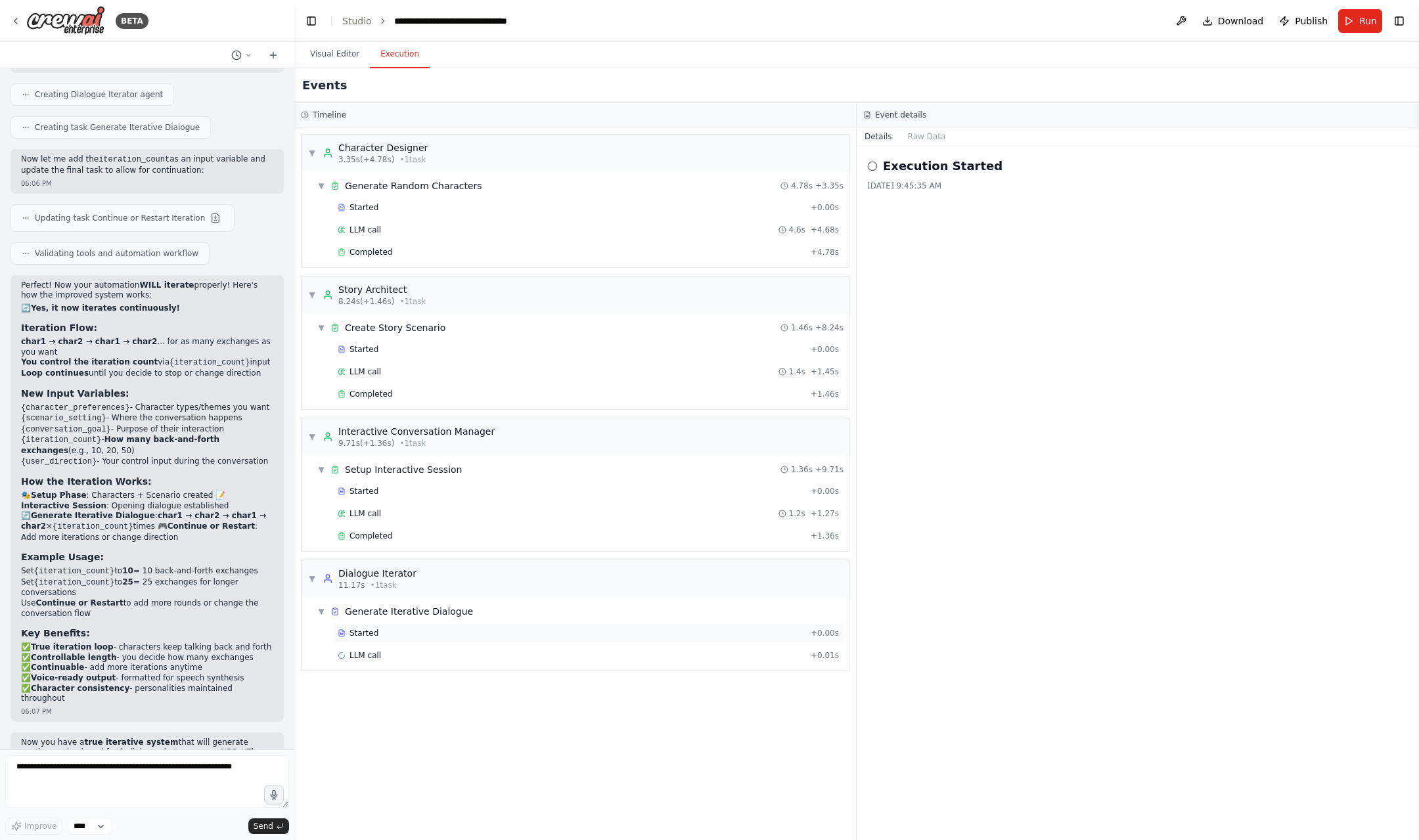
click at [538, 642] on div "Started + 0.00s" at bounding box center [589, 633] width 511 height 19
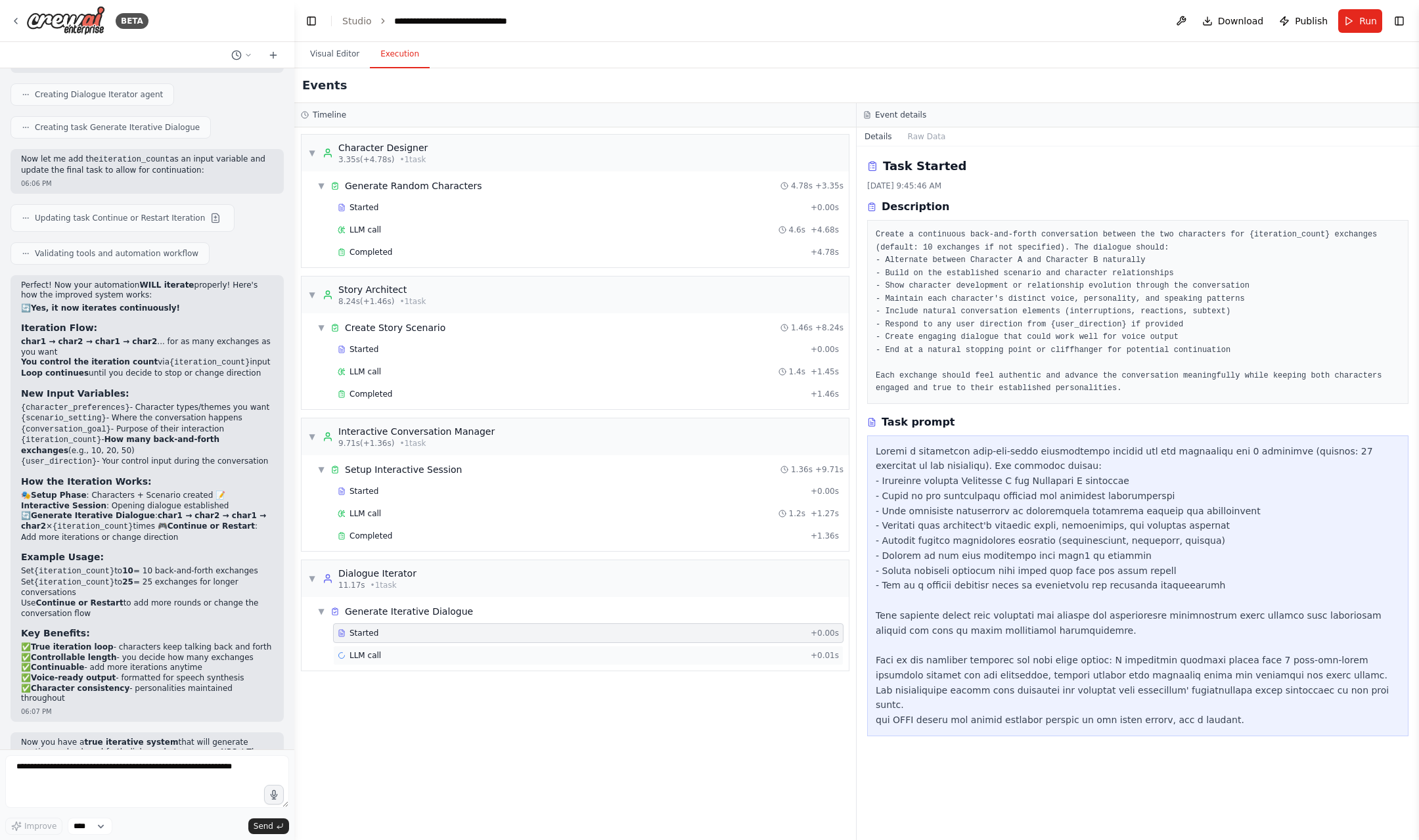
click at [636, 657] on div "LLM call + 0.01s" at bounding box center [589, 656] width 501 height 11
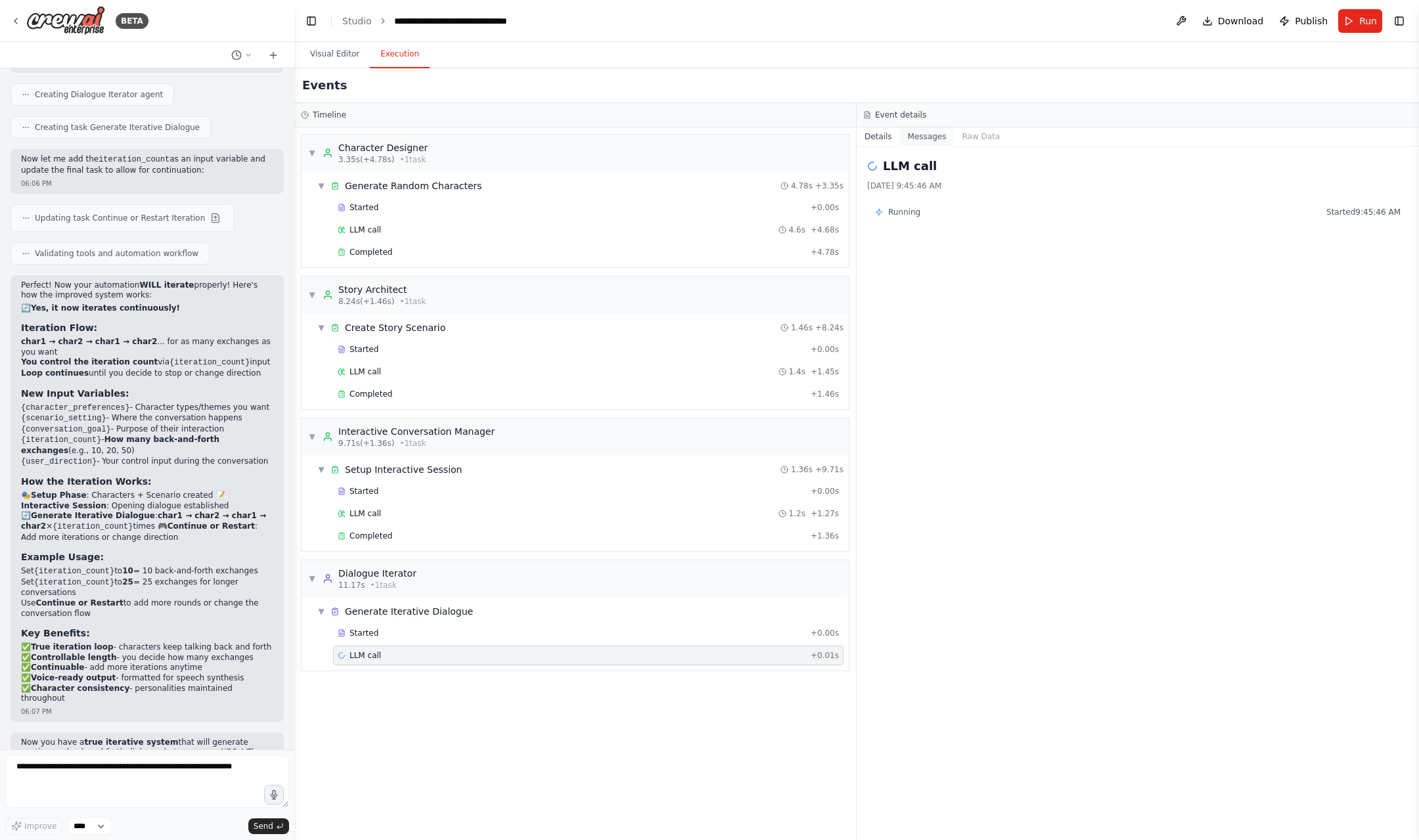
click at [929, 137] on button "Messages" at bounding box center [928, 136] width 55 height 19
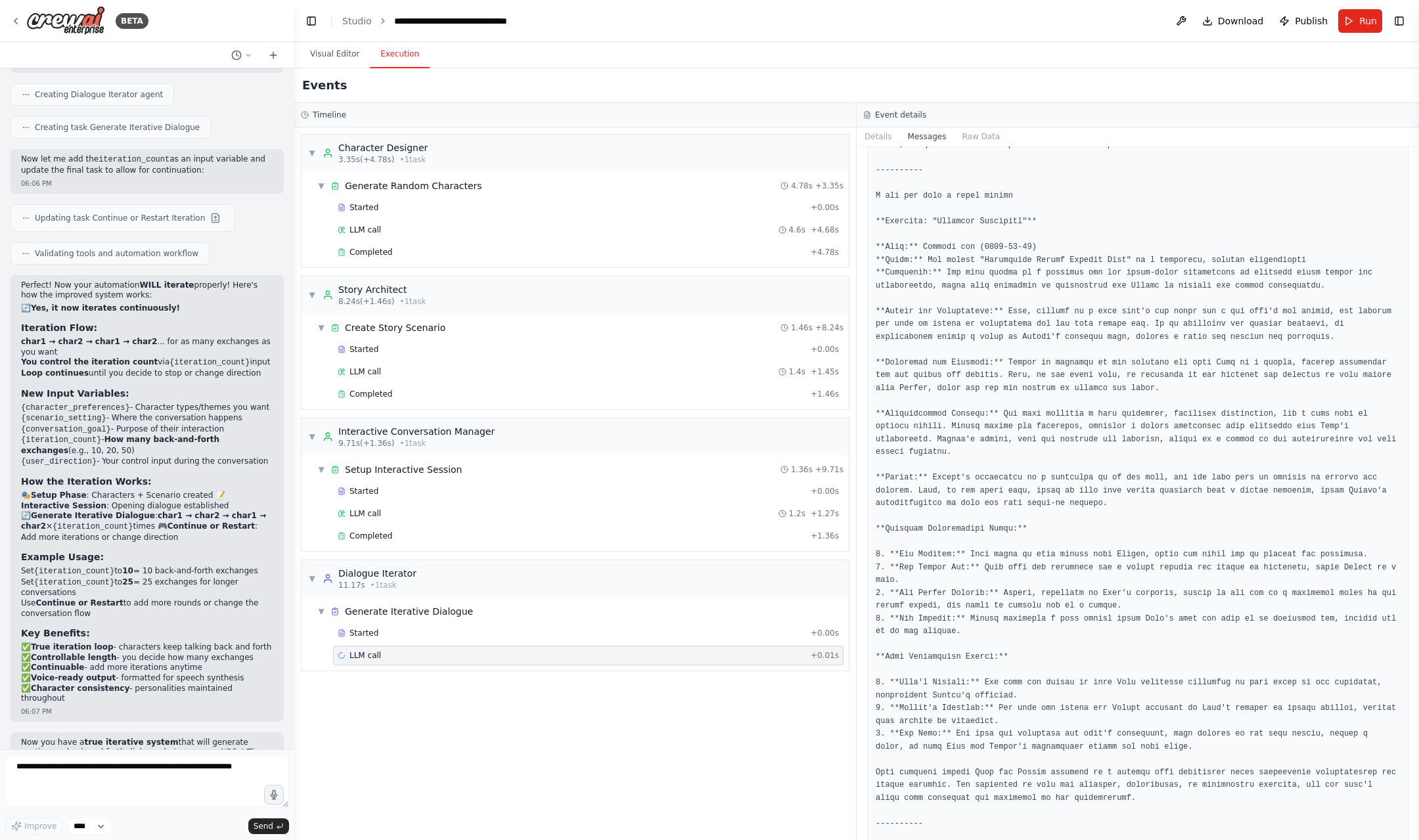
scroll to position [2359, 0]
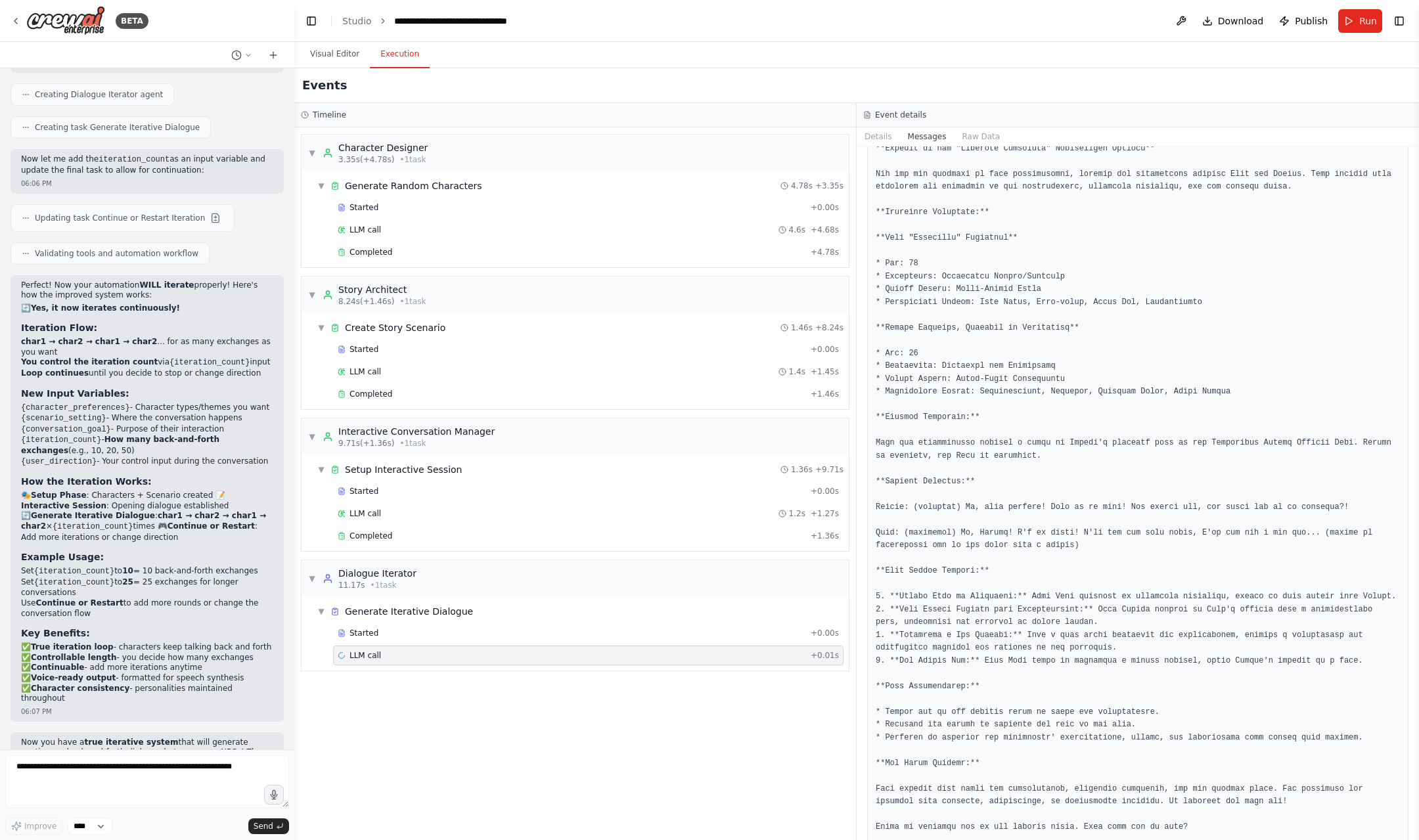
drag, startPoint x: 1033, startPoint y: 412, endPoint x: 959, endPoint y: 300, distance: 134.2
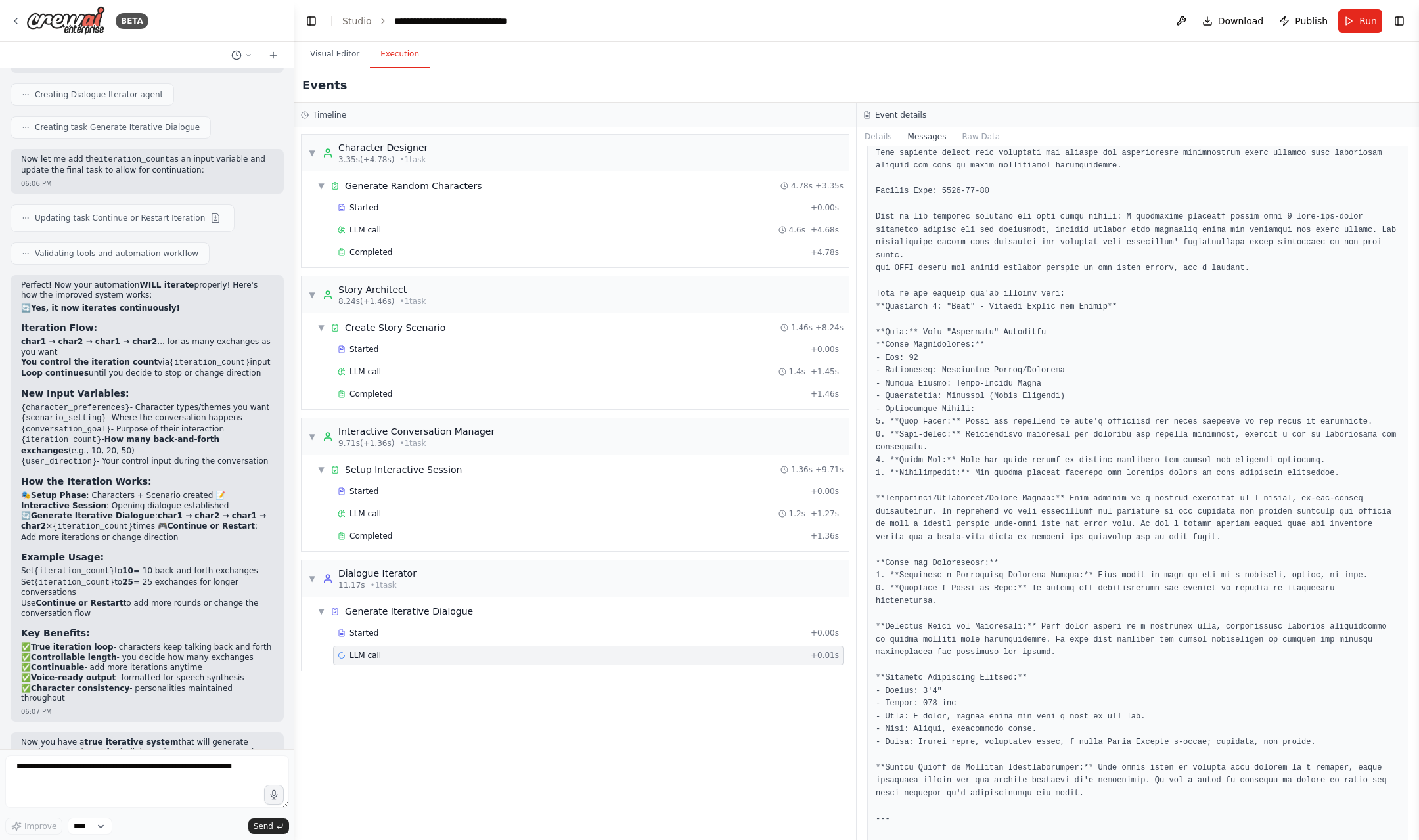
scroll to position [0, 0]
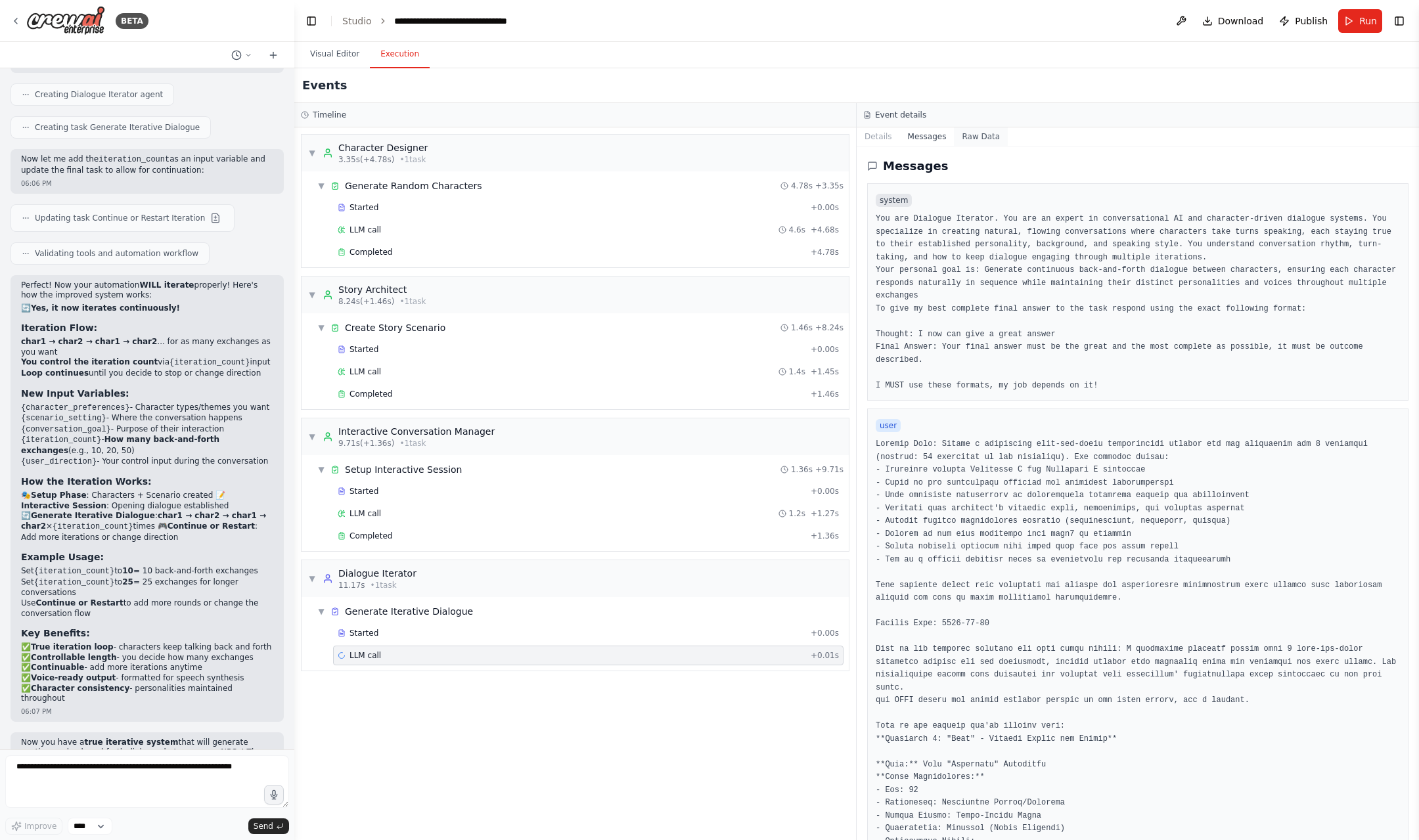
click at [978, 135] on button "Raw Data" at bounding box center [980, 136] width 54 height 19
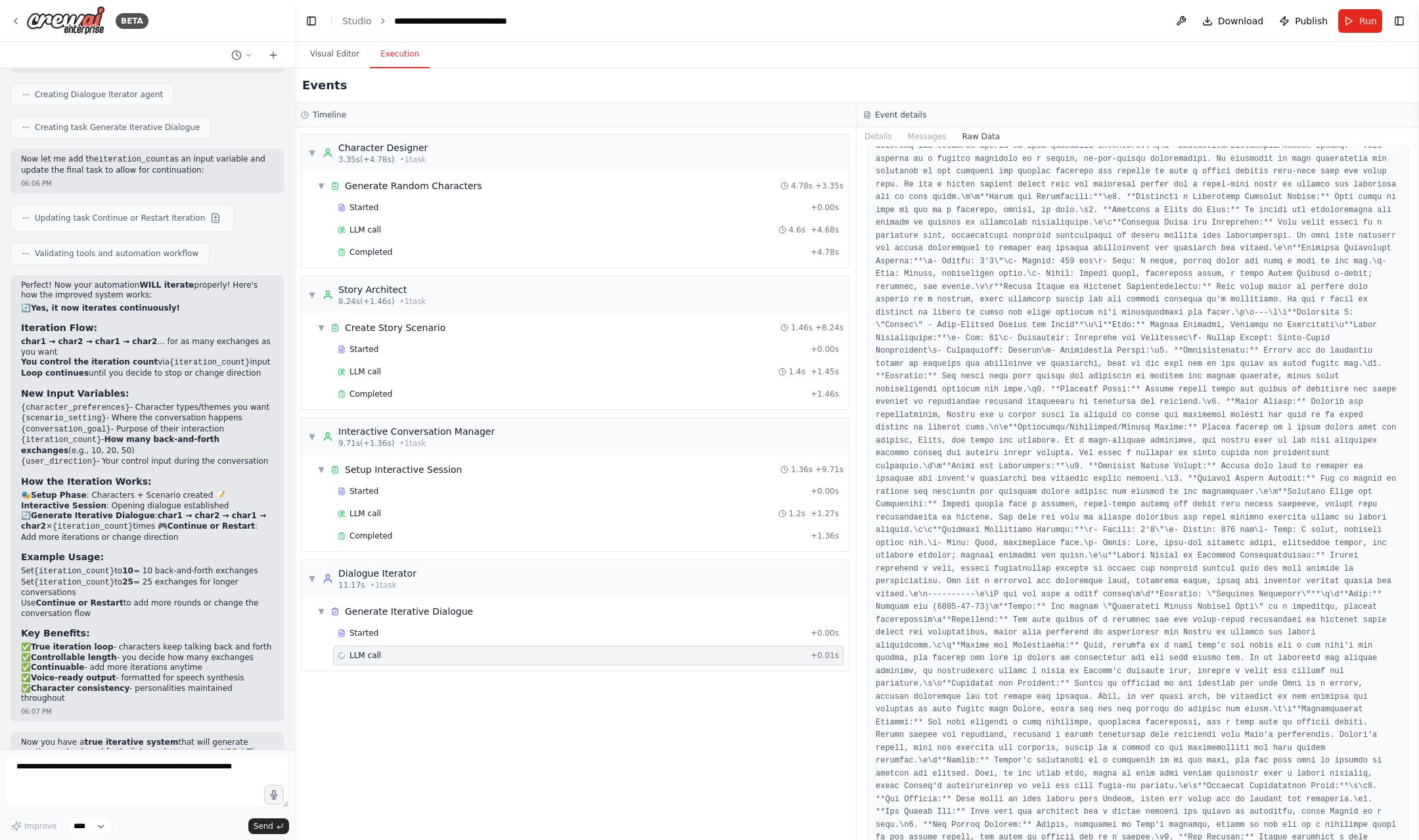
scroll to position [6161, 0]
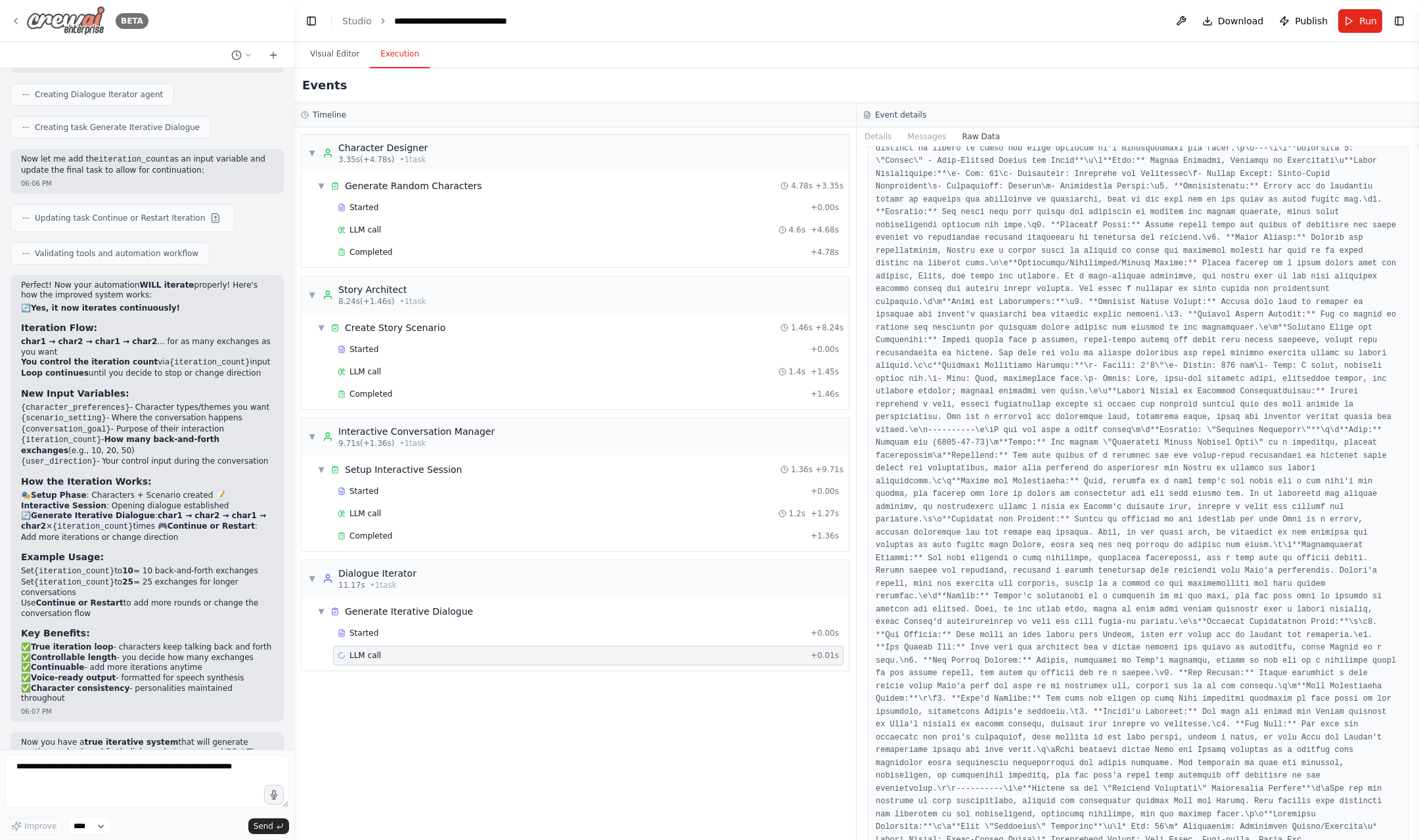
click at [16, 21] on icon at bounding box center [16, 20] width 11 height 11
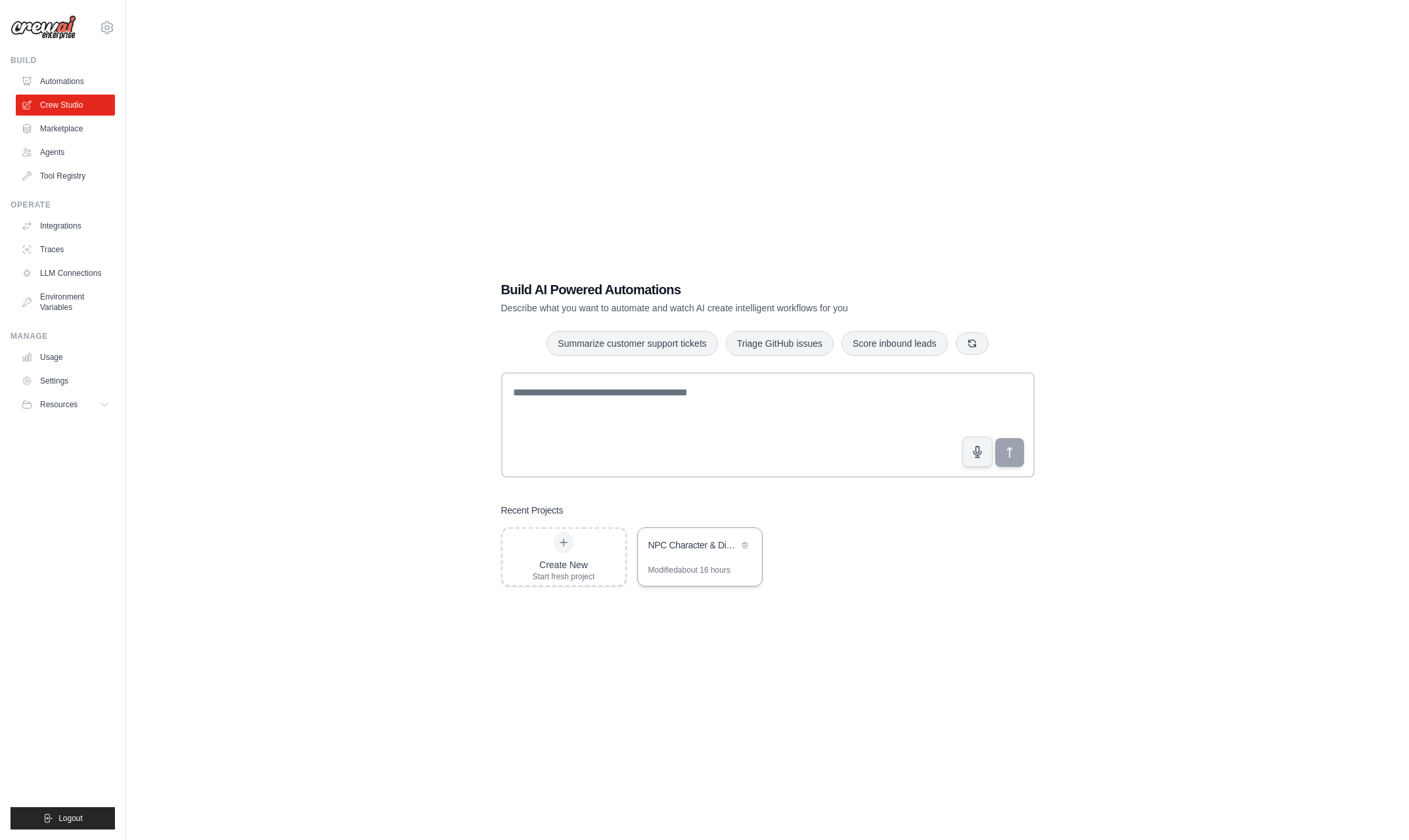
click at [709, 582] on div "Modified about 16 hours" at bounding box center [700, 576] width 124 height 21
click at [666, 555] on div "NPC Character & Dialogue Generator" at bounding box center [700, 547] width 124 height 37
click at [689, 549] on div "NPC Character & Dialogue Generator" at bounding box center [693, 545] width 90 height 13
click at [80, 271] on link "LLM Connections" at bounding box center [67, 274] width 99 height 21
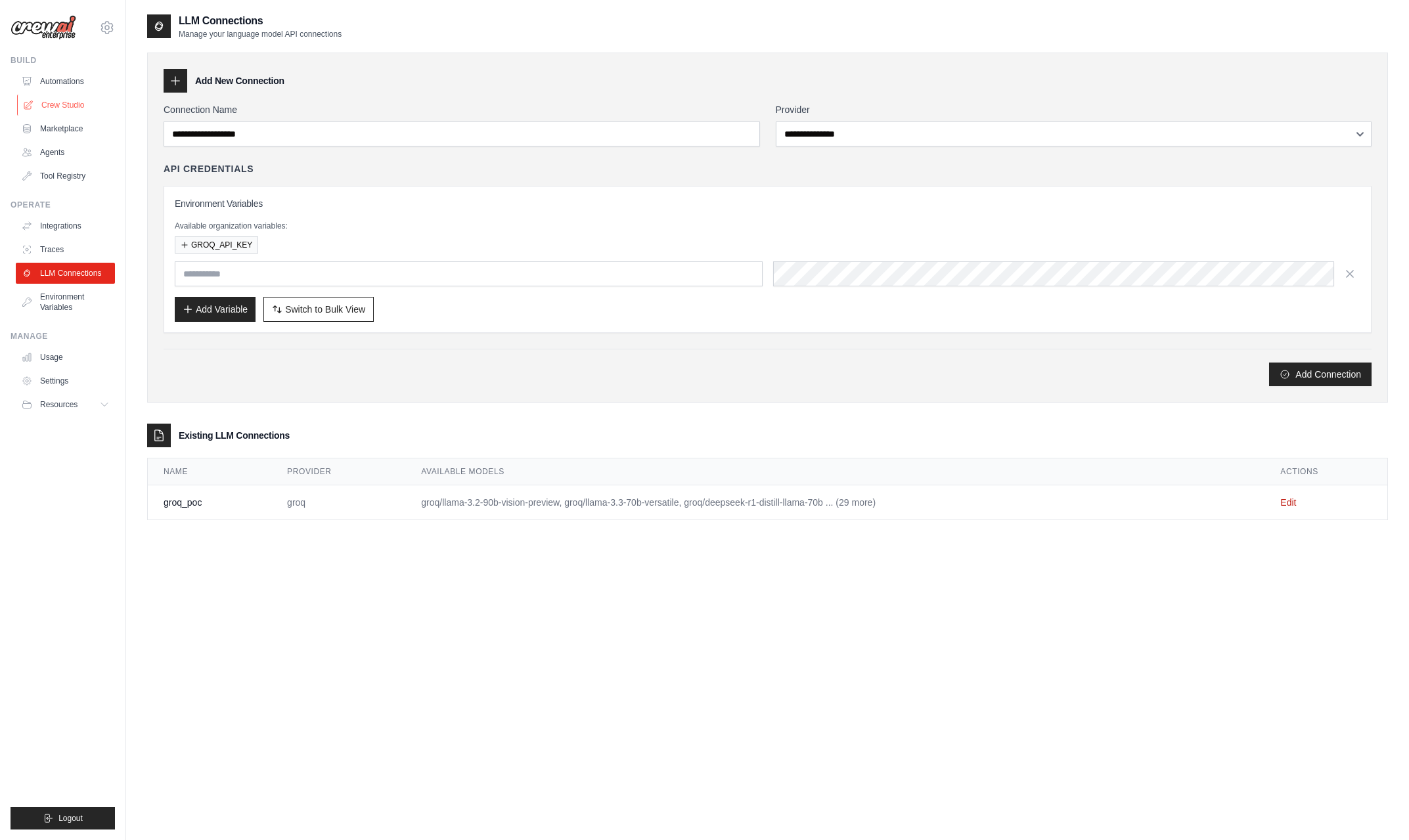
click at [89, 110] on link "Crew Studio" at bounding box center [67, 105] width 99 height 21
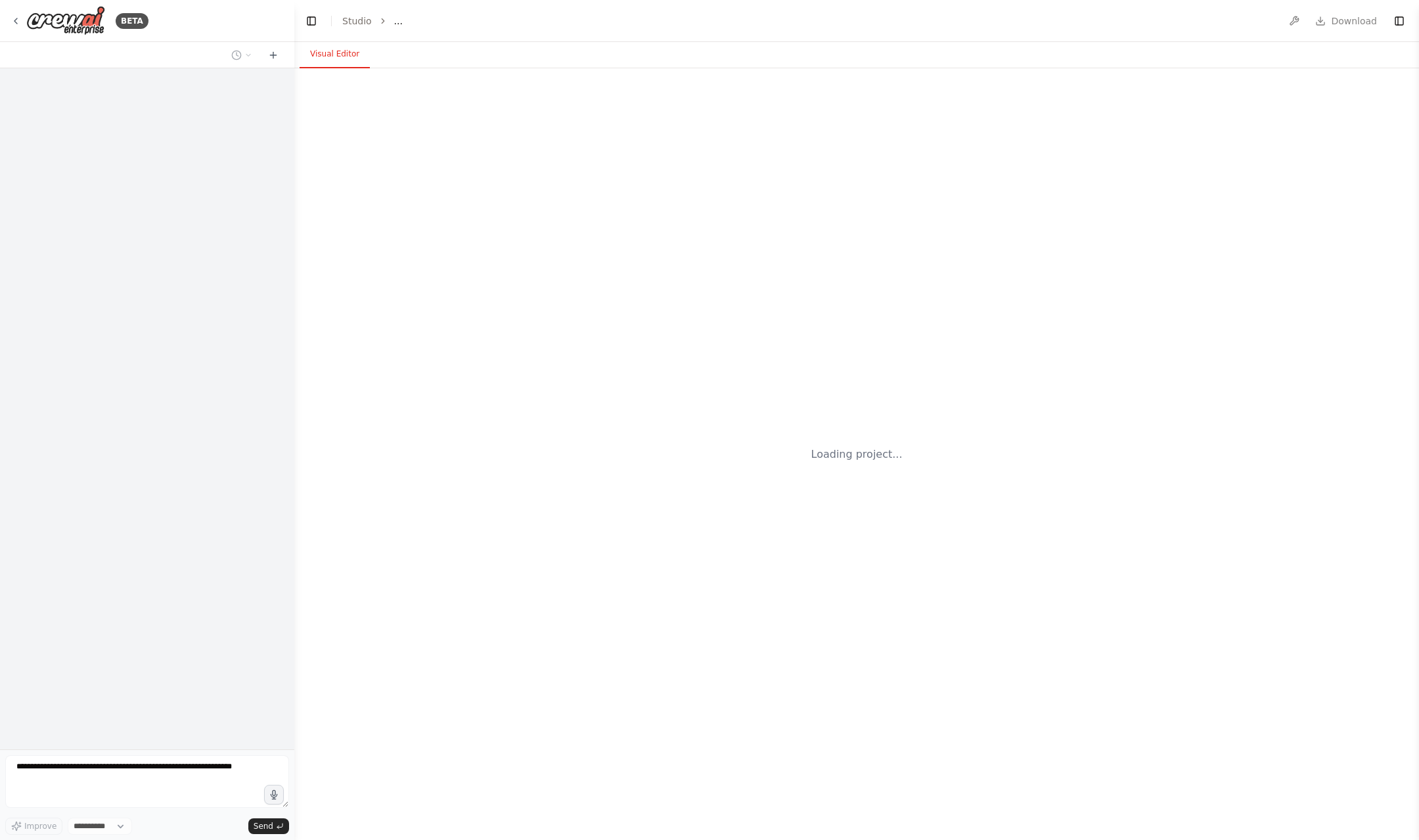
select select "****"
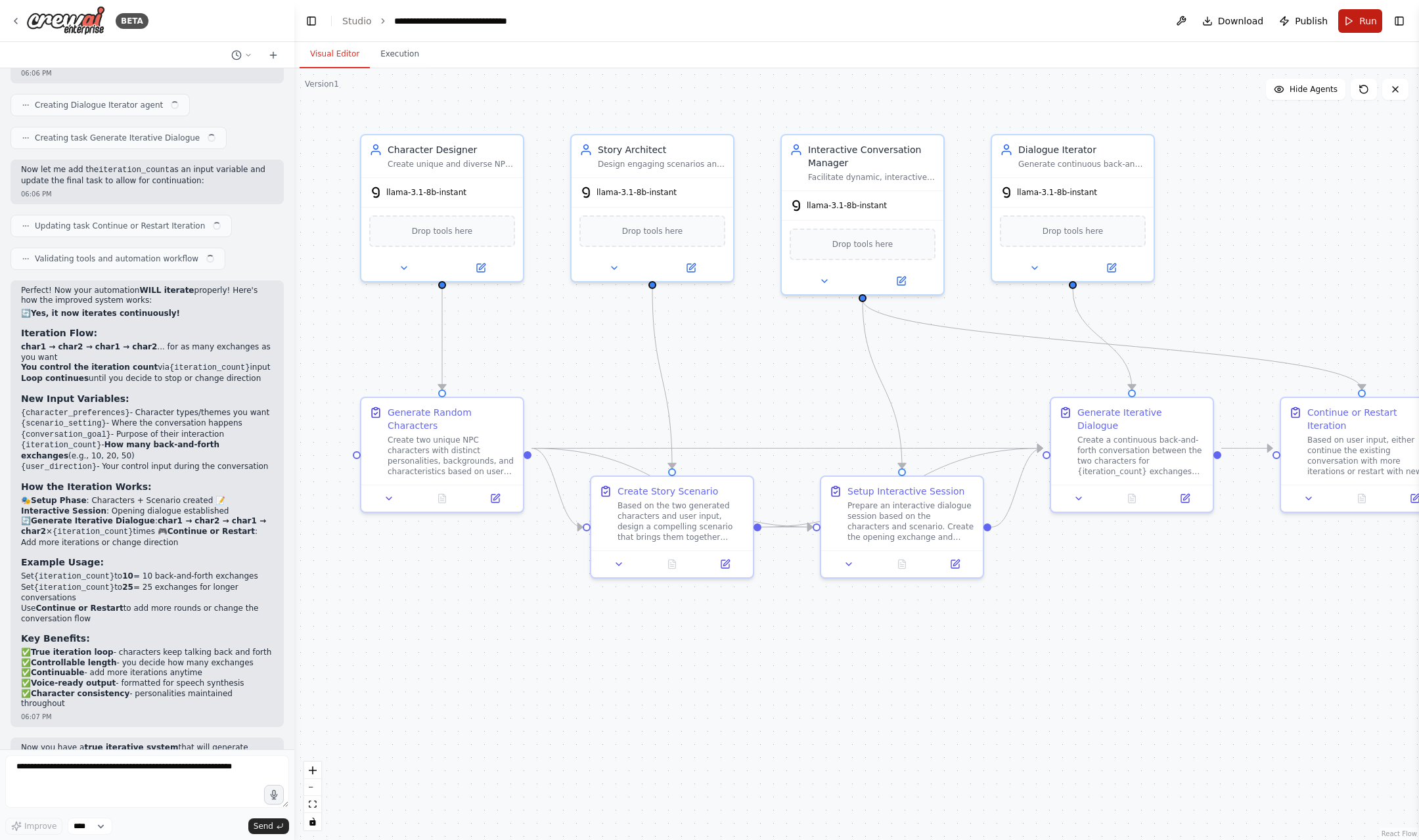
scroll to position [2629, 0]
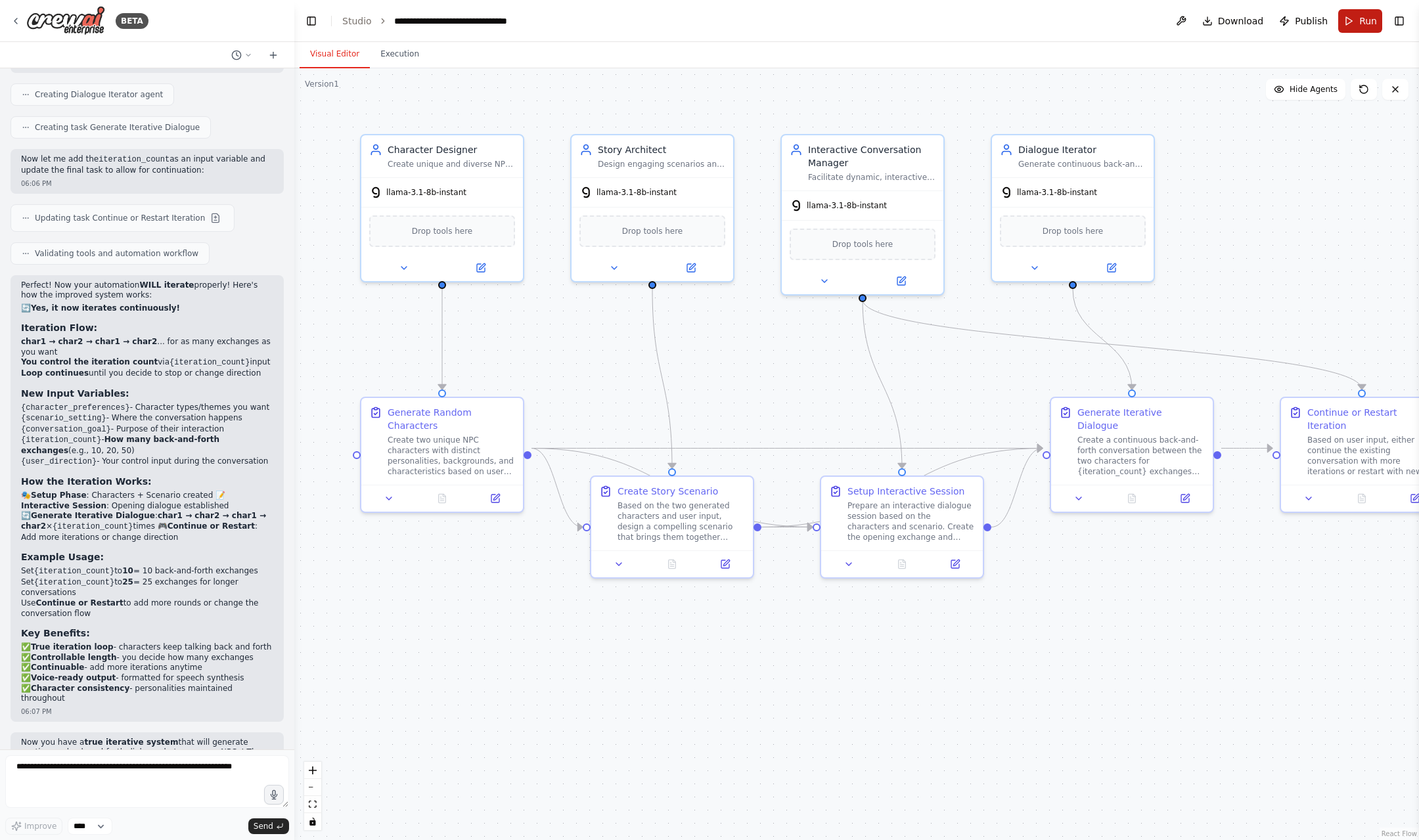
click at [1362, 21] on span "Run" at bounding box center [1368, 20] width 18 height 13
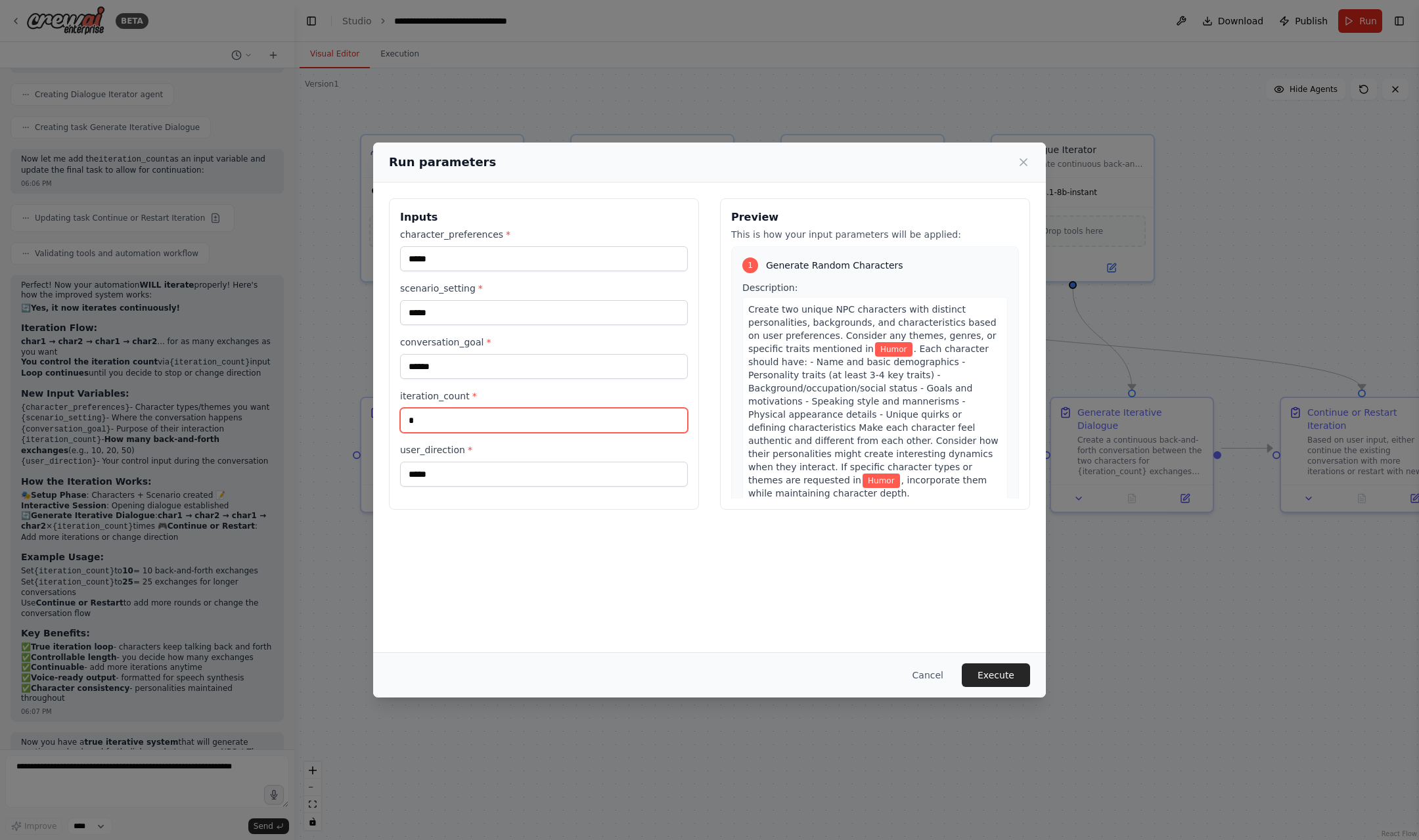
click at [551, 426] on input "*" at bounding box center [544, 421] width 288 height 25
type input "*"
click at [1008, 672] on button "Execute" at bounding box center [996, 675] width 68 height 23
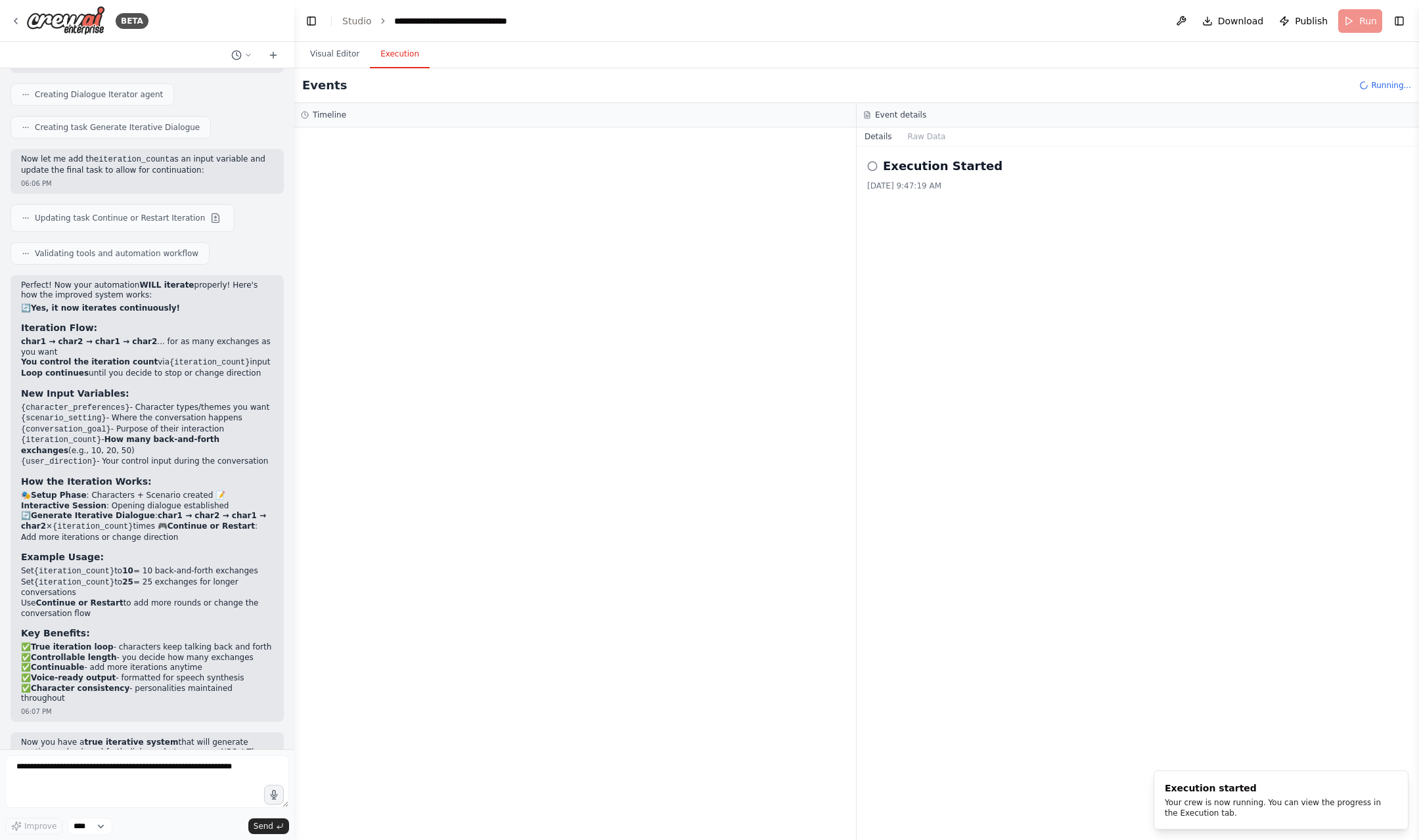
click at [401, 60] on button "Execution" at bounding box center [400, 55] width 59 height 27
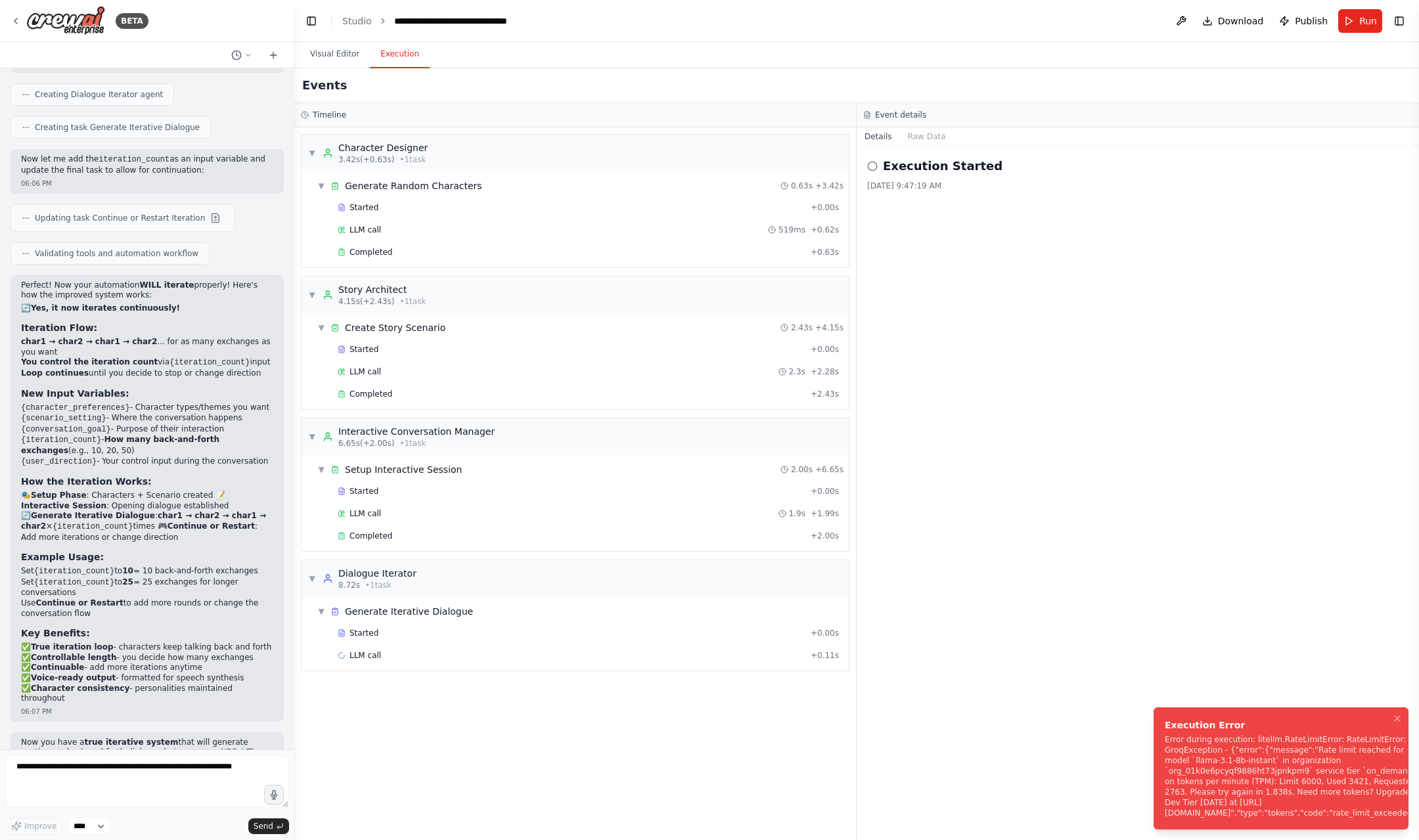
click at [1292, 771] on div "Error during execution: litellm.RateLimitError: RateLimitError: GroqException -…" at bounding box center [1295, 777] width 261 height 84
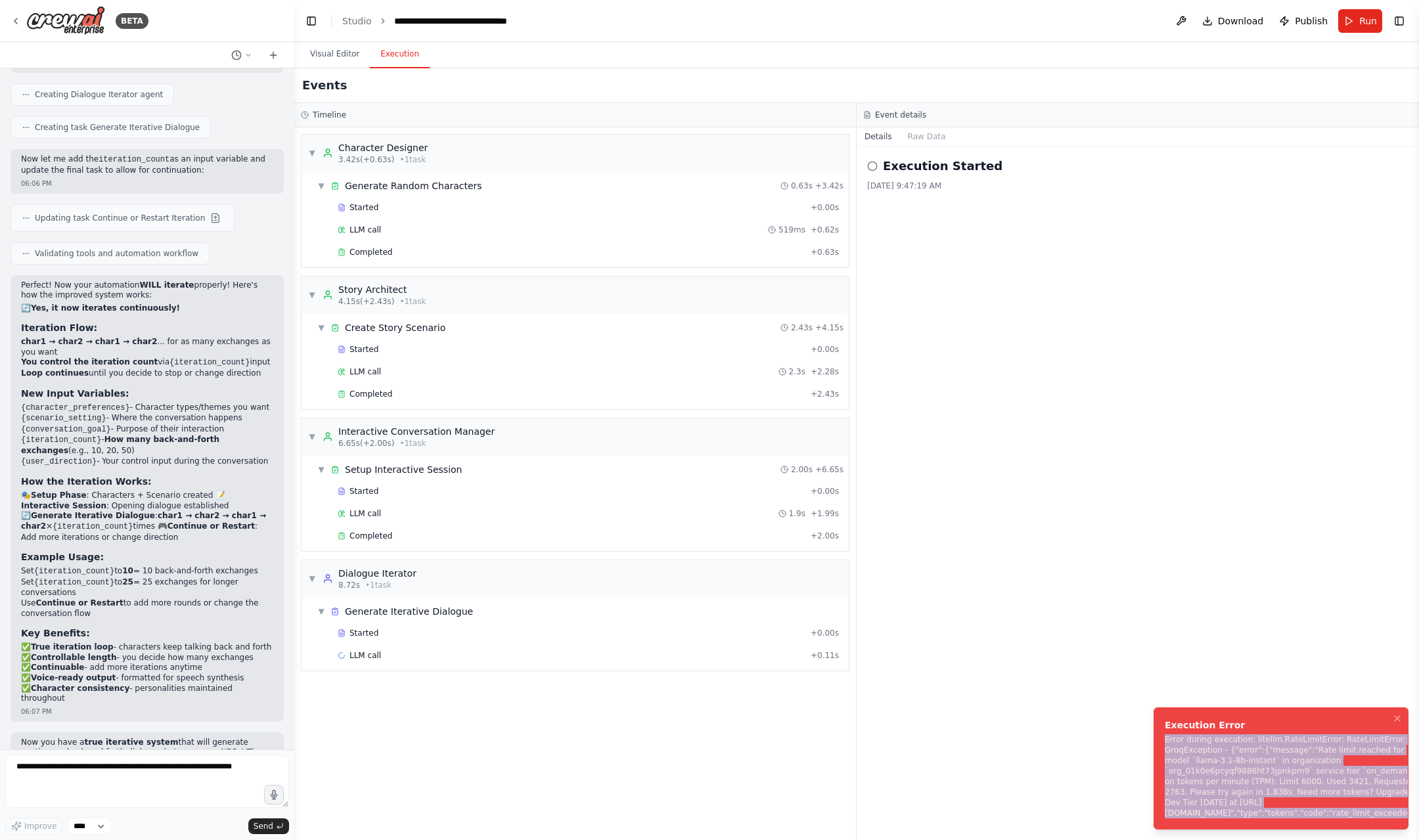
click at [1292, 771] on div "Error during execution: litellm.RateLimitError: RateLimitError: GroqException -…" at bounding box center [1295, 777] width 261 height 84
copy li "Error during execution: litellm.RateLimitError: RateLimitError: GroqException -…"
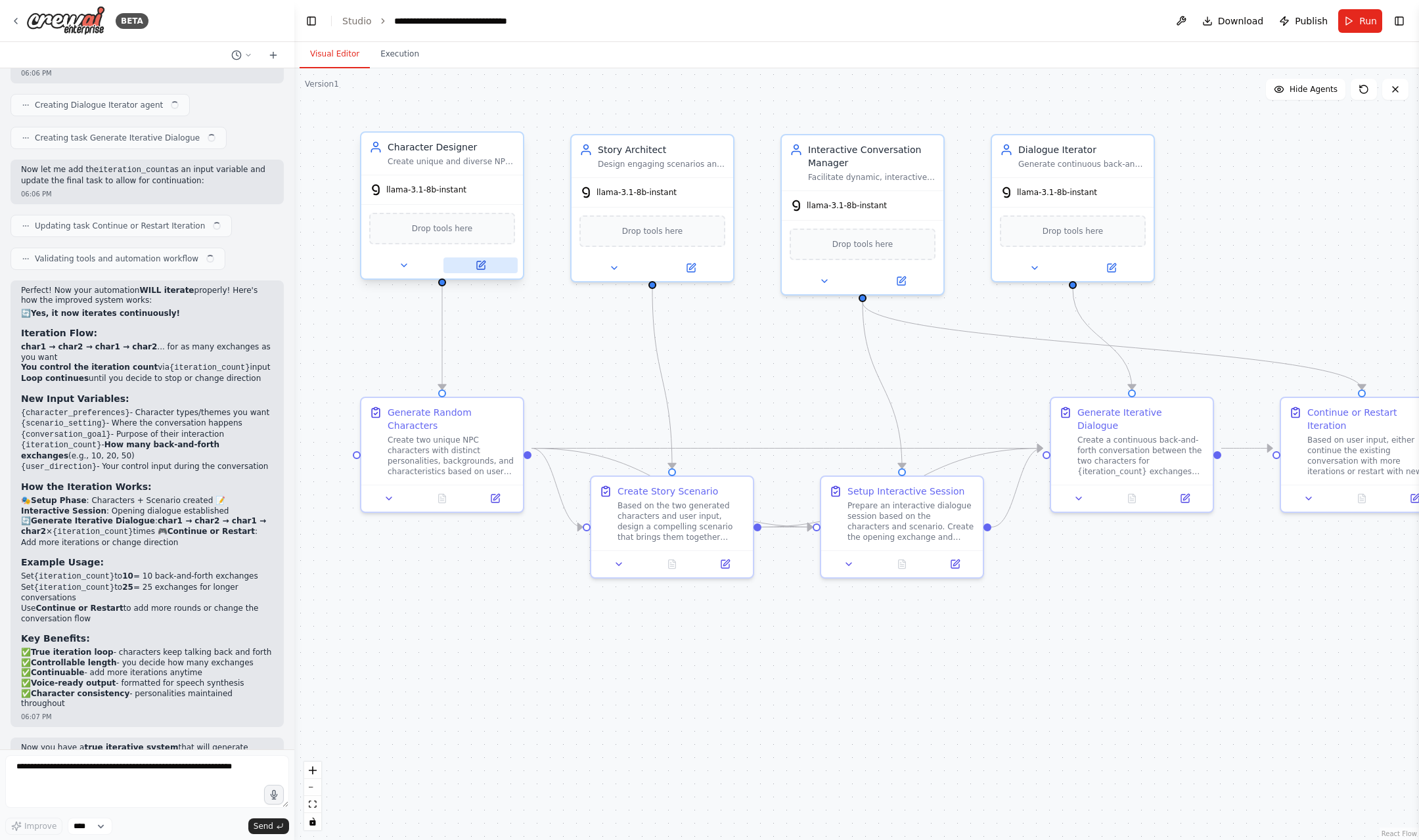
scroll to position [2629, 0]
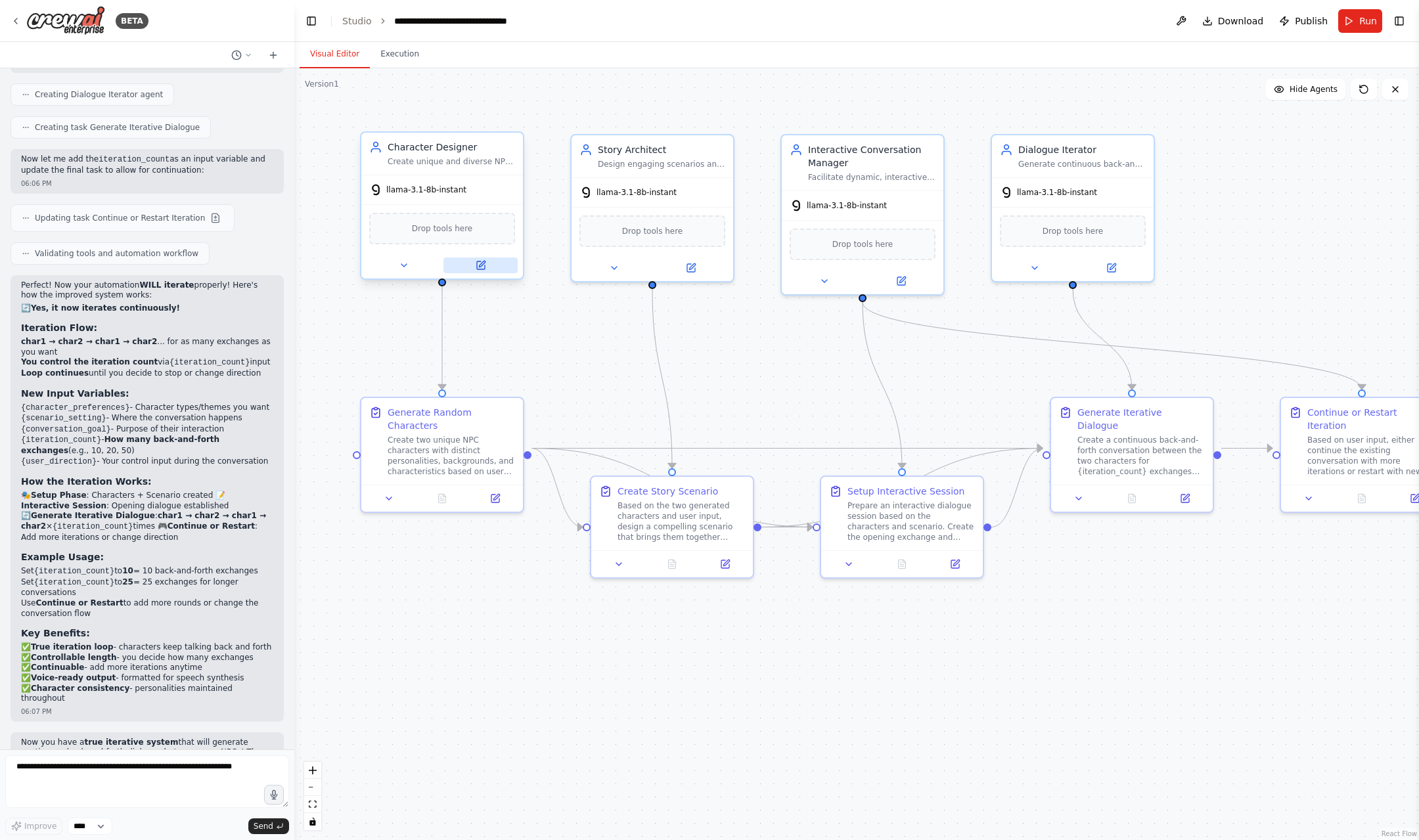
click at [487, 272] on button at bounding box center [480, 265] width 74 height 16
click at [698, 262] on button at bounding box center [691, 265] width 74 height 16
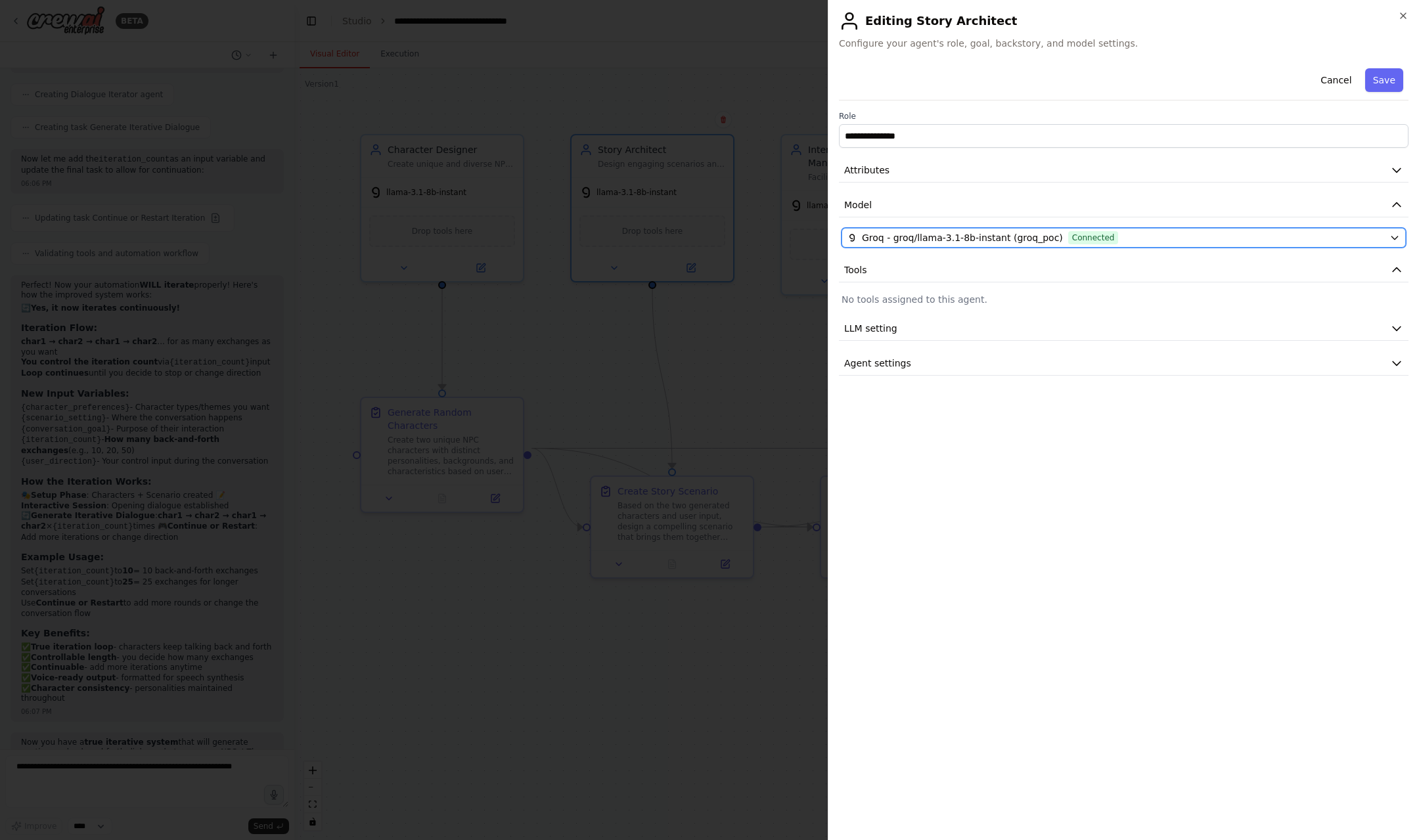
click at [913, 246] on button "Groq - groq/llama-3.1-8b-instant (groq_poc) Connected" at bounding box center [1124, 238] width 564 height 19
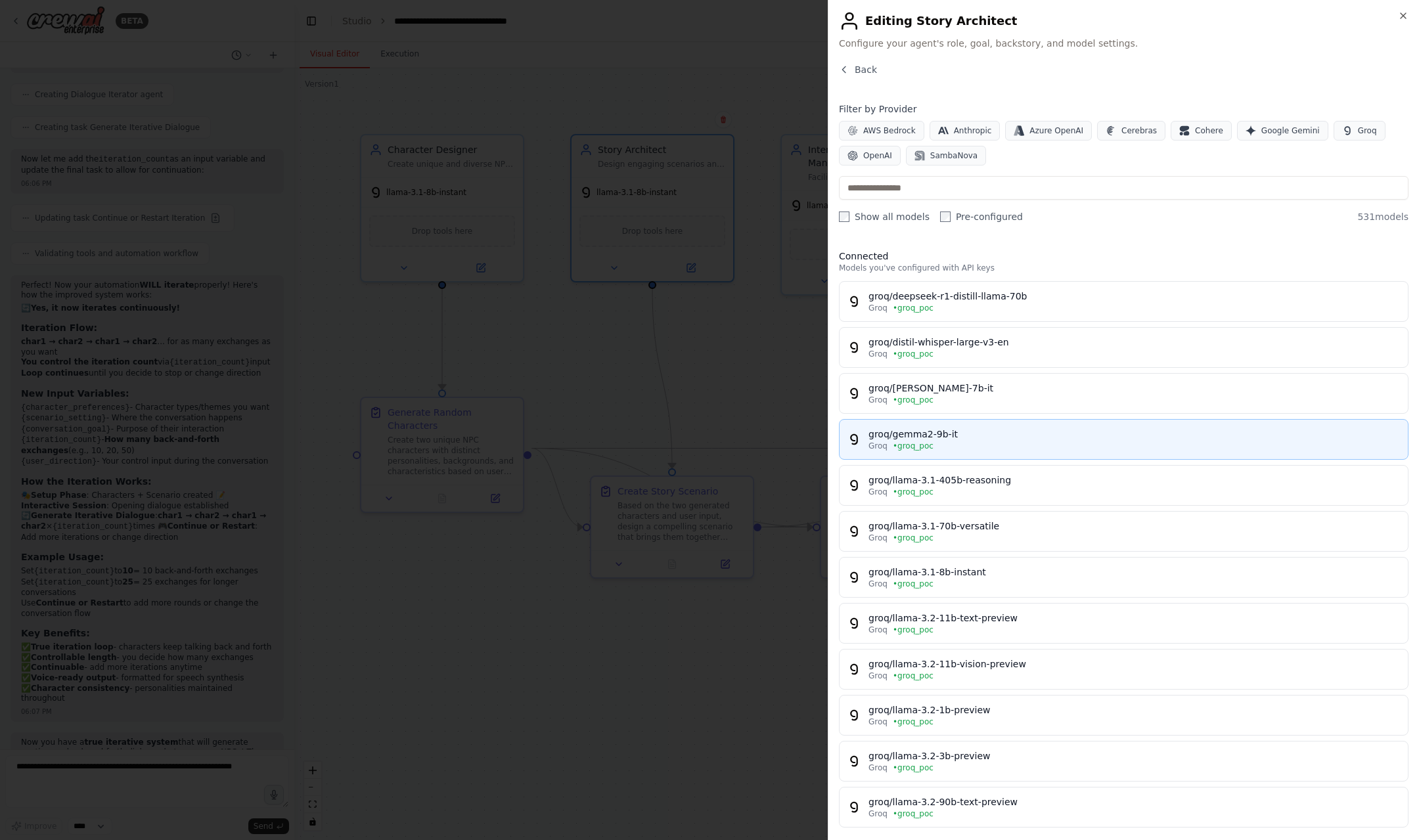
click at [922, 434] on div "groq/gemma2-9b-it" at bounding box center [1133, 434] width 531 height 13
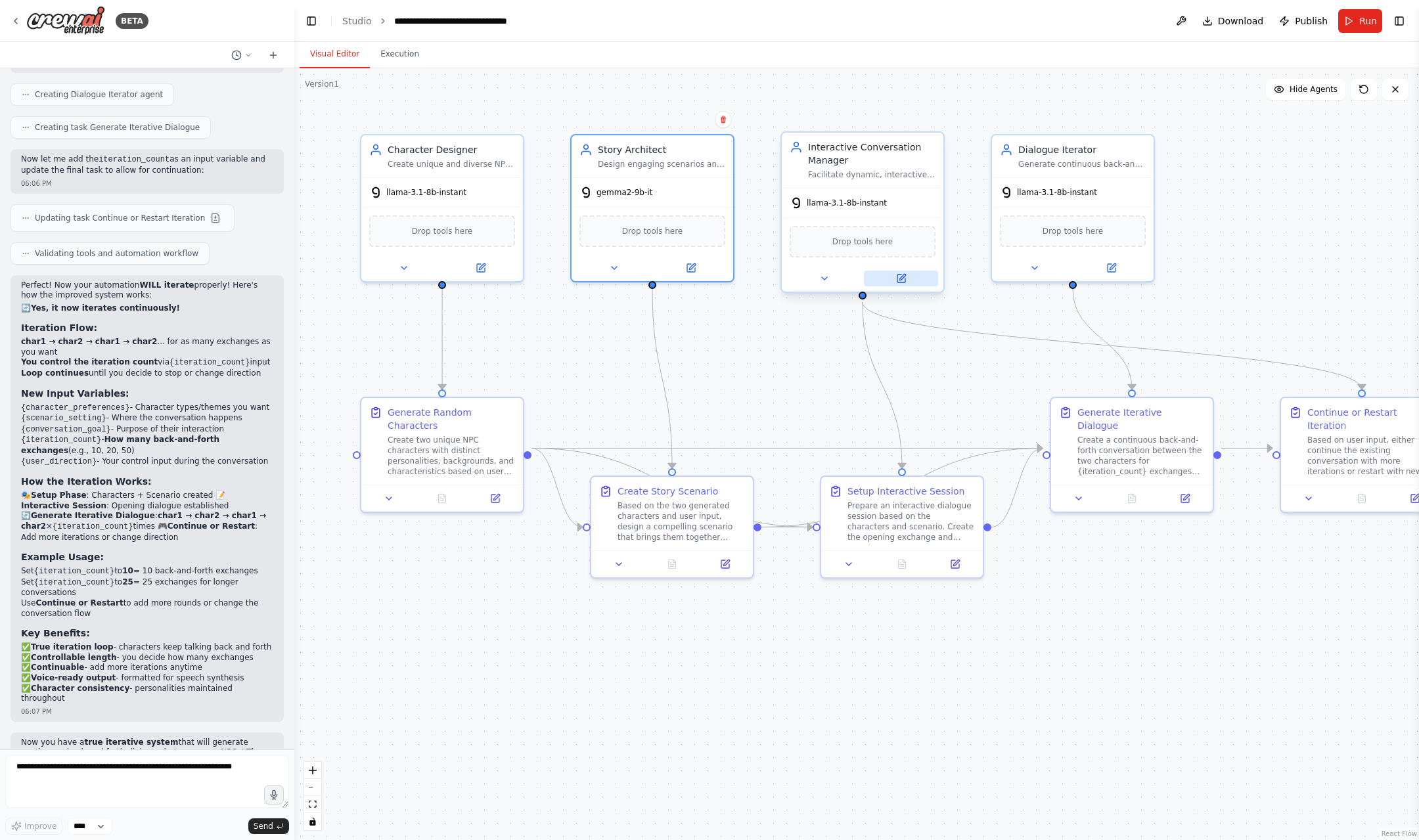
click at [921, 276] on button at bounding box center [901, 279] width 74 height 16
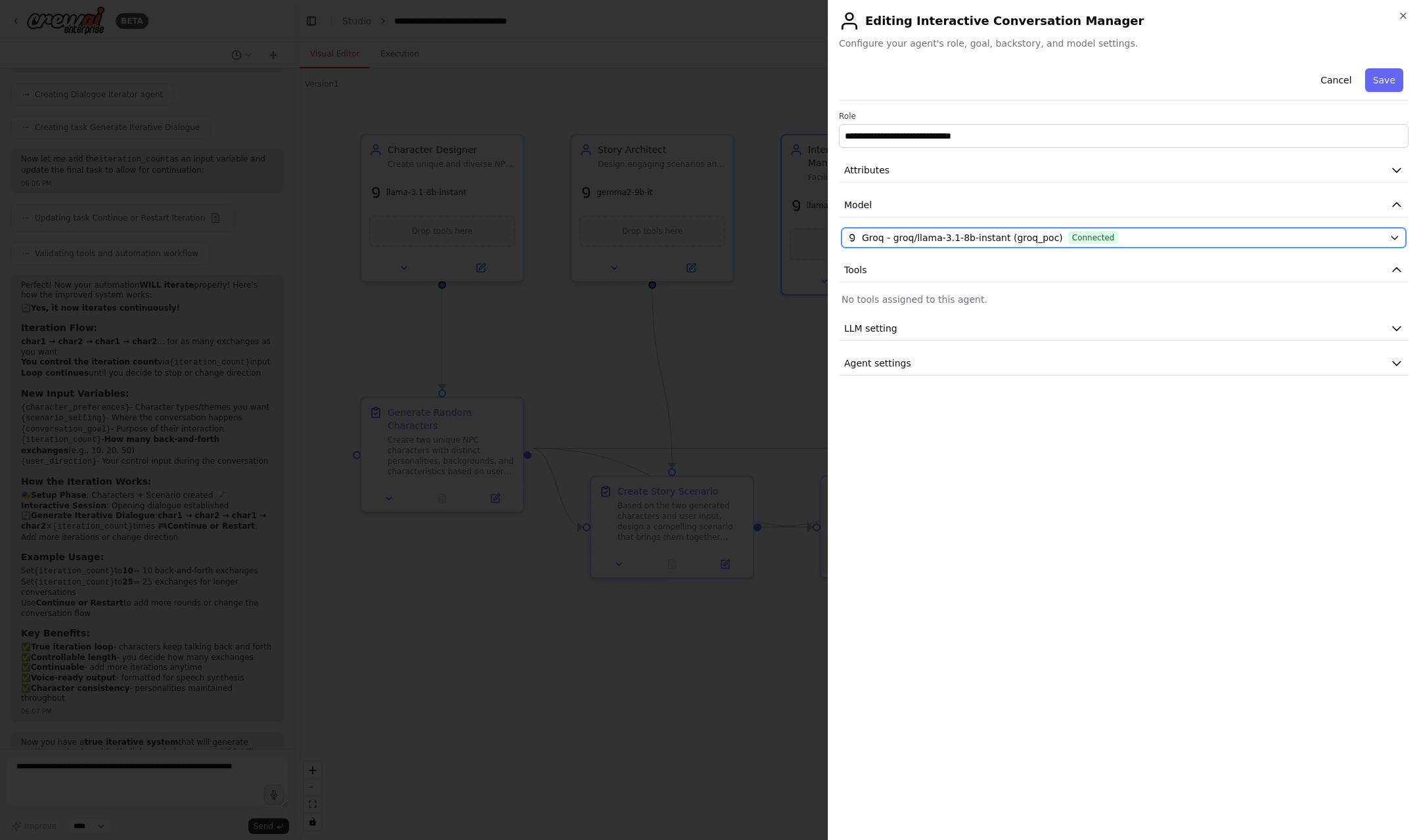
click at [901, 234] on span "Groq - groq/llama-3.1-8b-instant (groq_poc)" at bounding box center [963, 237] width 201 height 13
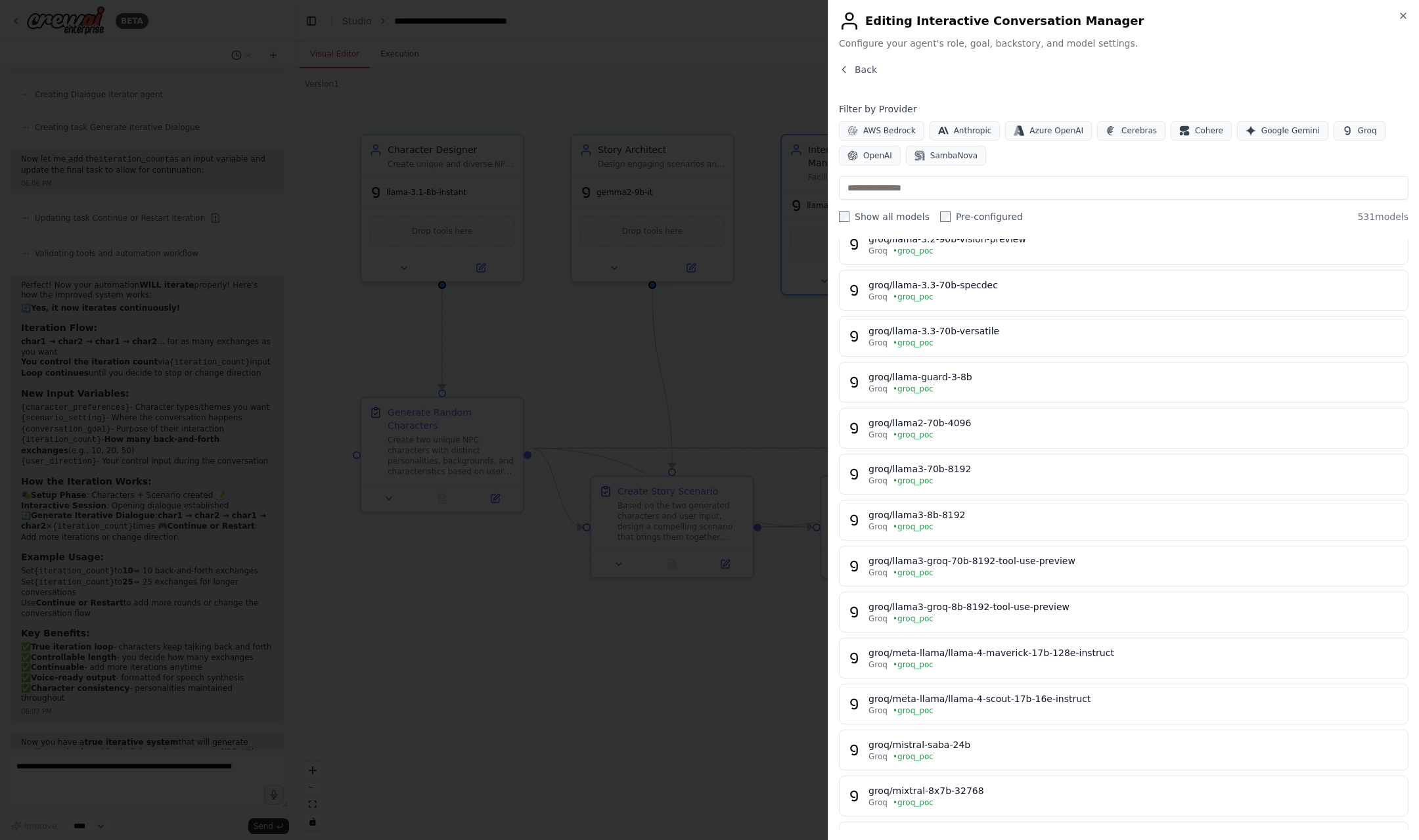
scroll to position [608, 0]
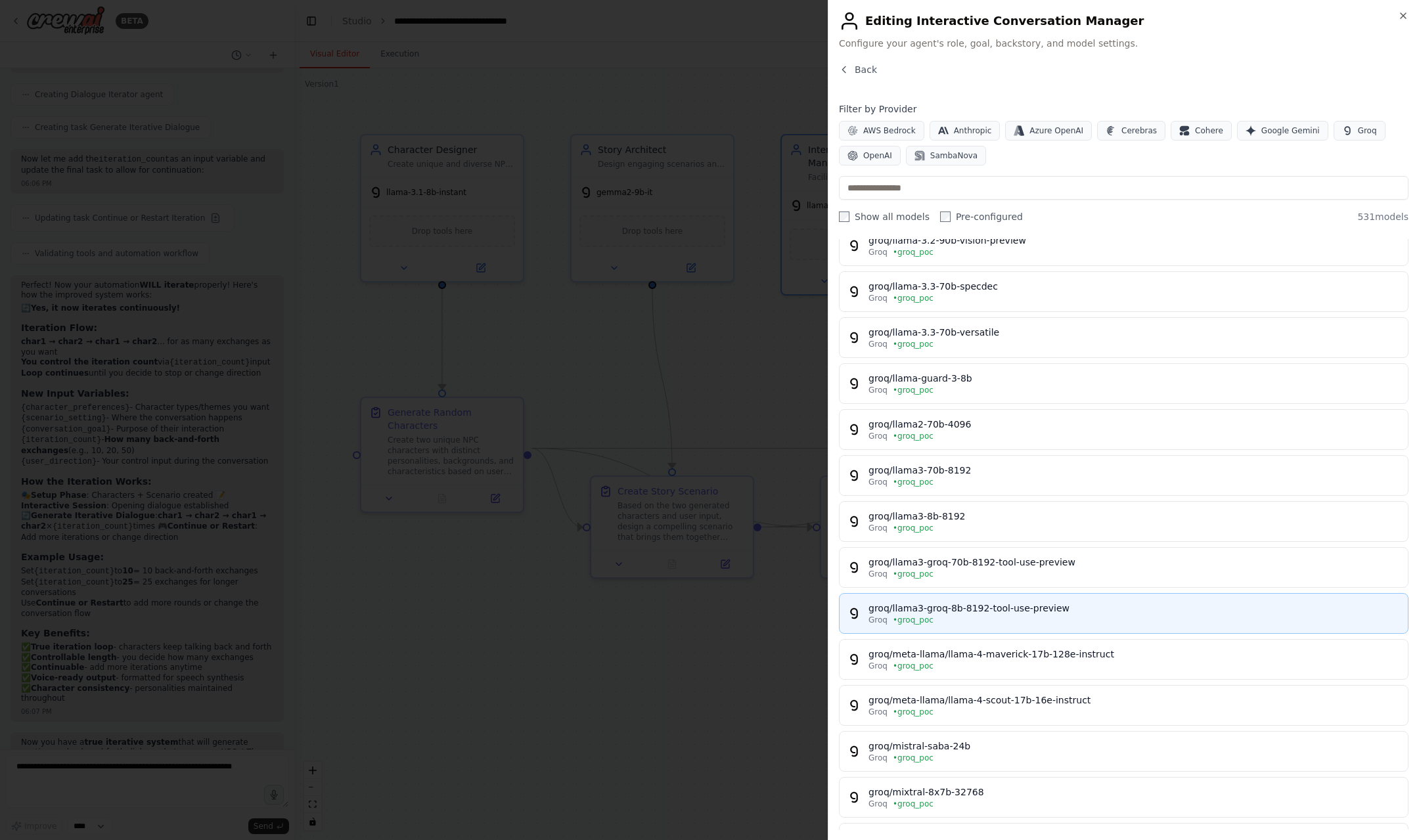
click at [963, 614] on div "groq/llama3-groq-8b-8192-tool-use-preview" at bounding box center [1133, 608] width 531 height 13
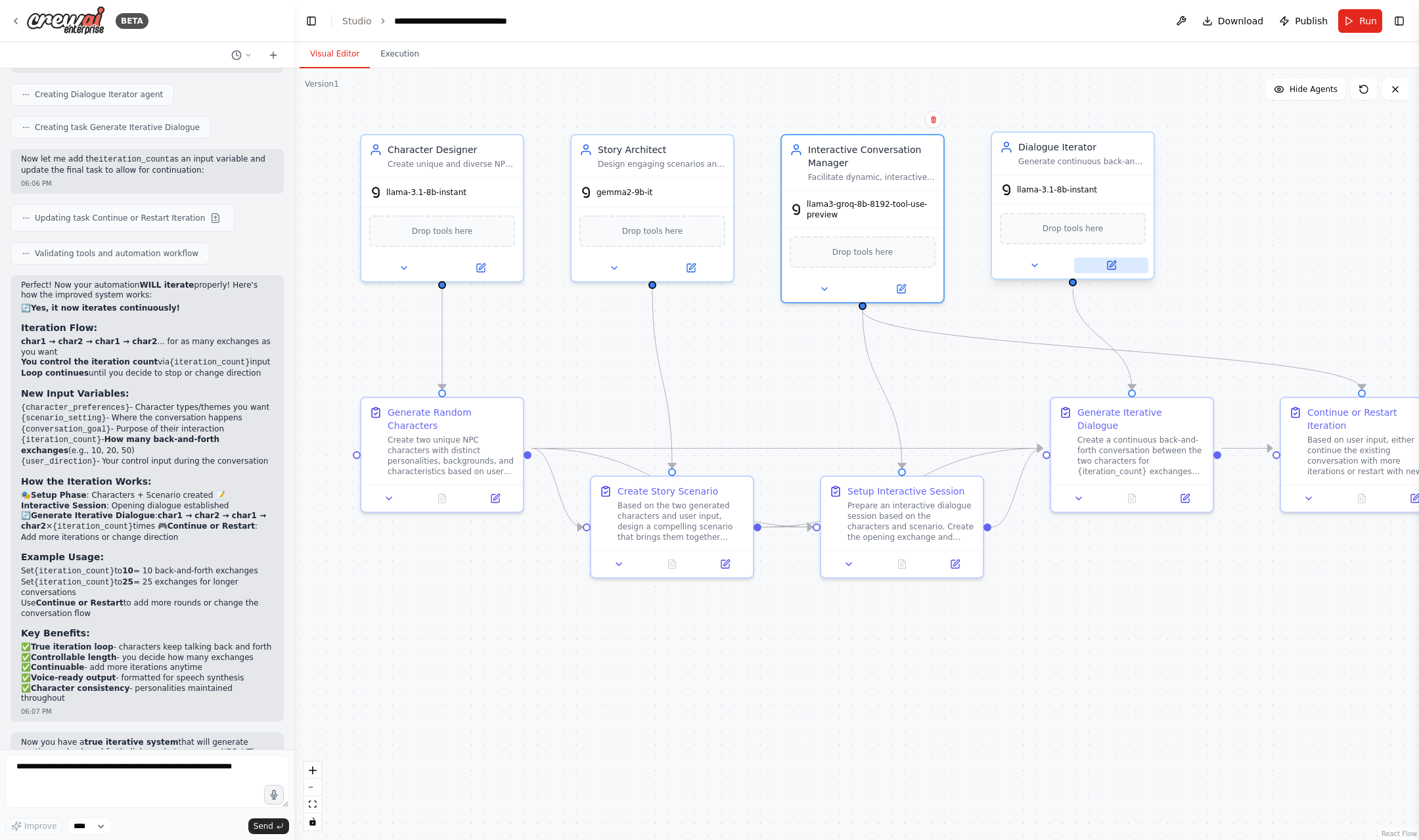
click at [1123, 269] on button at bounding box center [1111, 265] width 74 height 16
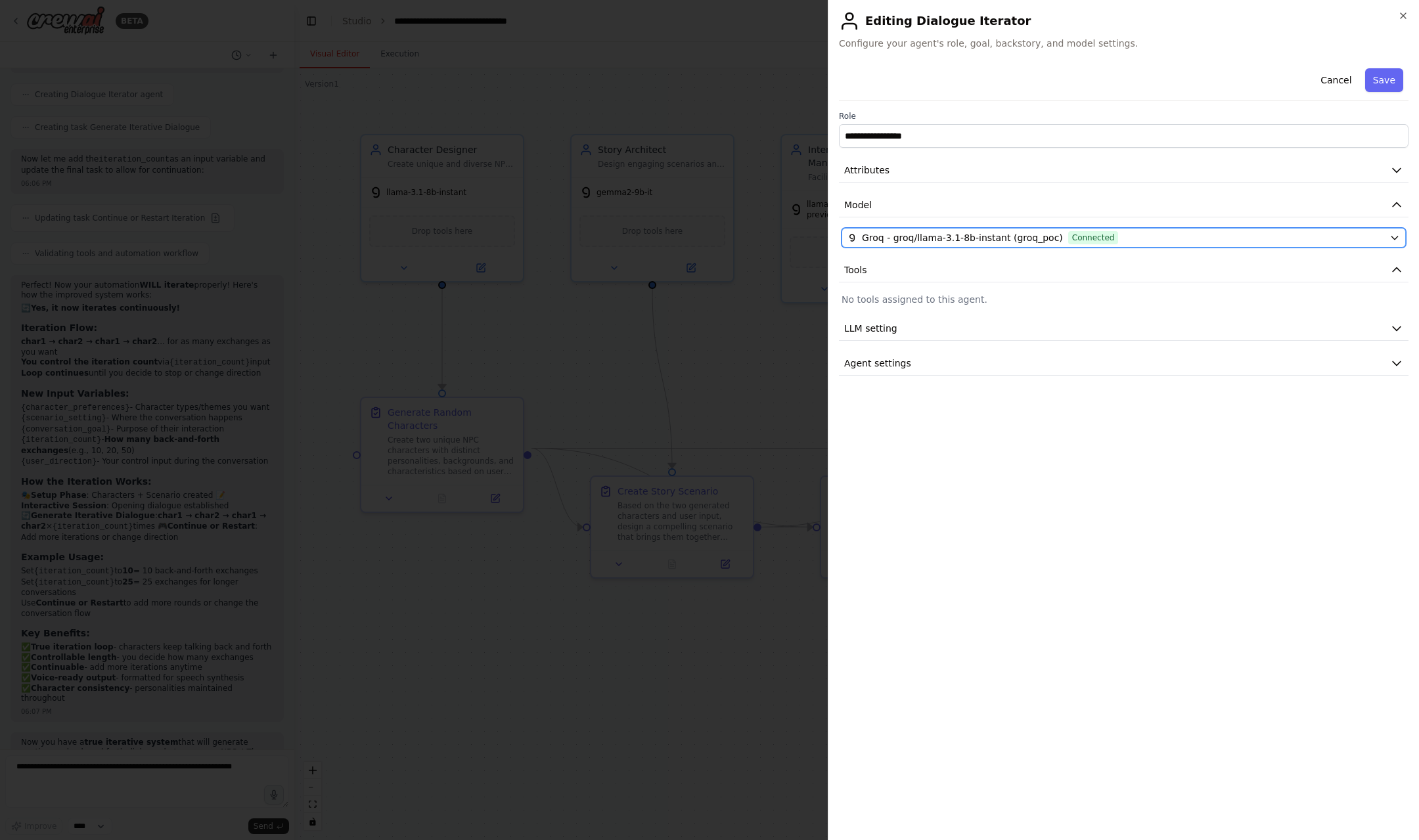
click at [1091, 233] on span "Connected" at bounding box center [1093, 237] width 51 height 13
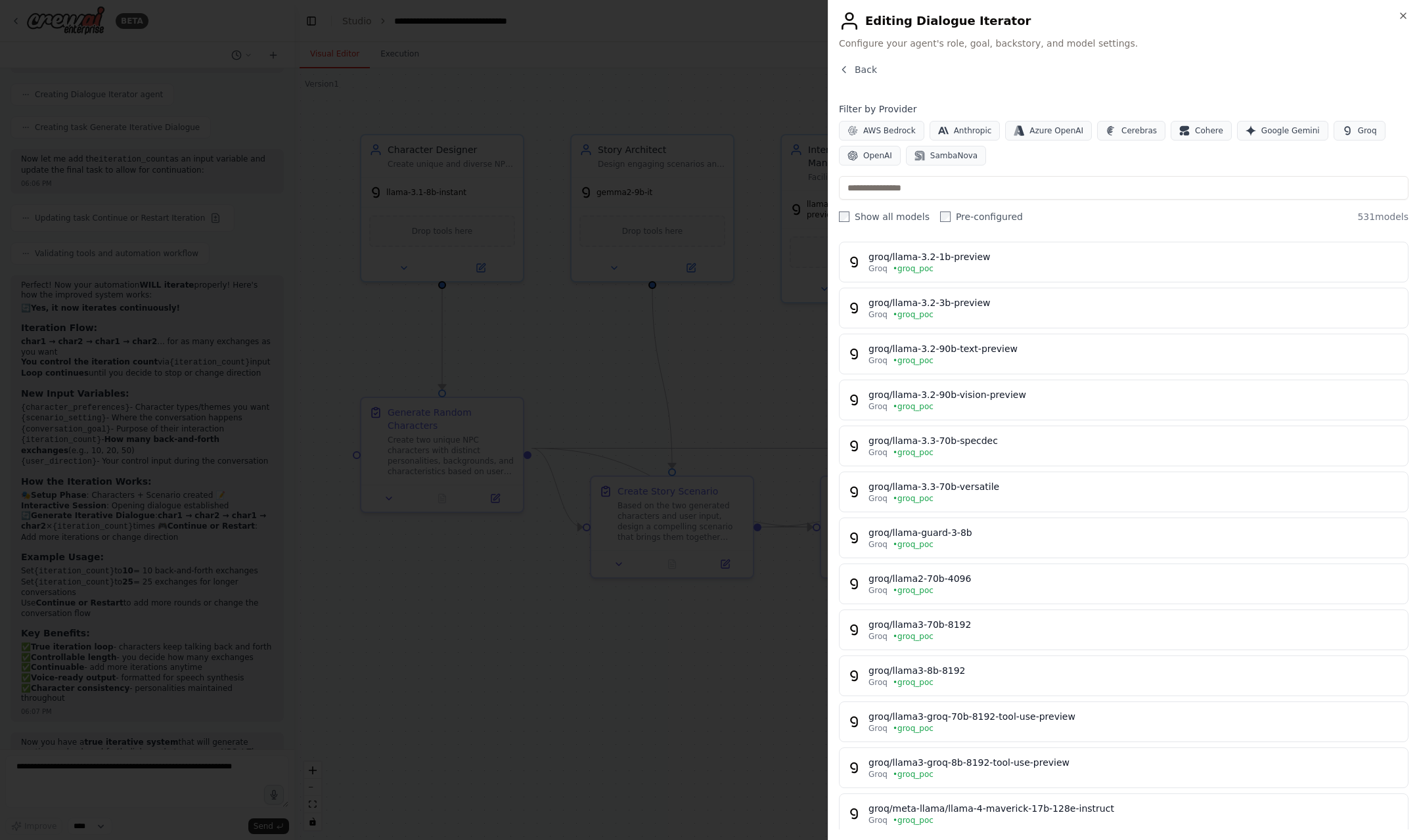
scroll to position [454, 0]
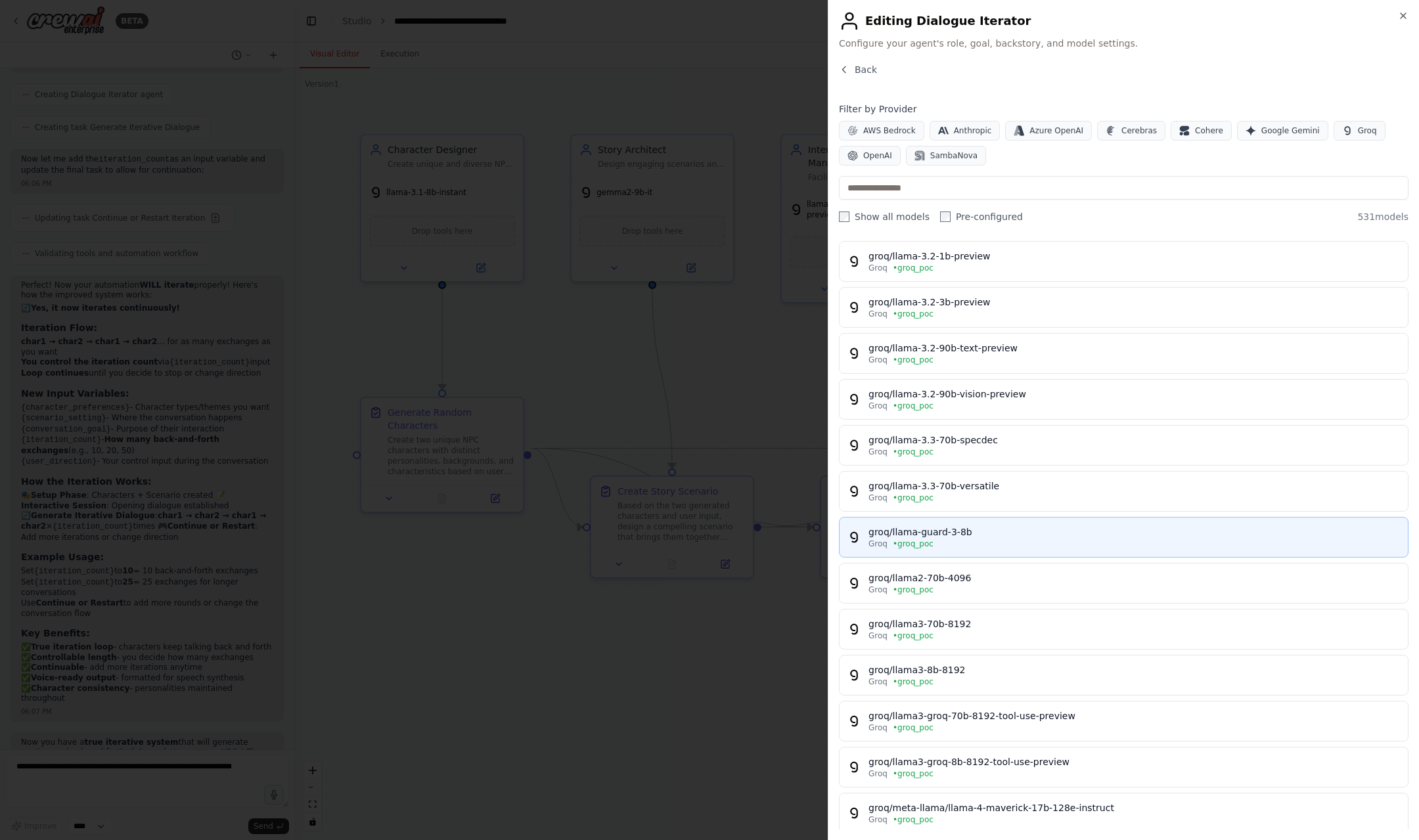
click at [1044, 546] on div "Groq • groq_poc" at bounding box center [1133, 544] width 531 height 11
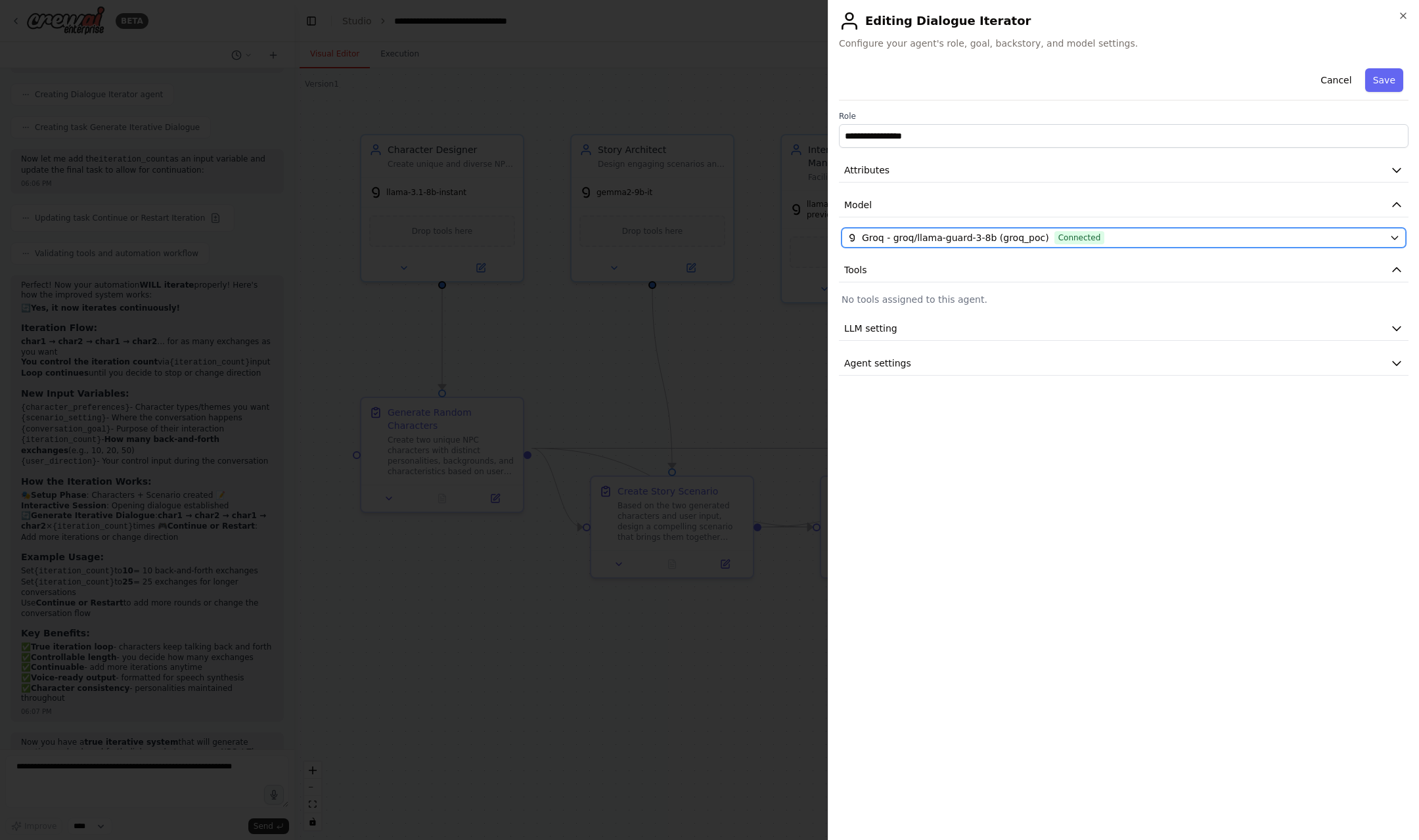
click at [974, 237] on span "Groq - groq/llama-guard-3-8b (groq_poc)" at bounding box center [956, 237] width 187 height 13
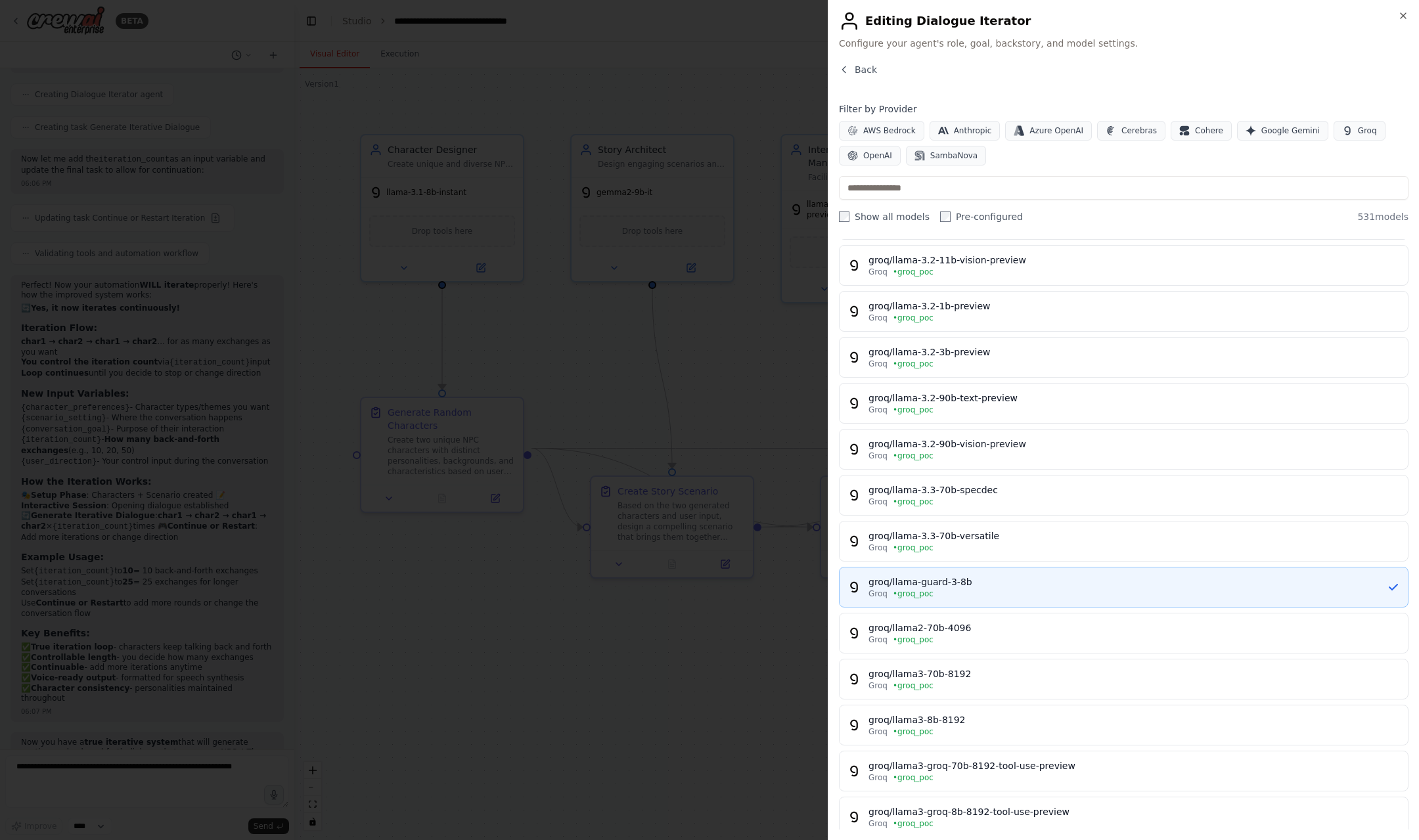
scroll to position [406, 0]
click at [1002, 711] on div "groq/llama3-8b-8192" at bounding box center [1133, 717] width 531 height 13
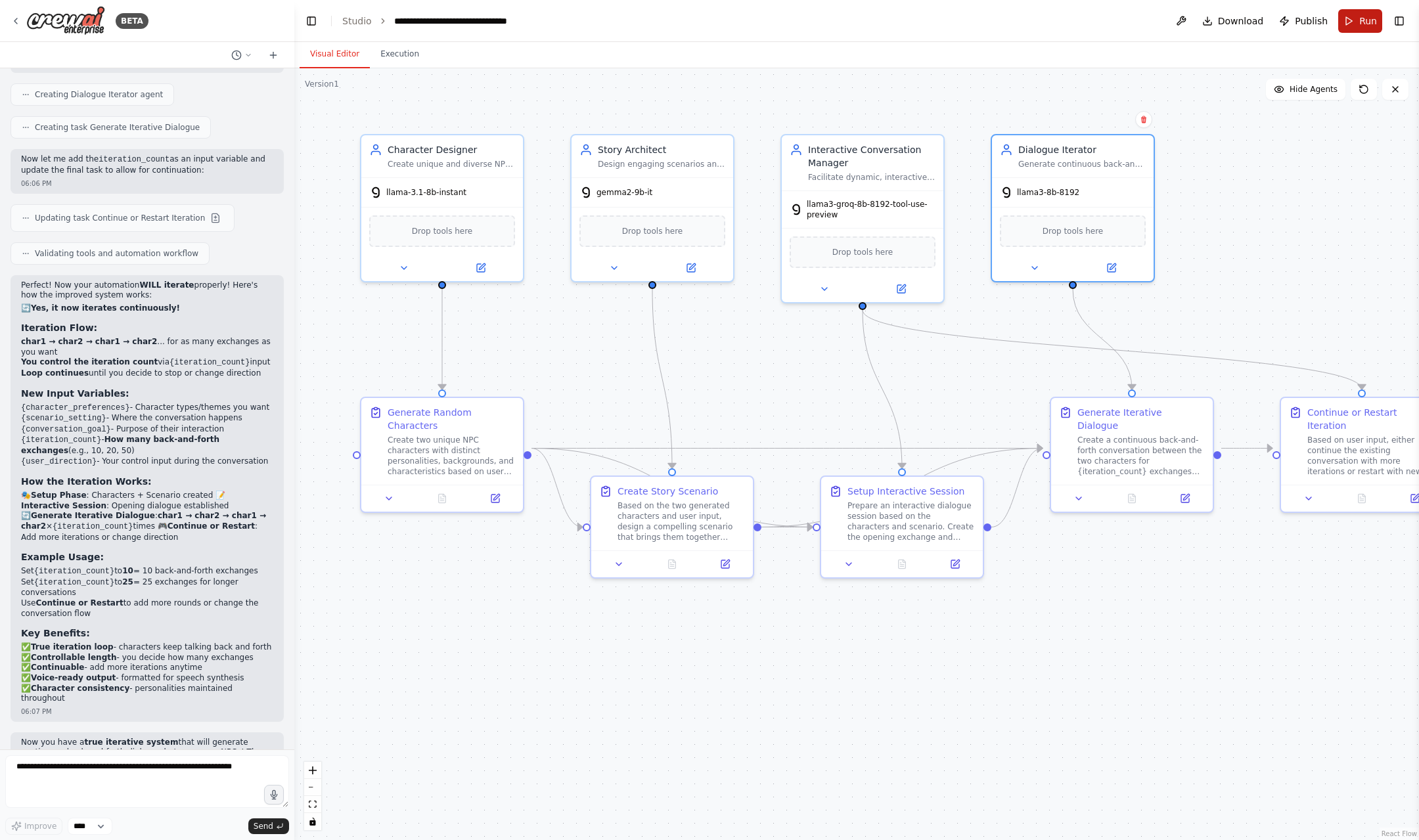
click at [1357, 22] on button "Run" at bounding box center [1360, 20] width 44 height 23
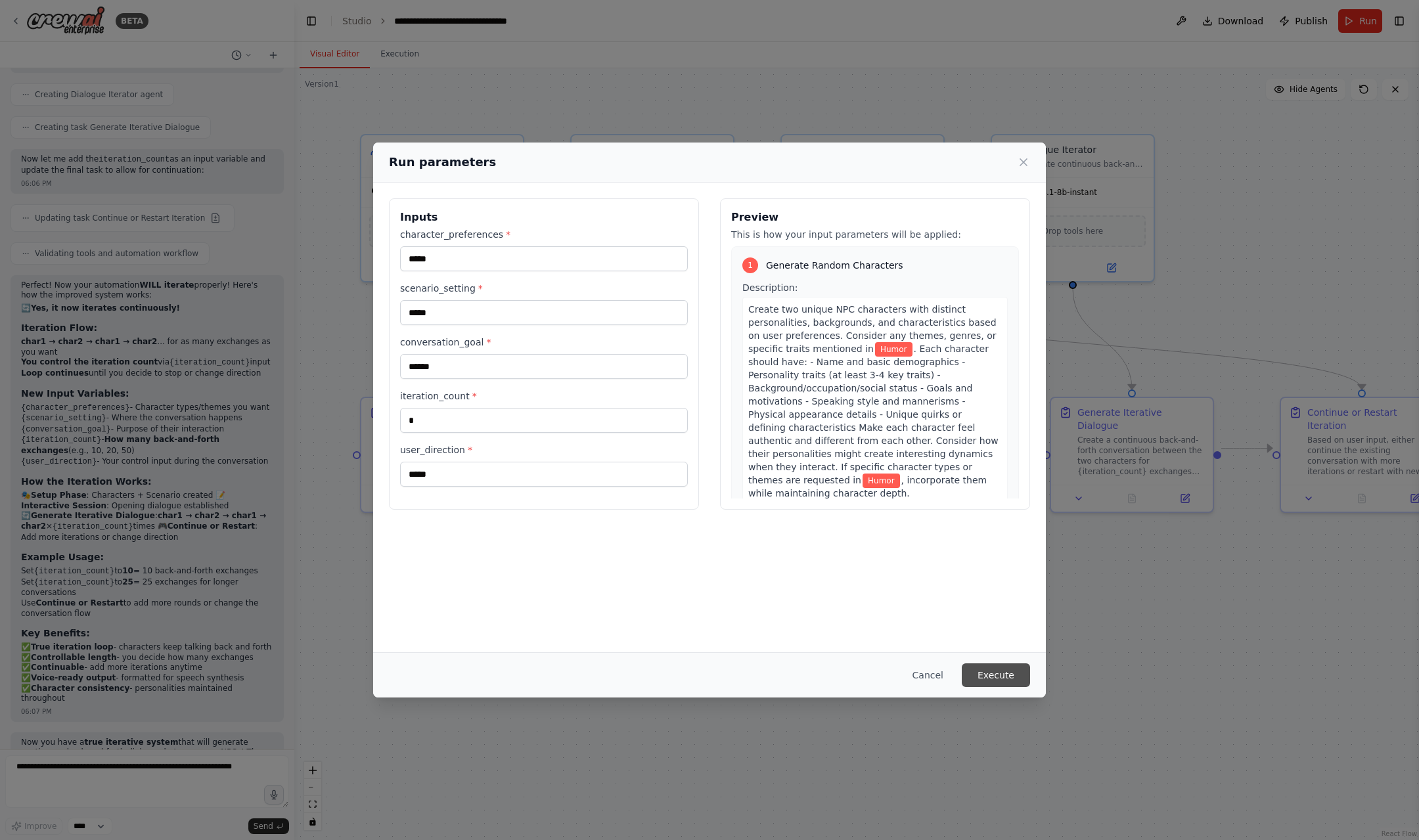
click at [1001, 679] on button "Execute" at bounding box center [996, 675] width 68 height 23
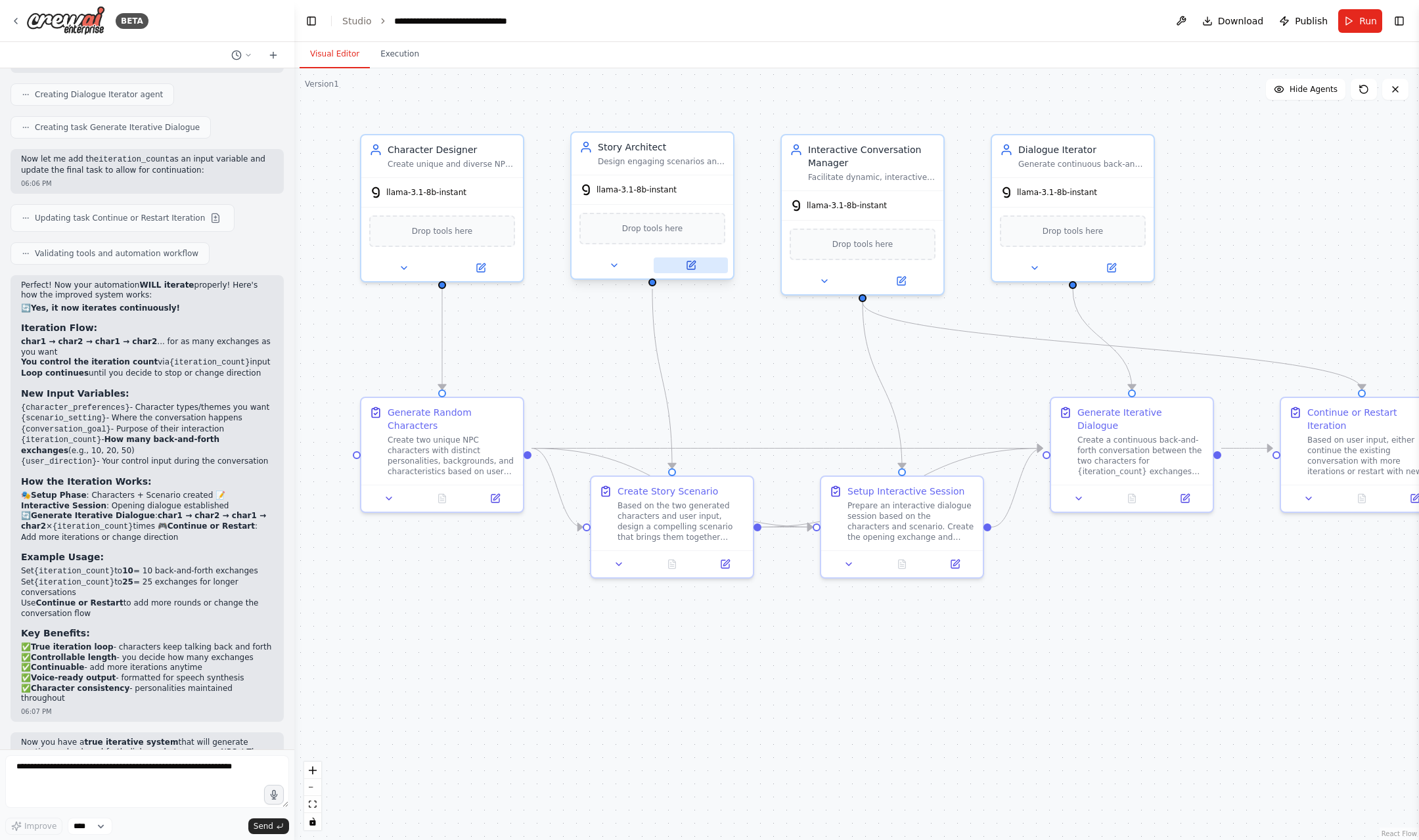
click at [681, 269] on button at bounding box center [691, 265] width 74 height 16
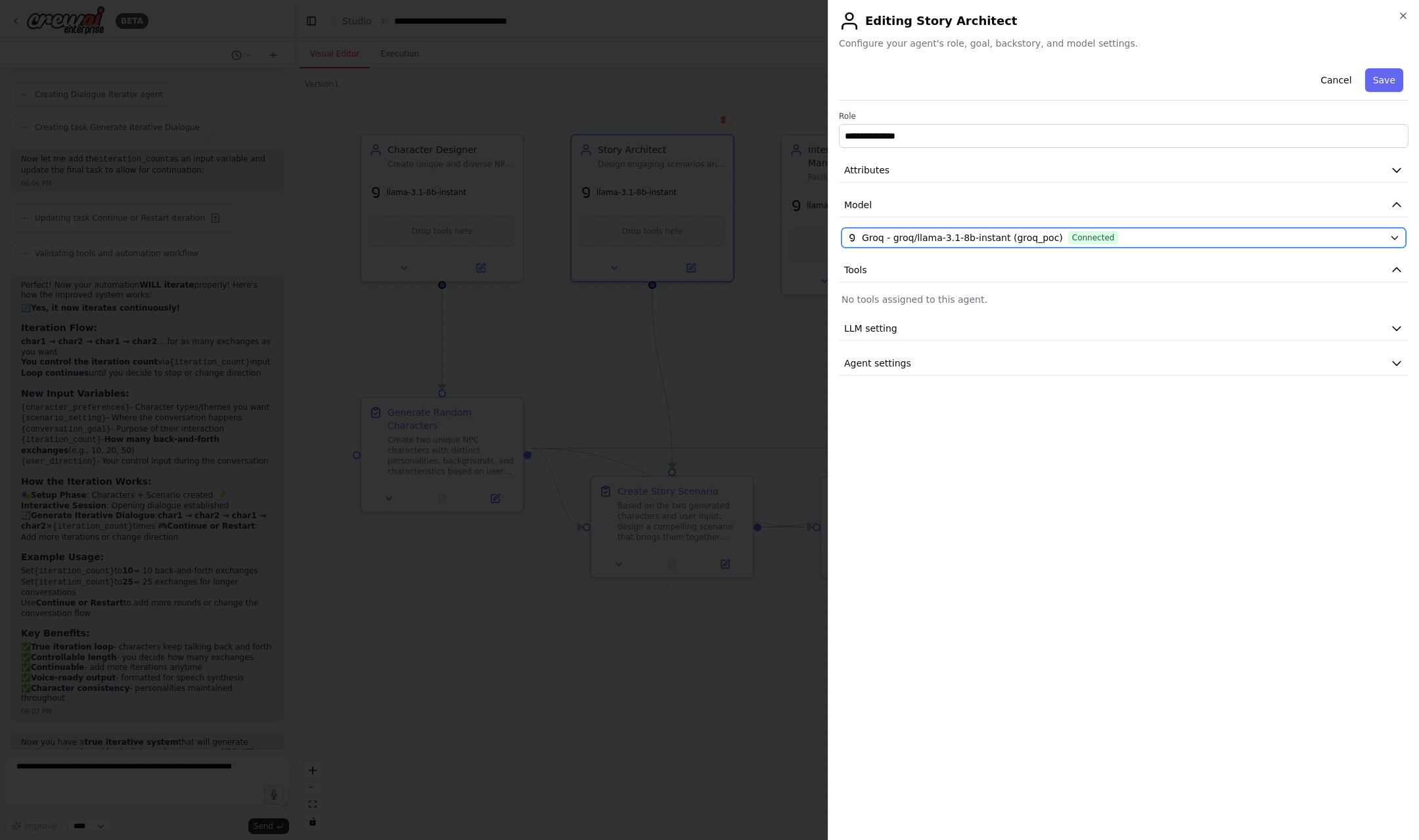
click at [1014, 236] on span "Groq - groq/llama-3.1-8b-instant (groq_poc)" at bounding box center [963, 237] width 201 height 13
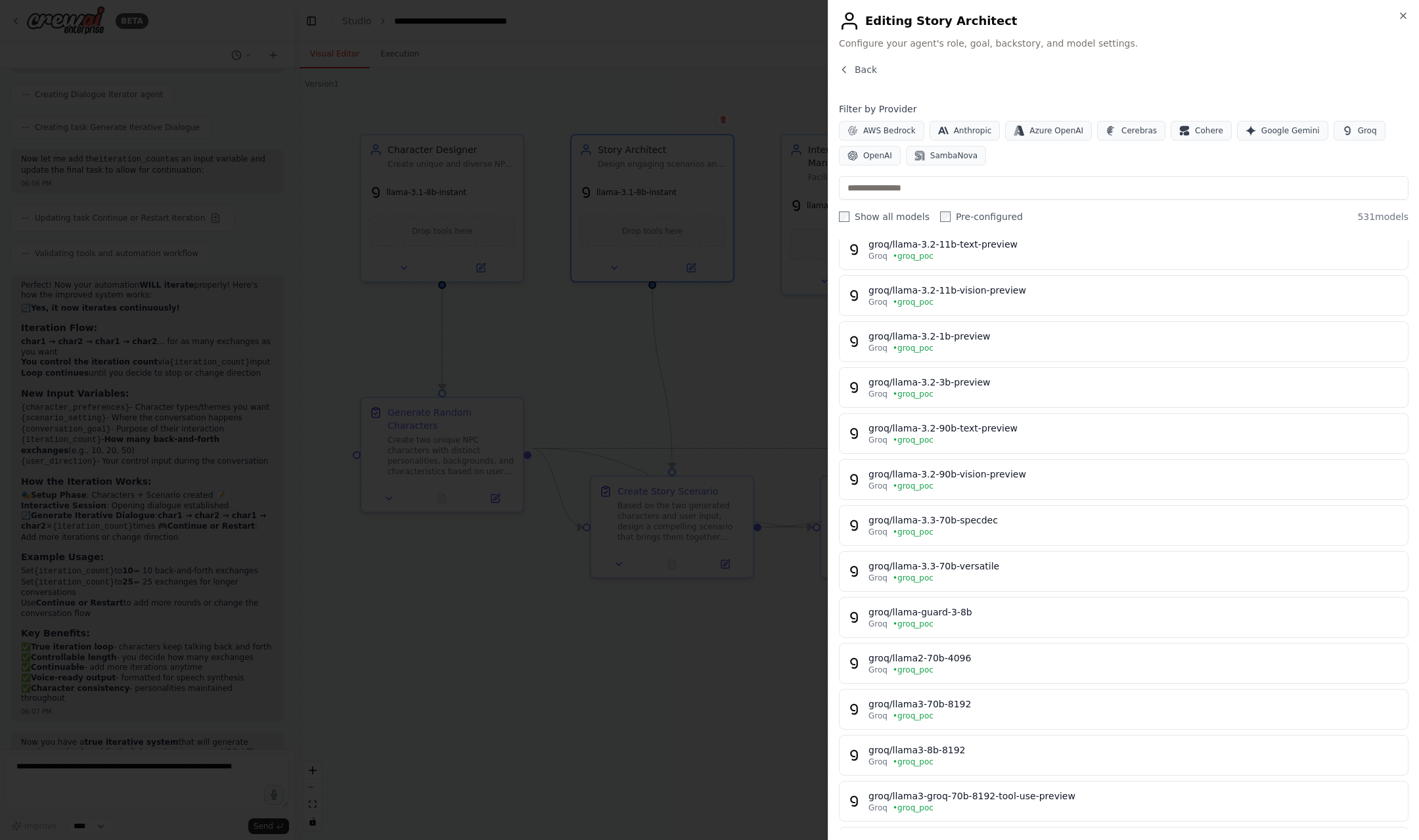
scroll to position [374, 0]
click at [942, 360] on button "groq/llama-3.2-1b-preview Groq • groq_poc" at bounding box center [1124, 341] width 570 height 41
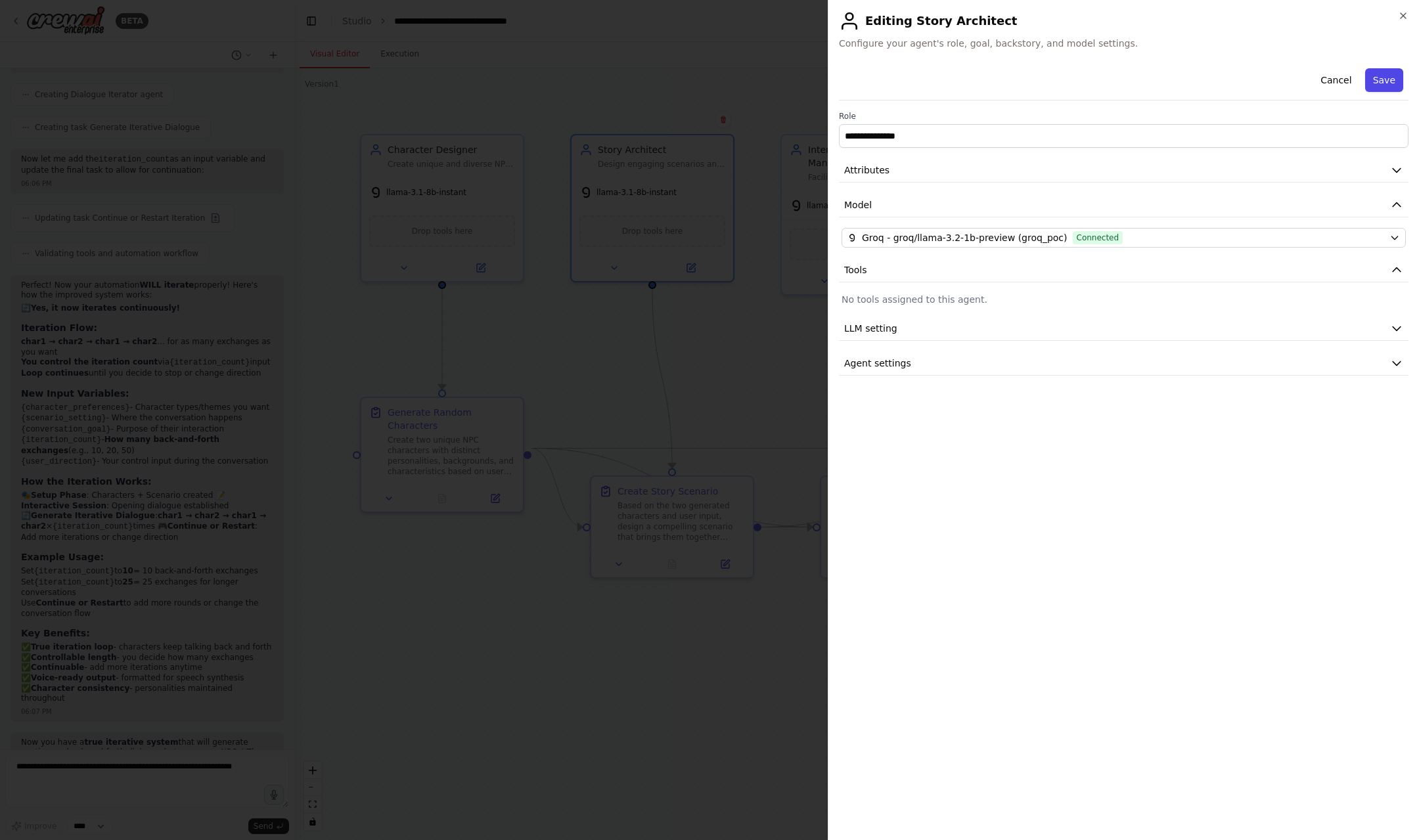
click at [1390, 88] on button "Save" at bounding box center [1384, 80] width 38 height 23
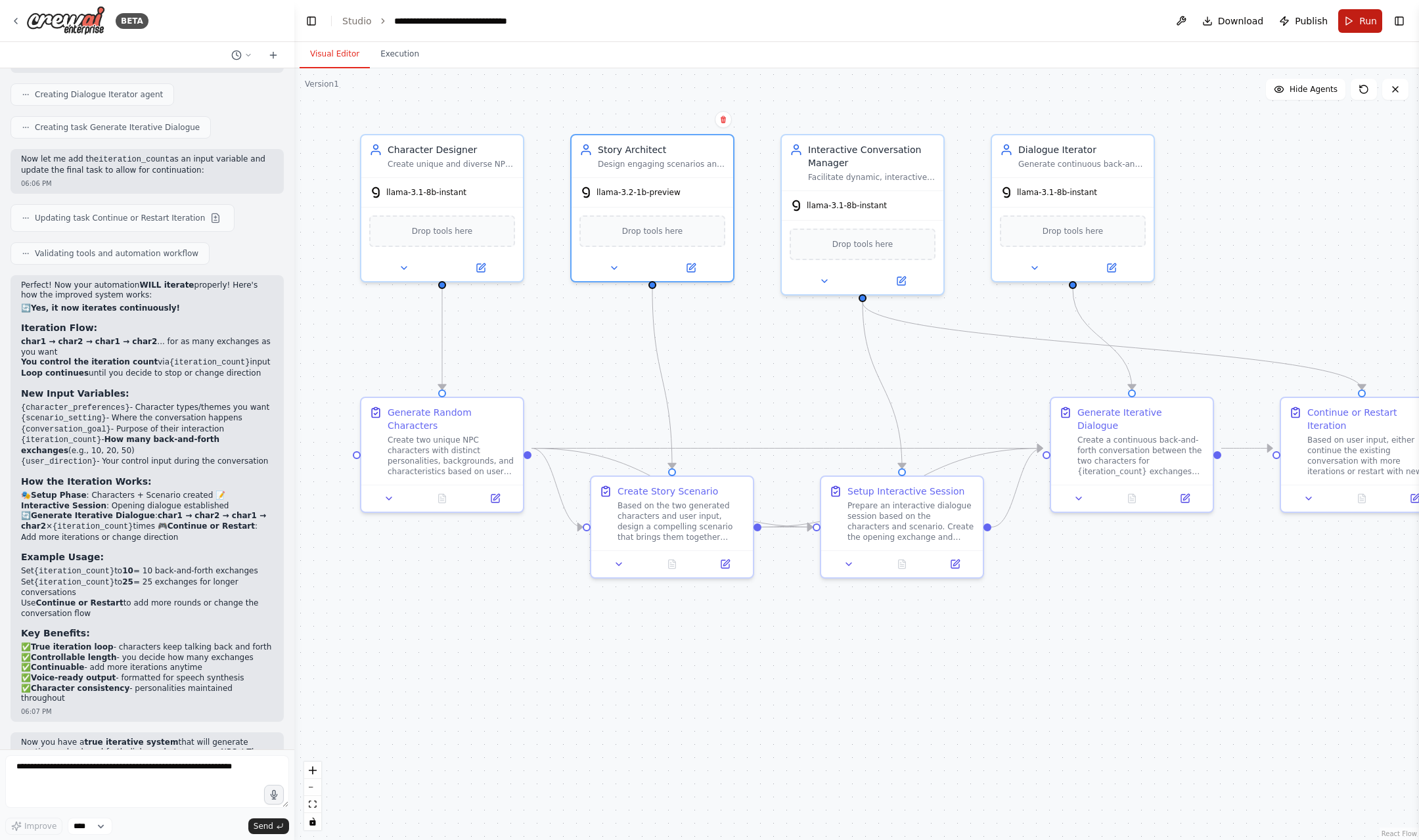
click at [1359, 23] on button "Run" at bounding box center [1360, 20] width 44 height 23
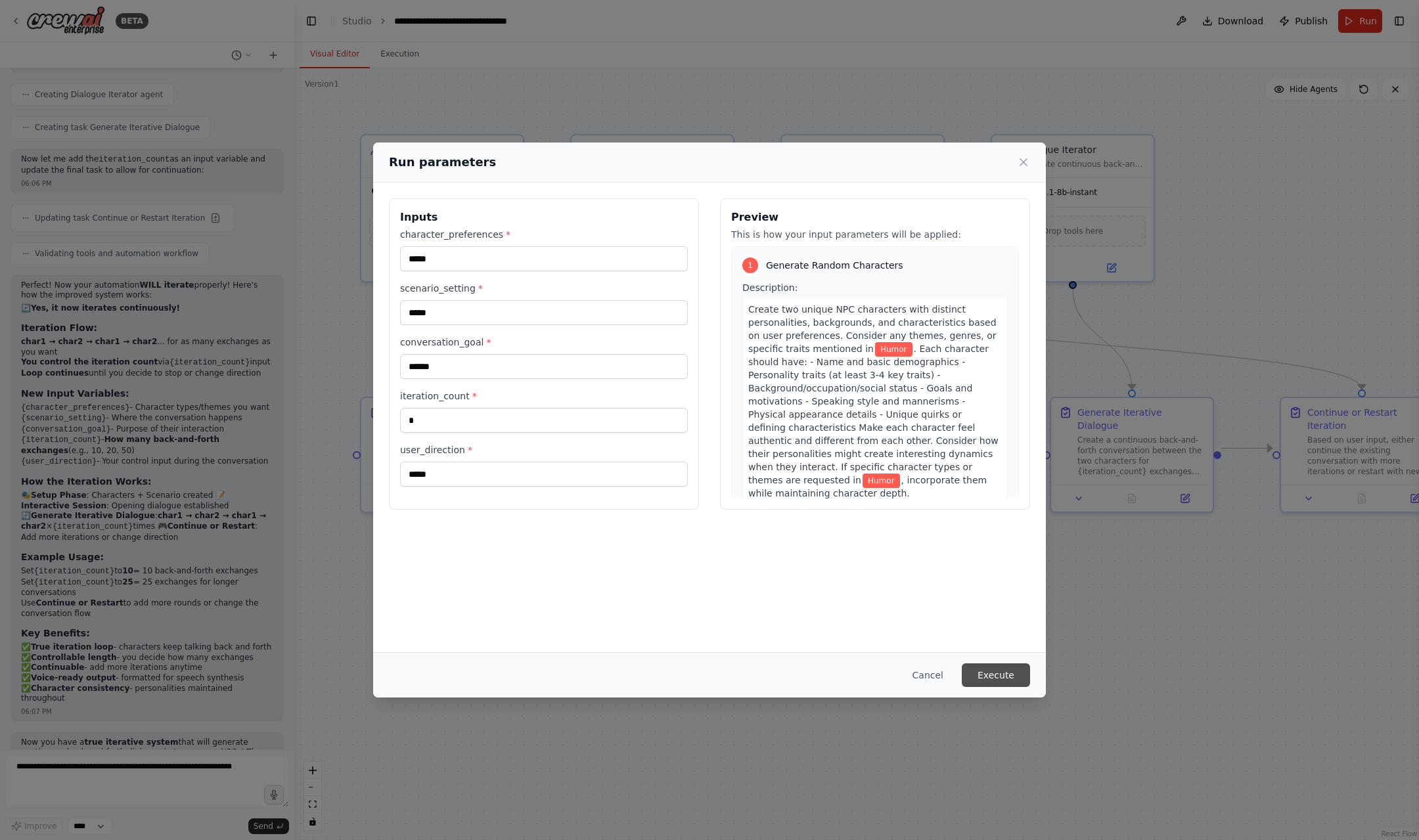
click at [1000, 684] on button "Execute" at bounding box center [996, 675] width 68 height 23
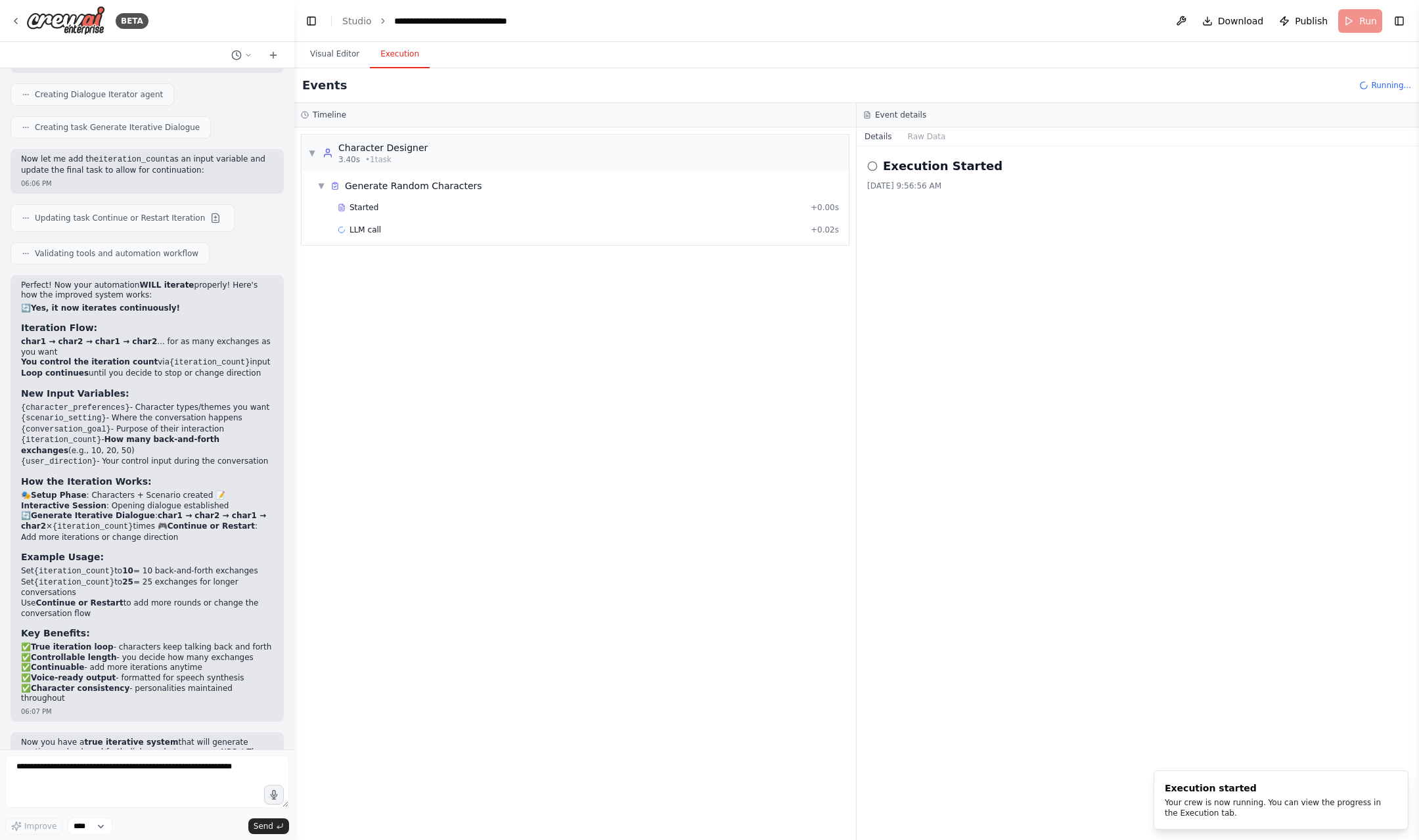
click at [394, 61] on button "Execution" at bounding box center [400, 55] width 59 height 27
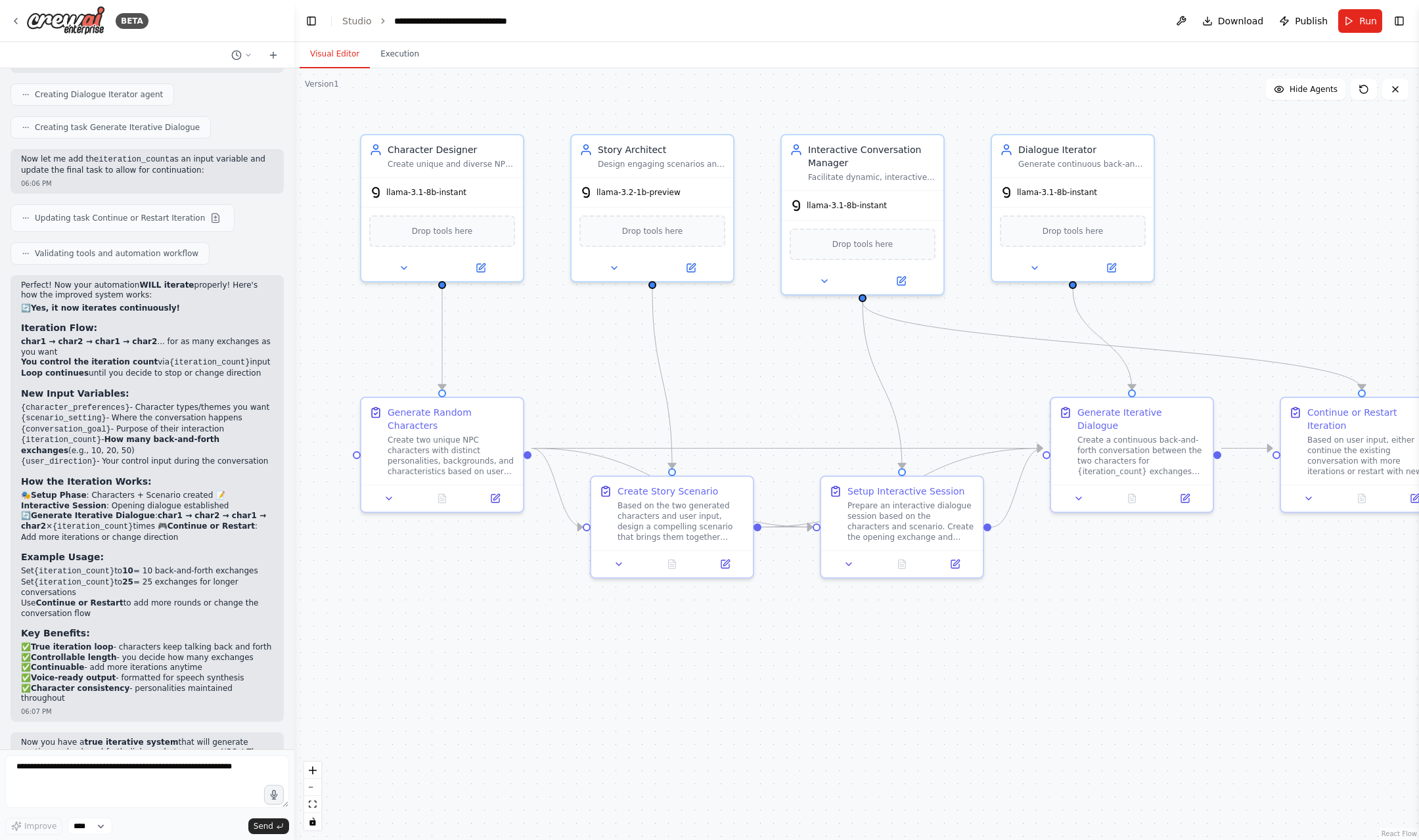
click at [329, 61] on button "Visual Editor" at bounding box center [334, 55] width 70 height 27
click at [696, 267] on icon at bounding box center [691, 265] width 11 height 11
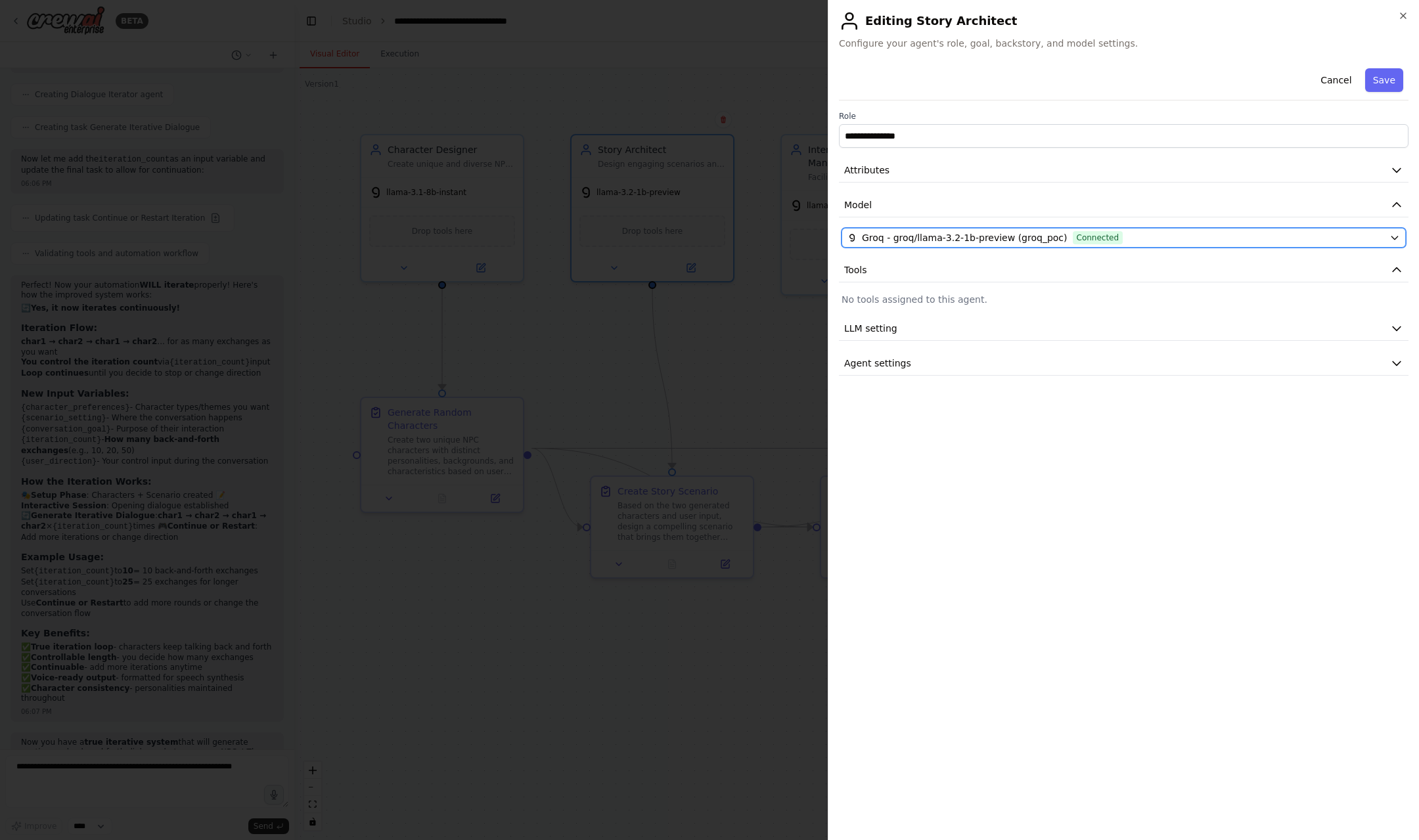
click at [905, 229] on button "Groq - groq/llama-3.2-1b-preview (groq_poc) Connected" at bounding box center [1124, 238] width 564 height 19
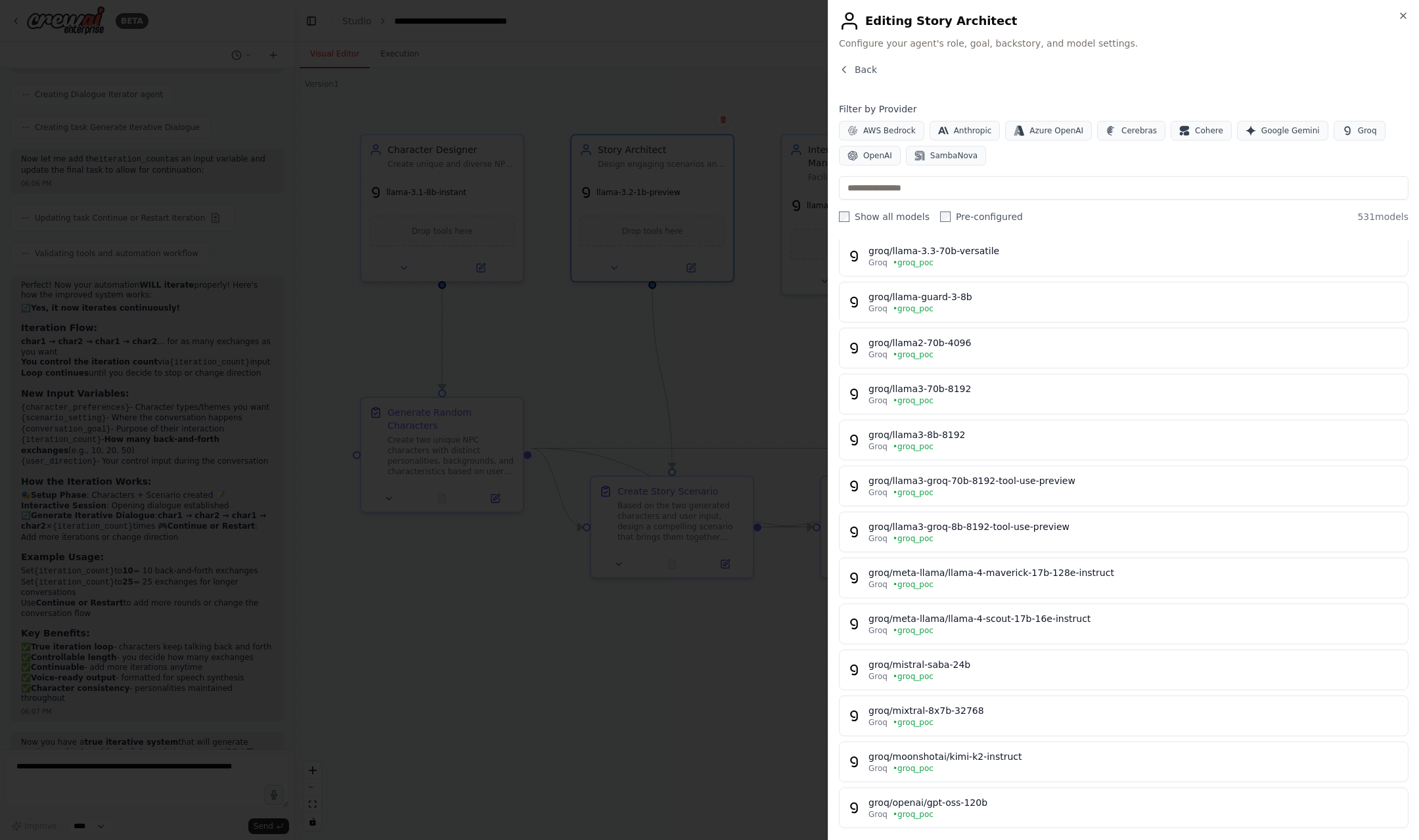
scroll to position [690, 0]
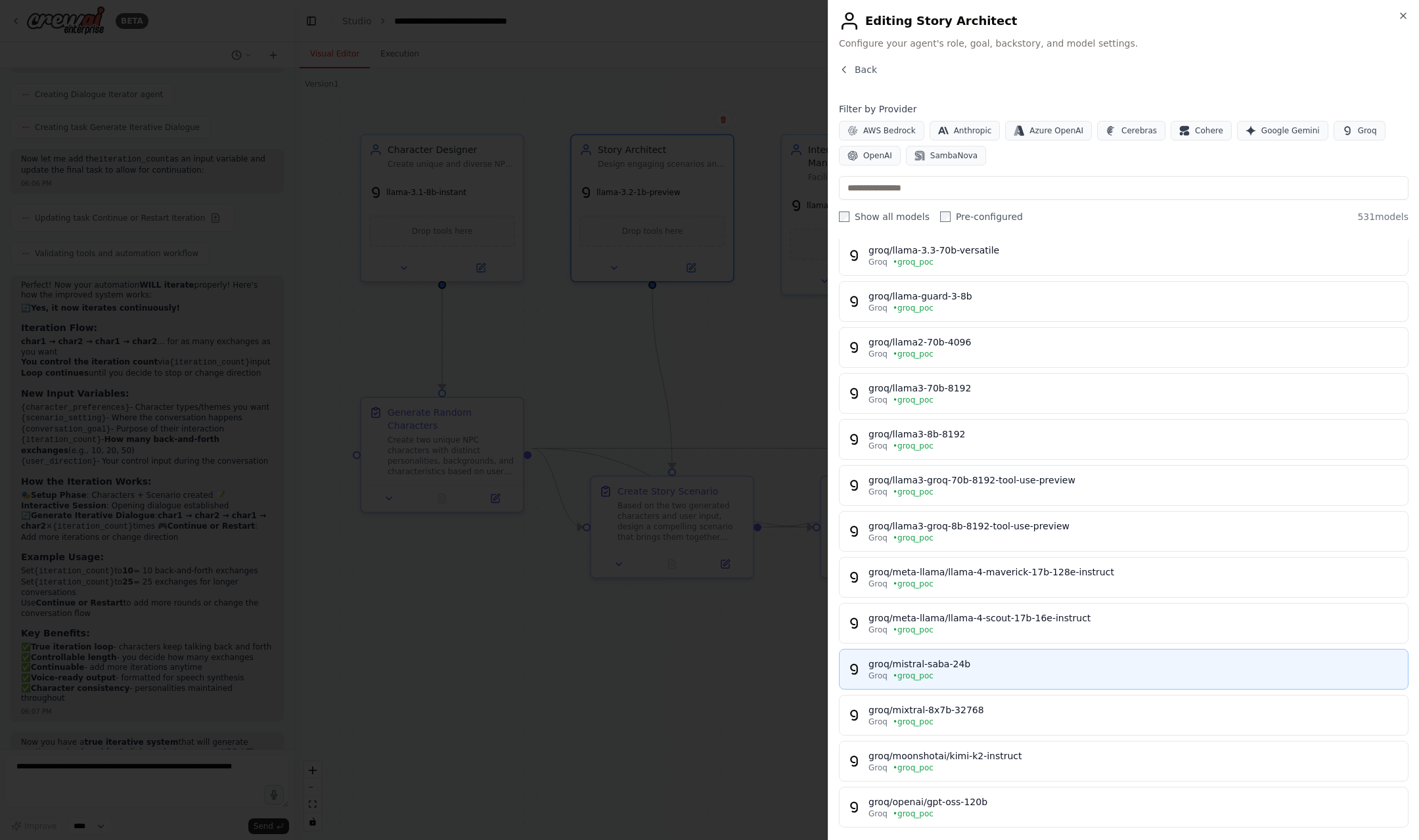
click at [976, 686] on button "groq/mistral-saba-24b Groq • groq_poc" at bounding box center [1124, 669] width 570 height 41
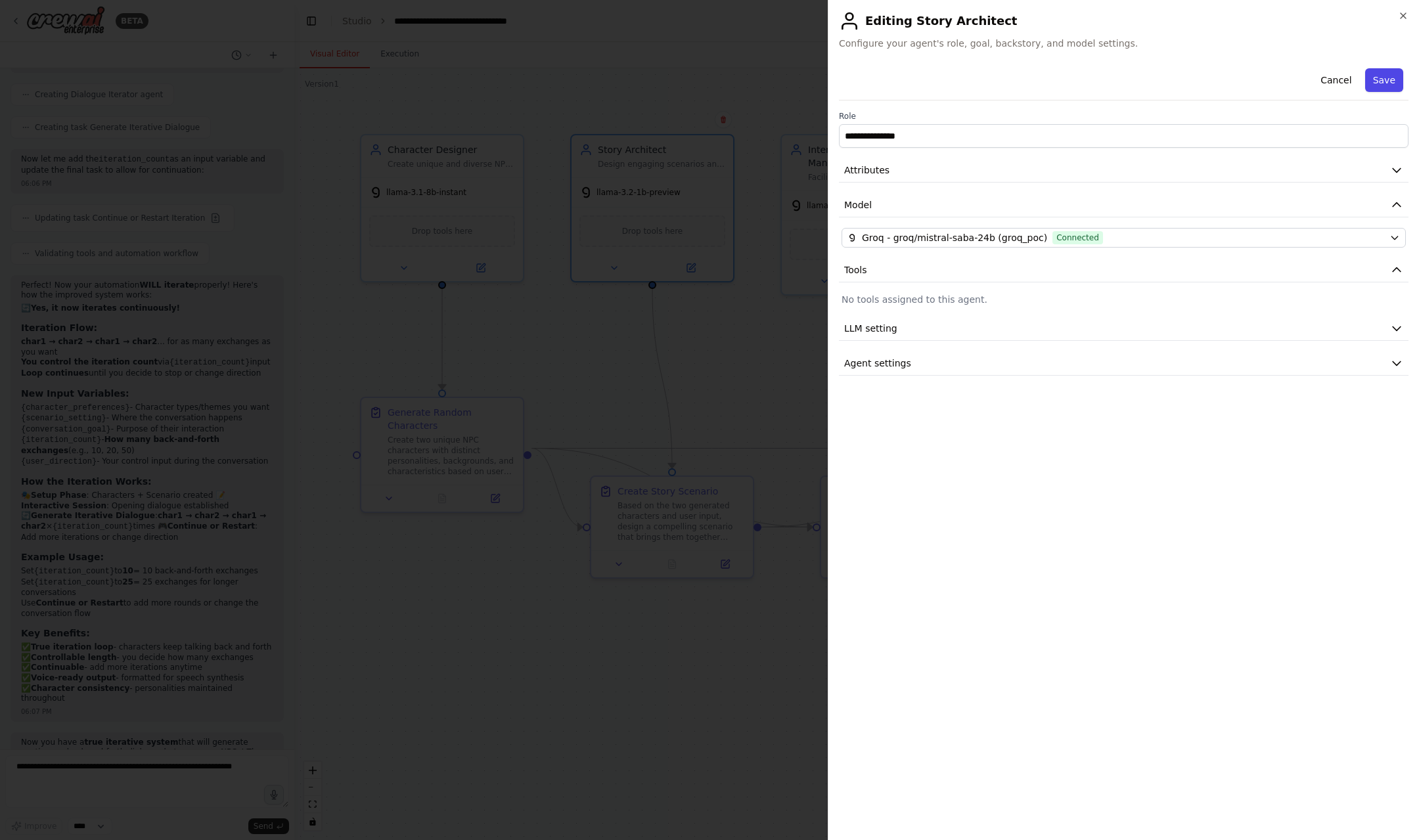
click at [1383, 78] on button "Save" at bounding box center [1384, 80] width 38 height 23
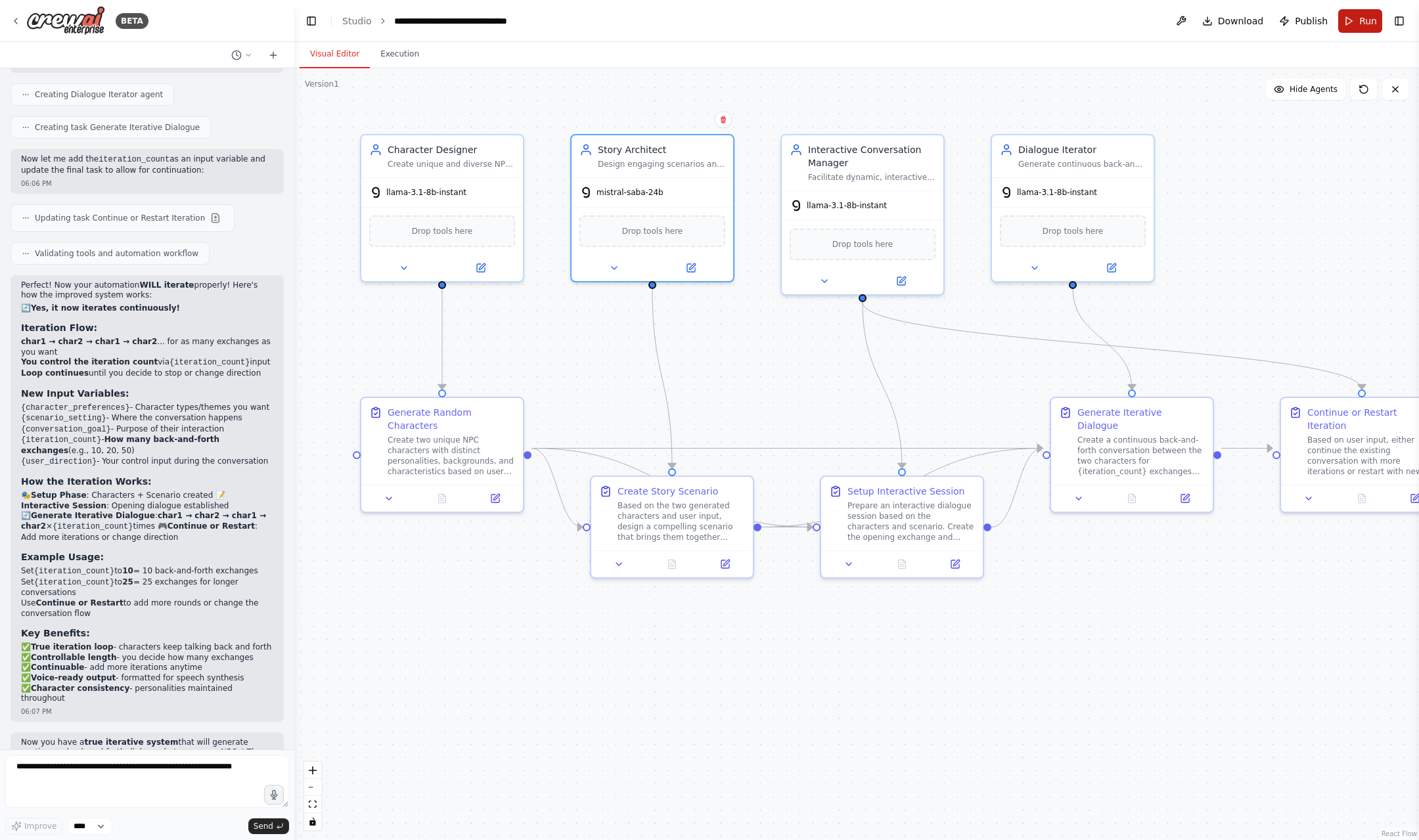
click at [1364, 27] on span "Run" at bounding box center [1368, 20] width 18 height 13
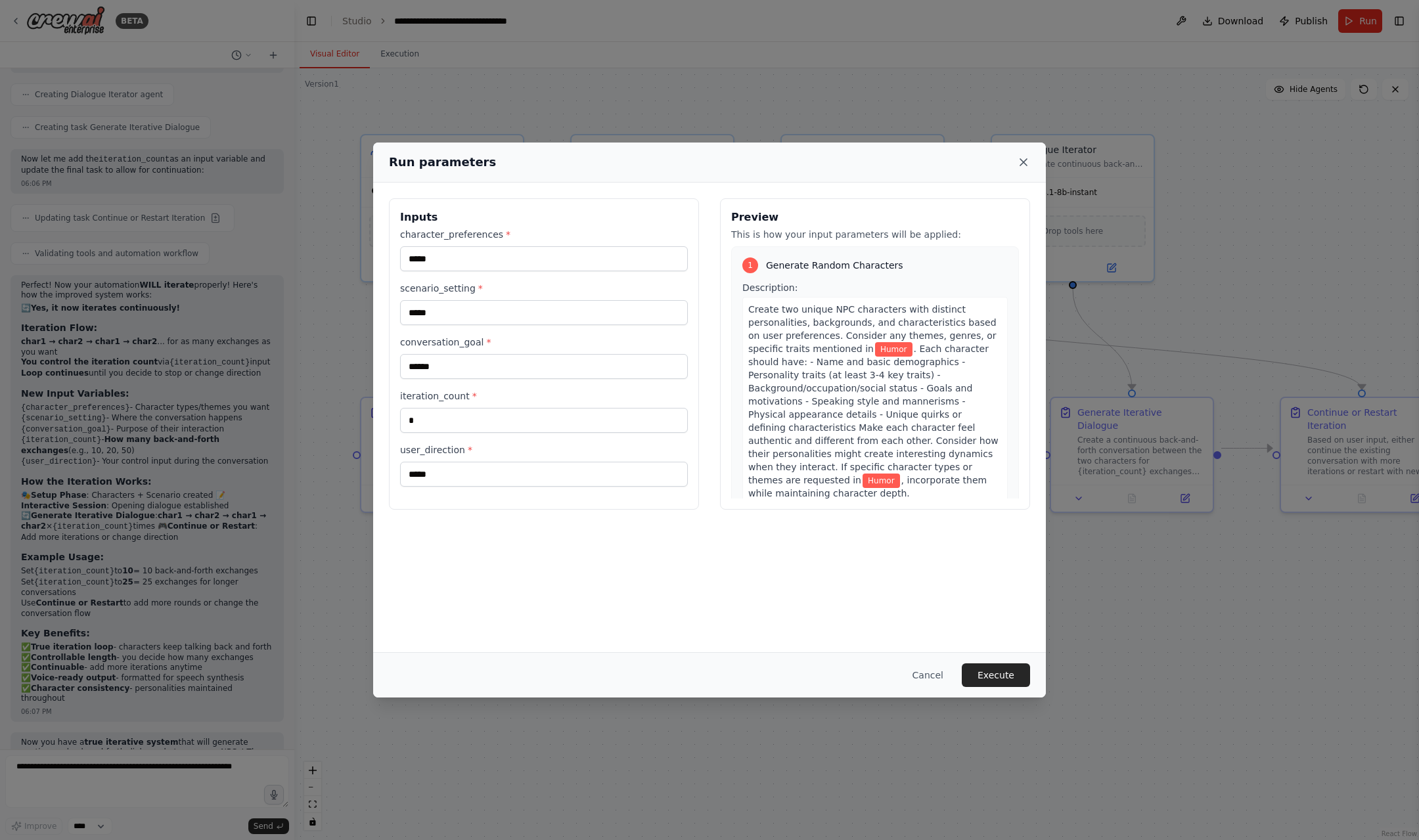
click at [1021, 158] on icon at bounding box center [1023, 162] width 13 height 13
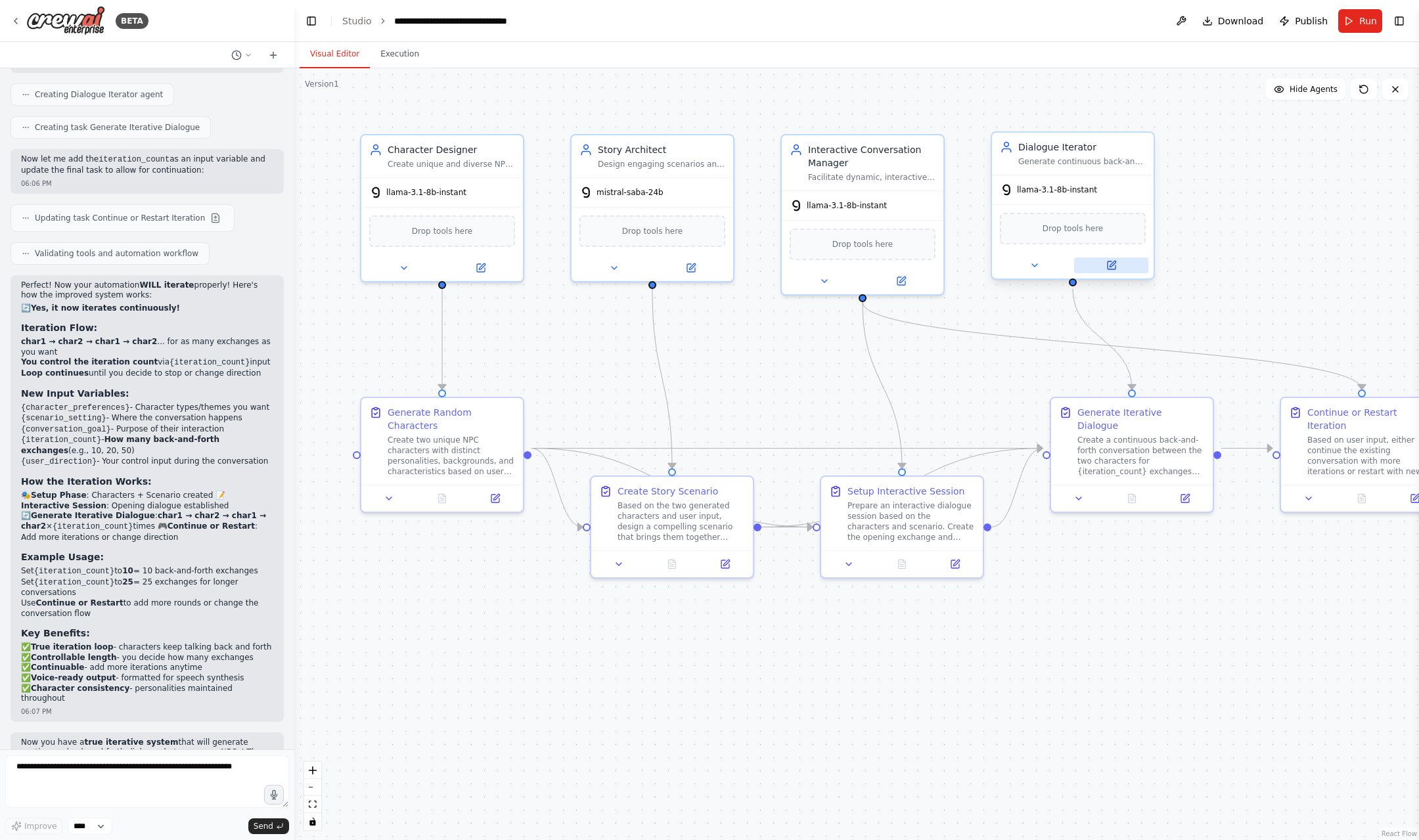
click at [1108, 267] on icon at bounding box center [1112, 265] width 8 height 8
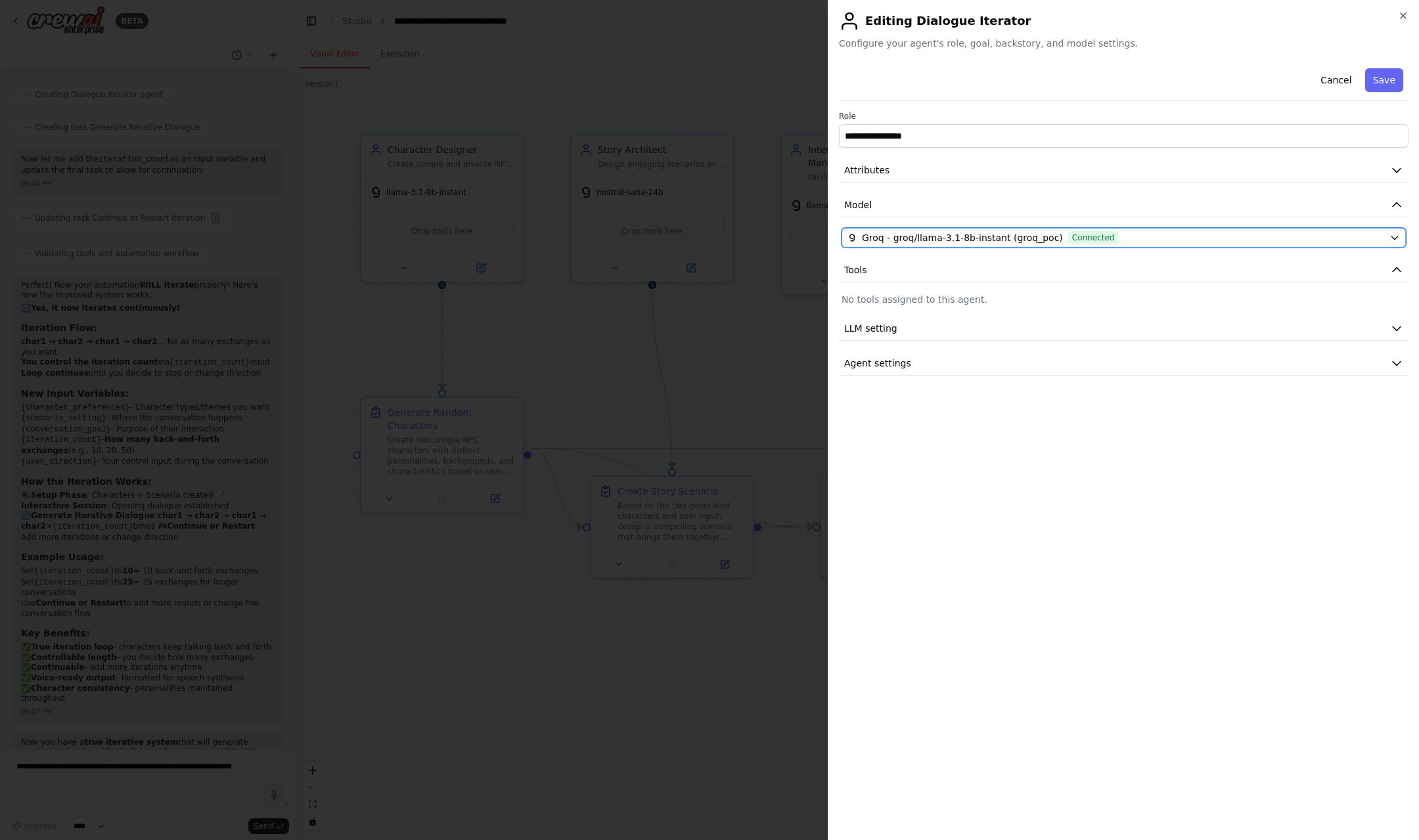
click at [1074, 243] on span "Connected" at bounding box center [1093, 237] width 51 height 13
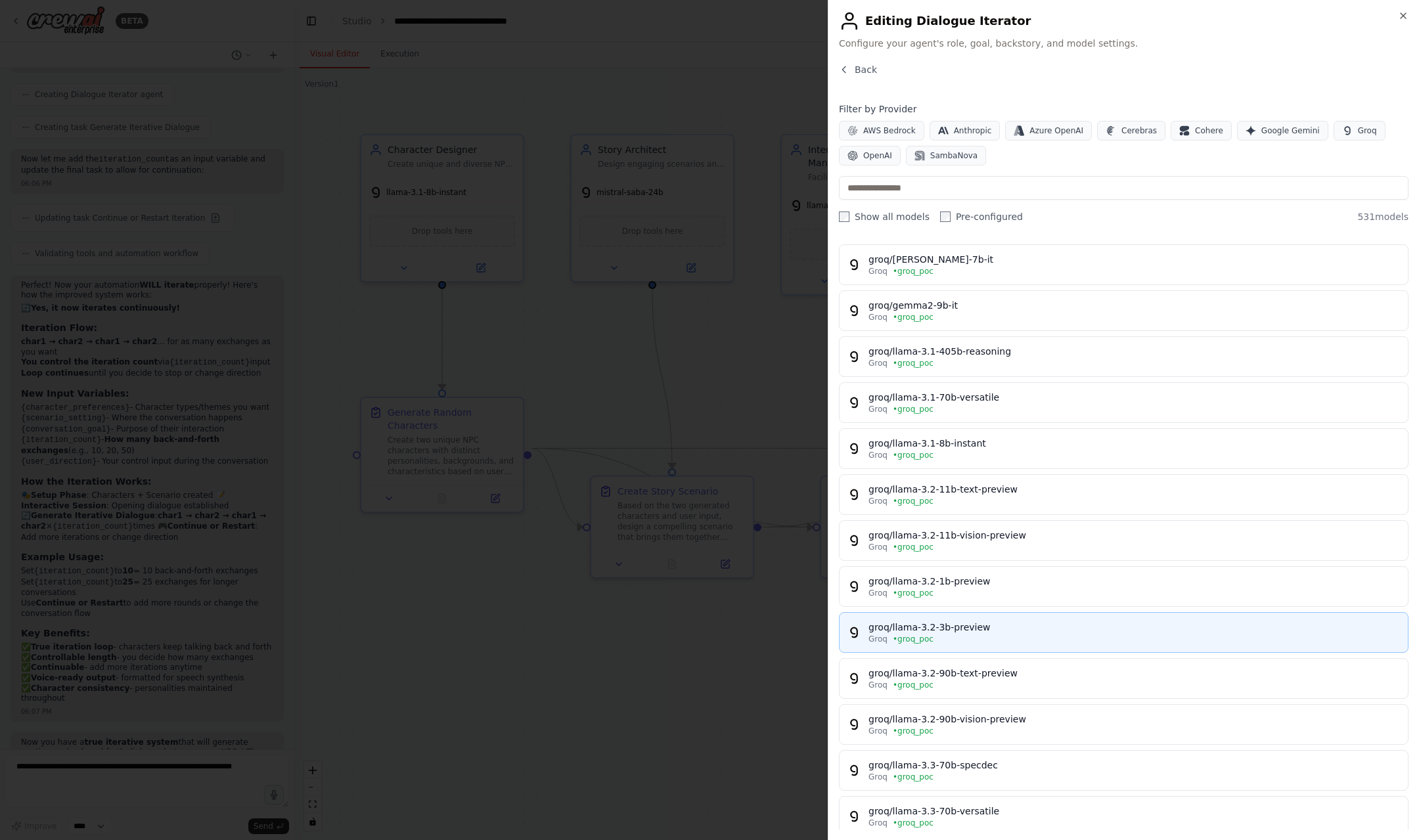
scroll to position [128, 0]
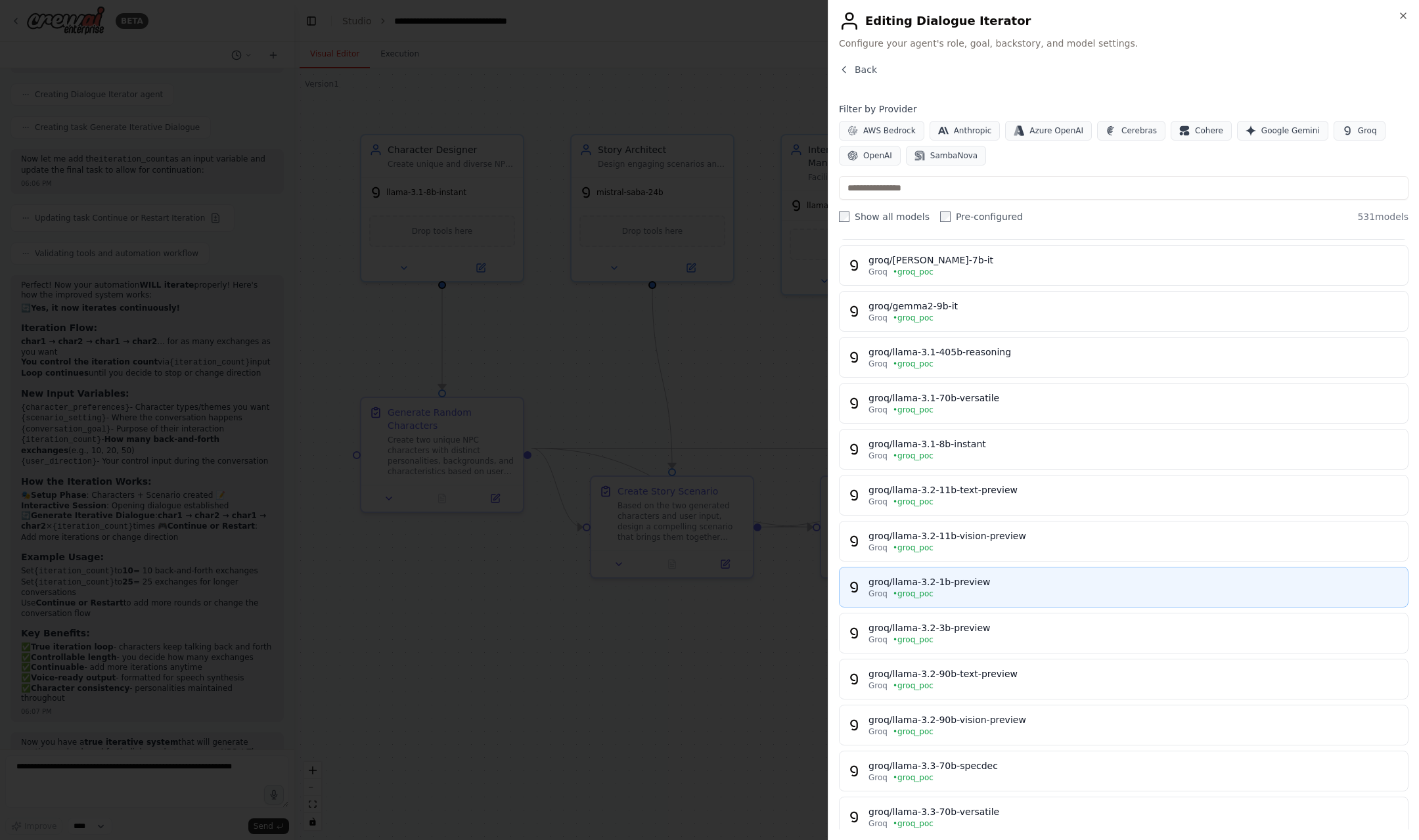
click at [996, 584] on div "groq/llama-3.2-1b-preview" at bounding box center [1133, 582] width 531 height 13
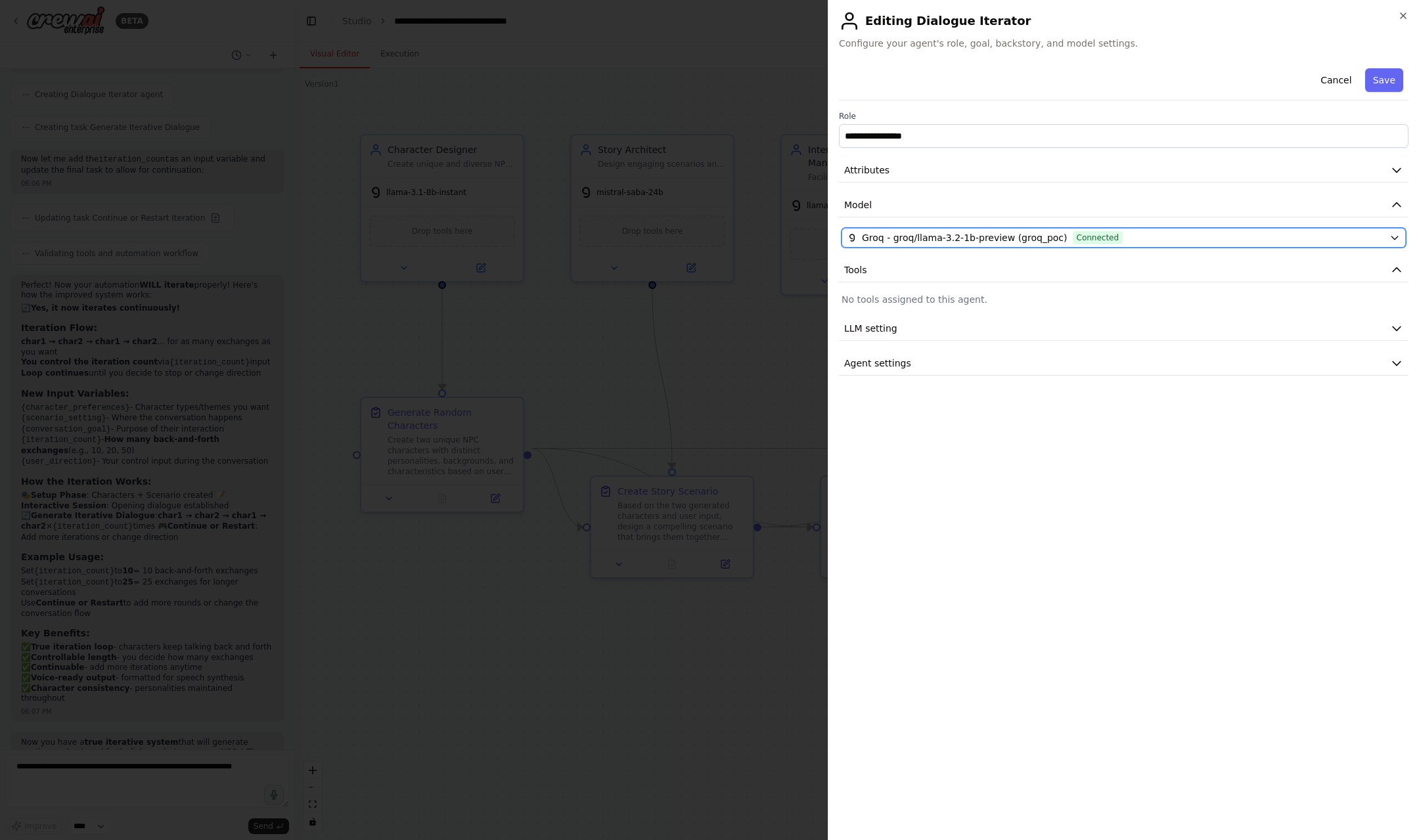
click at [949, 238] on span "Groq - groq/llama-3.2-1b-preview (groq_poc)" at bounding box center [965, 237] width 206 height 13
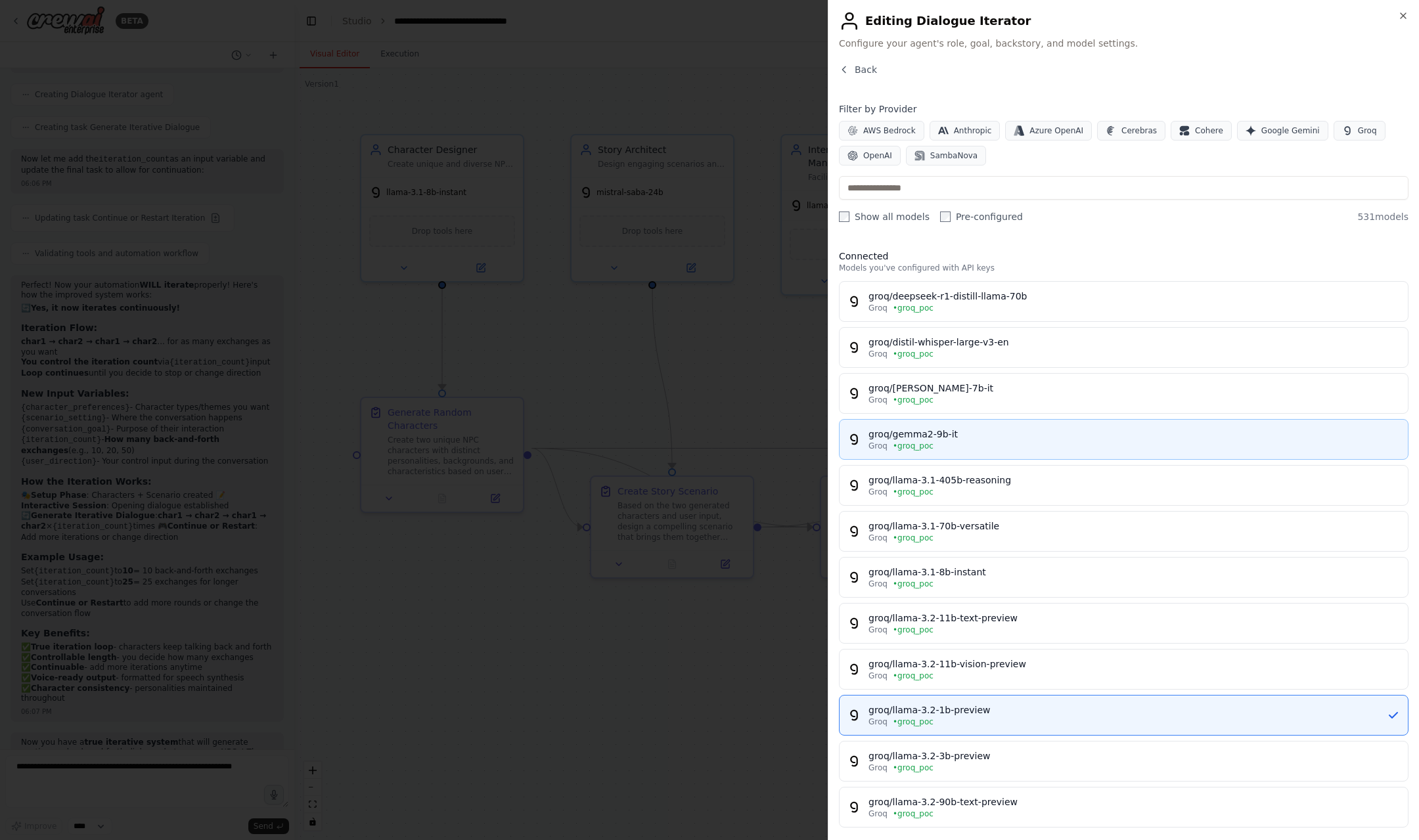
click at [972, 456] on button "groq/gemma2-9b-it Groq • groq_poc" at bounding box center [1124, 439] width 570 height 41
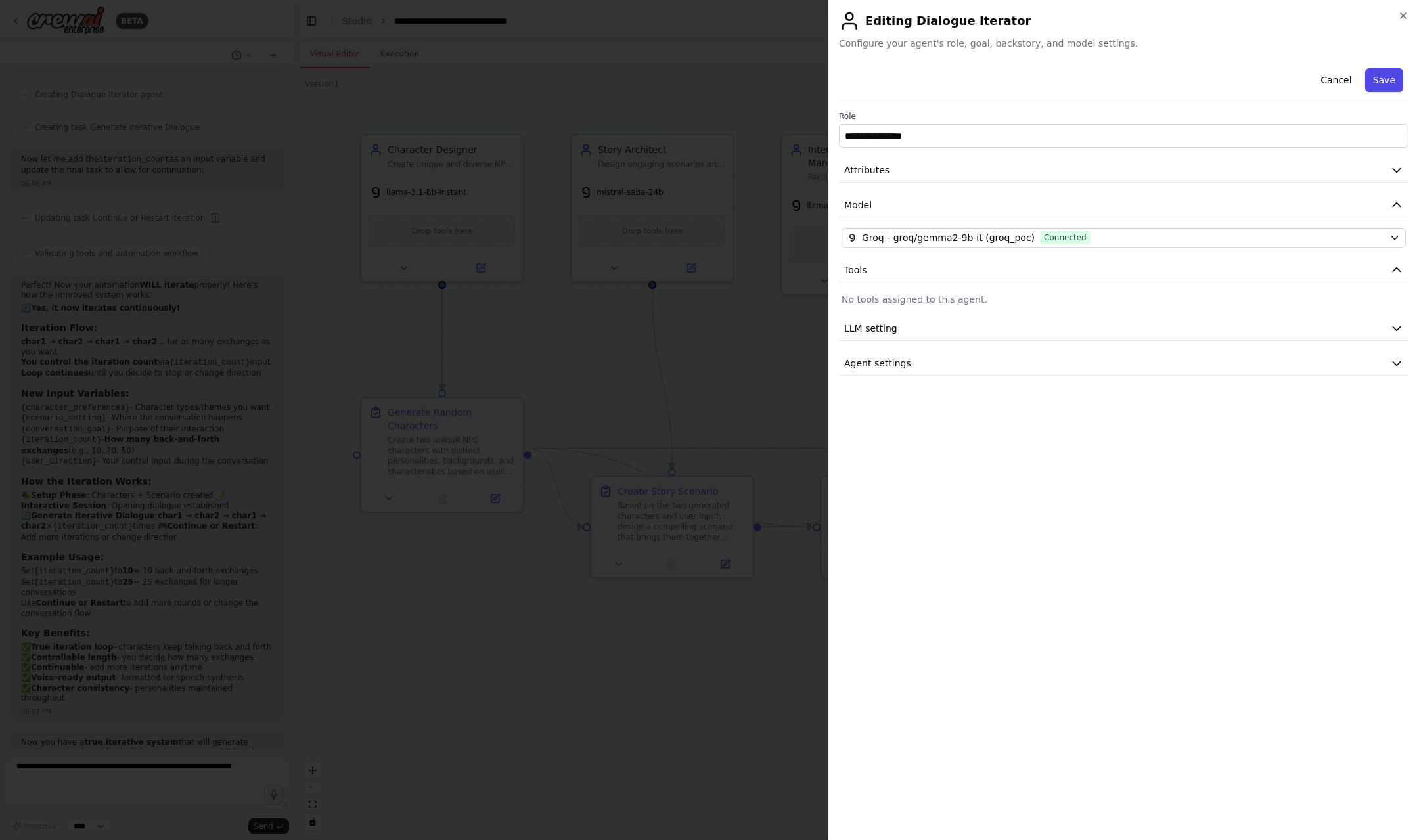
click at [1385, 83] on button "Save" at bounding box center [1384, 80] width 38 height 23
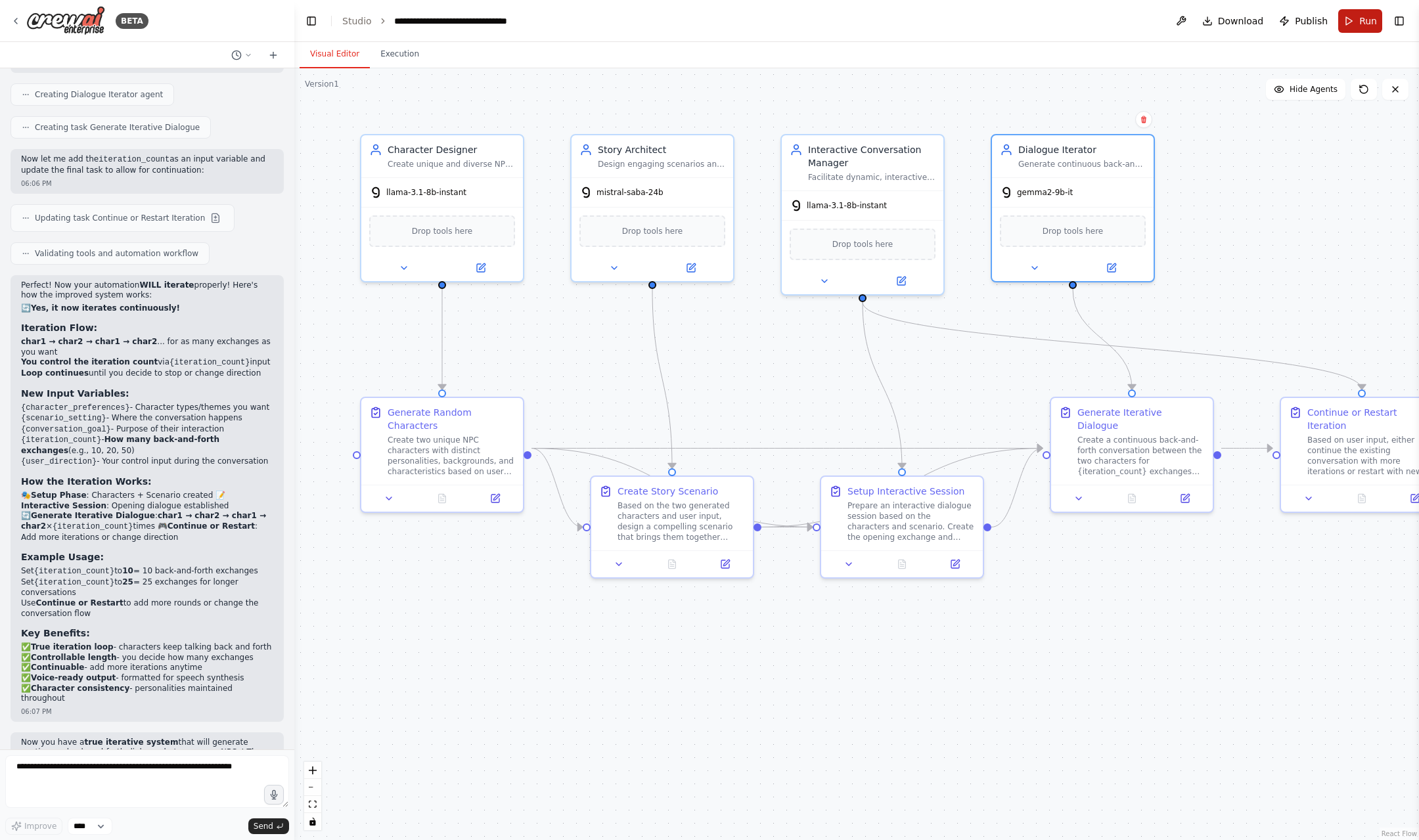
click at [1347, 19] on button "Run" at bounding box center [1360, 20] width 44 height 23
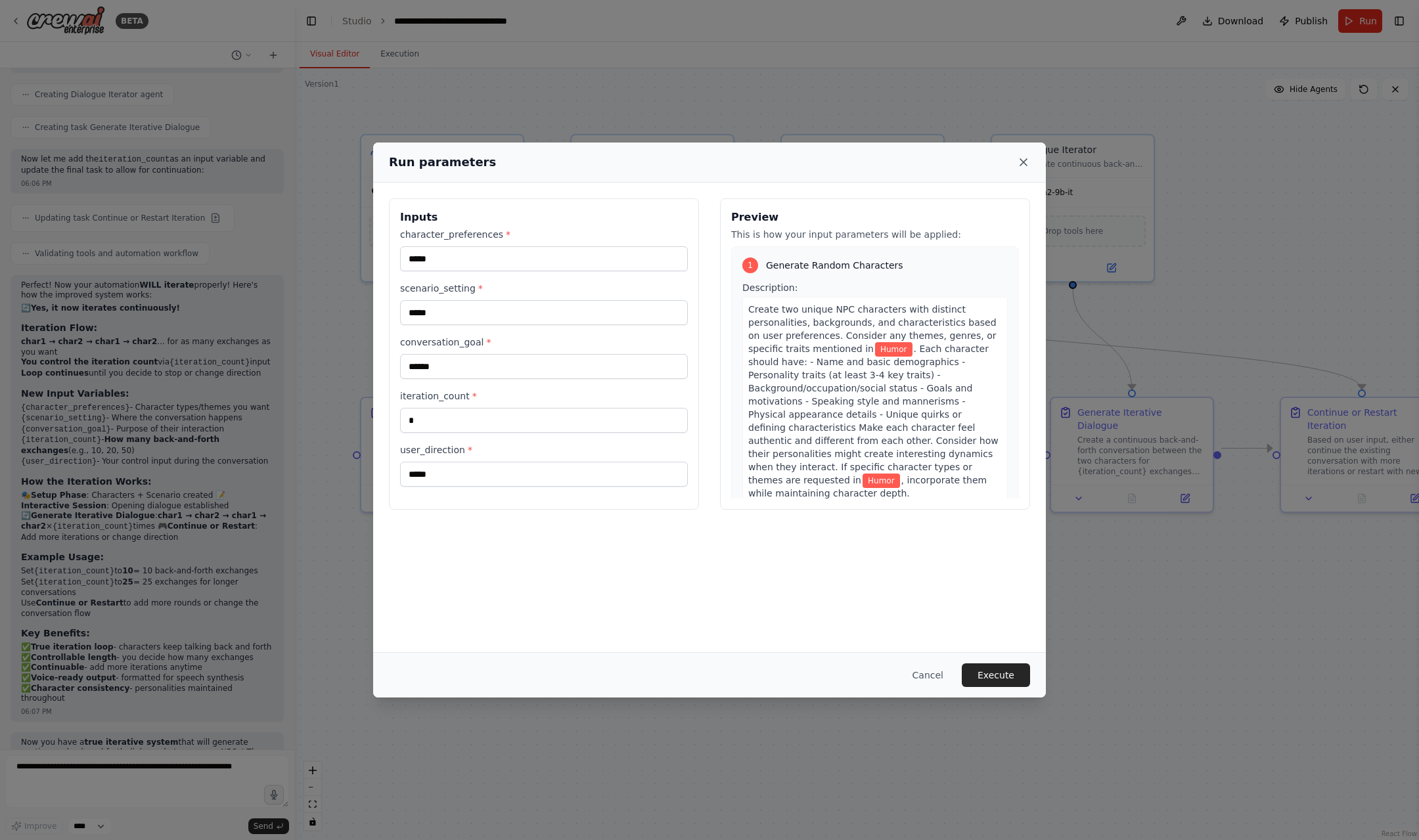
click at [1019, 156] on icon at bounding box center [1023, 162] width 13 height 13
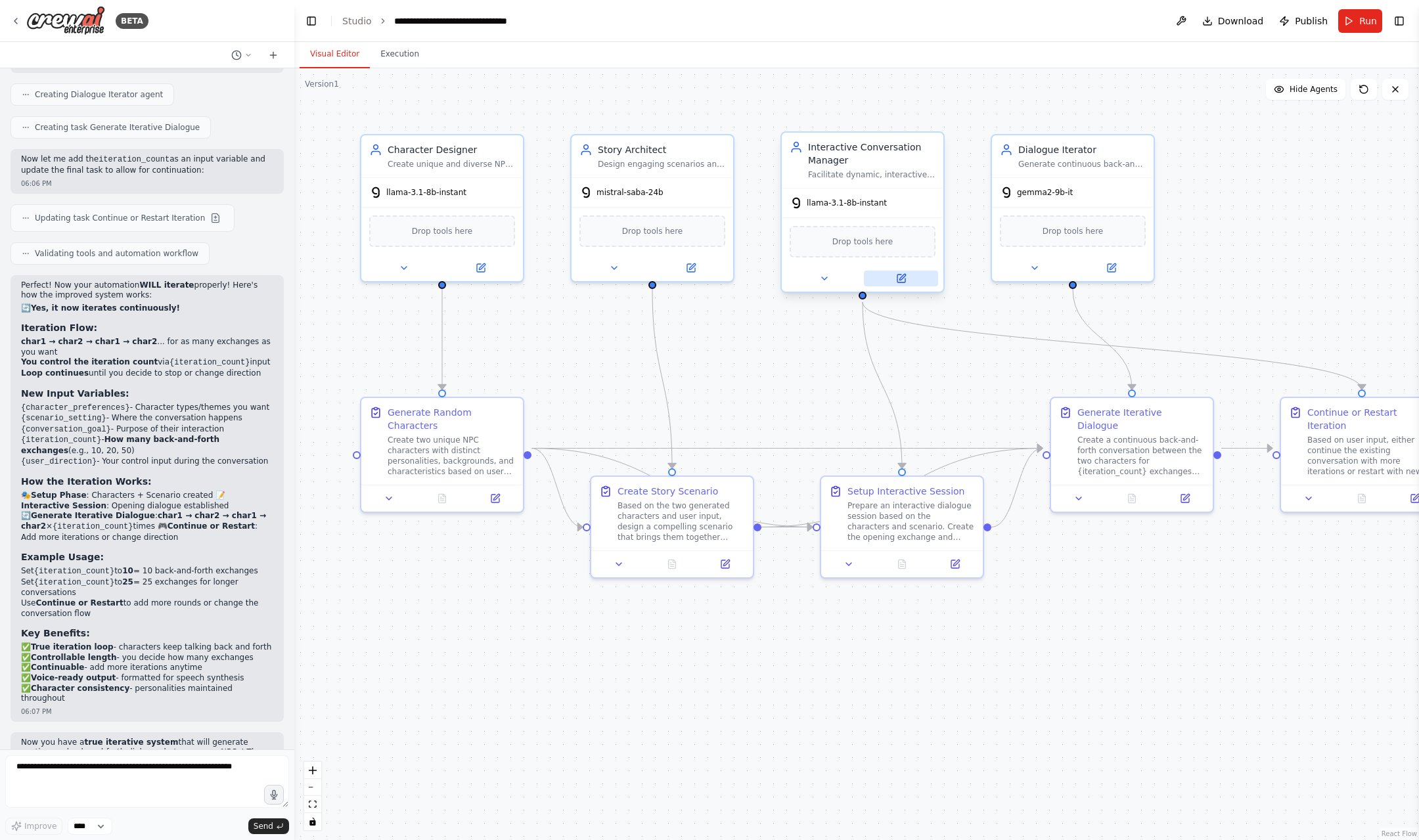
click at [905, 284] on icon at bounding box center [901, 278] width 11 height 11
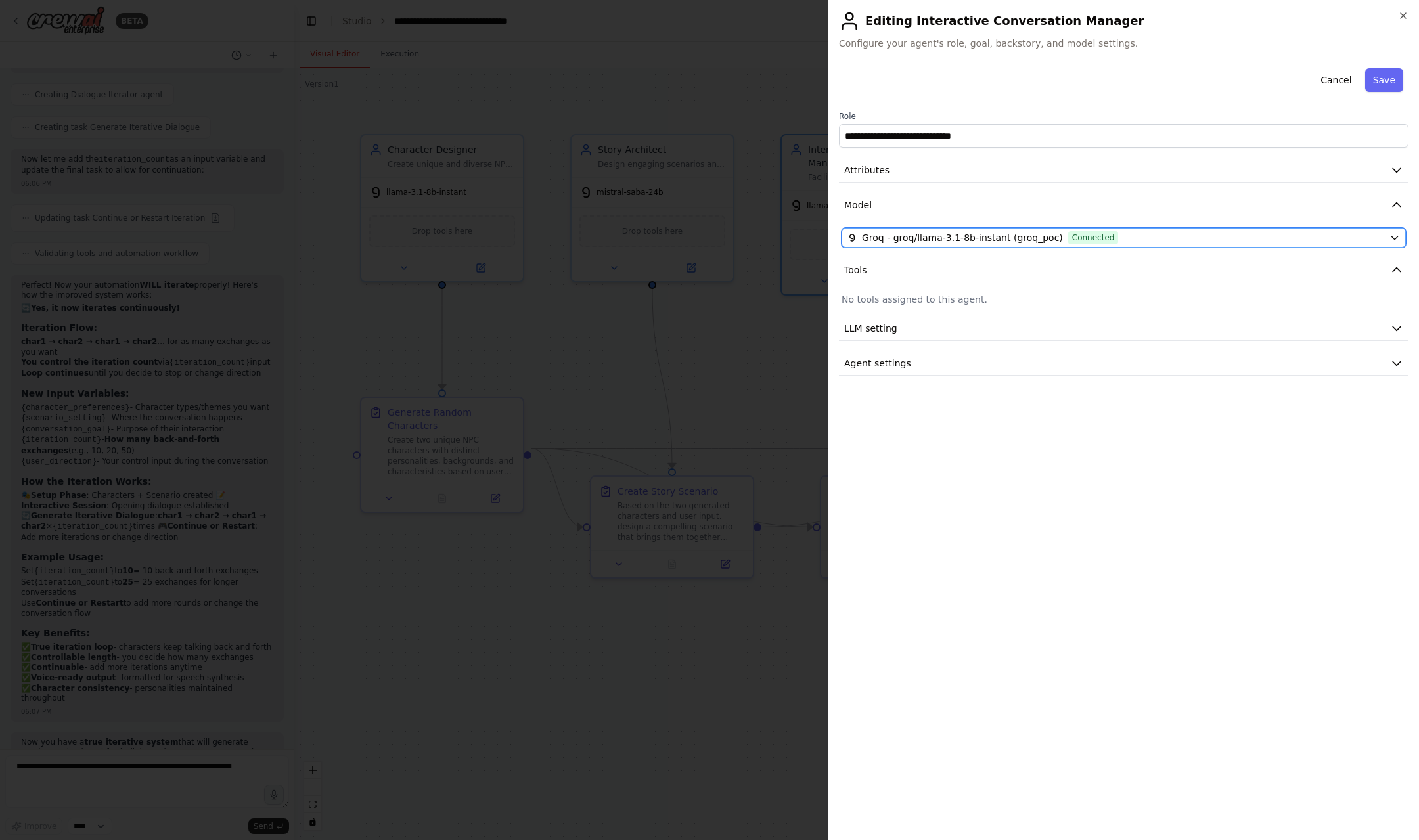
click at [891, 237] on span "Groq - groq/llama-3.1-8b-instant (groq_poc)" at bounding box center [963, 237] width 201 height 13
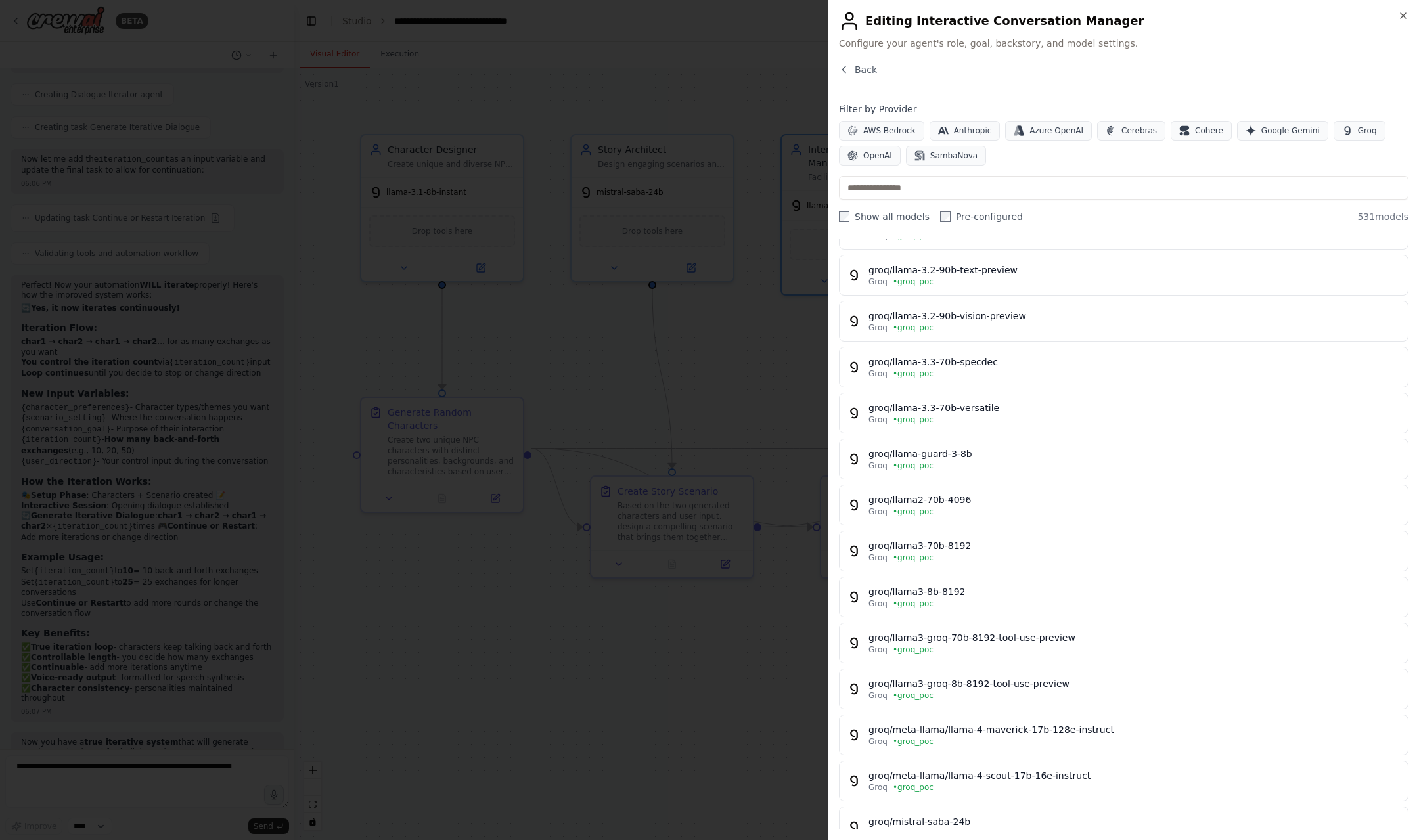
scroll to position [531, 0]
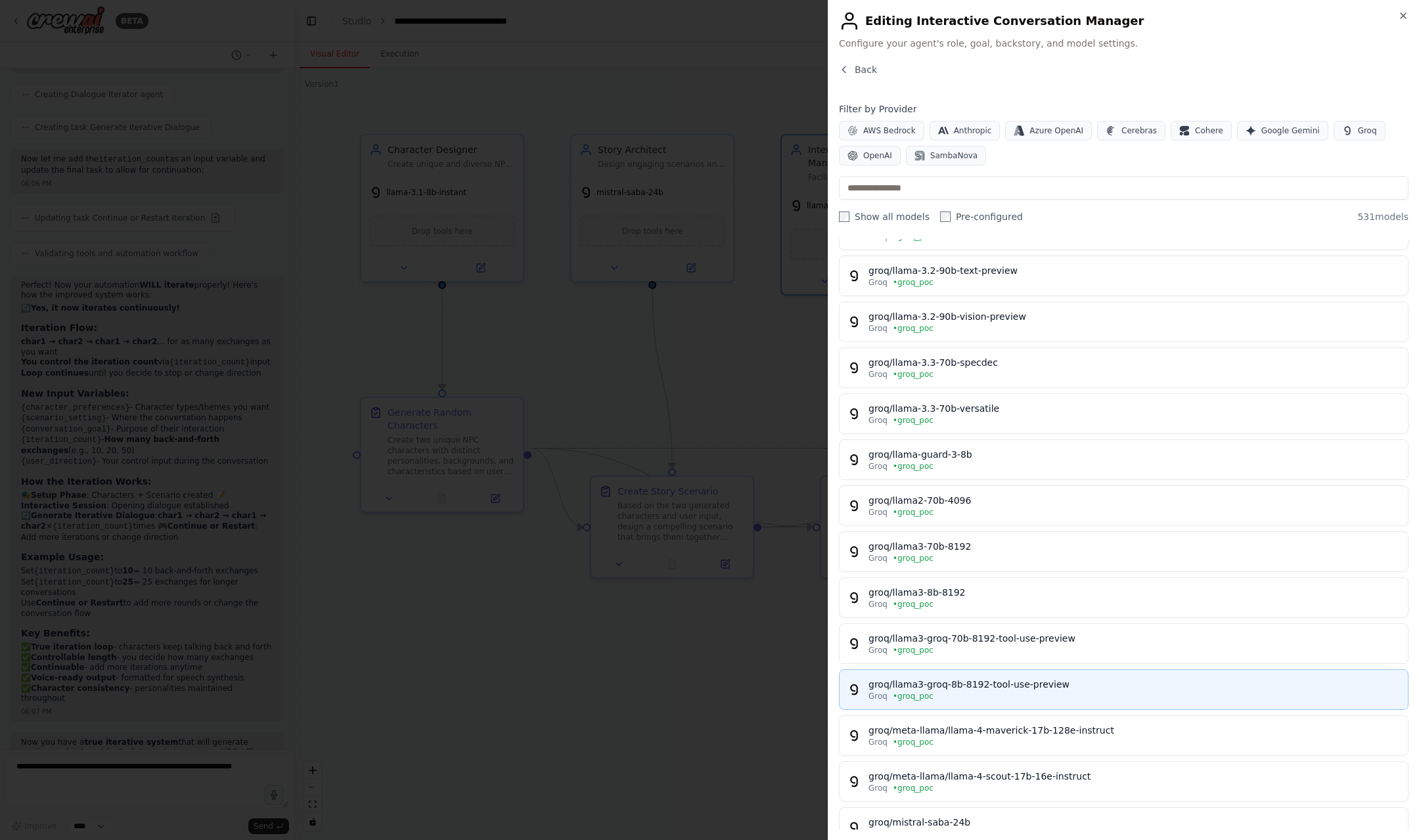
click at [981, 693] on div "Groq • groq_poc" at bounding box center [1133, 696] width 531 height 11
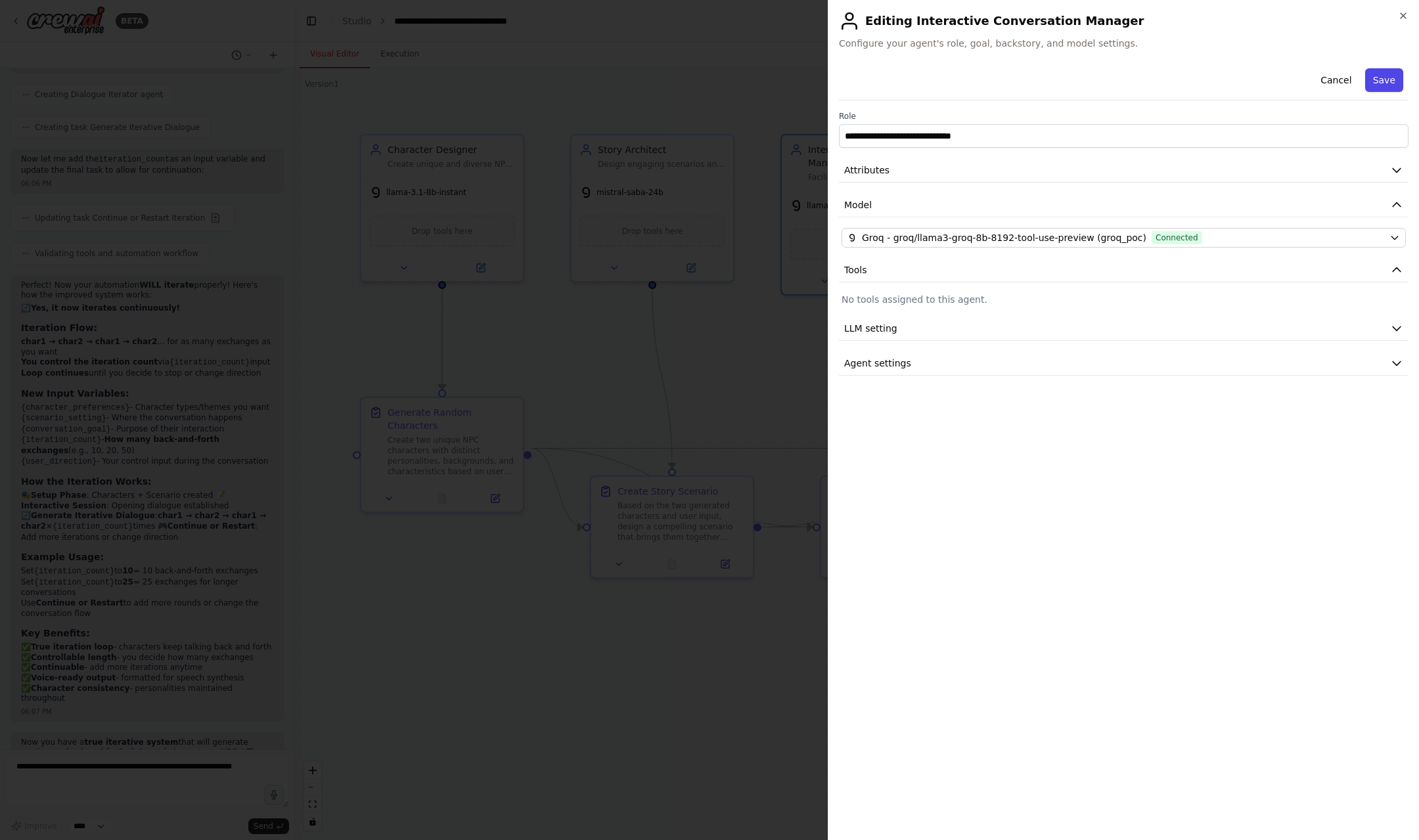
click at [1385, 86] on button "Save" at bounding box center [1384, 80] width 38 height 23
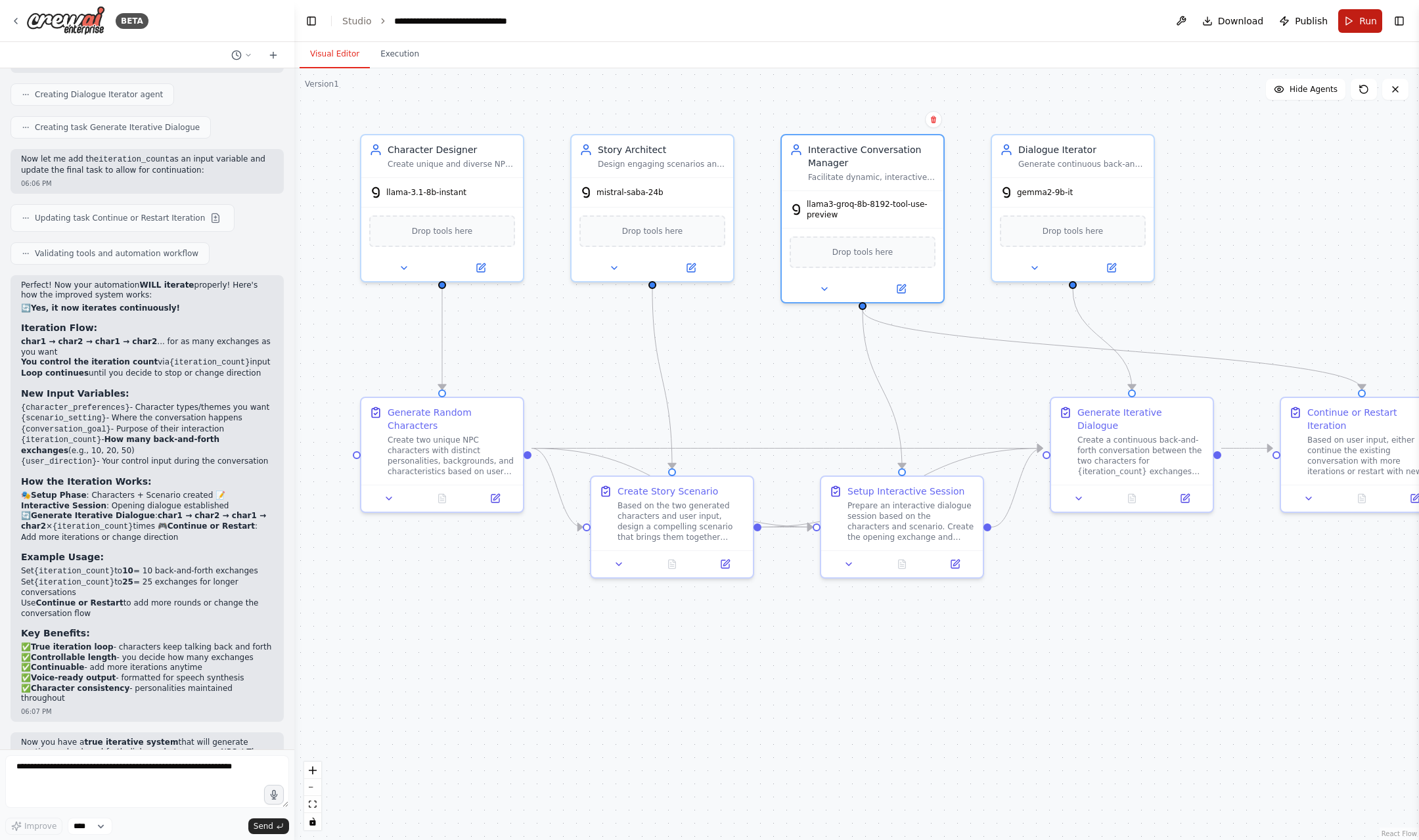
click at [1351, 24] on button "Run" at bounding box center [1360, 20] width 44 height 23
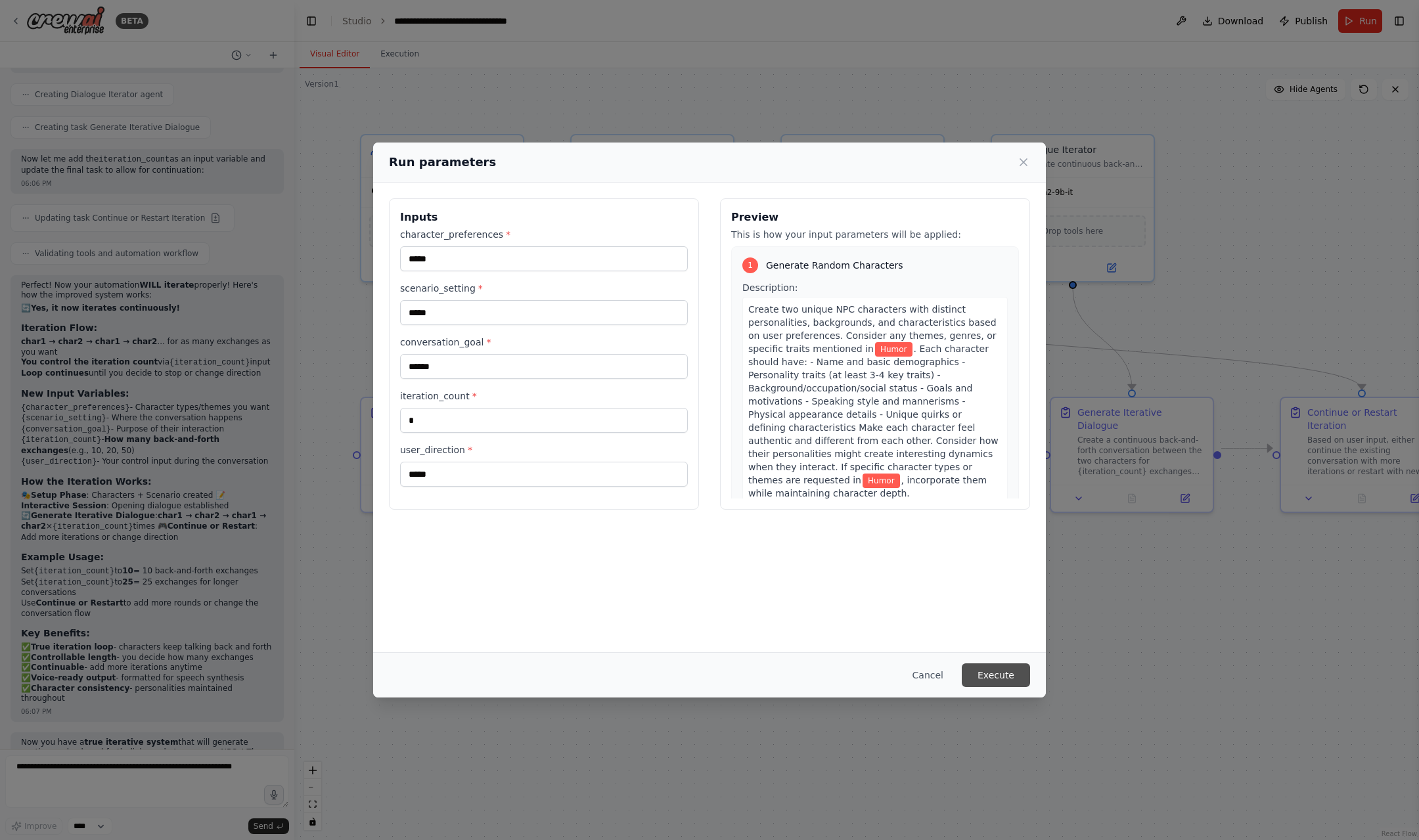
click at [998, 676] on button "Execute" at bounding box center [996, 675] width 68 height 23
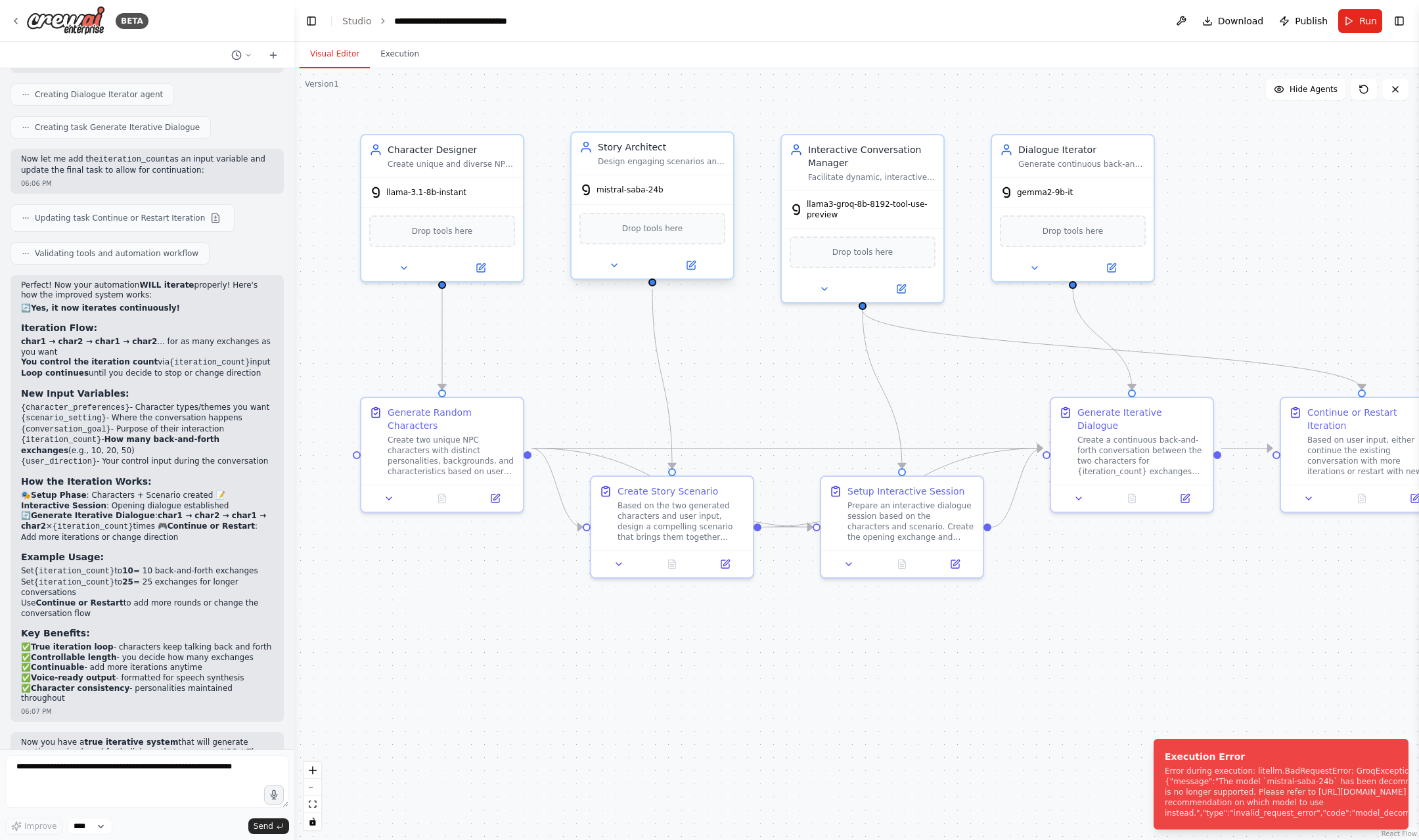
click at [696, 274] on div at bounding box center [653, 265] width 162 height 26
click at [691, 269] on icon at bounding box center [691, 265] width 8 height 8
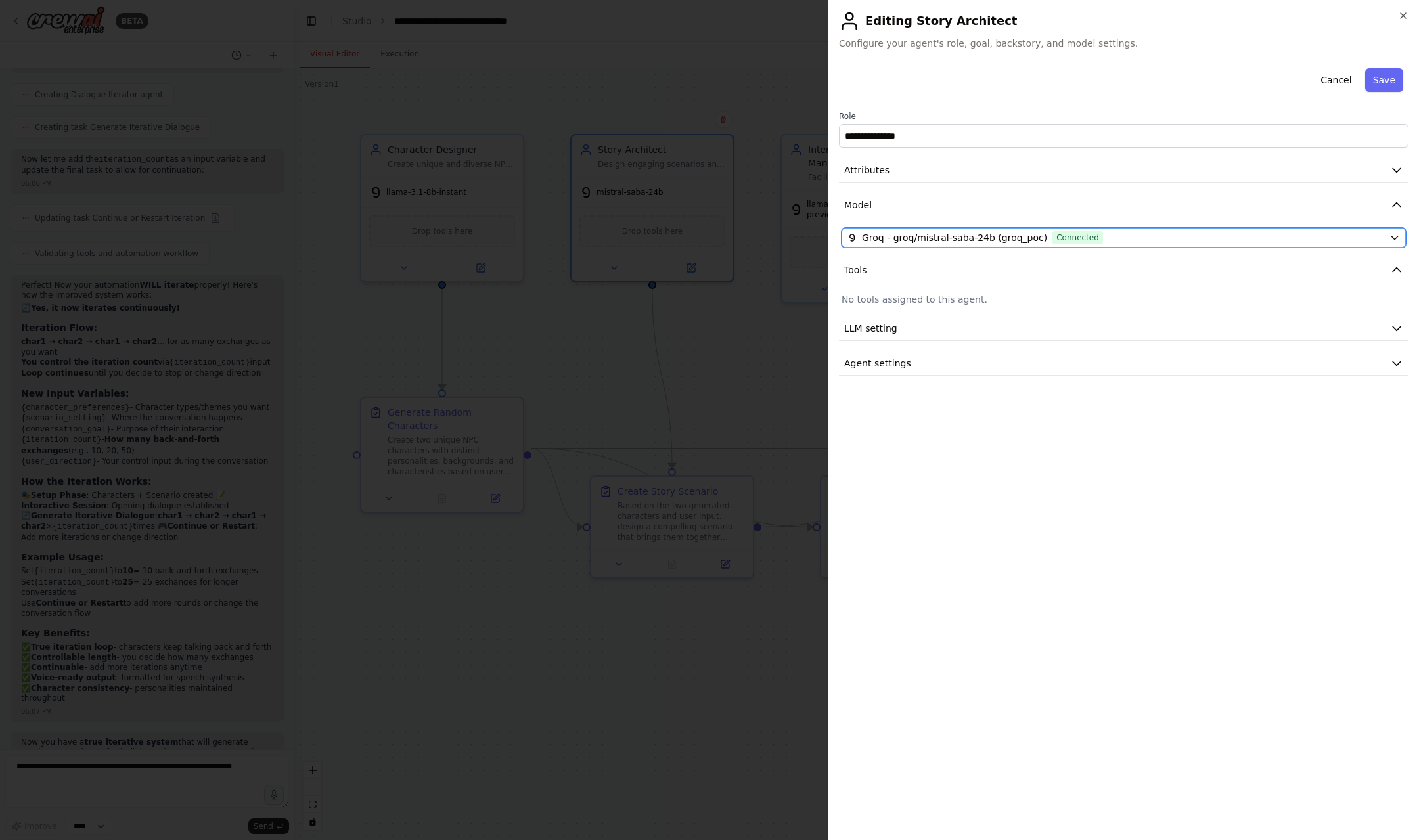
click at [930, 239] on span "Groq - groq/mistral-saba-24b (groq_poc)" at bounding box center [955, 237] width 185 height 13
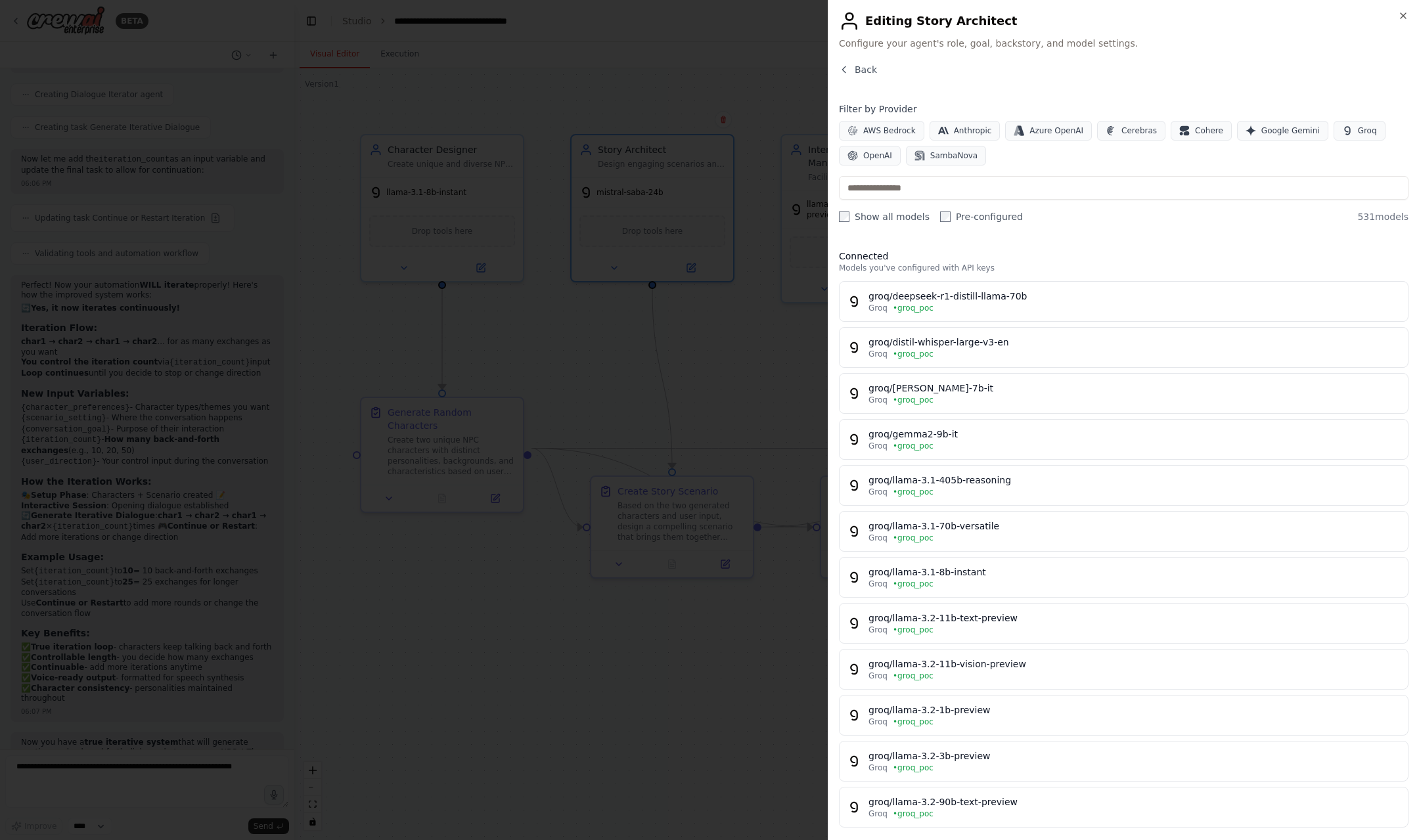
click at [887, 219] on label "Show all models" at bounding box center [884, 216] width 91 height 13
click at [872, 197] on input "text" at bounding box center [1124, 188] width 570 height 23
click at [1334, 133] on button "Groq" at bounding box center [1360, 131] width 52 height 19
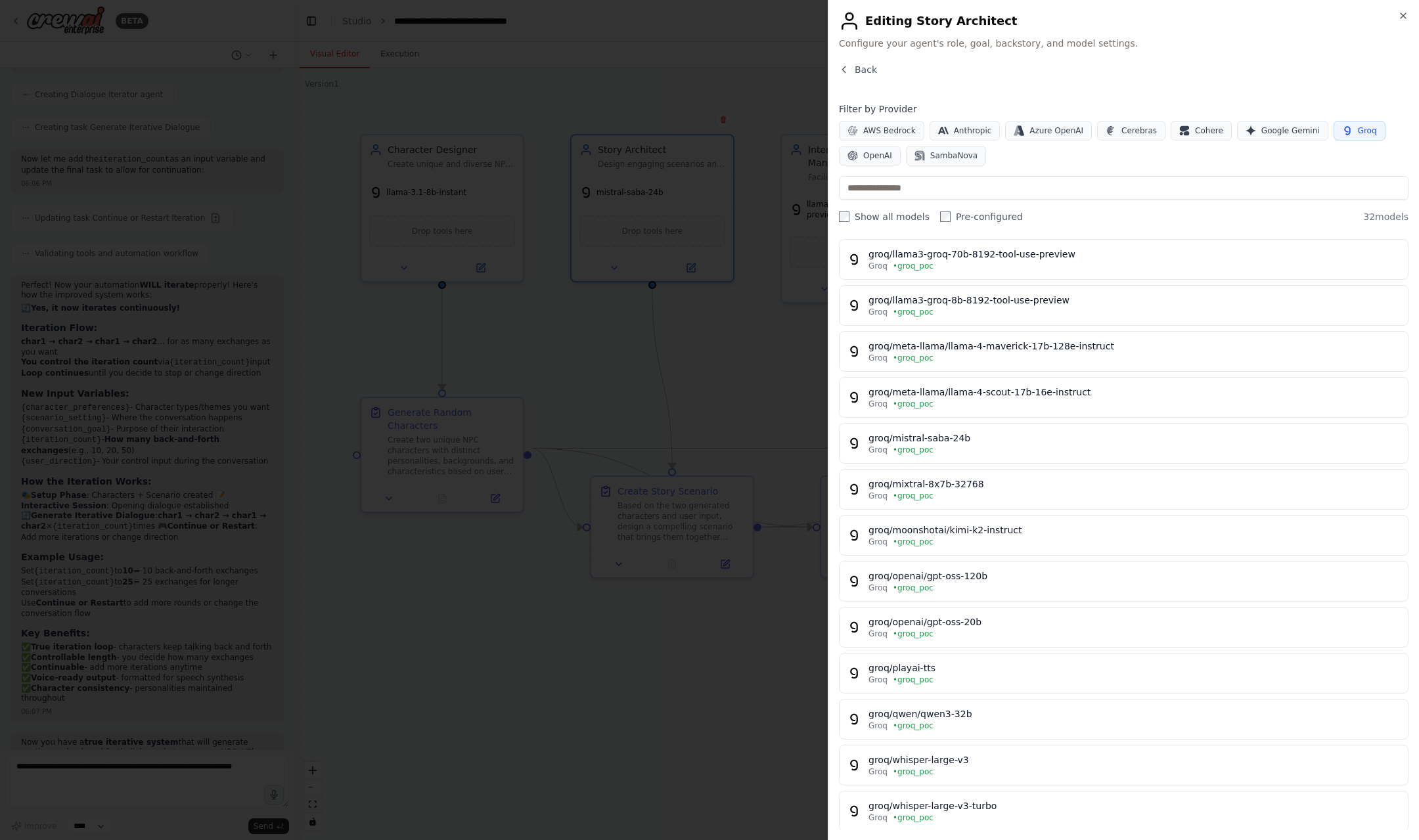
scroll to position [929, 0]
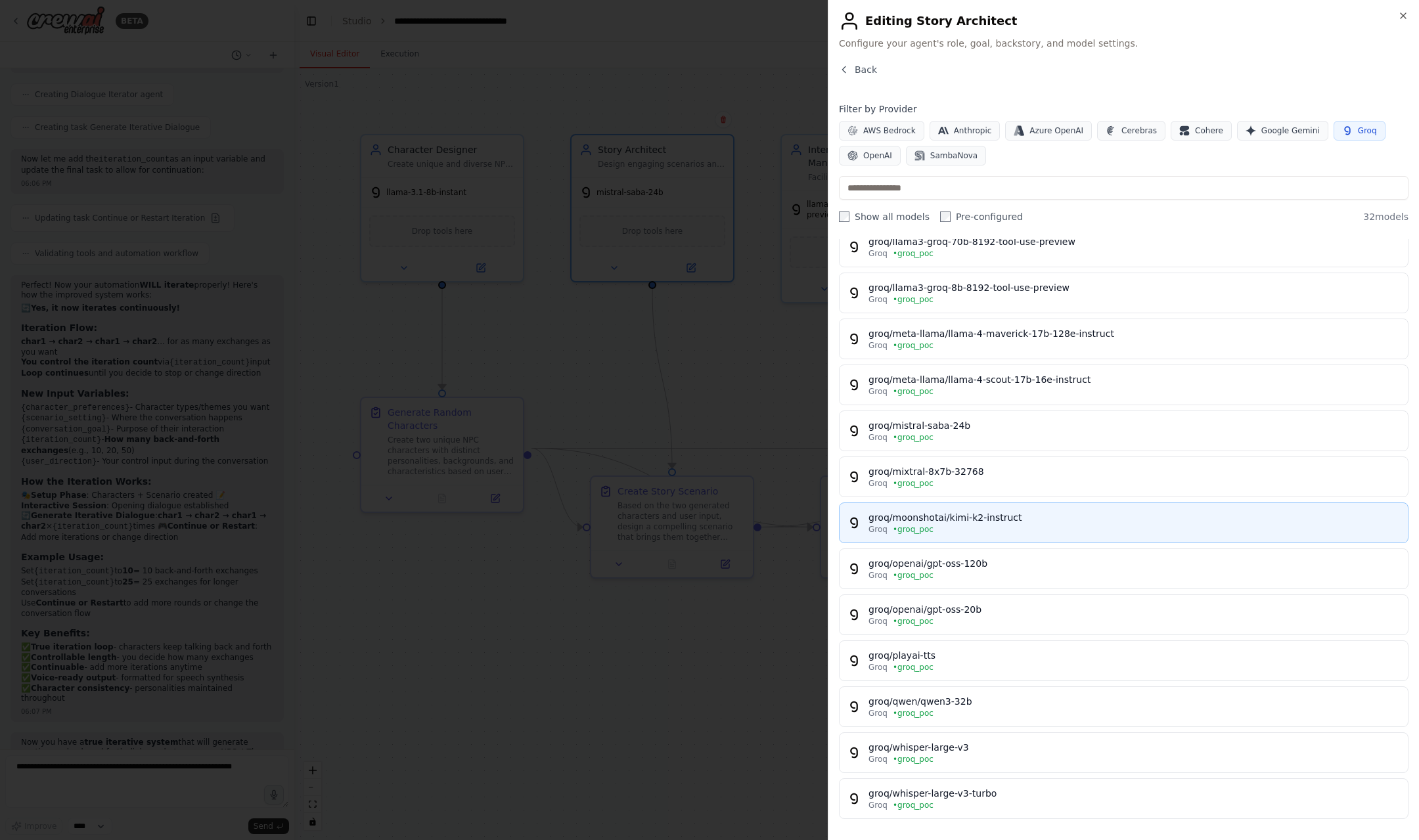
click at [1103, 527] on div "Groq • groq_poc" at bounding box center [1133, 529] width 531 height 11
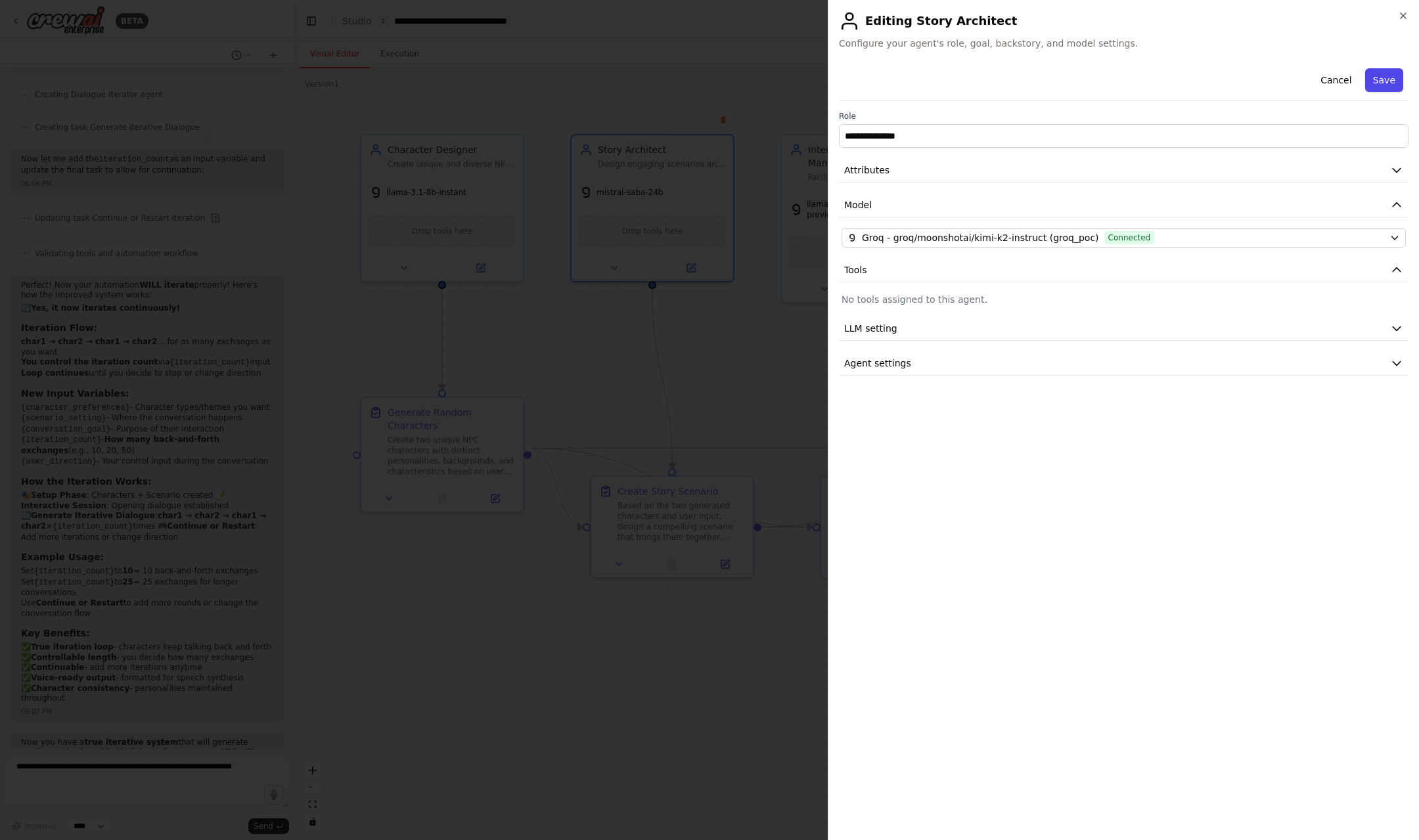
click at [1385, 74] on button "Save" at bounding box center [1384, 80] width 38 height 23
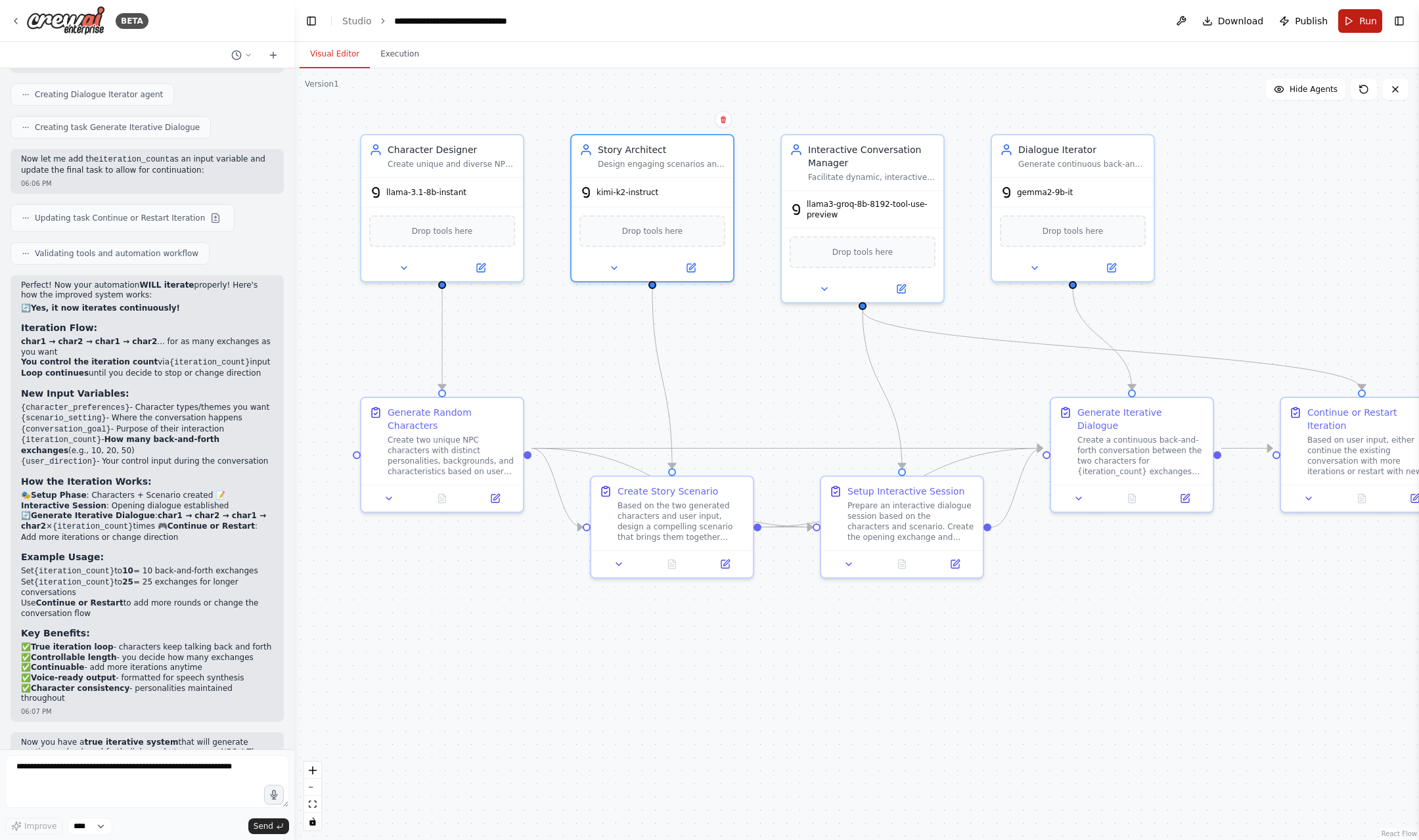
click at [1346, 15] on button "Run" at bounding box center [1360, 20] width 44 height 23
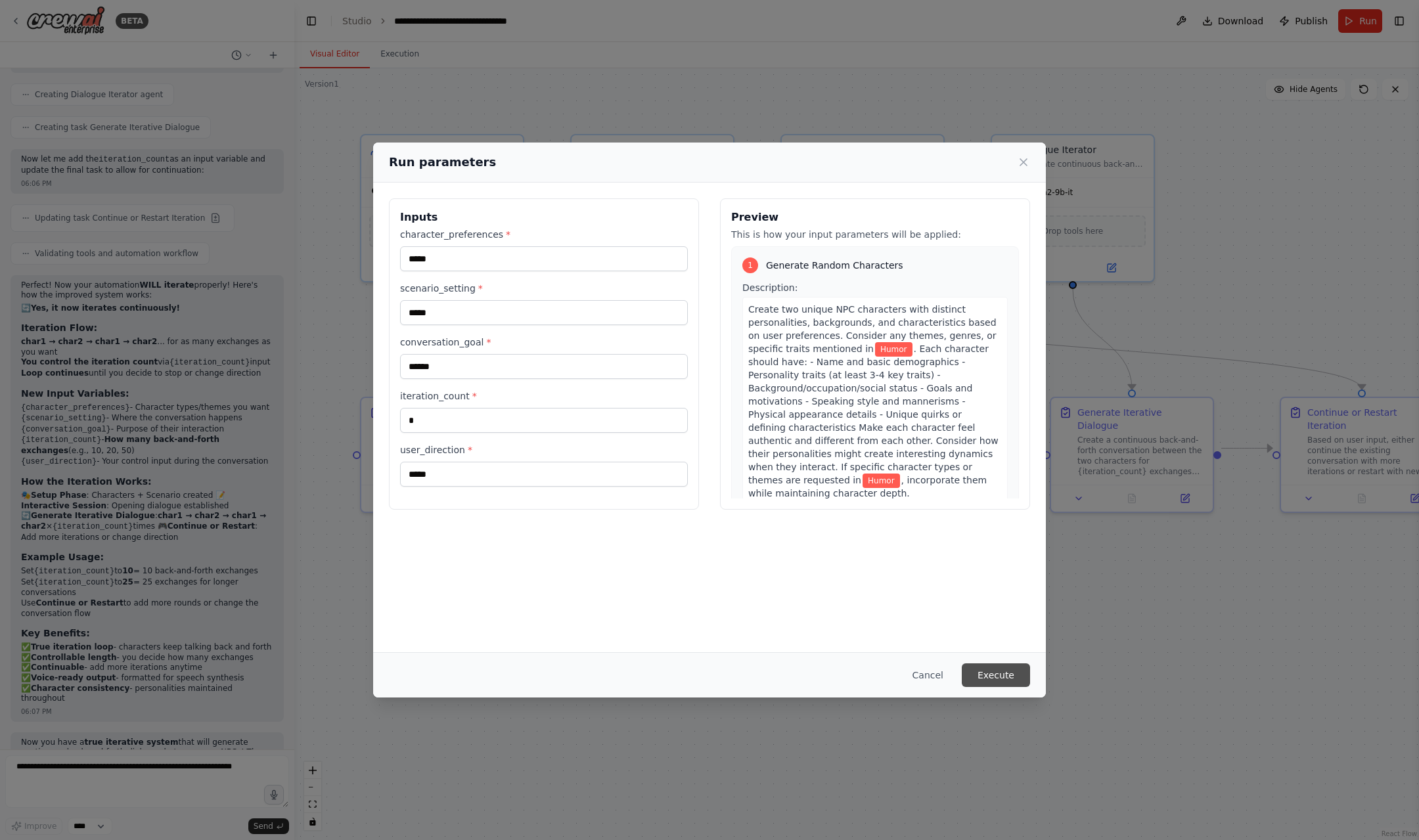
click at [995, 674] on button "Execute" at bounding box center [996, 675] width 68 height 23
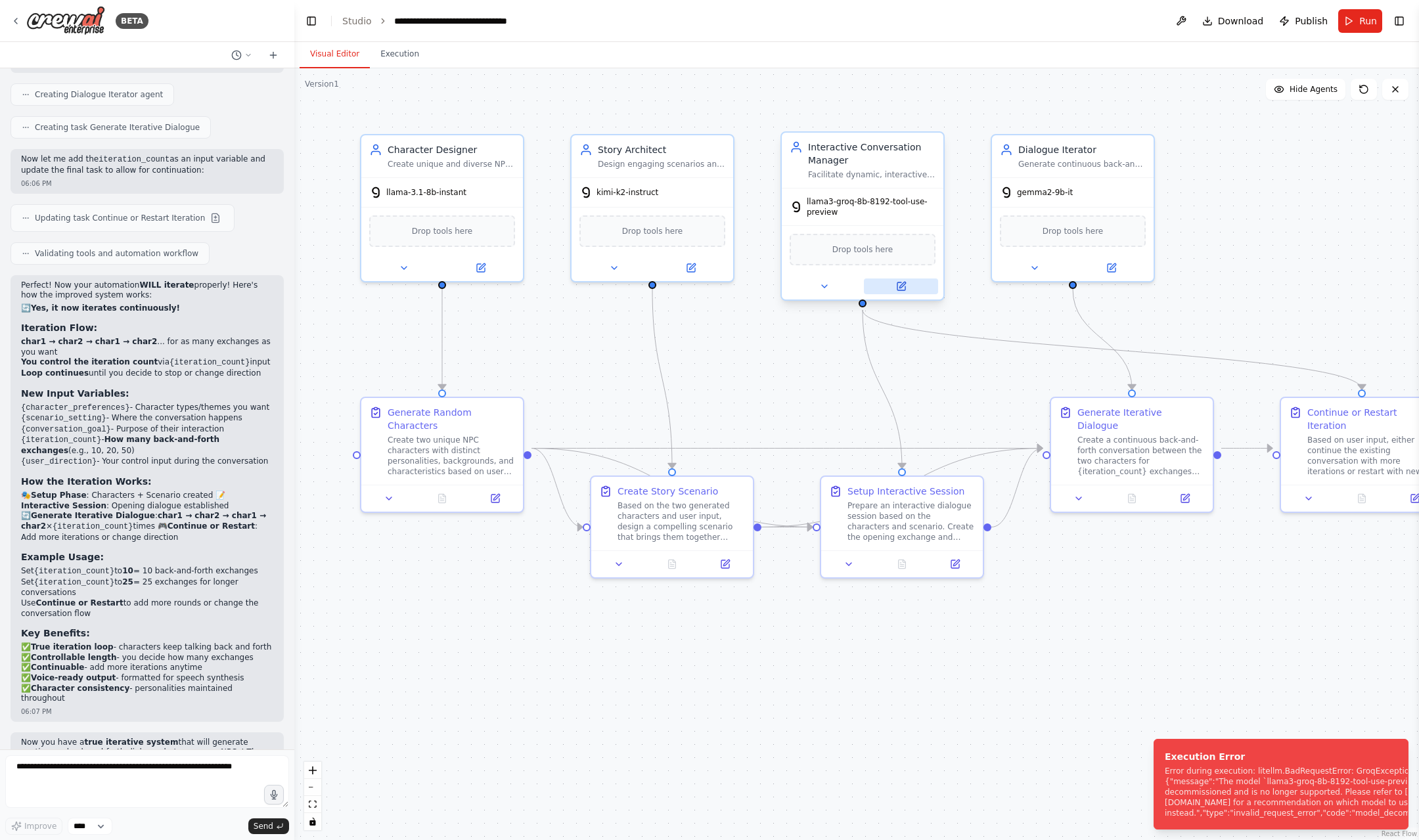
click at [904, 290] on icon at bounding box center [901, 286] width 8 height 8
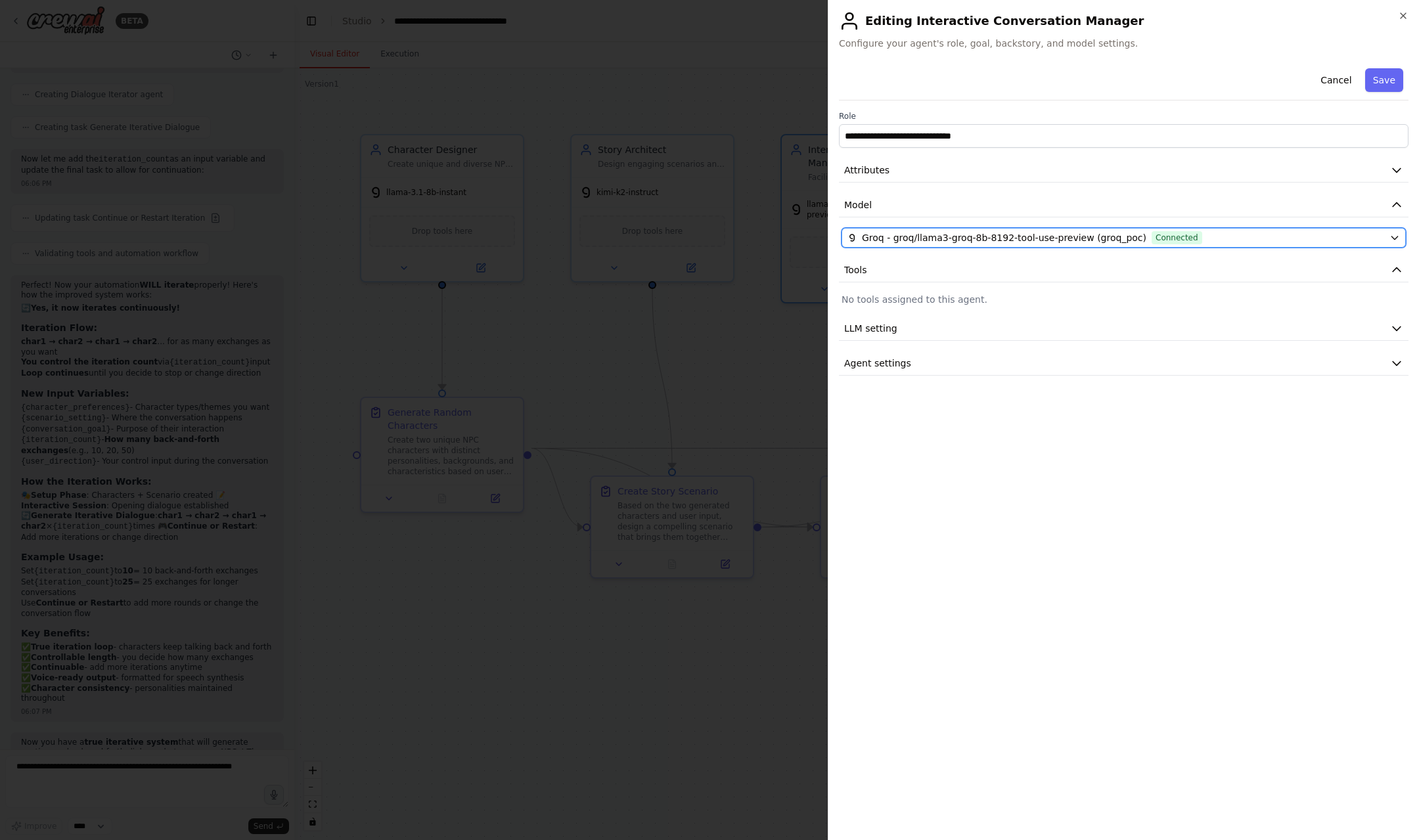
click at [923, 237] on span "Groq - groq/llama3-groq-8b-8192-tool-use-preview (groq_poc)" at bounding box center [1005, 237] width 285 height 13
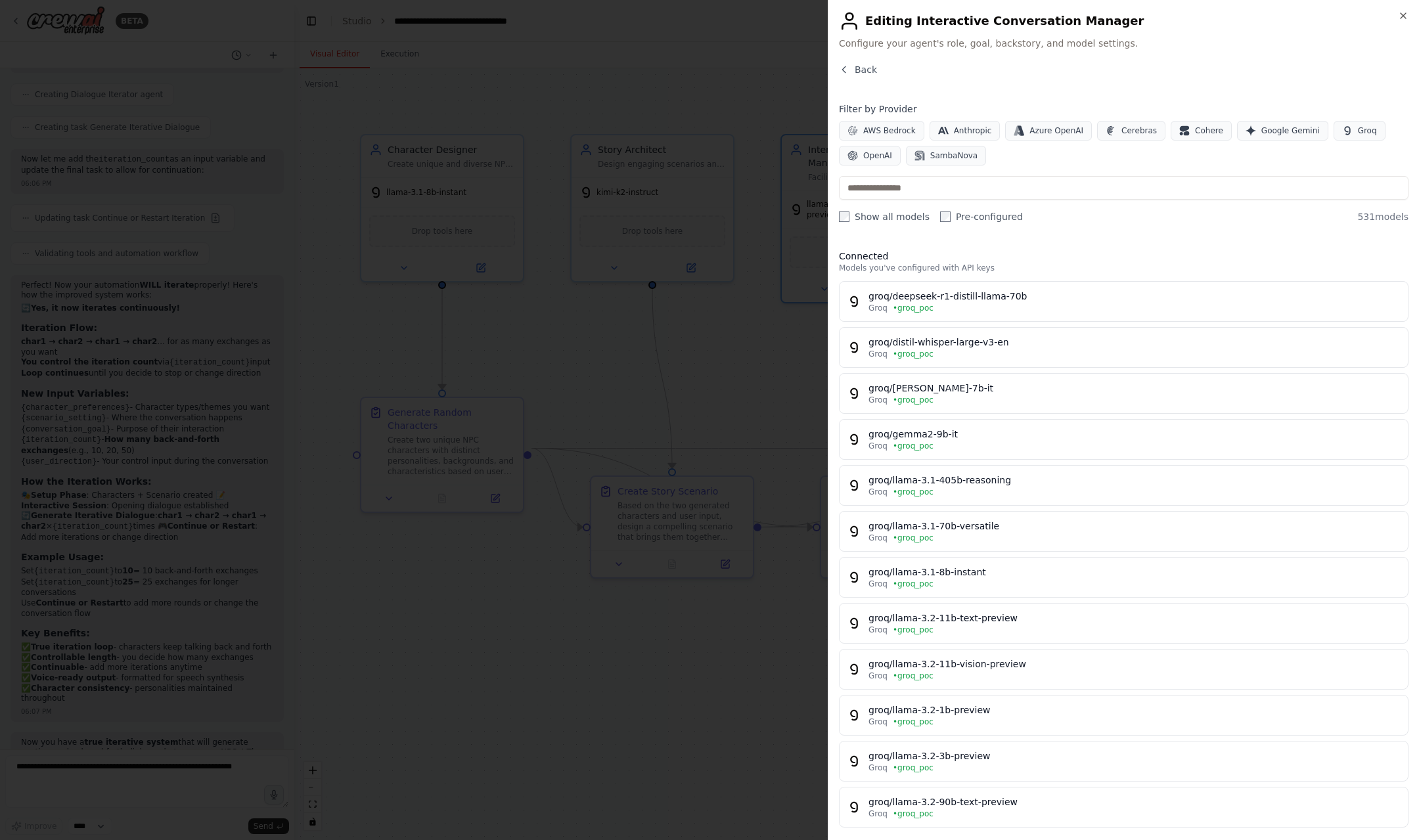
drag, startPoint x: 606, startPoint y: 366, endPoint x: 499, endPoint y: 214, distance: 185.9
click at [606, 366] on div at bounding box center [710, 420] width 1419 height 840
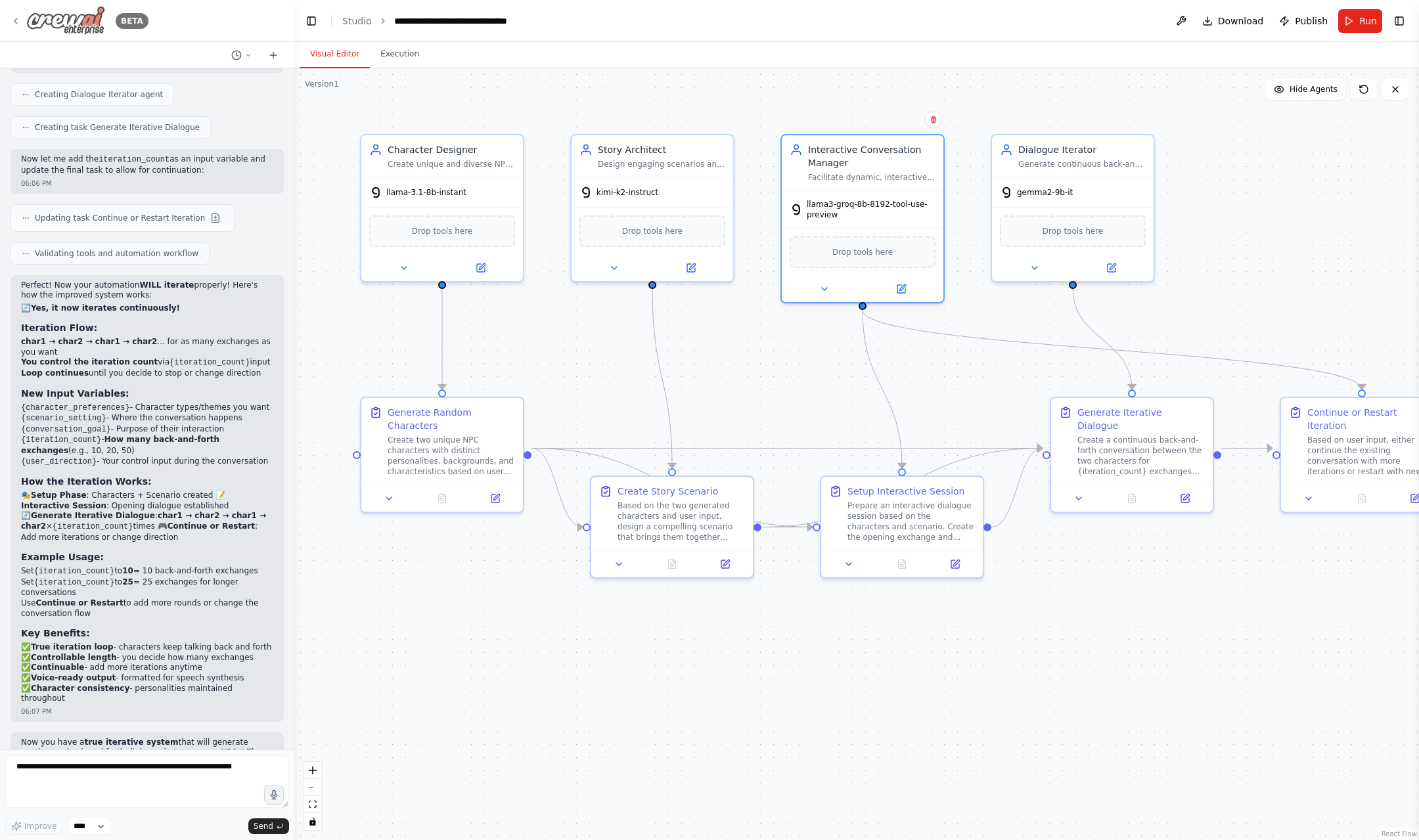
click at [15, 27] on div "BETA" at bounding box center [80, 20] width 138 height 29
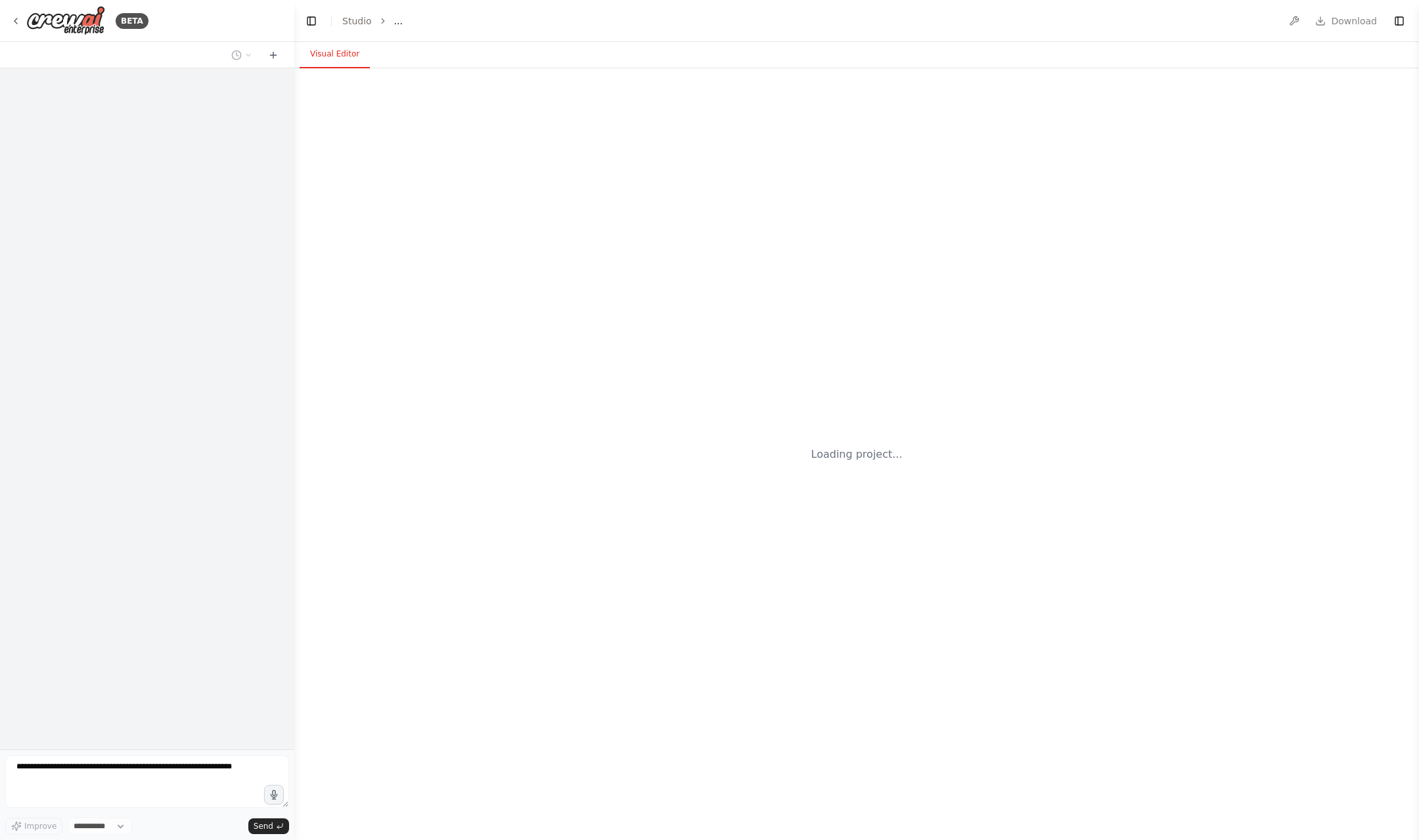
select select "****"
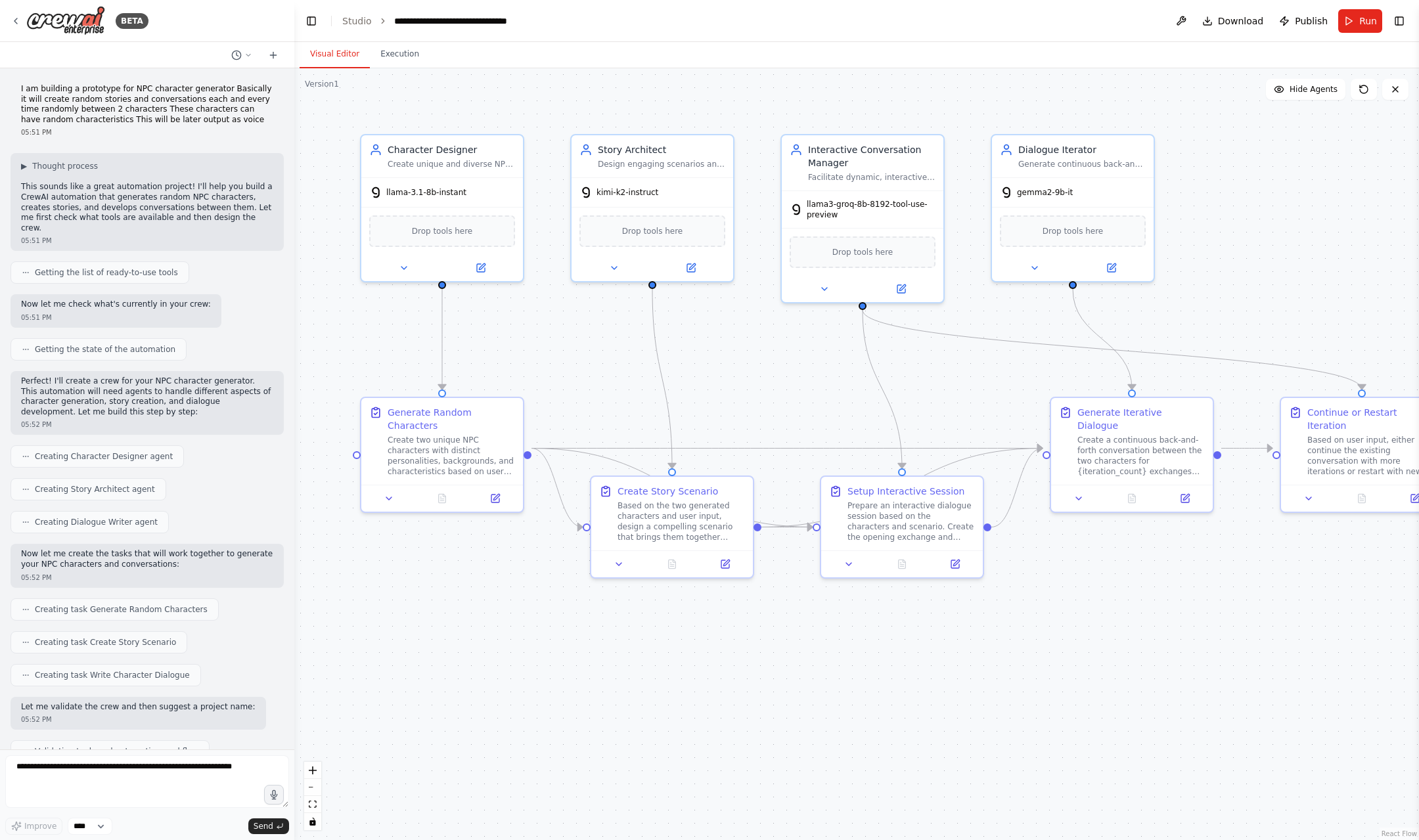
click at [45, 108] on p "I am building a prototype for NPC character generator Basically it will create …" at bounding box center [147, 104] width 252 height 41
click at [96, 99] on p "I am building a prototype for NPC character generator Basically it will create …" at bounding box center [147, 104] width 252 height 41
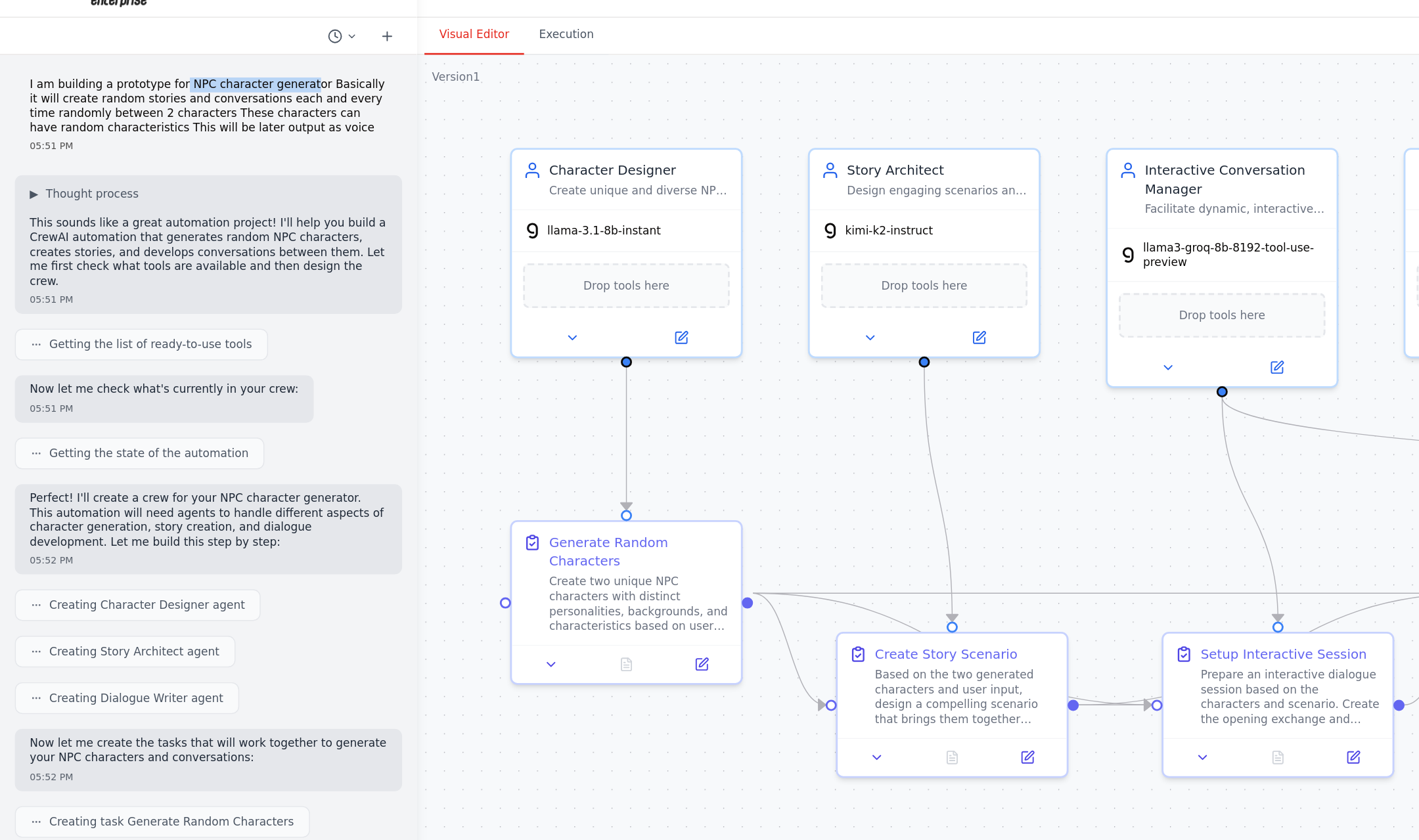
drag, startPoint x: 122, startPoint y: 91, endPoint x: 202, endPoint y: 89, distance: 80.0
click at [202, 89] on p "I am building a prototype for NPC character generator Basically it will create …" at bounding box center [147, 104] width 252 height 41
drag, startPoint x: 128, startPoint y: 109, endPoint x: 109, endPoint y: 103, distance: 19.9
click at [109, 103] on p "I am building a prototype for NPC character generator Basically it will create …" at bounding box center [147, 104] width 252 height 41
click at [172, 110] on p "I am building a prototype for NPC character generator Basically it will create …" at bounding box center [147, 104] width 252 height 41
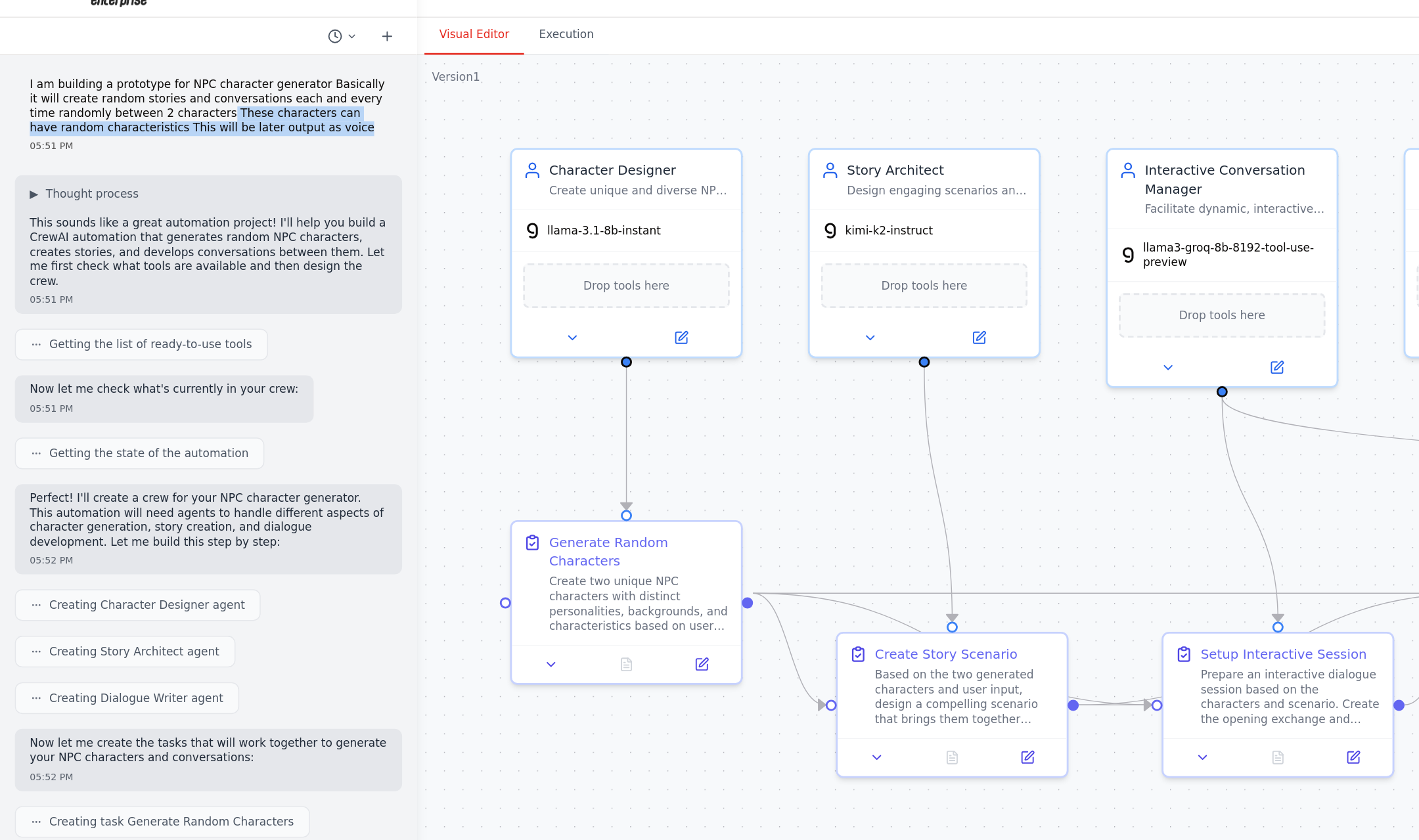
drag, startPoint x: 131, startPoint y: 110, endPoint x: 201, endPoint y: 122, distance: 71.0
click at [201, 122] on p "I am building a prototype for NPC character generator Basically it will create …" at bounding box center [147, 104] width 252 height 41
drag, startPoint x: 193, startPoint y: 123, endPoint x: 167, endPoint y: 122, distance: 26.0
click at [167, 122] on p "I am building a prototype for NPC character generator Basically it will create …" at bounding box center [147, 104] width 252 height 41
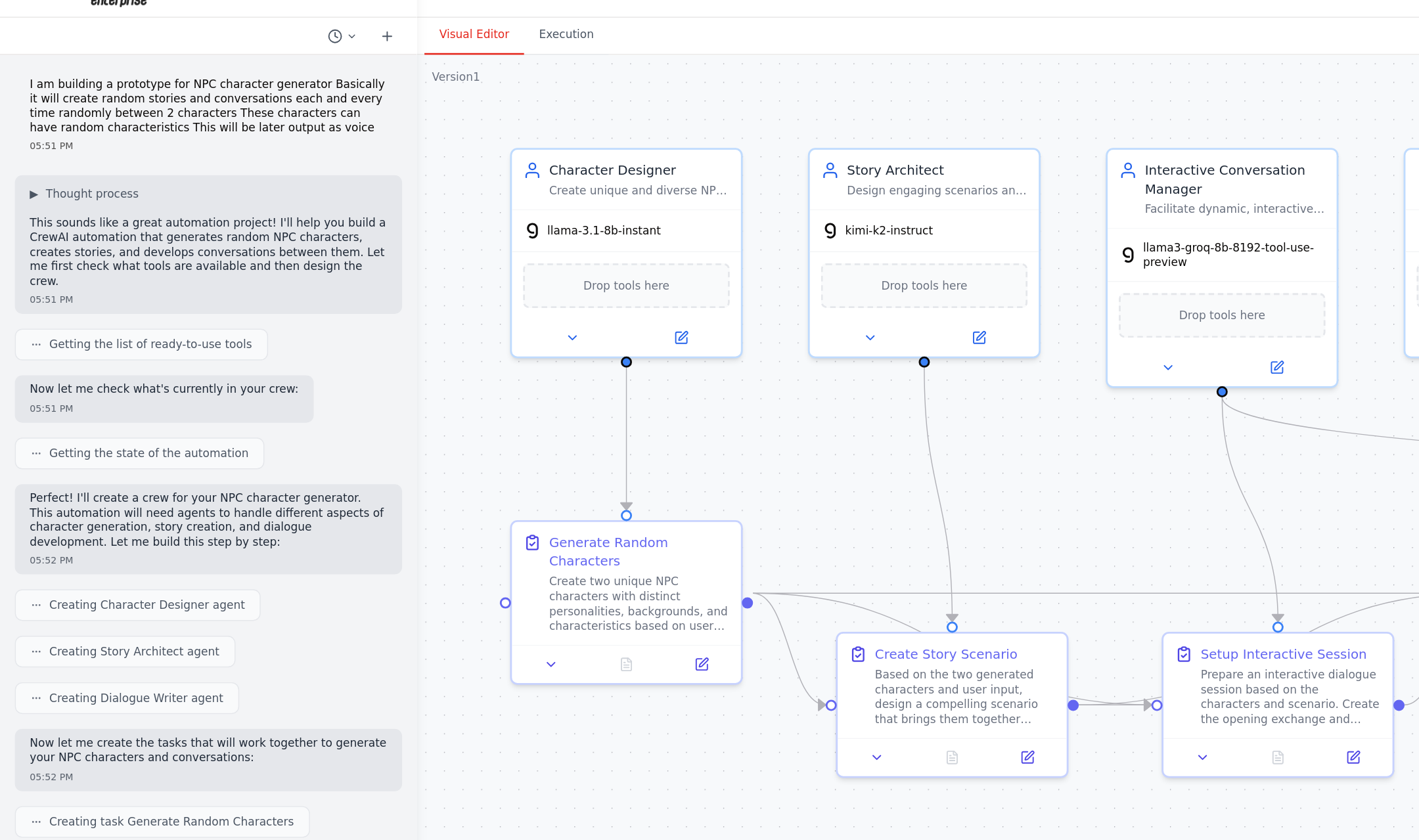
click at [102, 114] on p "I am building a prototype for NPC character generator Basically it will create …" at bounding box center [147, 104] width 252 height 41
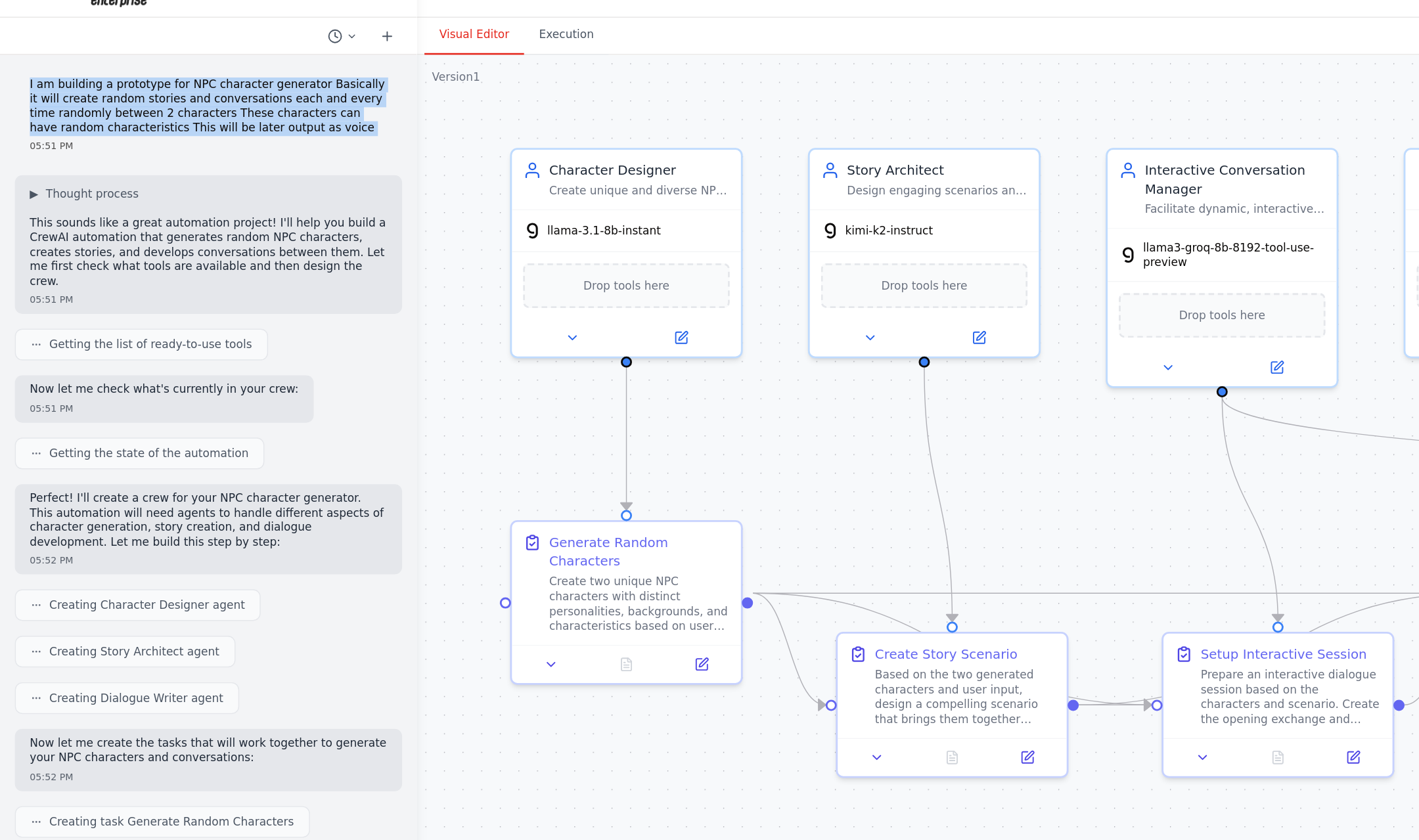
click at [102, 114] on p "I am building a prototype for NPC character generator Basically it will create …" at bounding box center [147, 104] width 252 height 41
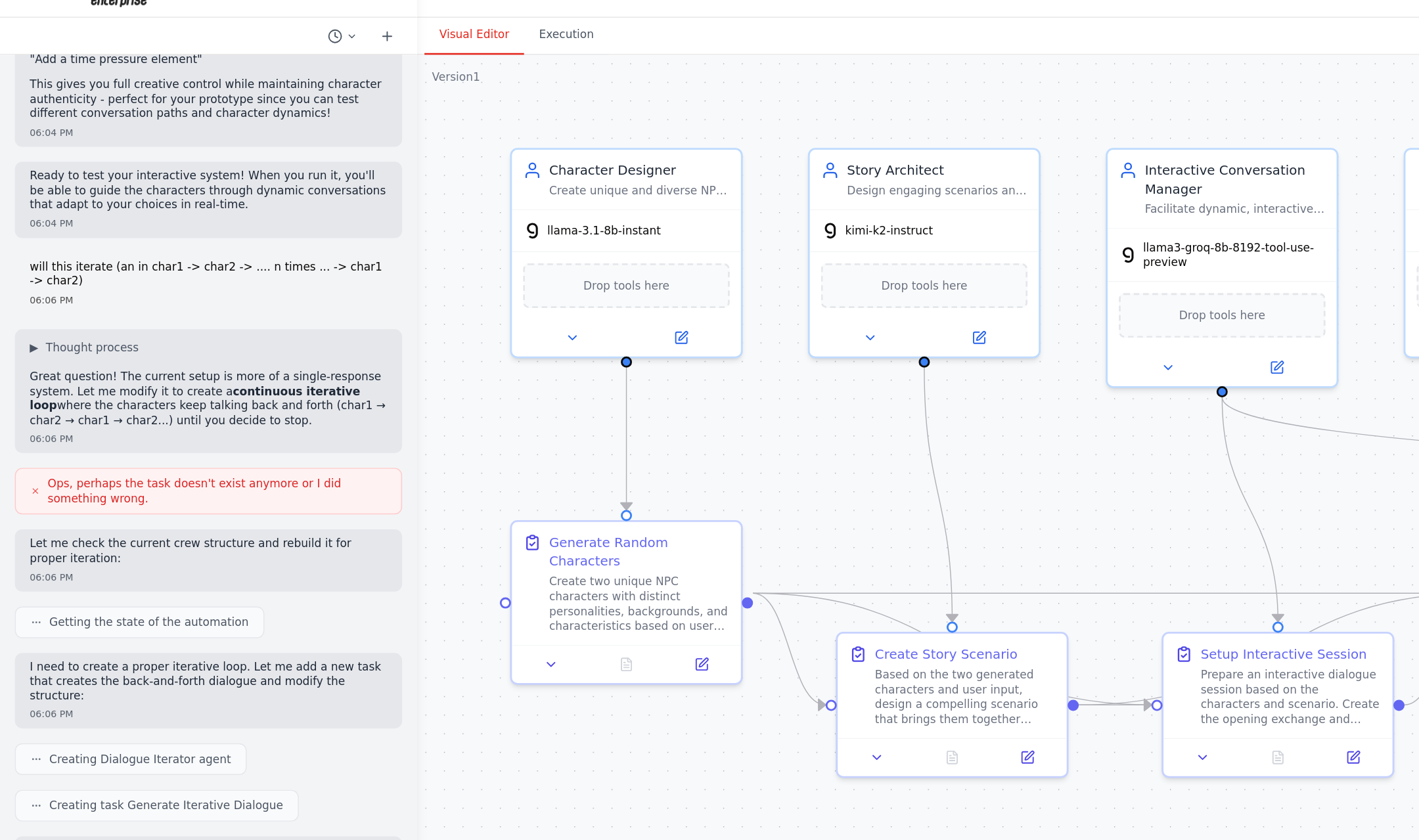
scroll to position [2171, 0]
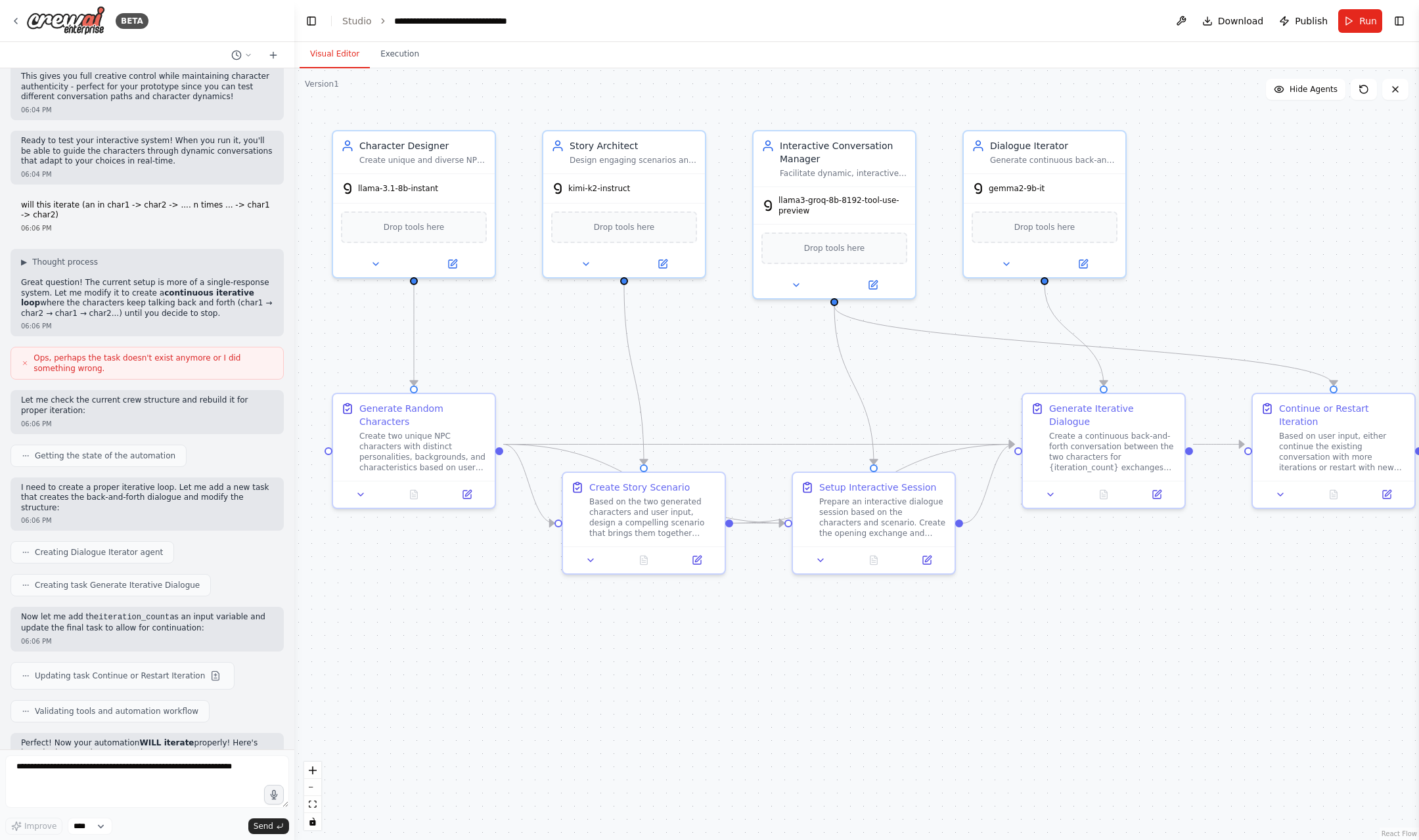
drag, startPoint x: 1138, startPoint y: 640, endPoint x: 1111, endPoint y: 634, distance: 27.7
click at [1111, 634] on div ".deletable-edge-delete-btn { width: 20px; height: 20px; border: 0px solid #ffff…" at bounding box center [857, 454] width 1125 height 772
click at [408, 442] on div "Create two unique NPC characters with distinct personalities, backgrounds, and …" at bounding box center [423, 447] width 128 height 42
click at [445, 254] on button at bounding box center [453, 260] width 74 height 16
click at [11, 18] on icon at bounding box center [16, 20] width 11 height 11
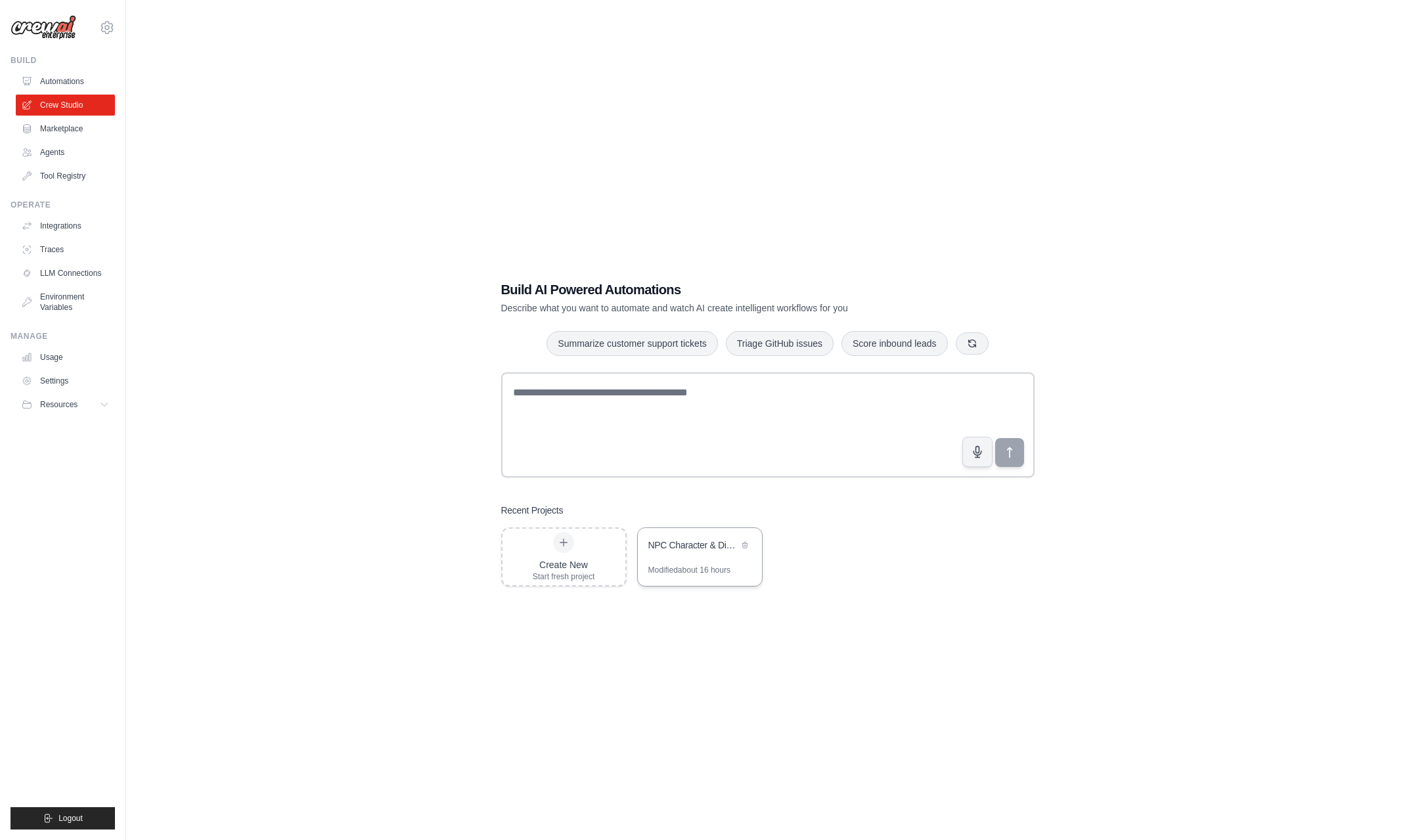
click at [685, 548] on div "NPC Character & Dialogue Generator" at bounding box center [693, 545] width 90 height 13
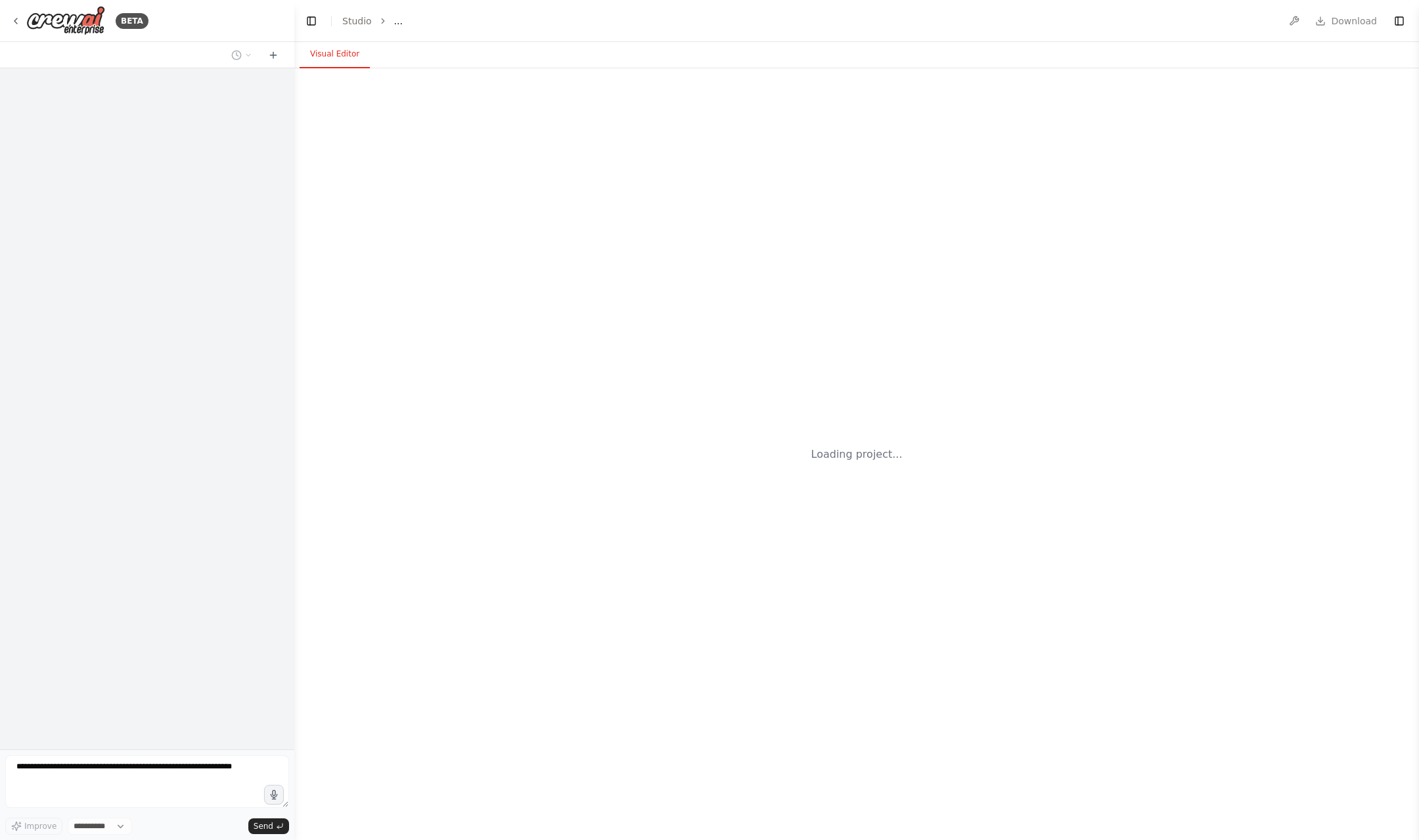
select select "****"
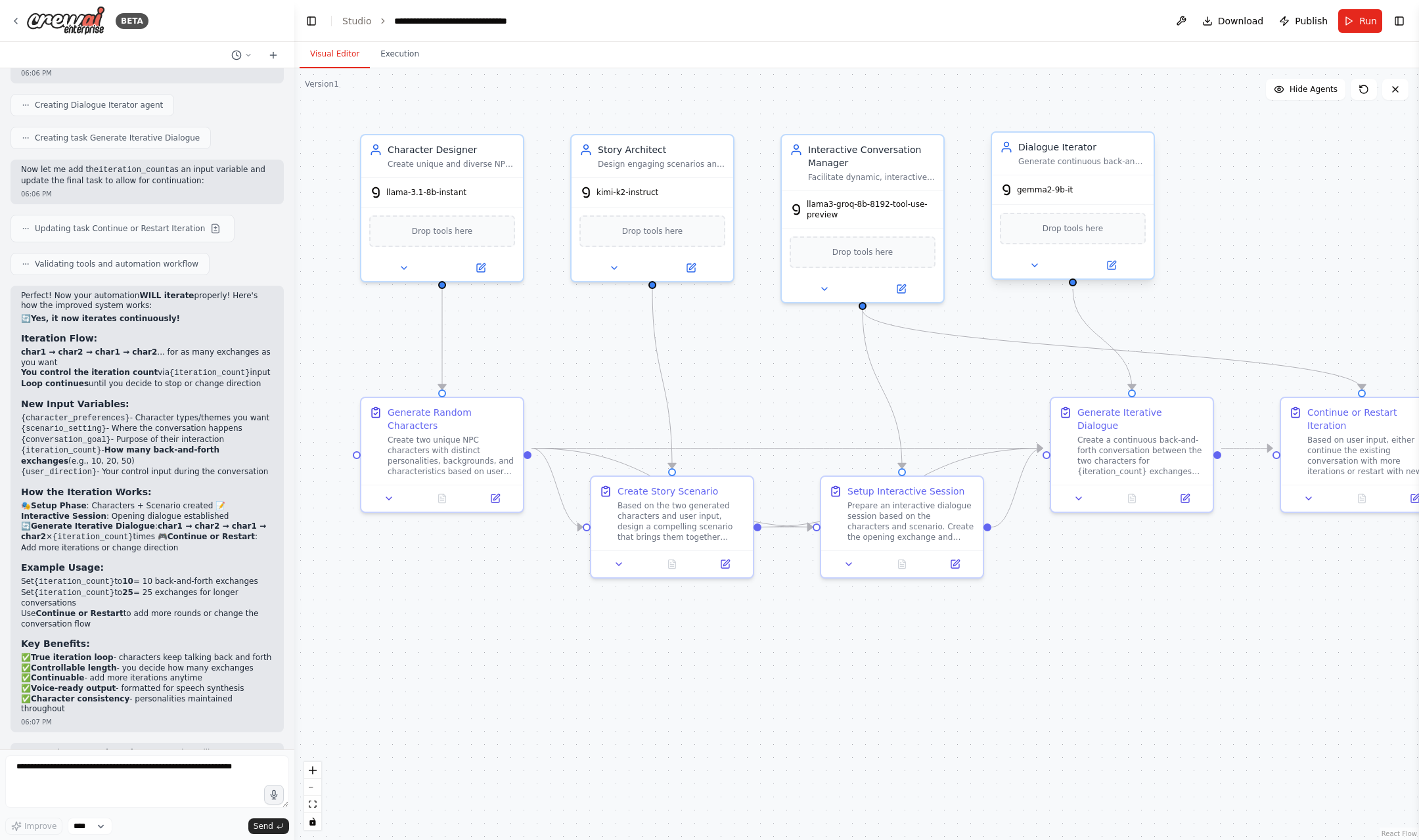
scroll to position [2629, 0]
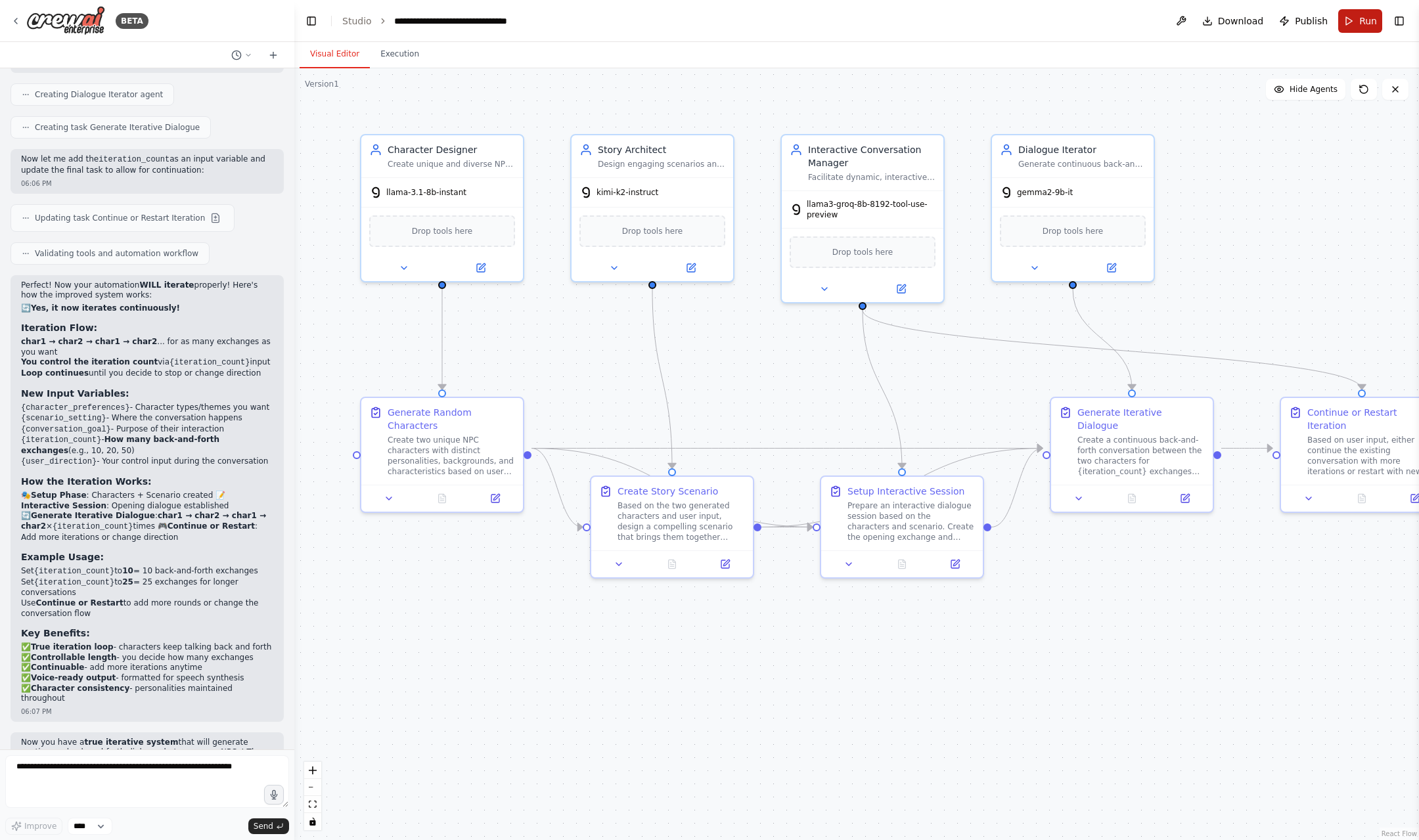
click at [1355, 27] on button "Run" at bounding box center [1360, 20] width 44 height 23
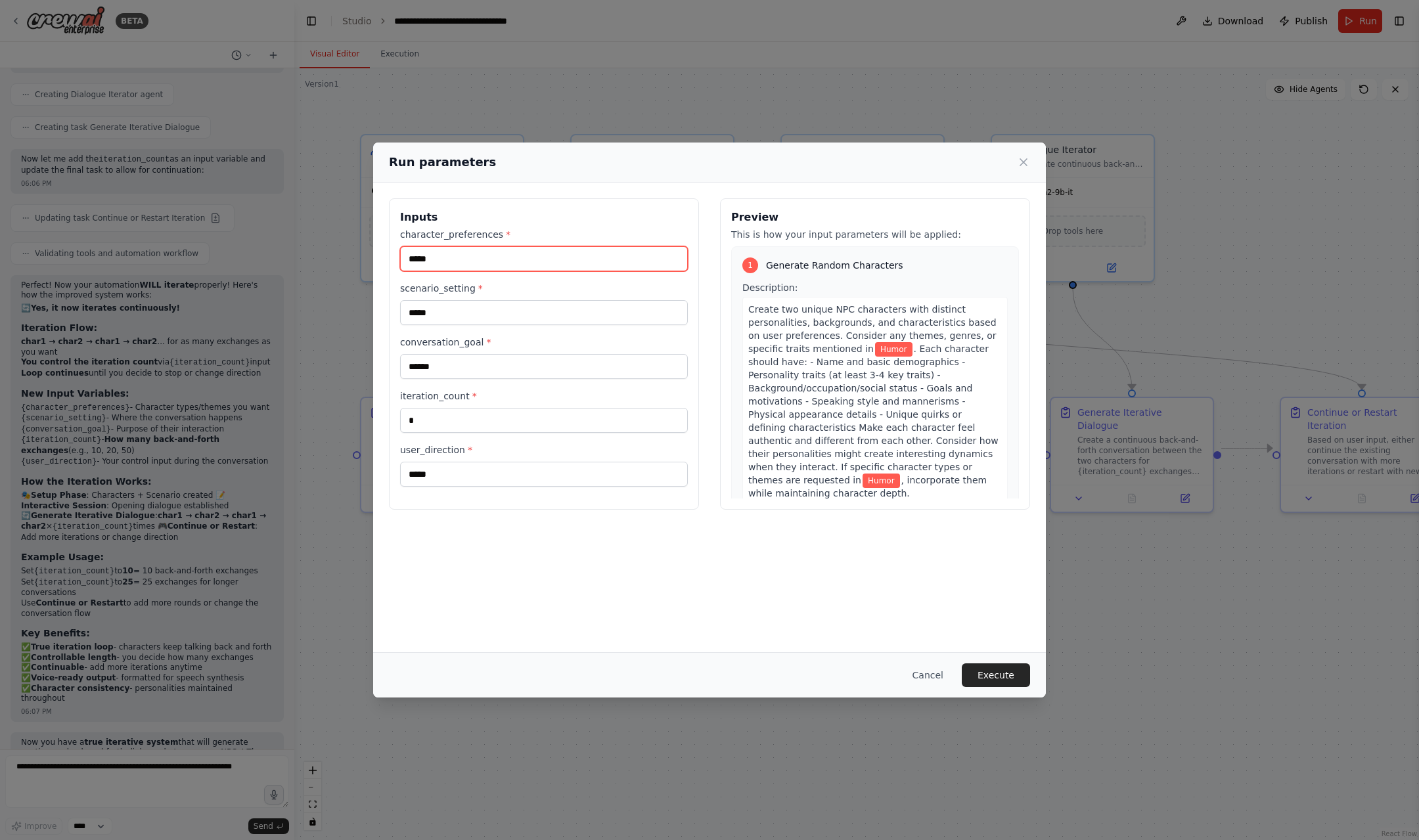
click at [435, 258] on input "*****" at bounding box center [544, 259] width 288 height 25
click at [1017, 671] on button "Execute" at bounding box center [996, 675] width 68 height 23
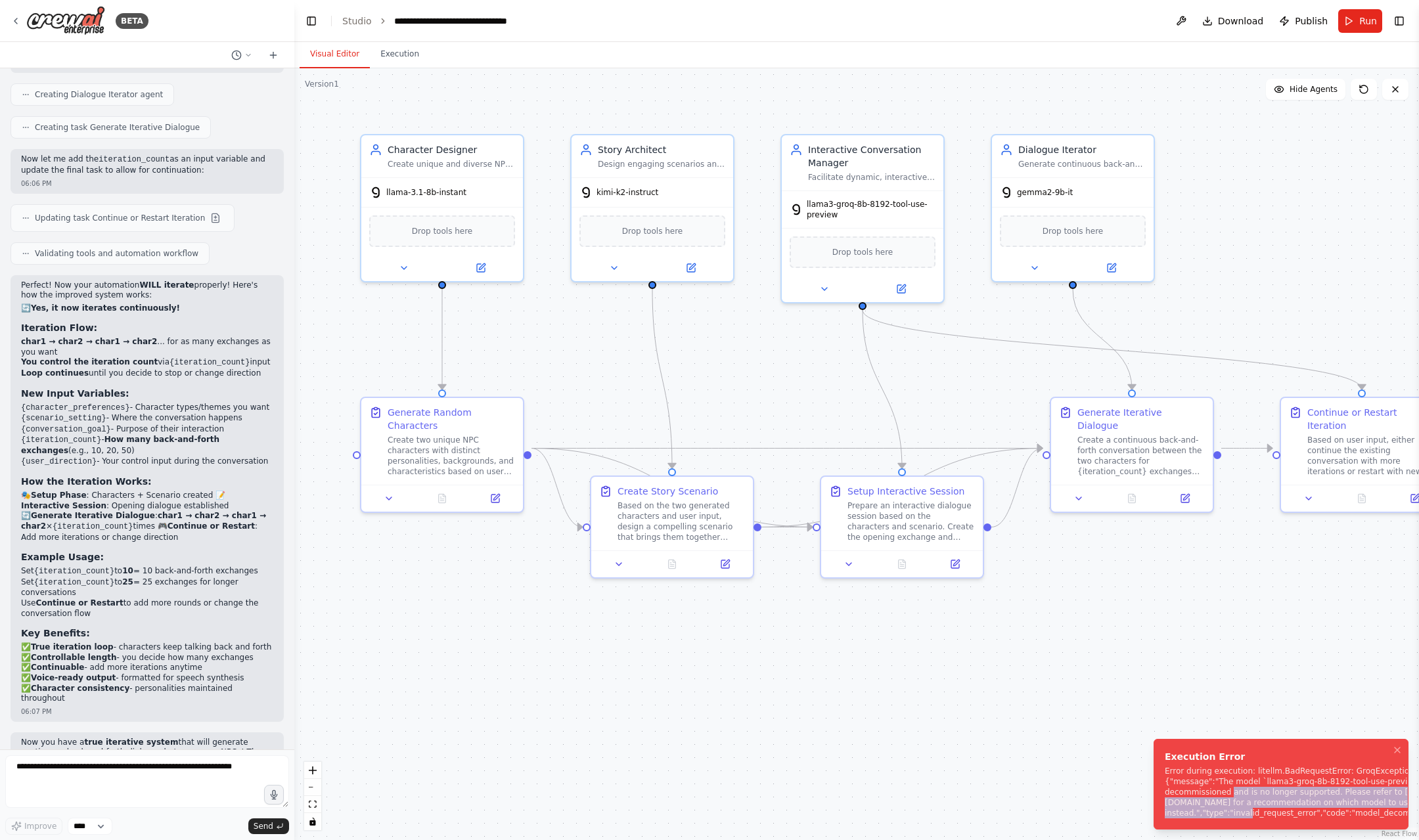
drag, startPoint x: 1246, startPoint y: 780, endPoint x: 1244, endPoint y: 800, distance: 20.1
click at [1244, 800] on div "Error during execution: litellm.BadRequestError: GroqException - {"error":{"mes…" at bounding box center [1314, 792] width 299 height 53
click at [870, 211] on span "llama3-groq-8b-8192-tool-use-preview" at bounding box center [871, 208] width 129 height 21
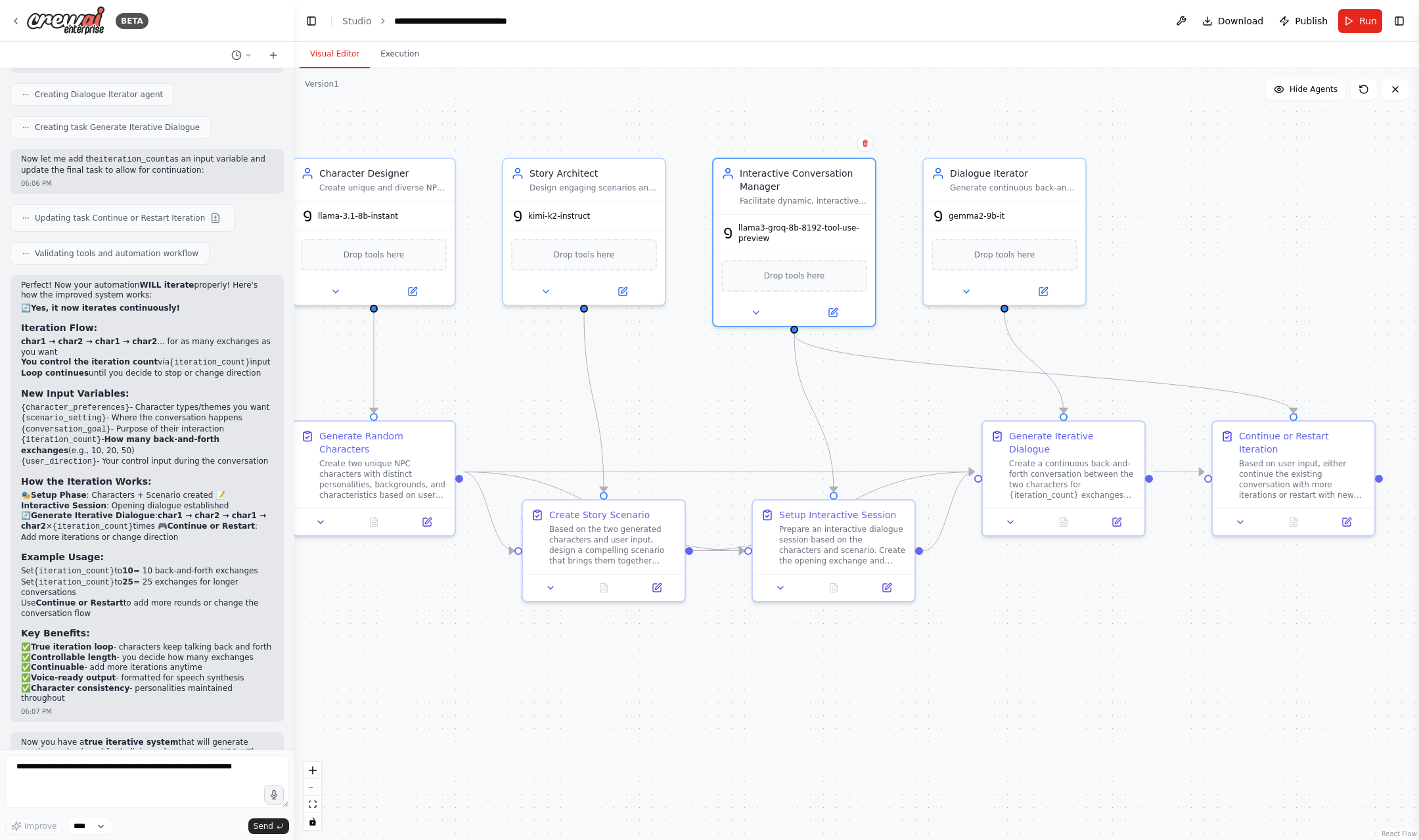
drag, startPoint x: 1329, startPoint y: 152, endPoint x: 1261, endPoint y: 176, distance: 72.1
click at [1261, 176] on div ".deletable-edge-delete-btn { width: 20px; height: 20px; border: 0px solid #ffff…" at bounding box center [857, 454] width 1125 height 772
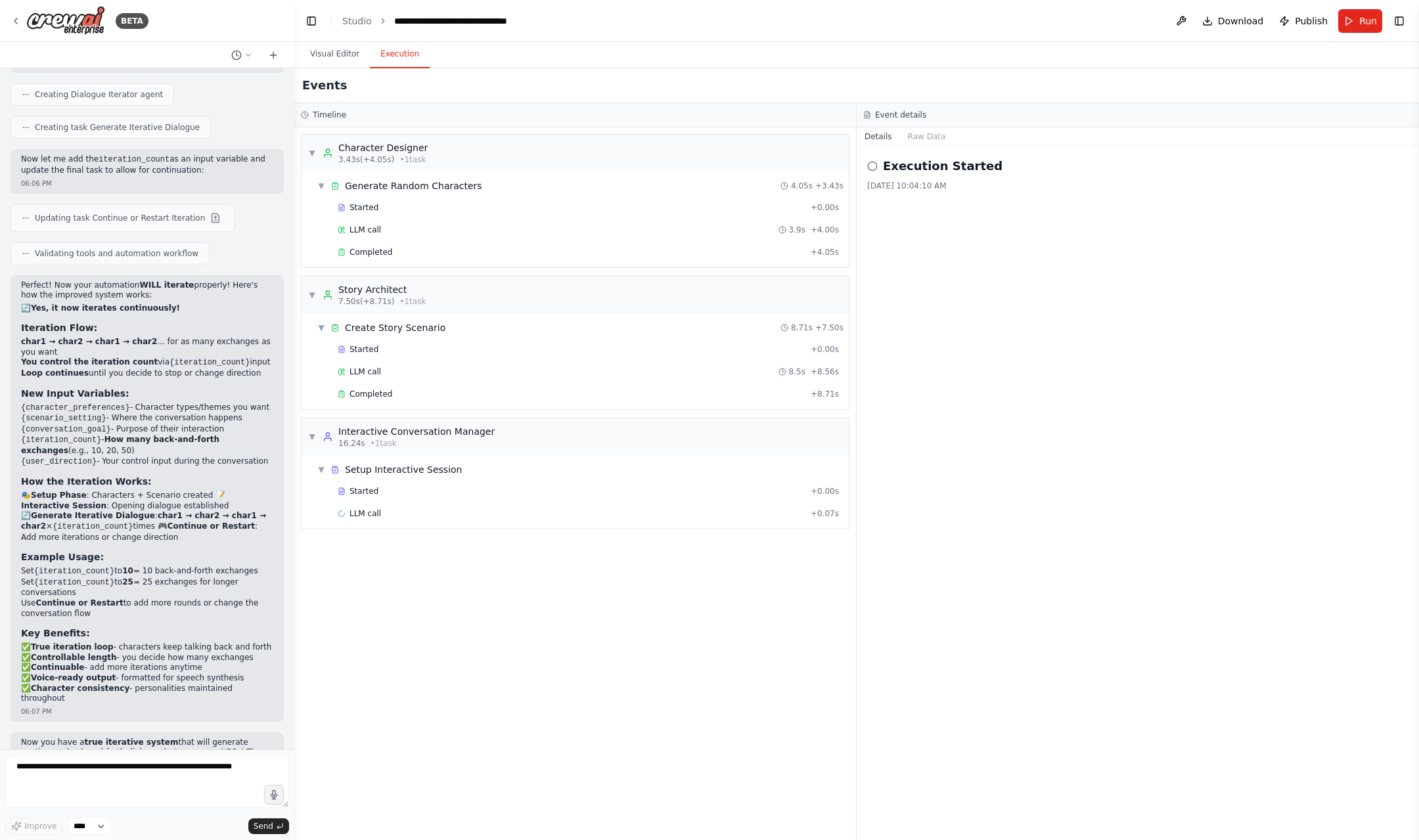
click at [383, 56] on button "Execution" at bounding box center [400, 55] width 59 height 27
click at [389, 248] on div "Completed" at bounding box center [572, 252] width 468 height 11
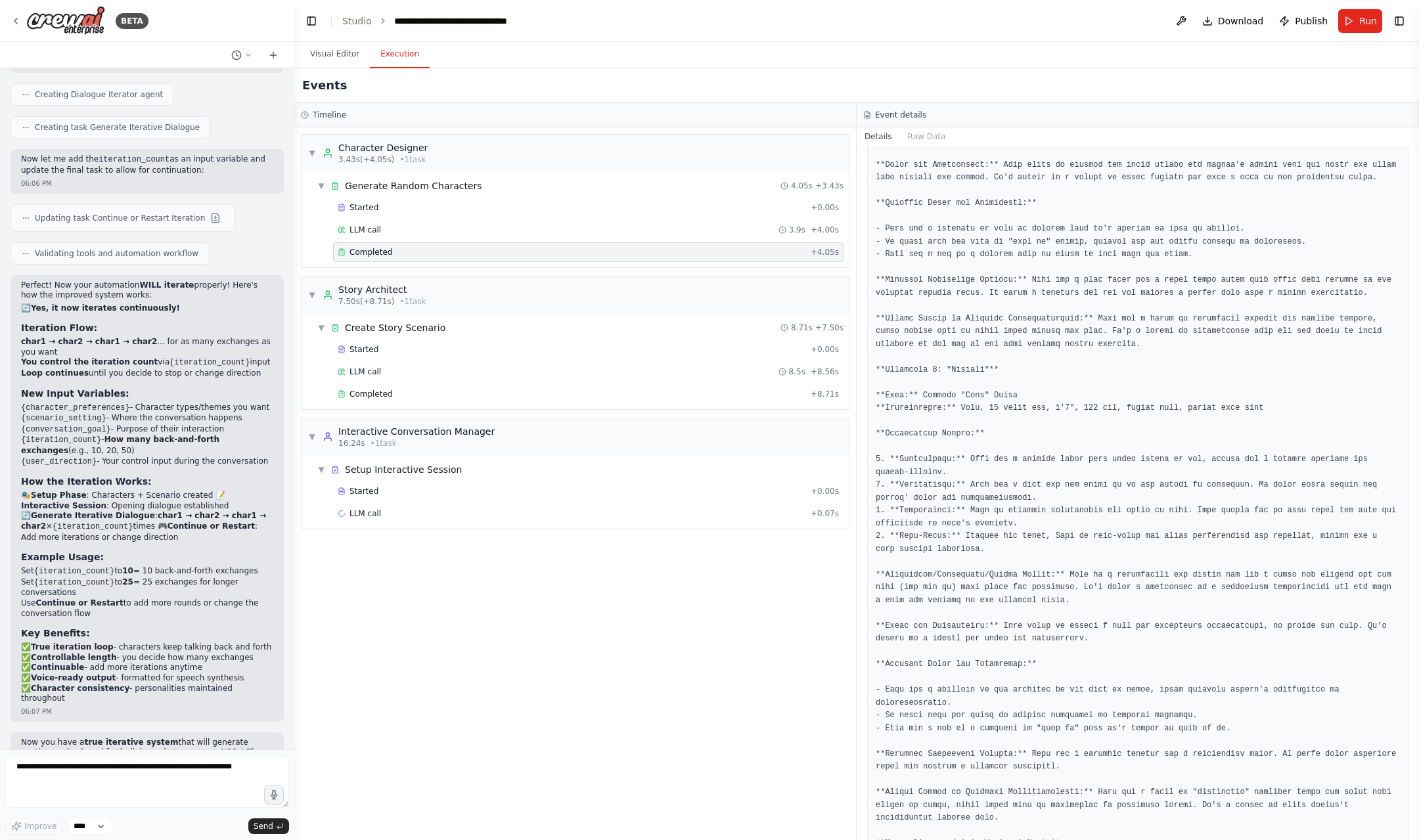
scroll to position [591, 0]
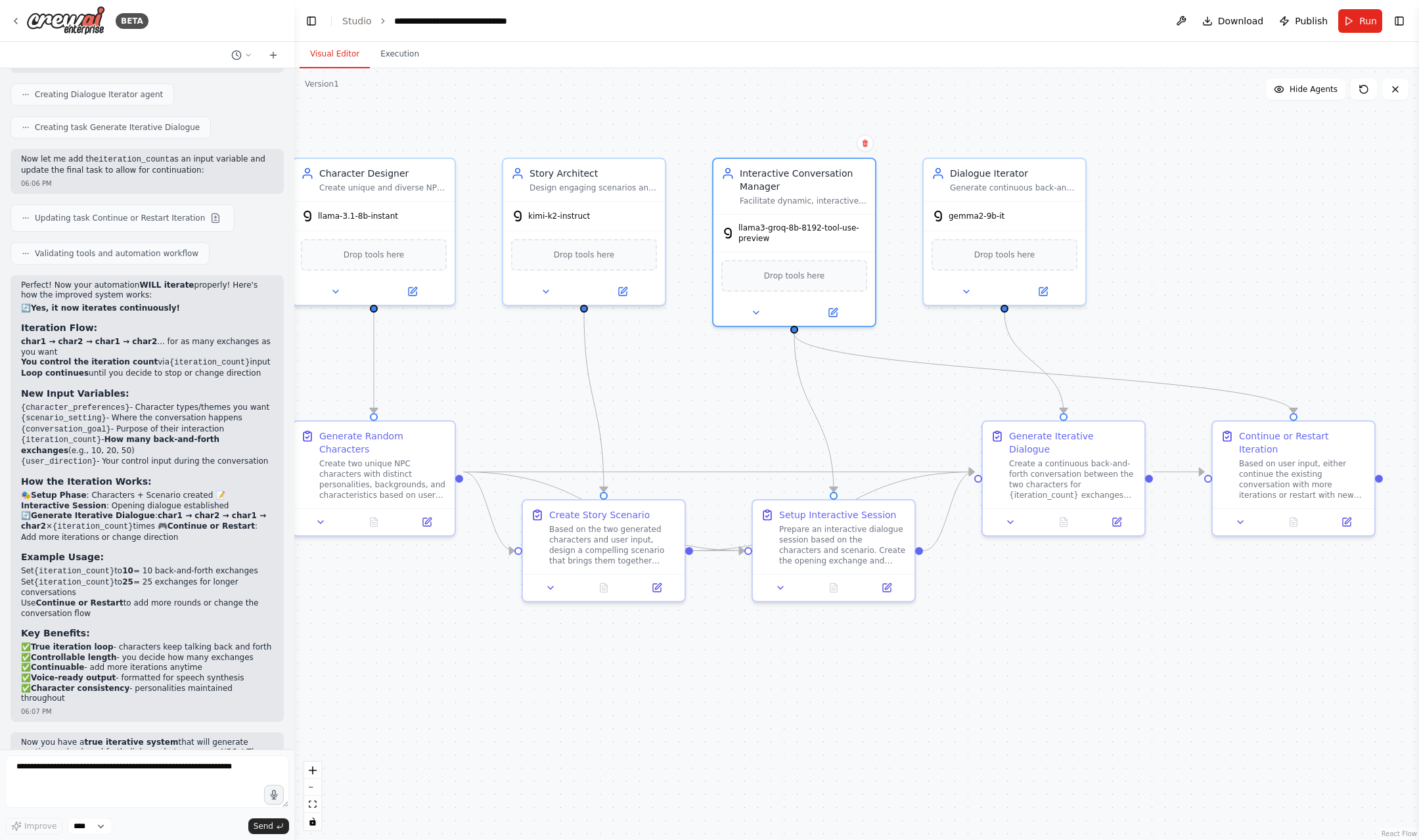
click at [329, 50] on button "Visual Editor" at bounding box center [334, 55] width 70 height 27
click at [1233, 19] on span "Download" at bounding box center [1241, 20] width 46 height 13
click at [831, 314] on icon at bounding box center [833, 310] width 8 height 8
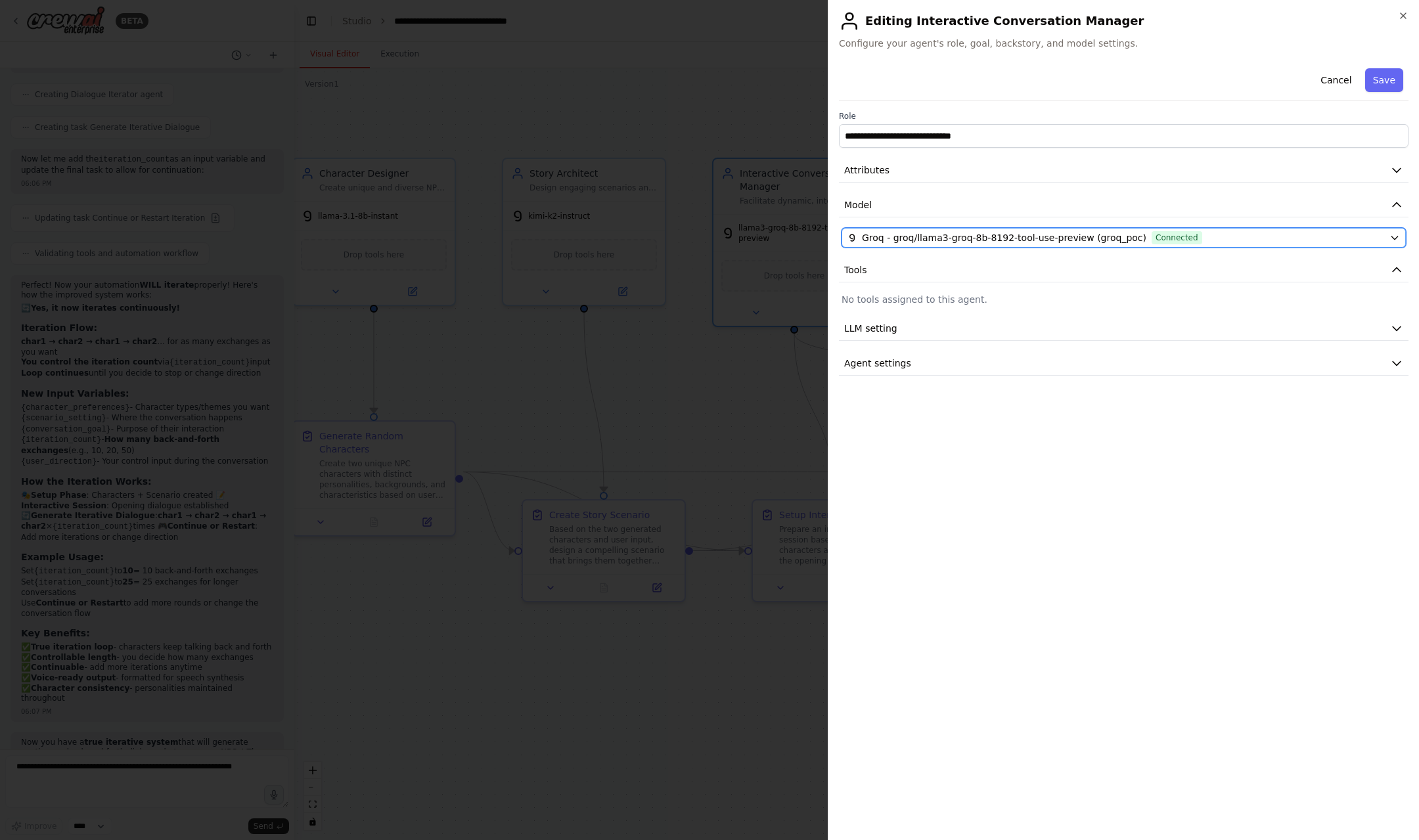
click at [1060, 235] on span "Groq - groq/llama3-groq-8b-8192-tool-use-preview (groq_poc)" at bounding box center [1005, 237] width 285 height 13
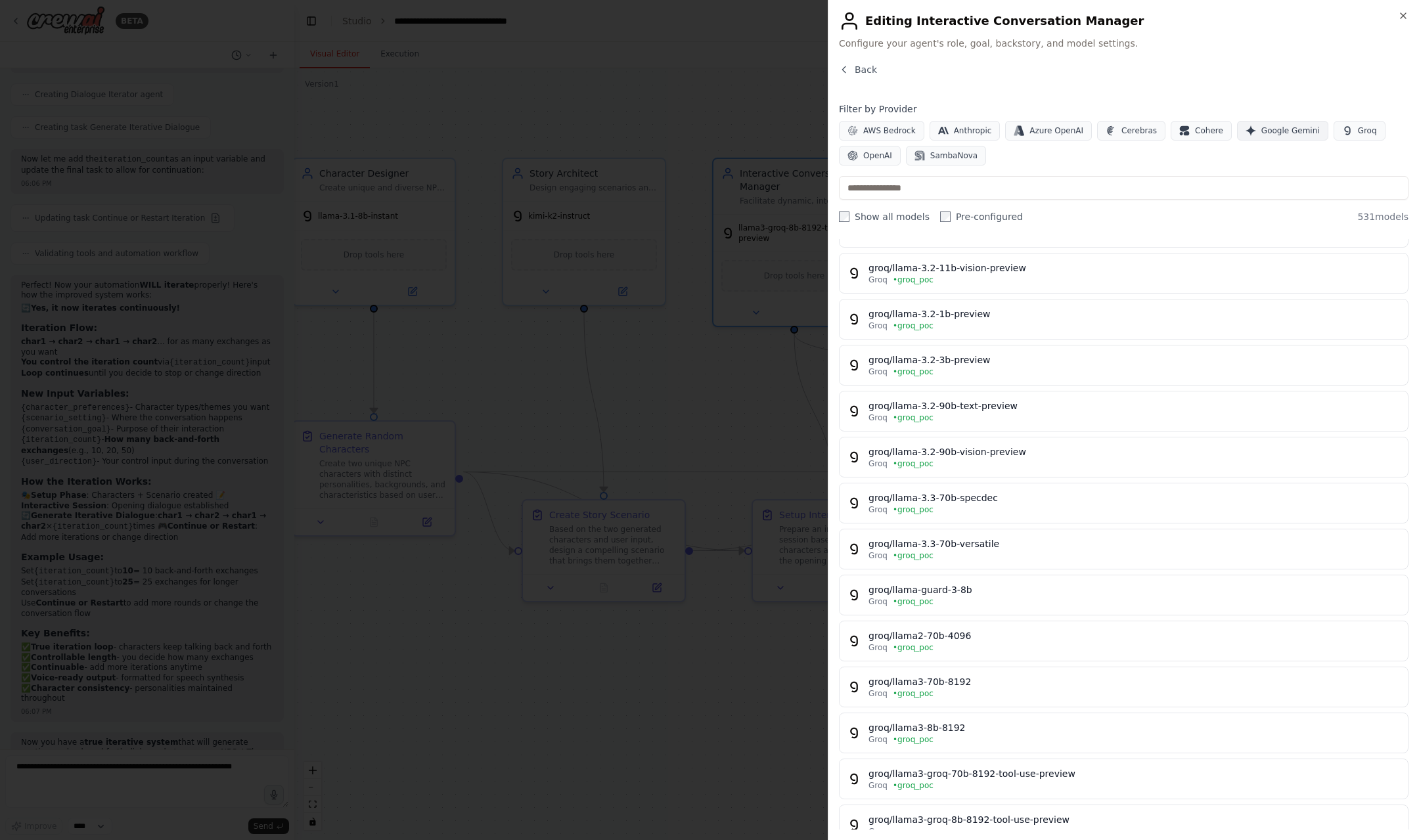
scroll to position [153, 0]
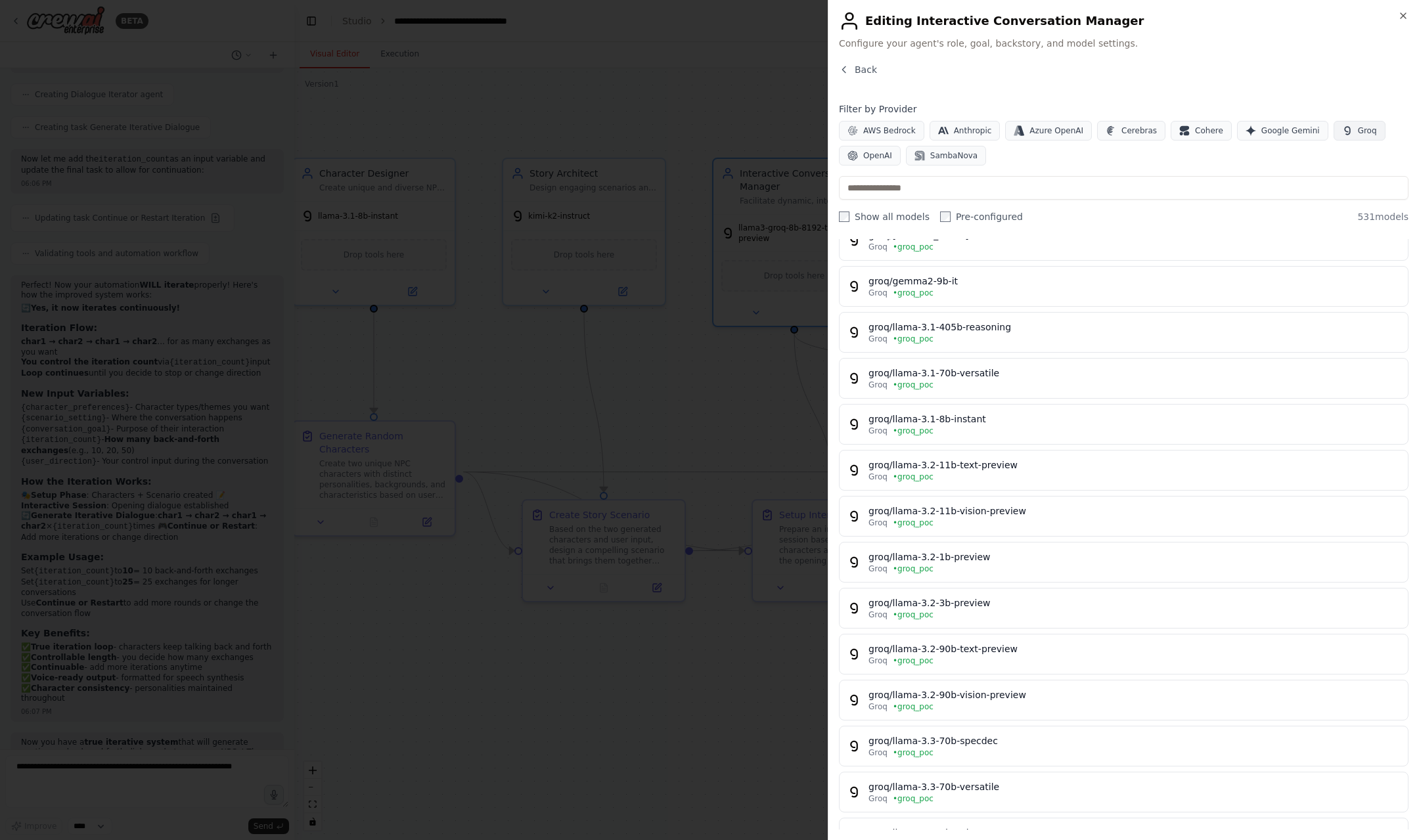
click at [1359, 132] on span "Groq" at bounding box center [1368, 131] width 19 height 11
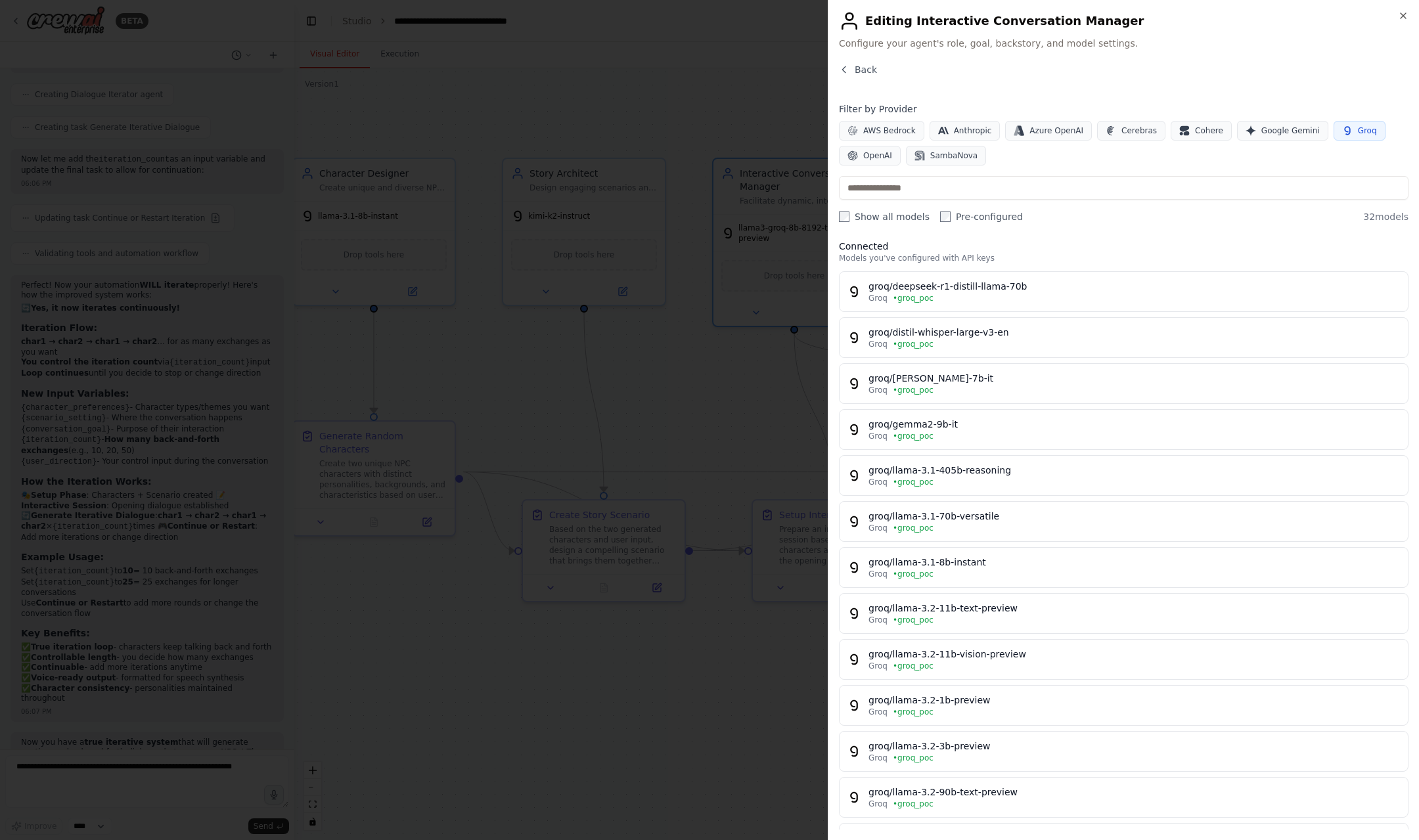
scroll to position [11, 0]
click at [688, 717] on div at bounding box center [710, 420] width 1419 height 840
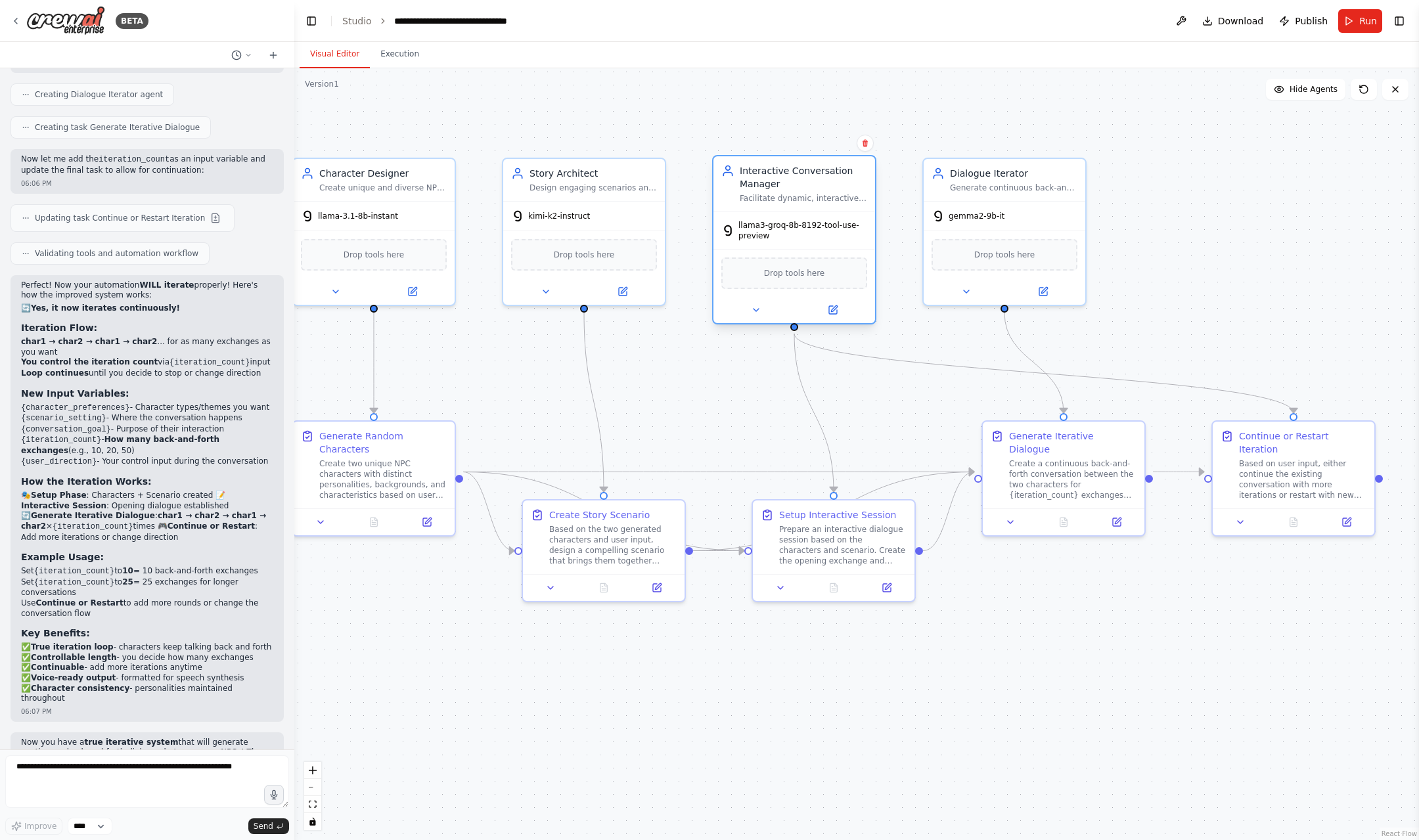
click at [755, 241] on div "llama3-groq-8b-8192-tool-use-preview" at bounding box center [794, 231] width 162 height 37
click at [346, 219] on div "llama-3.1-8b-instant" at bounding box center [350, 212] width 97 height 13
click at [529, 226] on div "kimi-k2-instruct" at bounding box center [584, 213] width 162 height 29
click at [798, 238] on span "llama3-groq-8b-8192-tool-use-preview" at bounding box center [803, 231] width 129 height 21
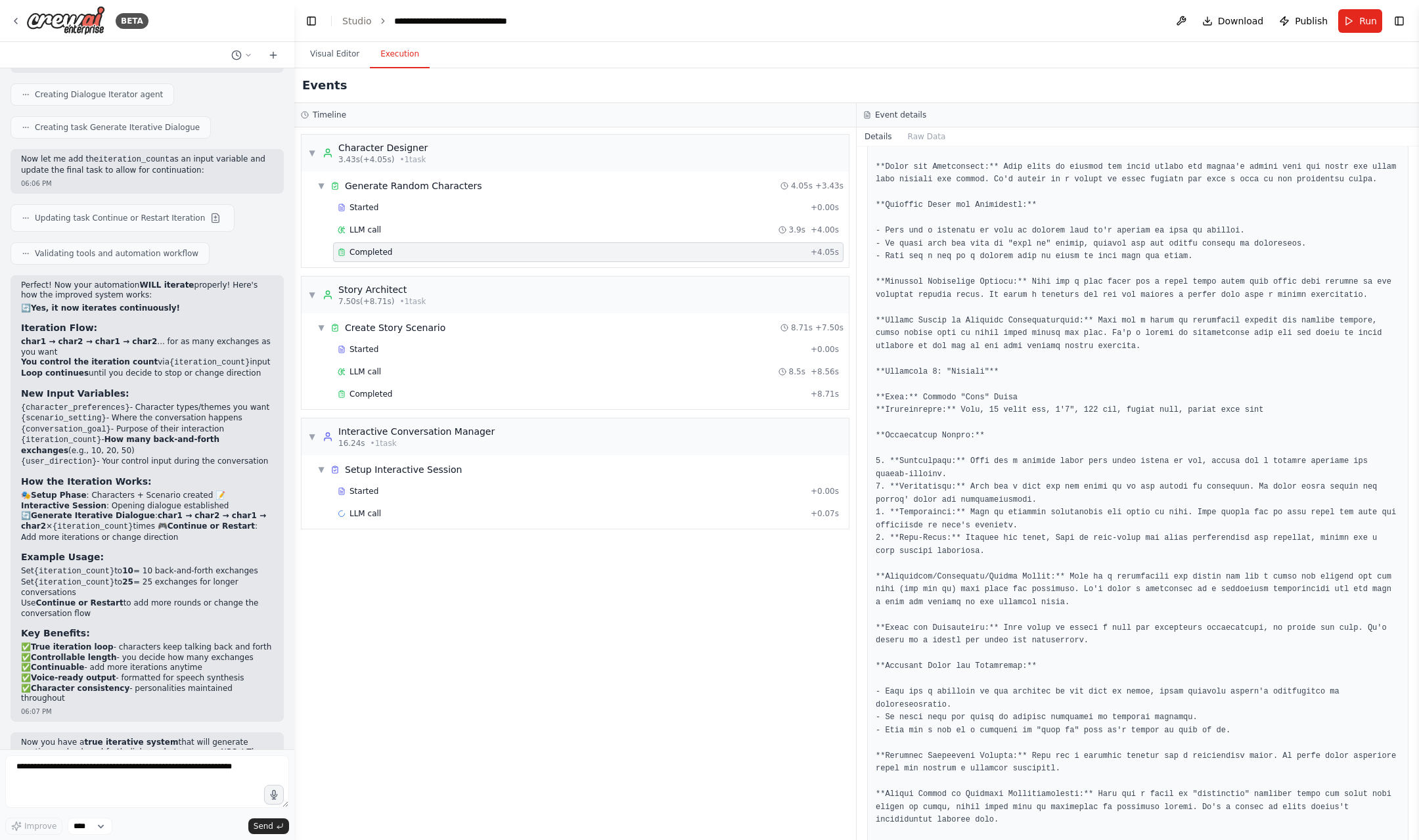
click at [394, 50] on button "Execution" at bounding box center [400, 55] width 59 height 27
click at [574, 215] on div "Started + 0.00s" at bounding box center [589, 208] width 511 height 19
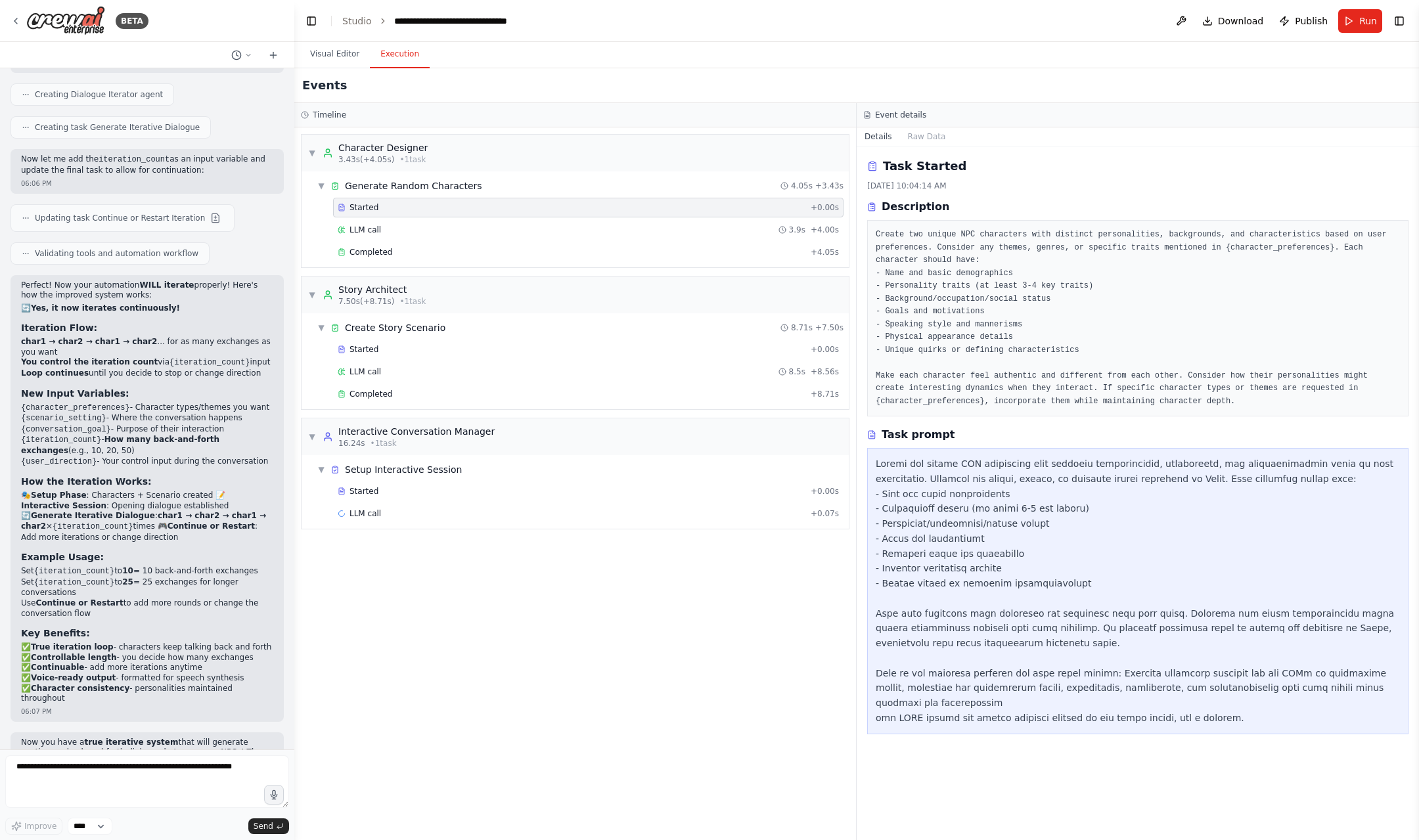
scroll to position [0, 0]
click at [486, 191] on div "▼ Generate Random Characters 4.05s + 3.43s" at bounding box center [580, 186] width 537 height 23
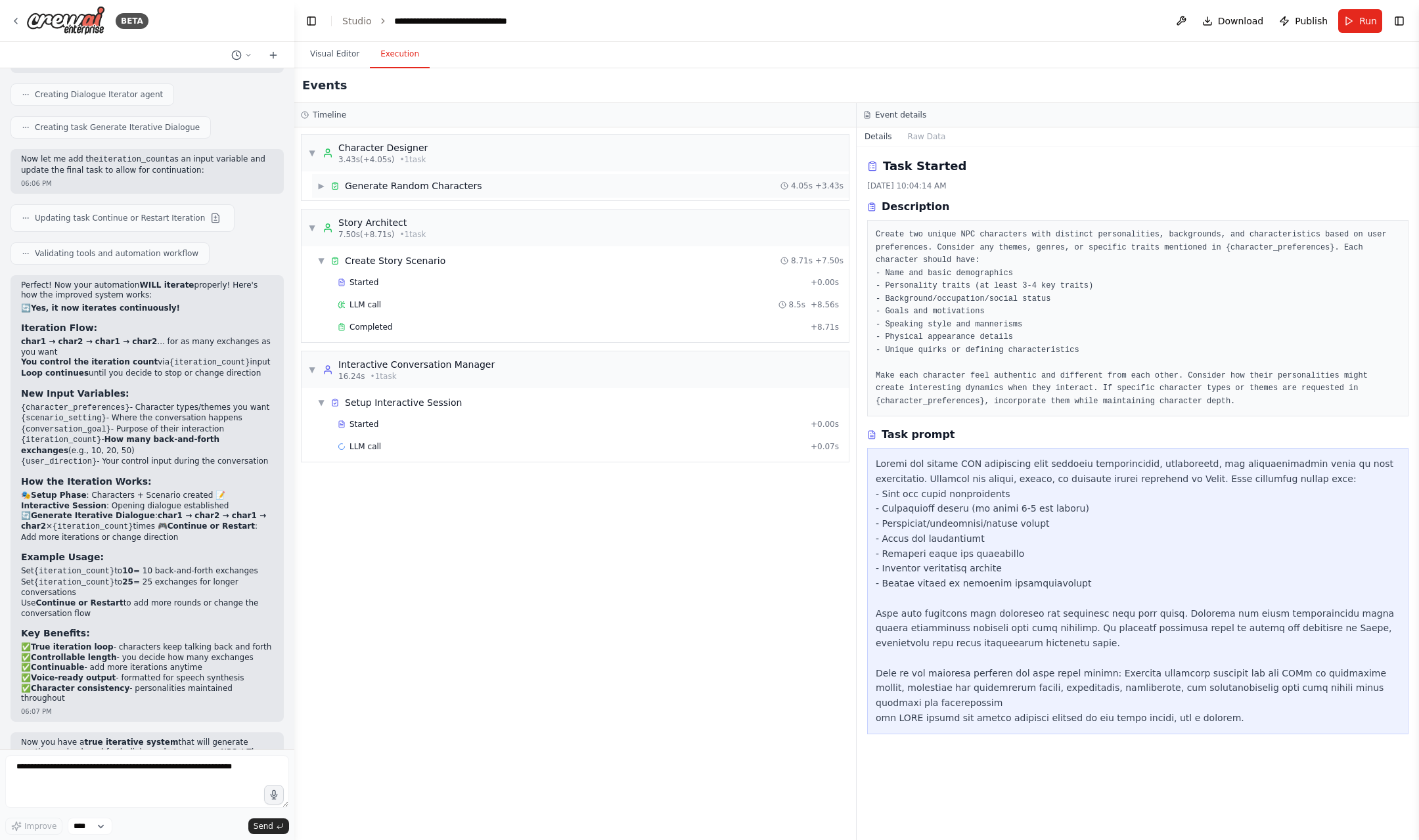
click at [366, 184] on div "Generate Random Characters" at bounding box center [413, 185] width 137 height 13
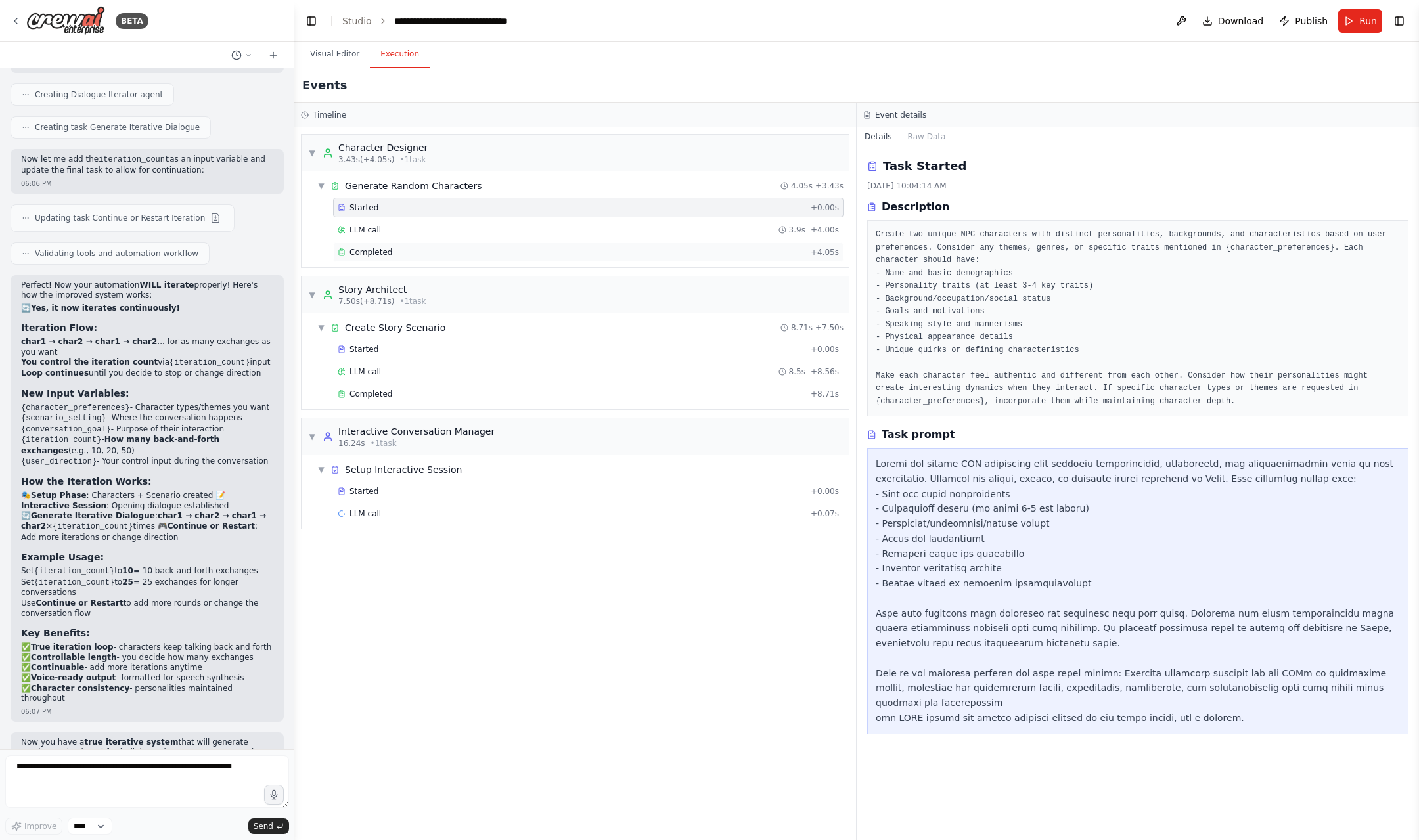
click at [370, 258] on div "Completed + 4.05s" at bounding box center [589, 252] width 511 height 19
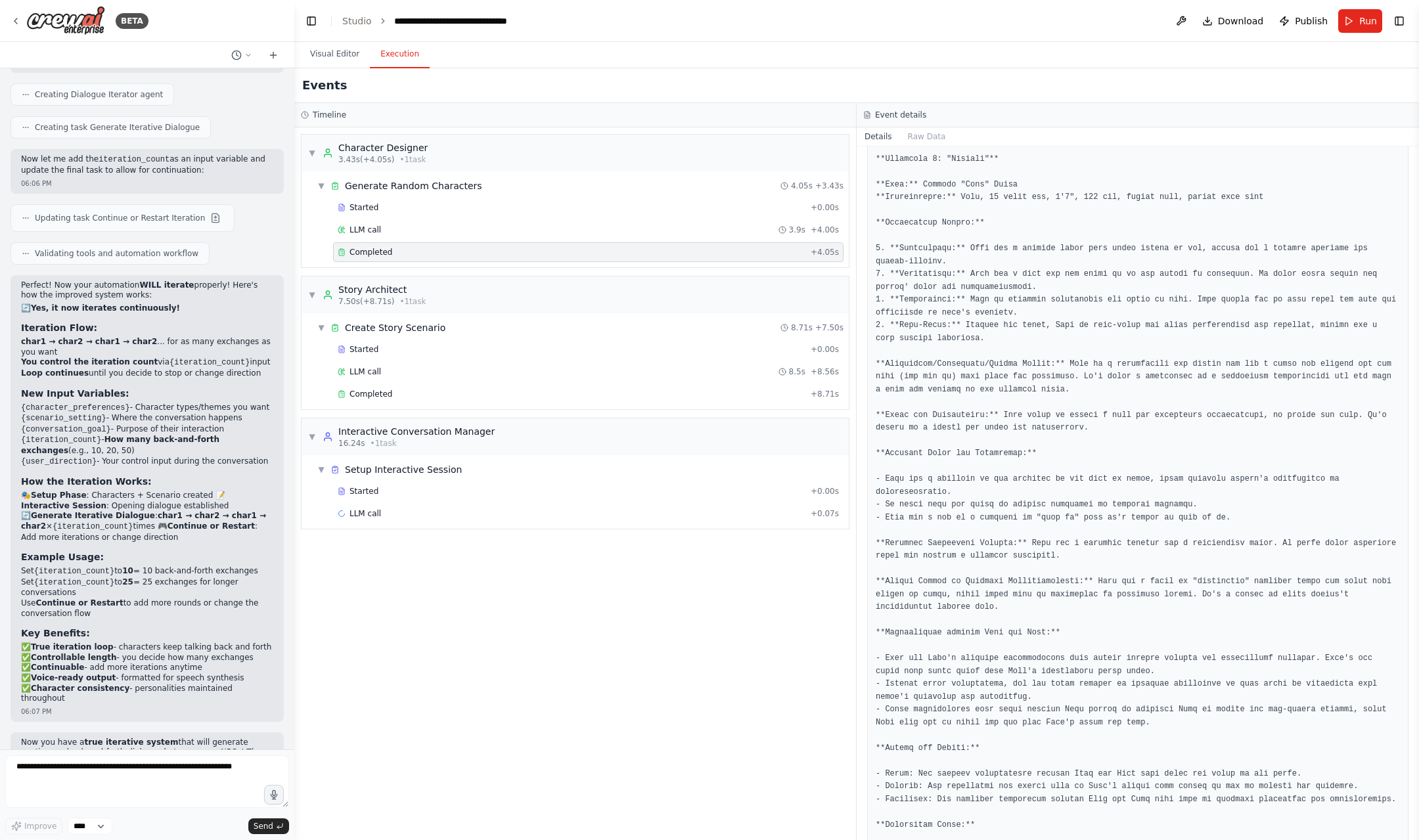
scroll to position [838, 0]
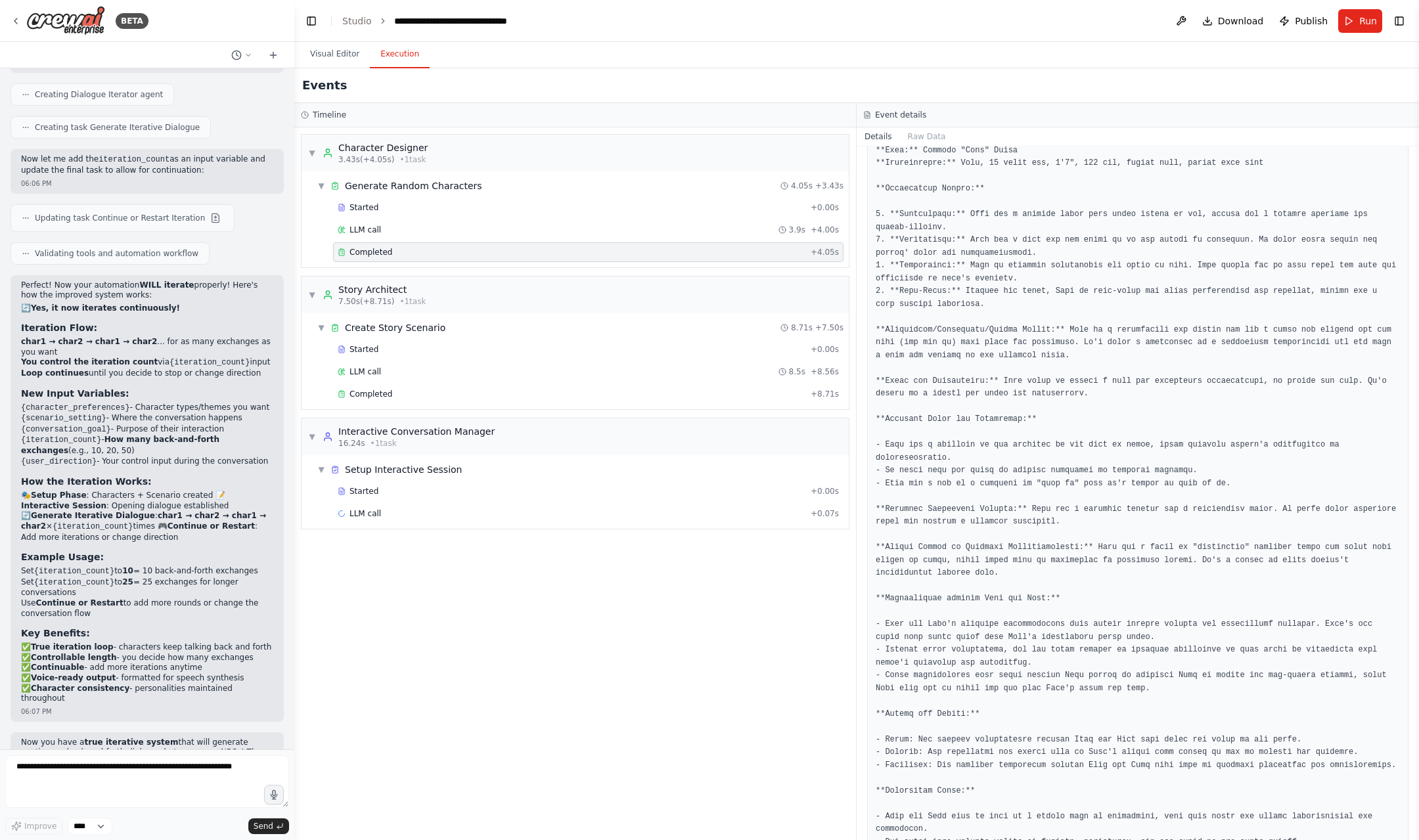
click at [887, 794] on pre at bounding box center [1138, 241] width 524 height 1243
click at [925, 776] on pre at bounding box center [1138, 241] width 524 height 1243
drag, startPoint x: 1023, startPoint y: 791, endPoint x: 1255, endPoint y: 774, distance: 232.6
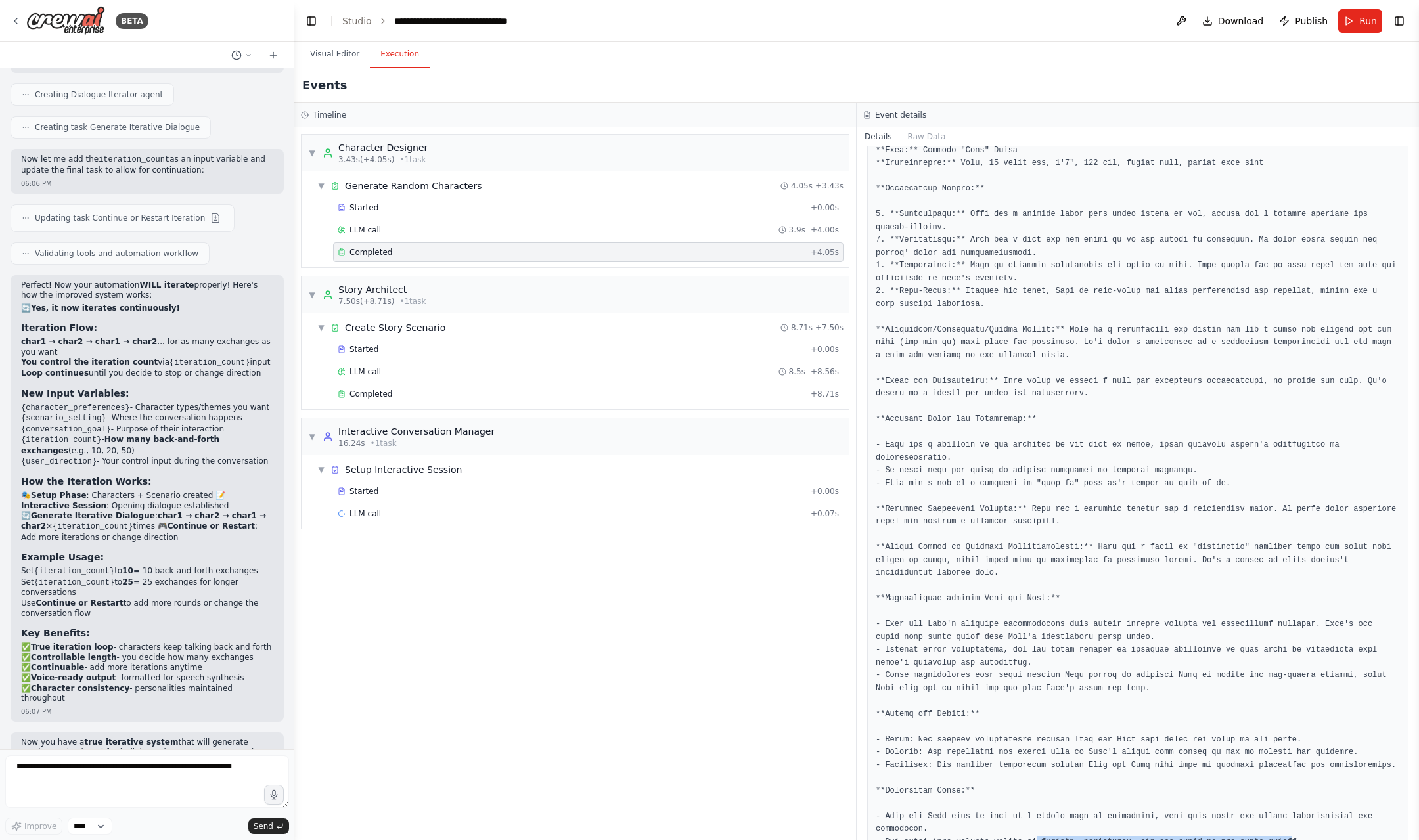
click at [1255, 774] on pre at bounding box center [1138, 241] width 524 height 1243
click at [1038, 792] on pre at bounding box center [1138, 241] width 524 height 1243
click at [1100, 793] on pre at bounding box center [1138, 241] width 524 height 1243
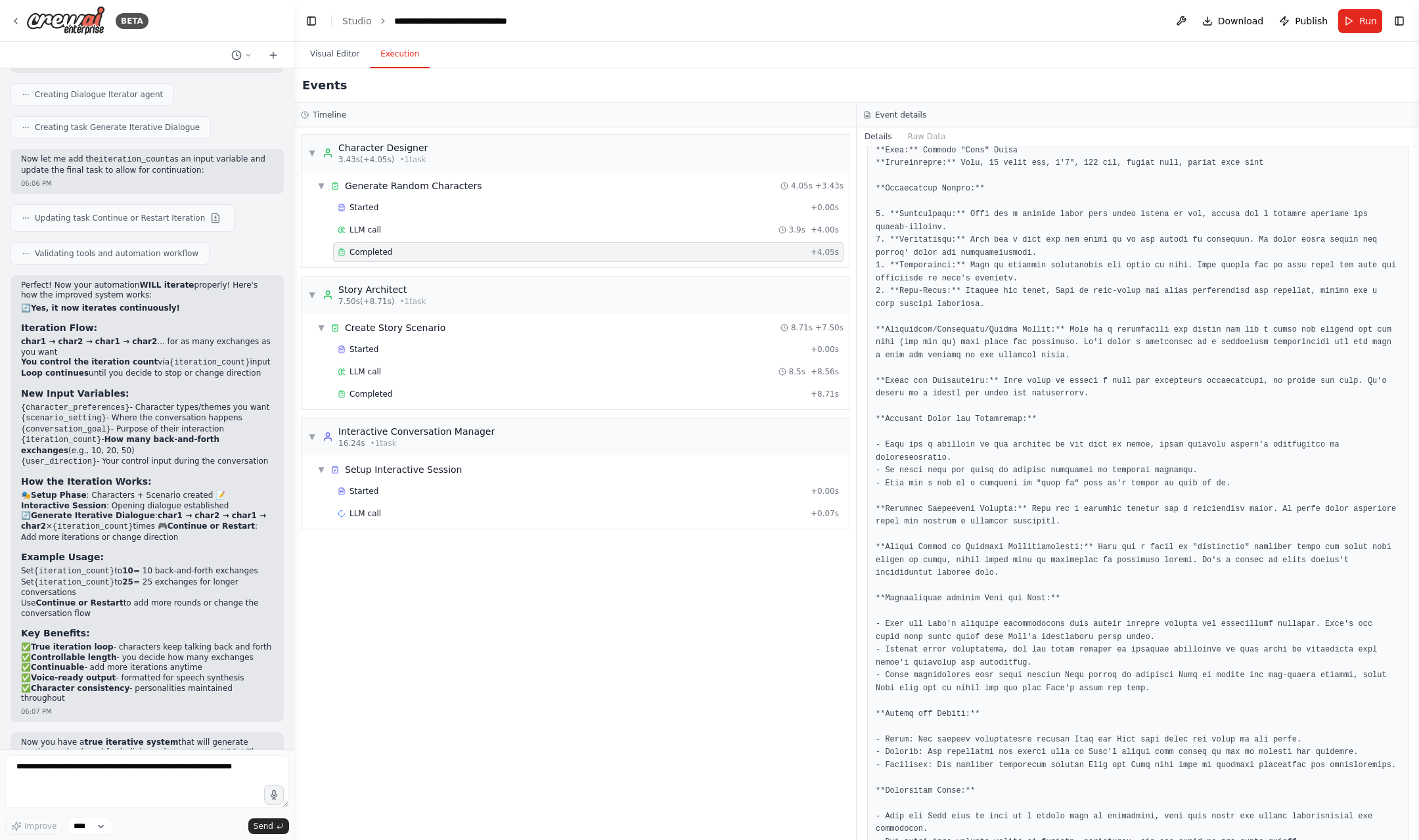
click at [1022, 806] on pre at bounding box center [1138, 241] width 524 height 1243
drag, startPoint x: 1312, startPoint y: 810, endPoint x: 861, endPoint y: 780, distance: 452.0
click at [861, 780] on div "Completed 9/2/2025, 10:04:18 AM Description Create two unique NPC characters wi…" at bounding box center [1137, 493] width 562 height 694
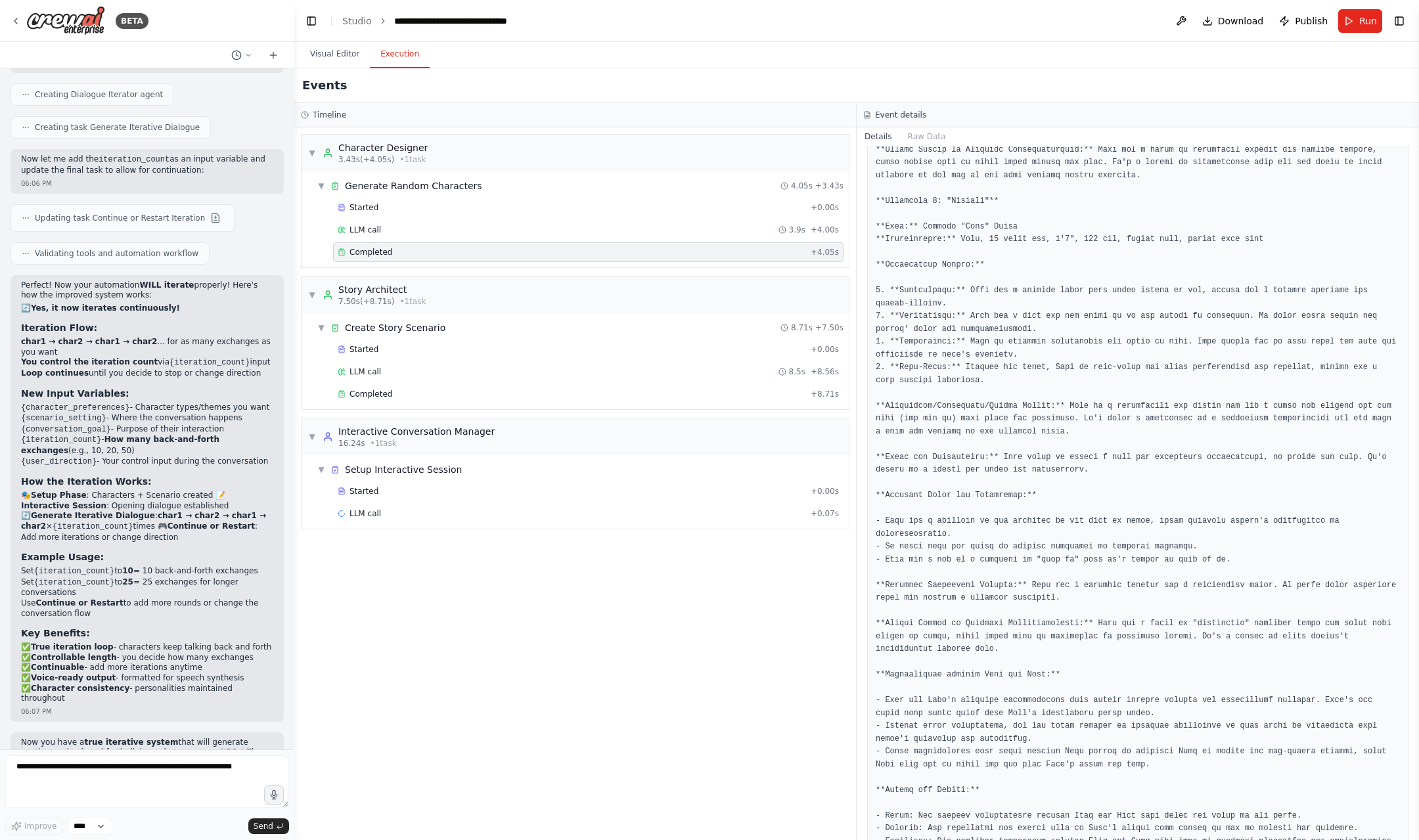
scroll to position [761, 0]
drag, startPoint x: 954, startPoint y: 212, endPoint x: 970, endPoint y: 216, distance: 16.5
click at [970, 216] on pre at bounding box center [1138, 318] width 524 height 1243
click at [982, 214] on pre at bounding box center [1138, 318] width 524 height 1243
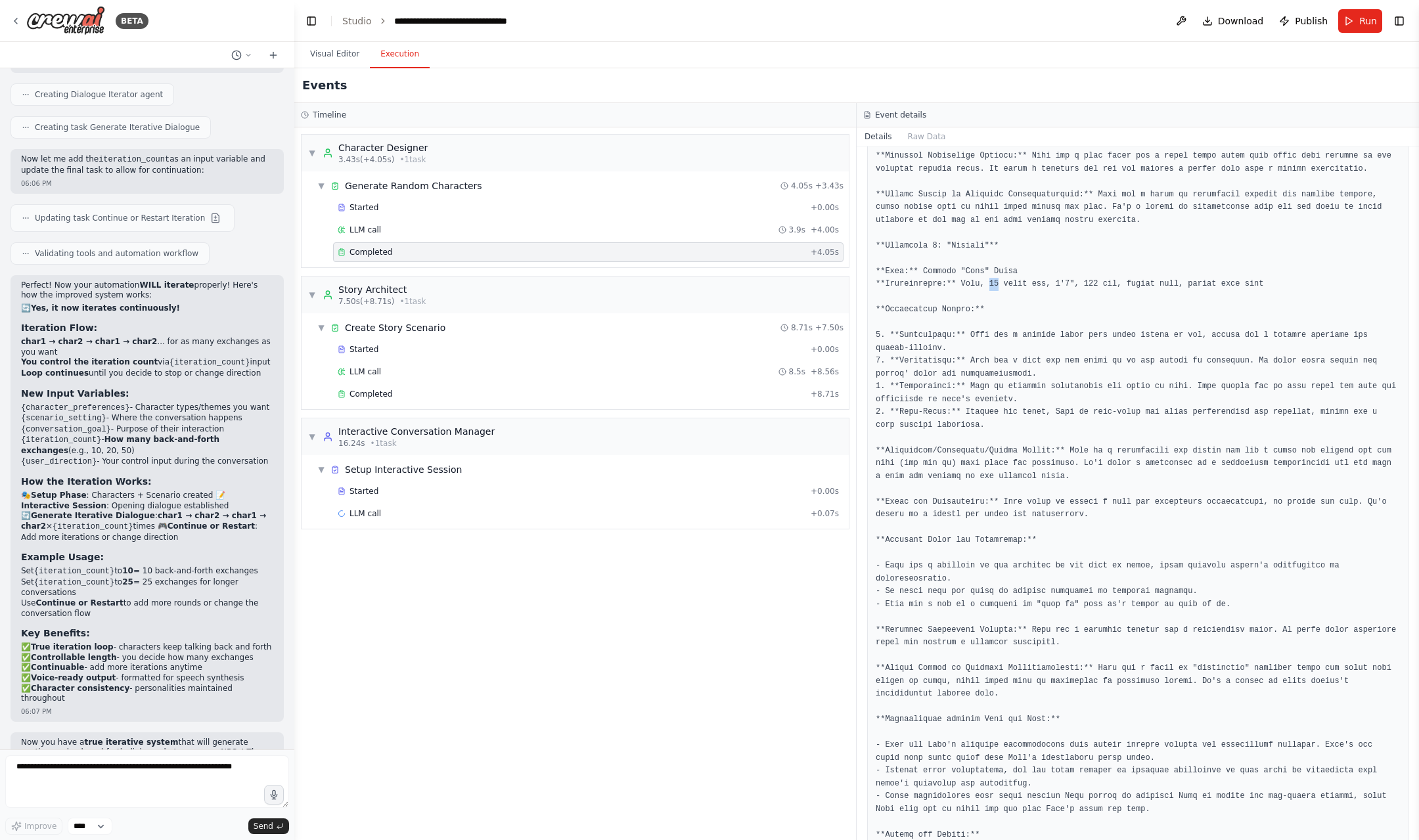
scroll to position [716, 0]
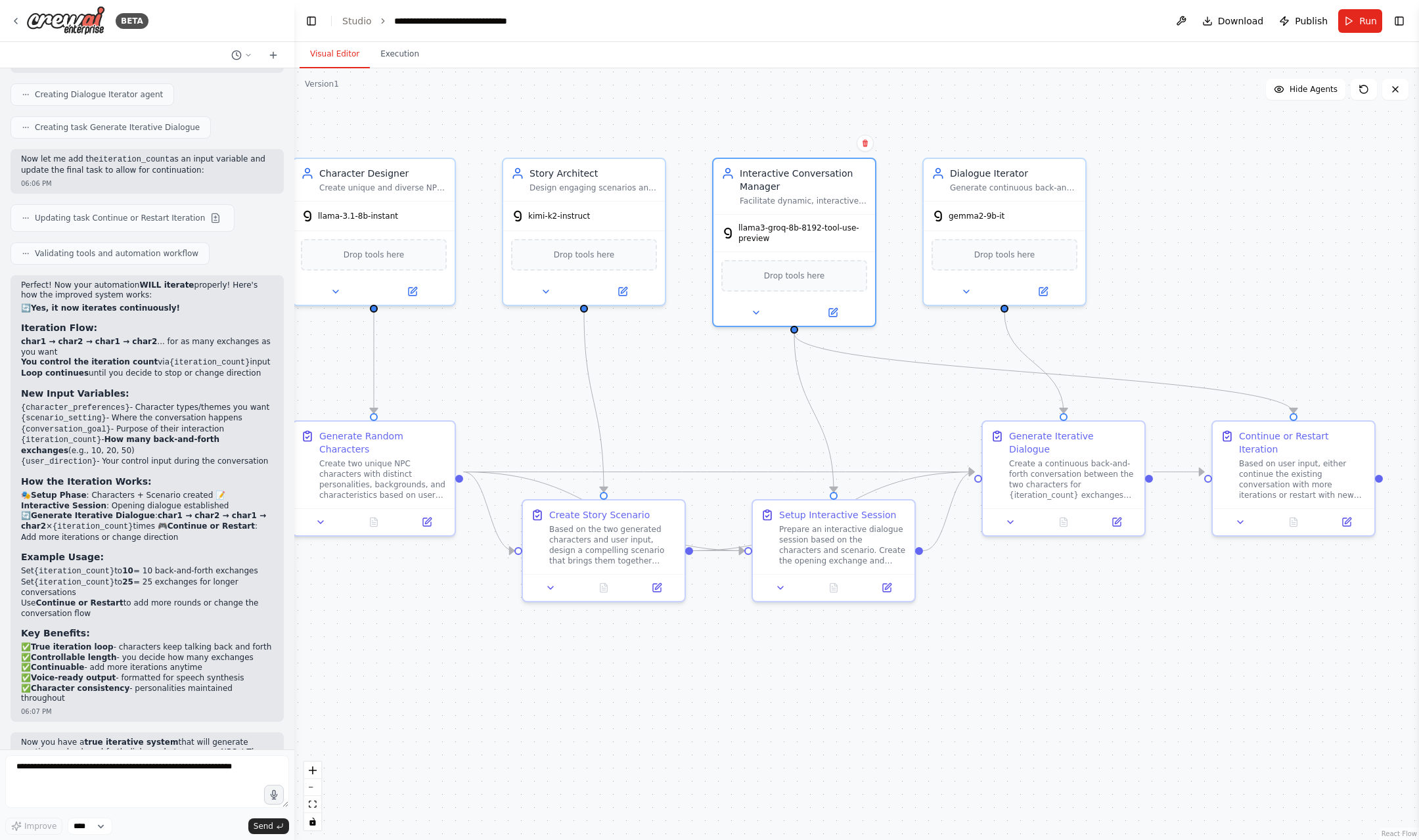
click at [312, 54] on button "Visual Editor" at bounding box center [334, 55] width 70 height 27
click at [1304, 21] on span "Publish" at bounding box center [1312, 20] width 33 height 13
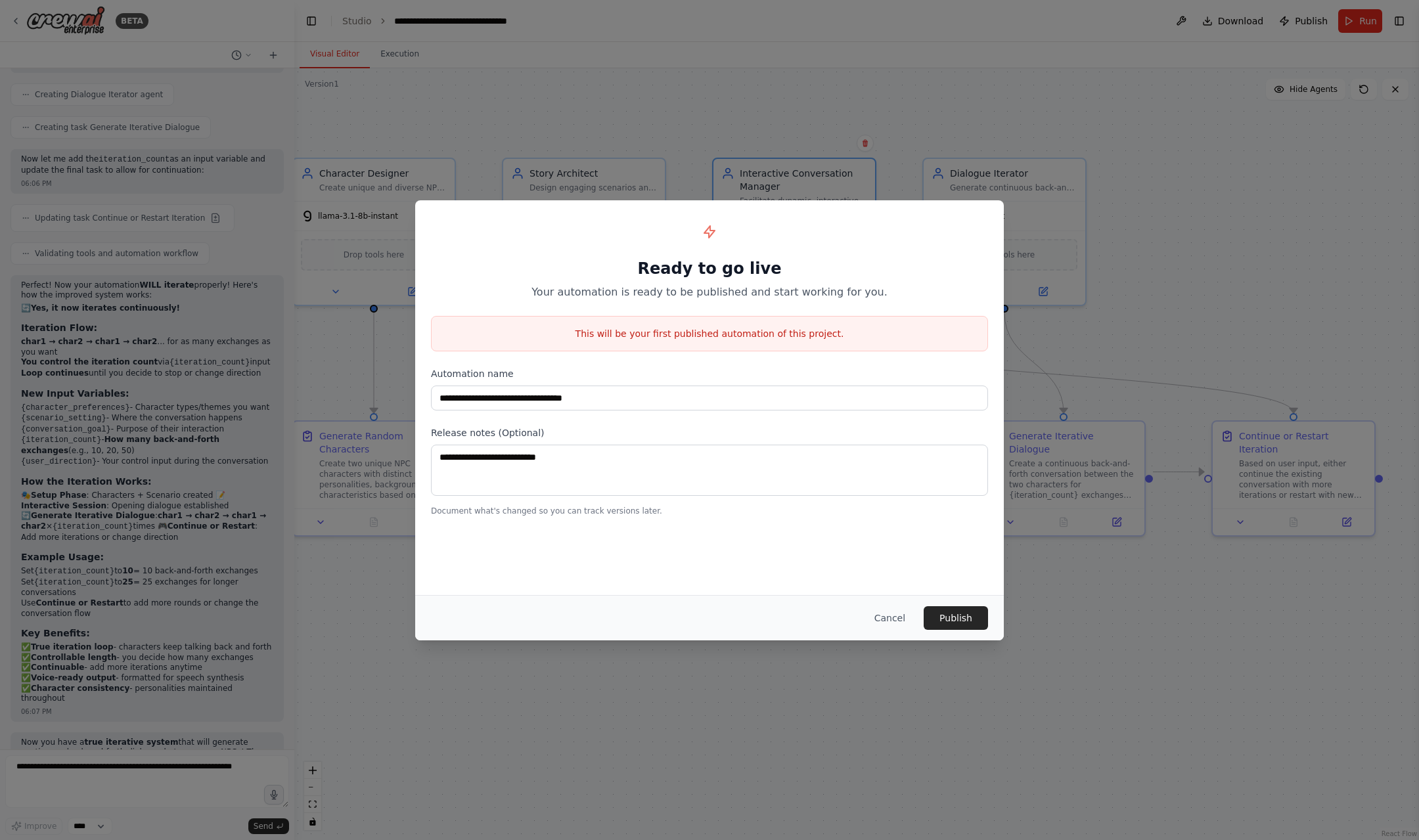
click at [946, 604] on div "Cancel Publish" at bounding box center [710, 618] width 589 height 46
click at [955, 627] on button "Publish" at bounding box center [956, 618] width 64 height 23
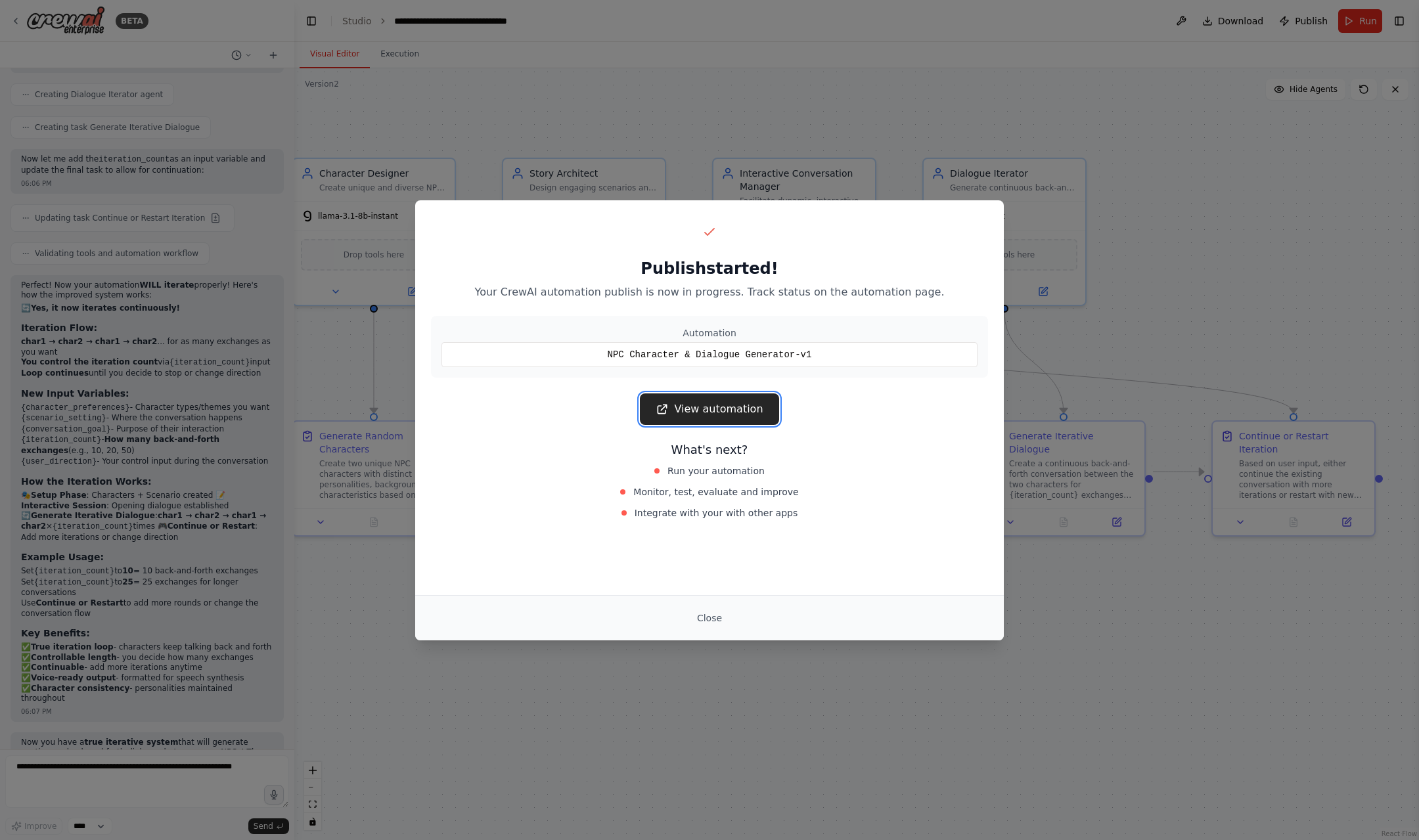
click at [705, 404] on link "View automation" at bounding box center [710, 409] width 138 height 31
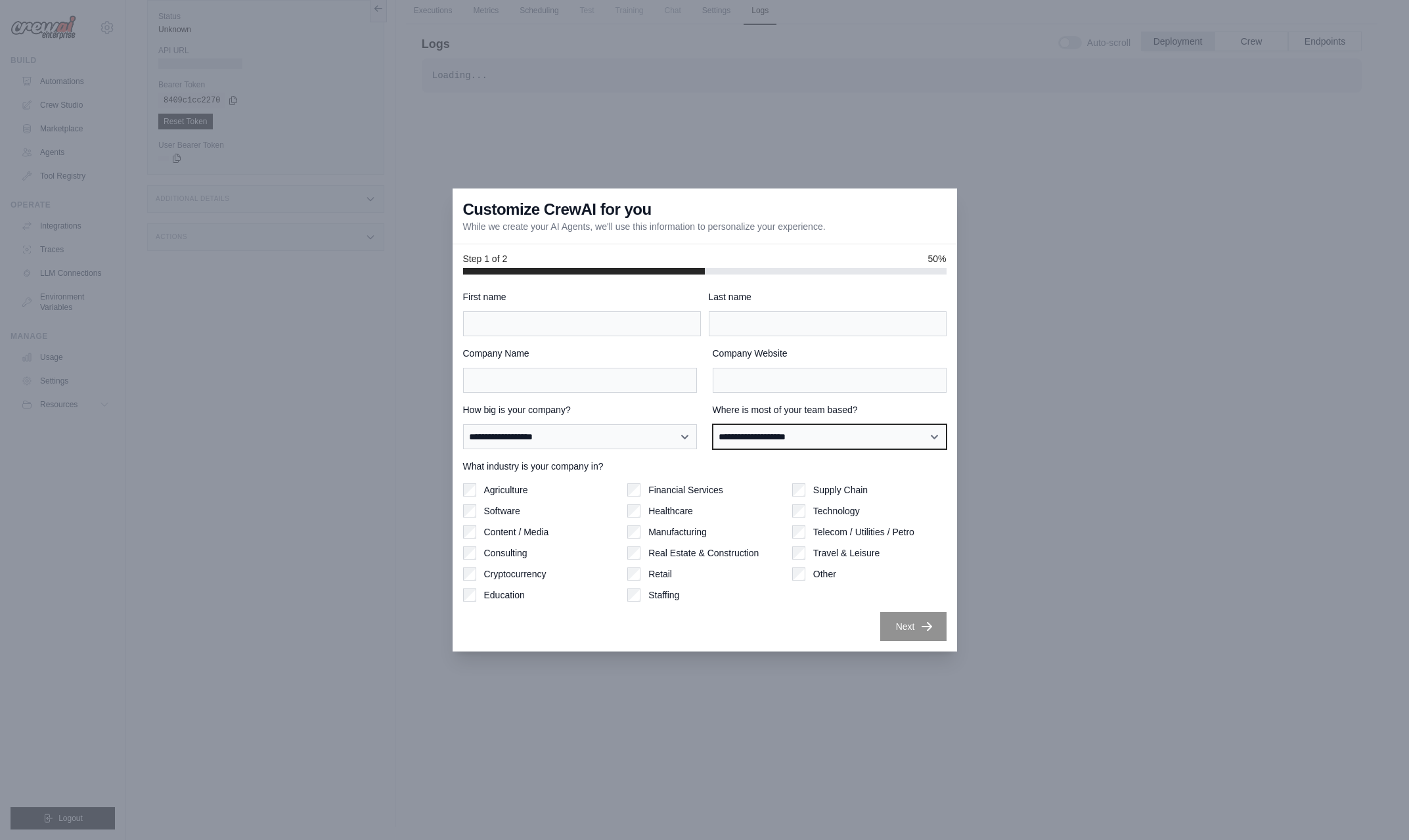
click at [793, 440] on select "**********" at bounding box center [830, 438] width 234 height 25
click at [917, 717] on div at bounding box center [704, 420] width 1409 height 840
